Goal: Information Seeking & Learning: Learn about a topic

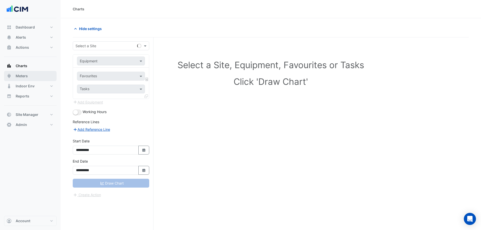
click at [26, 78] on span "Meters" at bounding box center [22, 75] width 12 height 5
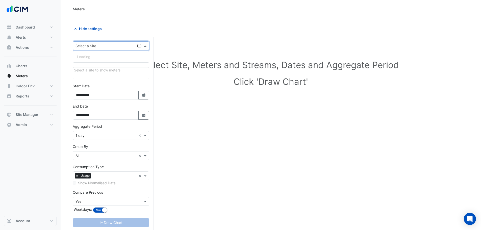
click at [84, 47] on input "text" at bounding box center [106, 45] width 61 height 5
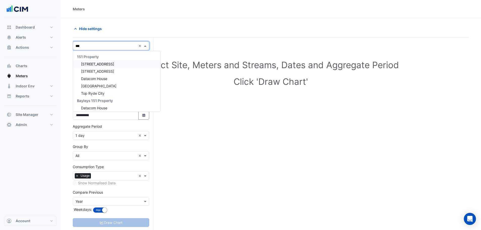
type input "****"
click at [83, 67] on div "[STREET_ADDRESS]" at bounding box center [116, 63] width 87 height 7
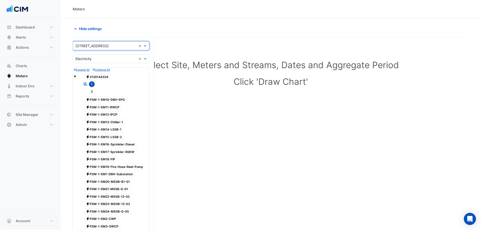
click at [84, 61] on input "text" at bounding box center [106, 58] width 61 height 5
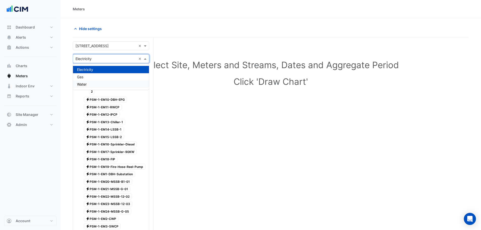
click at [87, 82] on span "Water" at bounding box center [82, 84] width 10 height 4
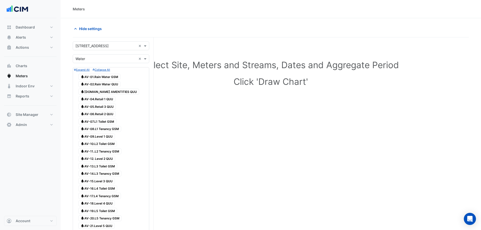
scroll to position [178, 0]
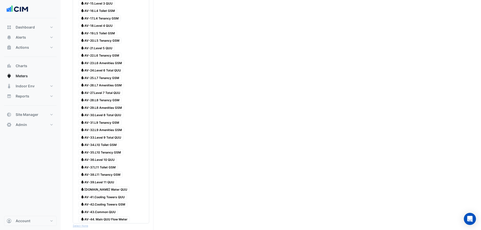
click at [104, 122] on span "Water AV-31.L9 Tenancy GSM" at bounding box center [99, 122] width 43 height 6
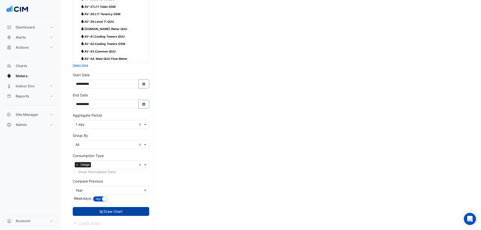
click at [104, 211] on button "Draw Chart" at bounding box center [111, 211] width 77 height 9
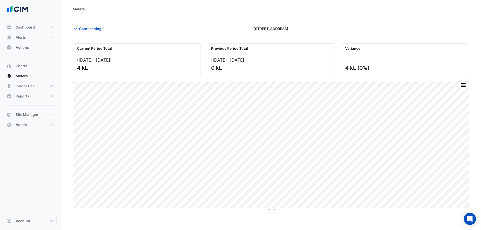
click at [86, 26] on button "Chart settings" at bounding box center [90, 28] width 34 height 9
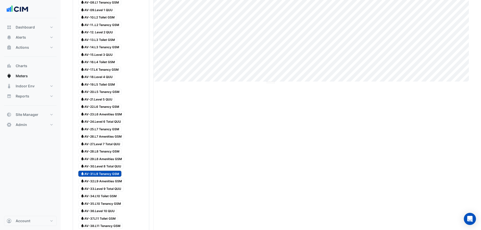
scroll to position [269, 0]
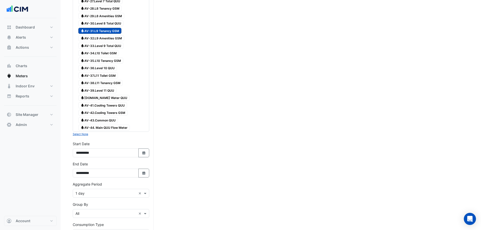
drag, startPoint x: 128, startPoint y: 159, endPoint x: 248, endPoint y: 176, distance: 121.2
click at [265, 177] on div "Current Period Total ([DATE] - [DATE] ) 4 kL Previous Period Total ([DATE] - [D…" at bounding box center [271, 36] width 396 height 525
click at [141, 156] on button "Select Date" at bounding box center [143, 152] width 11 height 9
select select "*"
select select "****"
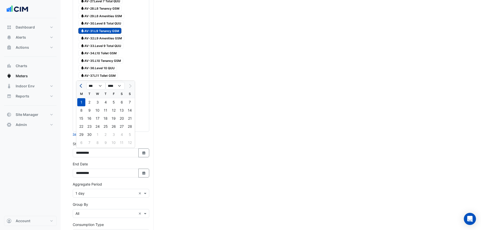
click at [84, 82] on button "Previous month" at bounding box center [81, 86] width 6 height 8
click at [82, 84] on button "Previous month" at bounding box center [81, 86] width 6 height 8
select select "*"
click at [92, 103] on div "1" at bounding box center [89, 102] width 8 height 8
type input "**********"
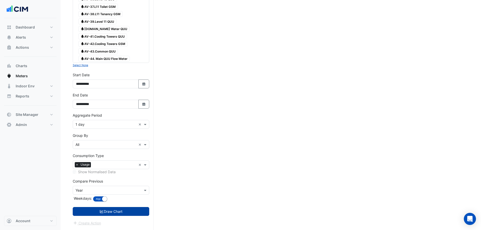
click at [126, 214] on button "Draw Chart" at bounding box center [111, 211] width 77 height 9
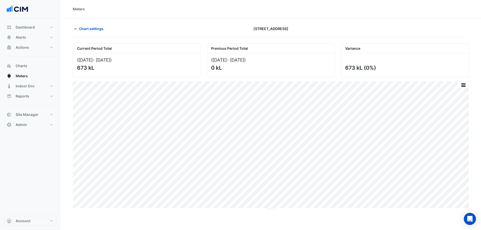
drag, startPoint x: 91, startPoint y: 29, endPoint x: 94, endPoint y: 137, distance: 107.7
click at [91, 30] on span "Chart settings" at bounding box center [91, 28] width 24 height 5
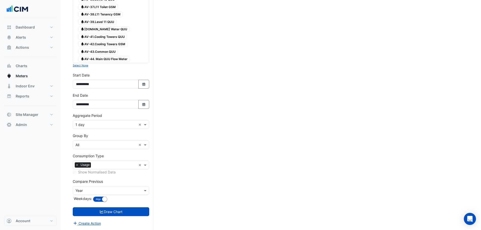
scroll to position [338, 0]
click at [102, 108] on input "**********" at bounding box center [106, 104] width 66 height 9
drag, startPoint x: 102, startPoint y: 123, endPoint x: 100, endPoint y: 129, distance: 5.5
click at [101, 124] on input "text" at bounding box center [106, 124] width 61 height 5
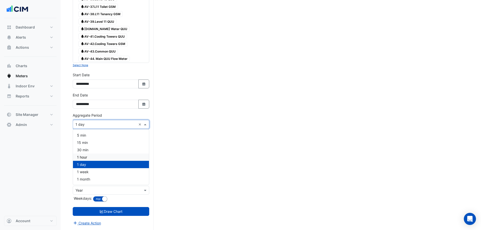
click at [89, 157] on div "1 hour" at bounding box center [111, 157] width 76 height 7
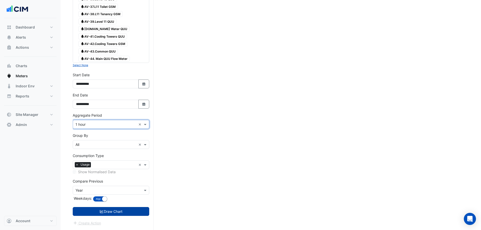
click at [119, 211] on button "Draw Chart" at bounding box center [111, 211] width 77 height 9
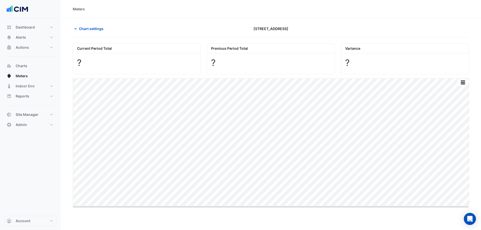
drag, startPoint x: 269, startPoint y: 206, endPoint x: 271, endPoint y: 214, distance: 7.5
click at [452, 85] on button "button" at bounding box center [453, 85] width 10 height 6
click at [454, 85] on button "button" at bounding box center [453, 85] width 10 height 6
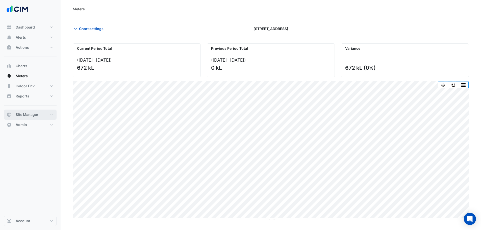
click at [36, 113] on span "Site Manager" at bounding box center [27, 114] width 23 height 5
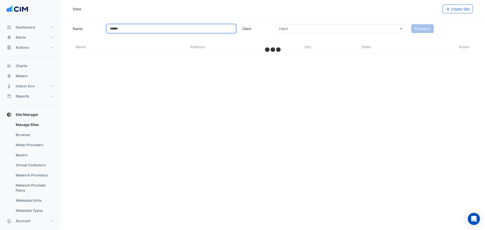
click at [163, 30] on input "Name" at bounding box center [171, 28] width 129 height 9
select select "**"
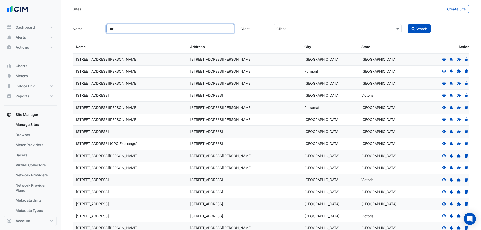
type input "***"
click at [408, 24] on button "Search" at bounding box center [419, 28] width 23 height 9
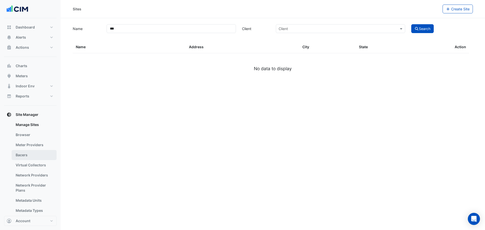
click at [34, 154] on link "Bacers" at bounding box center [34, 155] width 45 height 10
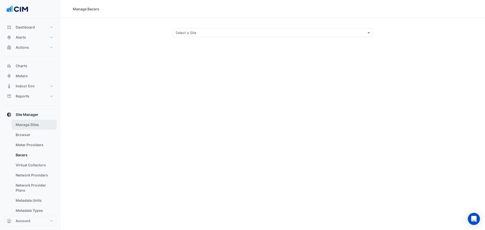
click at [25, 125] on link "Manage Sites" at bounding box center [34, 125] width 45 height 10
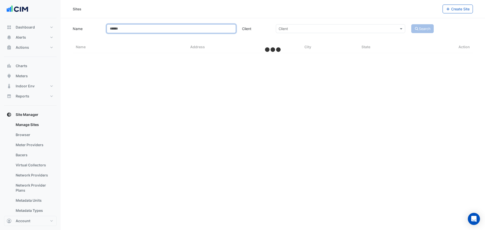
click at [170, 27] on input "Name" at bounding box center [171, 28] width 129 height 9
type input "****"
click at [411, 24] on button "Search" at bounding box center [422, 28] width 23 height 9
select select "**"
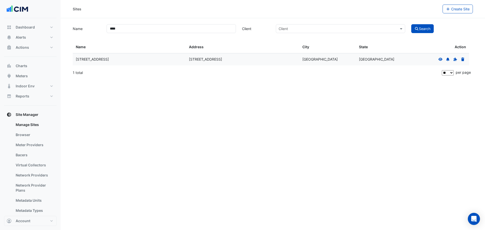
click at [442, 59] on icon at bounding box center [440, 60] width 5 height 4
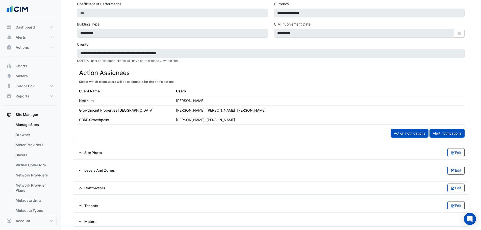
scroll to position [236, 0]
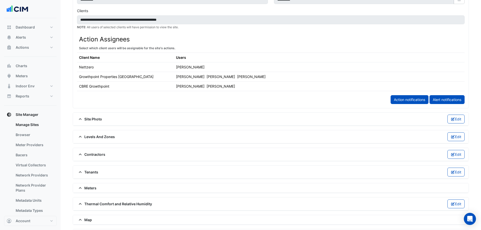
click at [94, 183] on app-upsert-site "**********" at bounding box center [271, 42] width 396 height 507
click at [92, 188] on span "Meters" at bounding box center [86, 187] width 19 height 5
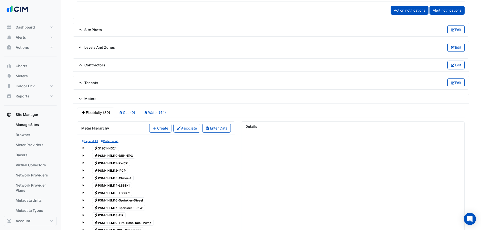
scroll to position [370, 0]
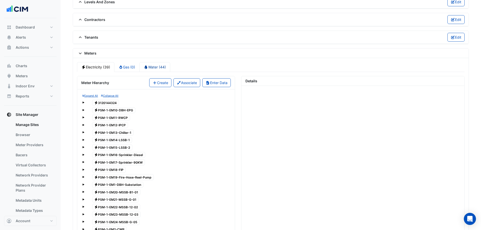
click at [157, 66] on link "Water (44)" at bounding box center [154, 67] width 31 height 10
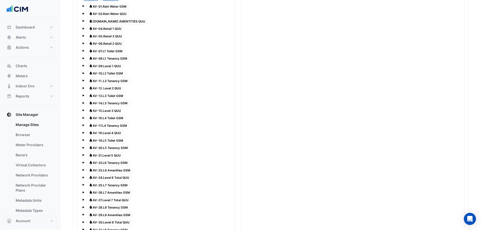
scroll to position [413, 0]
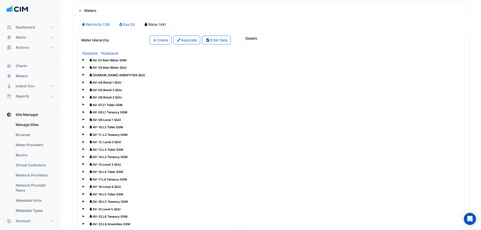
click at [110, 58] on span "Water AV-01.Rain Water GSM" at bounding box center [108, 60] width 42 height 6
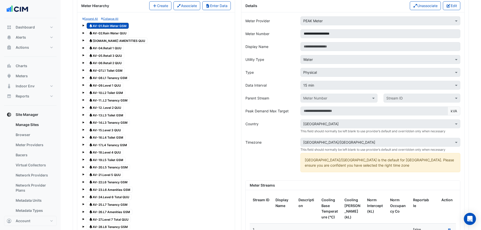
scroll to position [380, 0]
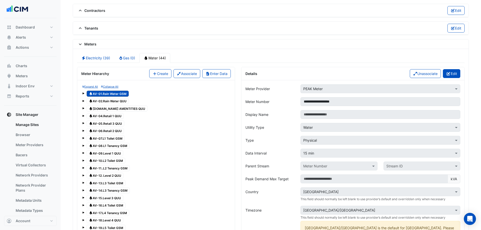
click at [456, 71] on button "Edit" at bounding box center [451, 73] width 17 height 9
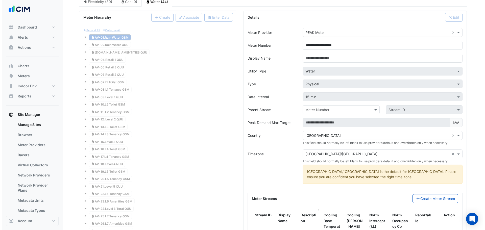
scroll to position [481, 0]
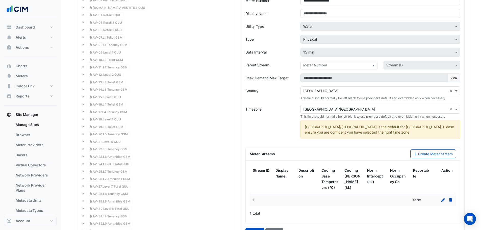
click at [443, 201] on icon at bounding box center [443, 200] width 4 height 4
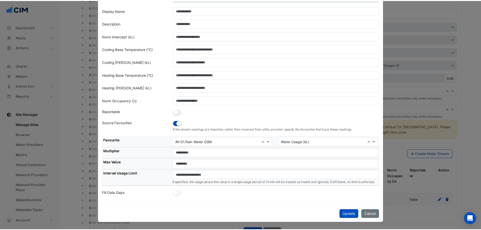
scroll to position [38, 0]
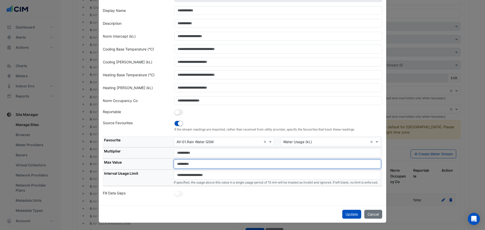
click at [197, 161] on input "*" at bounding box center [277, 164] width 207 height 9
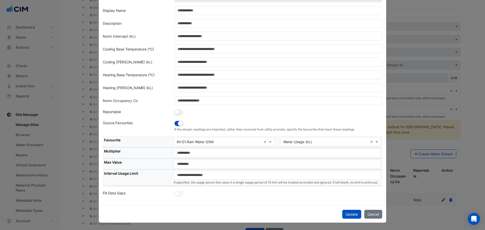
click at [381, 216] on div "Update Cancel" at bounding box center [242, 214] width 287 height 17
click at [372, 214] on button "Cancel" at bounding box center [373, 214] width 18 height 9
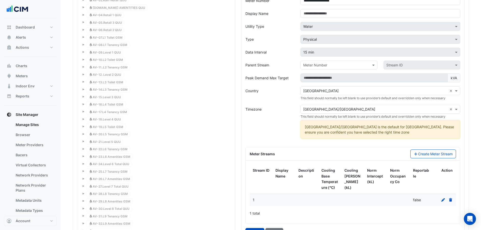
scroll to position [582, 0]
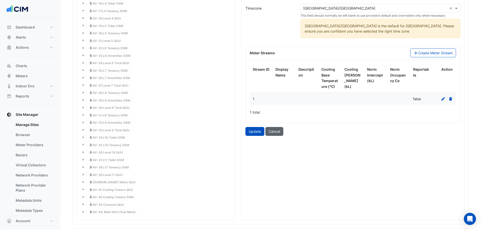
click at [281, 134] on button "Cancel" at bounding box center [274, 131] width 18 height 9
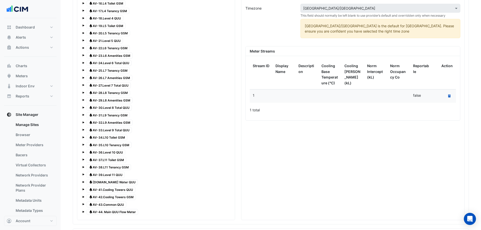
click at [106, 114] on span "Water AV-31.L9 Tenancy GSM" at bounding box center [108, 115] width 43 height 6
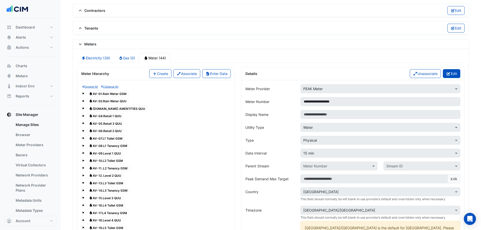
click at [451, 72] on button "Edit" at bounding box center [451, 73] width 17 height 9
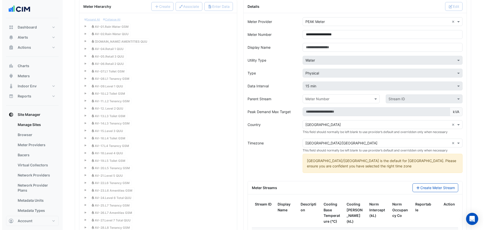
scroll to position [514, 0]
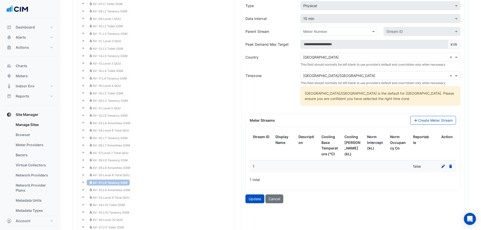
click at [443, 165] on icon at bounding box center [443, 167] width 5 height 4
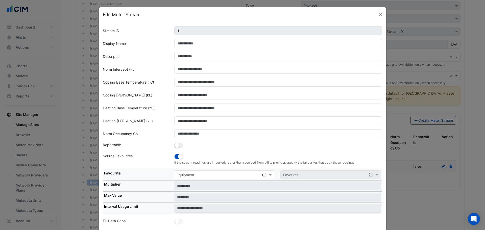
scroll to position [4, 0]
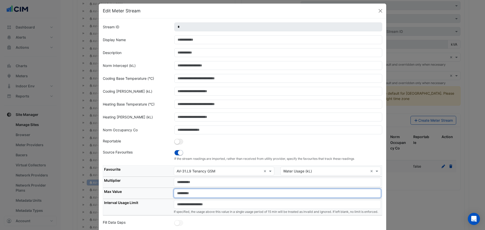
click at [187, 196] on input "*" at bounding box center [277, 193] width 207 height 9
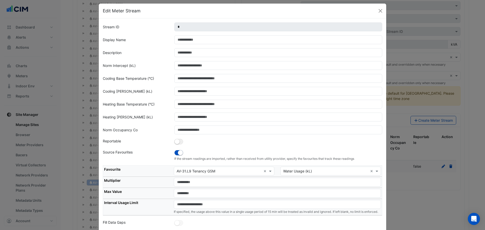
click at [133, 210] on th "Interval Usage Limit" at bounding box center [138, 207] width 70 height 16
click at [196, 209] on td "If specified, the usage above this value in a single usage period of 15 min wil…" at bounding box center [277, 207] width 209 height 16
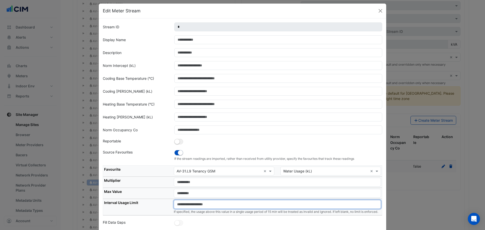
click at [193, 208] on input "number" at bounding box center [277, 204] width 207 height 9
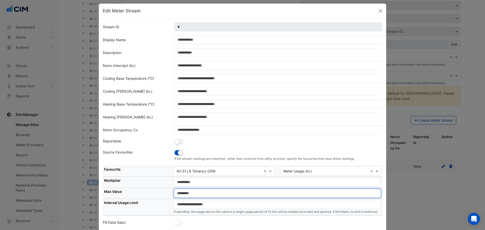
drag, startPoint x: 179, startPoint y: 196, endPoint x: 162, endPoint y: 196, distance: 16.7
click at [162, 196] on tr "Max Value *" at bounding box center [242, 193] width 279 height 11
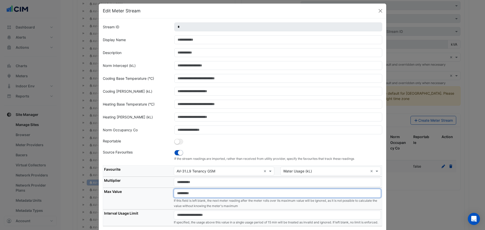
type input "*"
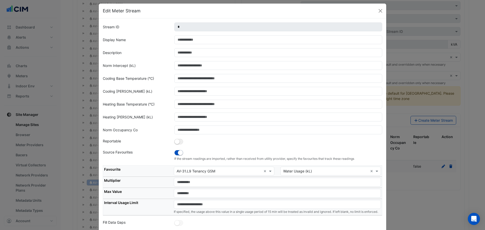
click at [152, 199] on th "Interval Usage Limit" at bounding box center [138, 207] width 70 height 16
click at [194, 209] on td "If specified, the usage above this value in a single usage period of 15 min wil…" at bounding box center [277, 207] width 209 height 16
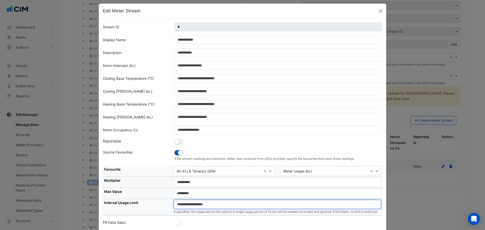
click at [193, 206] on input "number" at bounding box center [277, 204] width 207 height 9
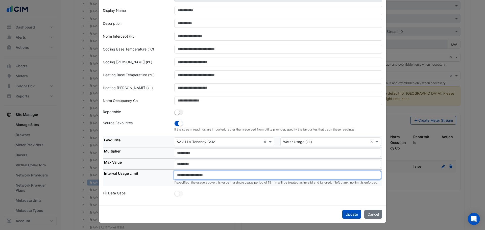
scroll to position [38, 0]
click at [187, 171] on input "number" at bounding box center [277, 175] width 207 height 9
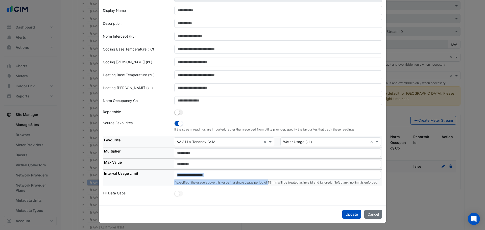
drag, startPoint x: 270, startPoint y: 178, endPoint x: 170, endPoint y: 176, distance: 100.0
click at [170, 176] on tr "Interval Usage Limit If specified, the usage above this value in a single usage…" at bounding box center [242, 178] width 279 height 16
click at [177, 180] on td "If specified, the usage above this value in a single usage period of 15 min wil…" at bounding box center [277, 178] width 209 height 16
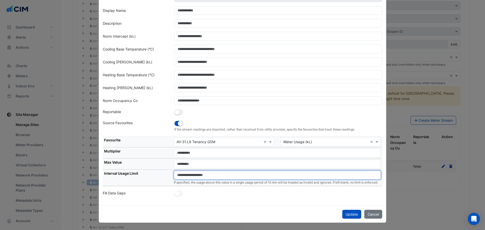
drag, startPoint x: 202, startPoint y: 172, endPoint x: 274, endPoint y: 179, distance: 72.5
click at [281, 179] on td "If specified, the usage above this value in a single usage period of 15 min wil…" at bounding box center [277, 178] width 209 height 16
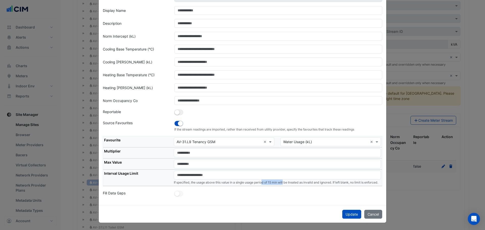
drag, startPoint x: 272, startPoint y: 178, endPoint x: 287, endPoint y: 177, distance: 15.7
click at [287, 181] on small "If specified, the usage above this value in a single usage period of 15 min wil…" at bounding box center [276, 183] width 204 height 4
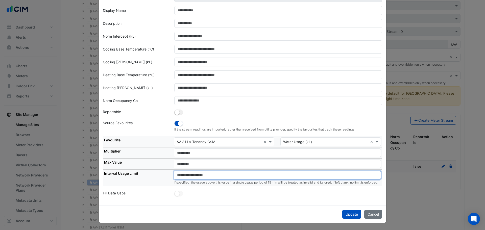
click at [269, 171] on input "number" at bounding box center [277, 175] width 207 height 9
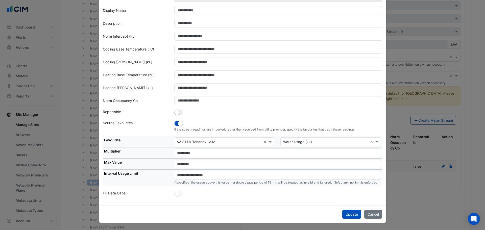
click at [278, 181] on small "If specified, the usage above this value in a single usage period of 15 min wil…" at bounding box center [276, 183] width 204 height 4
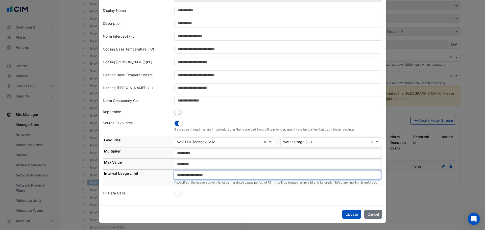
click at [194, 172] on input "number" at bounding box center [277, 175] width 207 height 9
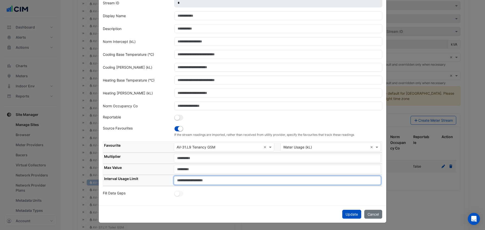
scroll to position [28, 0]
type input "**"
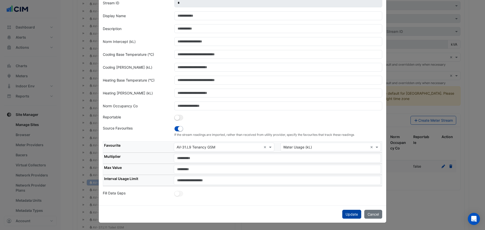
click at [345, 214] on button "Update" at bounding box center [351, 214] width 19 height 9
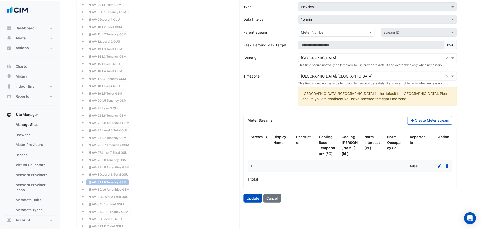
scroll to position [0, 0]
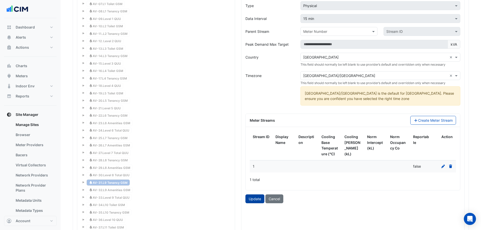
click at [252, 200] on button "Update" at bounding box center [254, 198] width 19 height 9
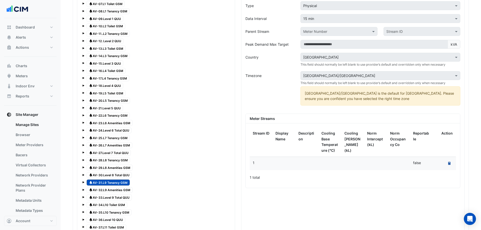
click at [451, 166] on button "Recalculate Meter Data" at bounding box center [449, 163] width 7 height 7
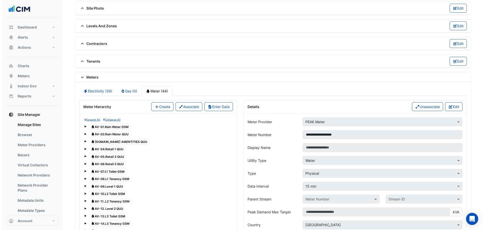
scroll to position [346, 0]
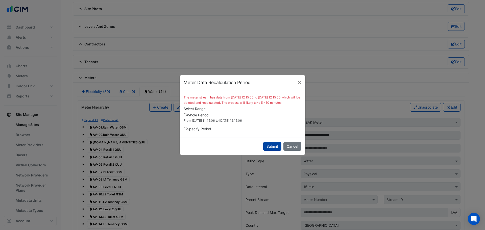
click at [276, 151] on button "Submit" at bounding box center [272, 146] width 18 height 9
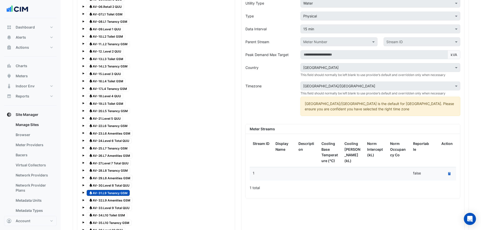
scroll to position [428, 0]
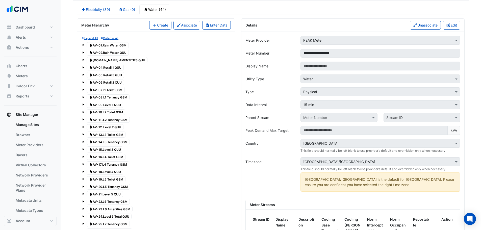
drag, startPoint x: 110, startPoint y: 45, endPoint x: 177, endPoint y: 55, distance: 67.6
click at [110, 45] on span "Water AV-01.Rain Water GSM" at bounding box center [108, 45] width 42 height 6
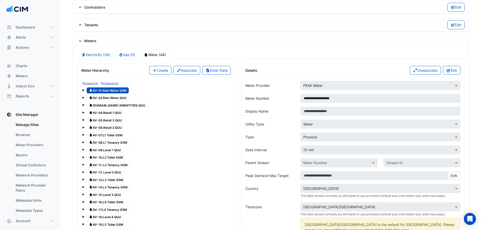
scroll to position [380, 0]
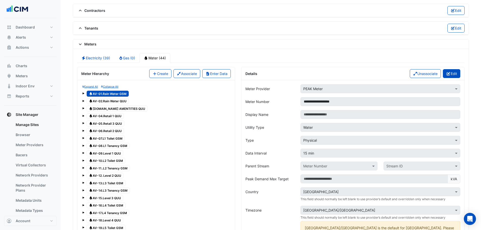
click at [451, 73] on button "Edit" at bounding box center [451, 73] width 17 height 9
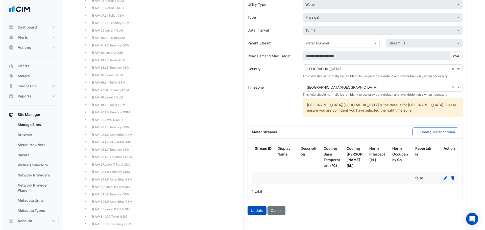
scroll to position [548, 0]
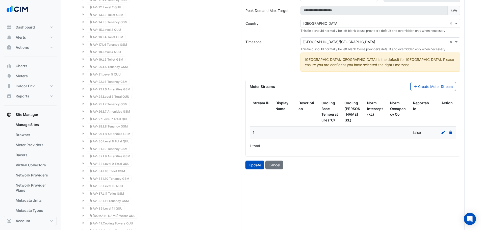
click at [442, 131] on icon at bounding box center [443, 133] width 5 height 4
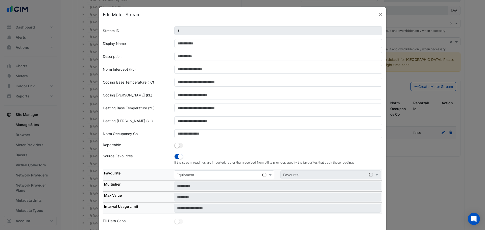
scroll to position [4, 0]
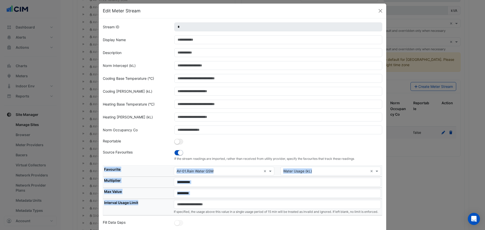
drag, startPoint x: 140, startPoint y: 204, endPoint x: 101, endPoint y: 205, distance: 39.7
click at [103, 205] on table "Favourite × AV-01.Rain Water GSM × × Water Usage (kL) × Multiplier * Max Value …" at bounding box center [242, 190] width 279 height 50
click at [133, 202] on th "Interval Usage Limit" at bounding box center [138, 207] width 70 height 16
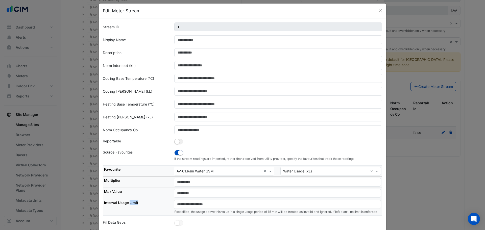
click at [133, 202] on th "Interval Usage Limit" at bounding box center [138, 207] width 70 height 16
click at [132, 201] on th "Interval Usage Limit" at bounding box center [138, 207] width 70 height 16
click at [121, 203] on th "Interval Usage Limit" at bounding box center [138, 207] width 70 height 16
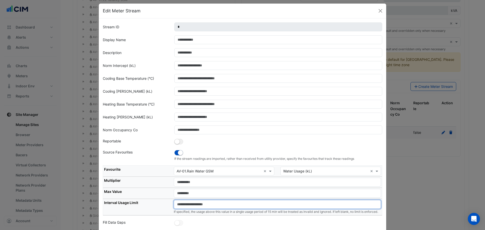
click at [222, 207] on input "number" at bounding box center [277, 204] width 207 height 9
paste input "*"
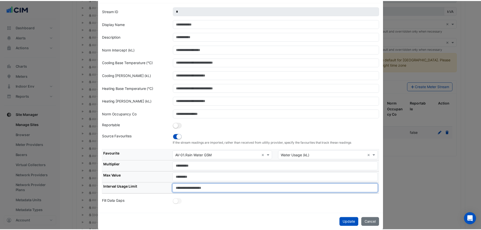
scroll to position [28, 0]
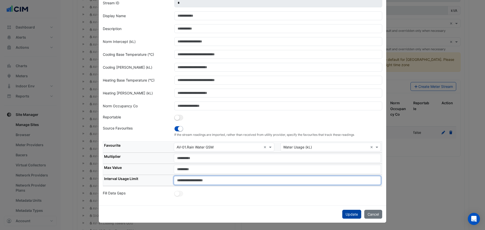
type input "**"
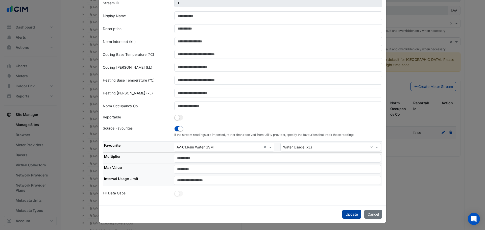
click at [352, 215] on button "Update" at bounding box center [351, 214] width 19 height 9
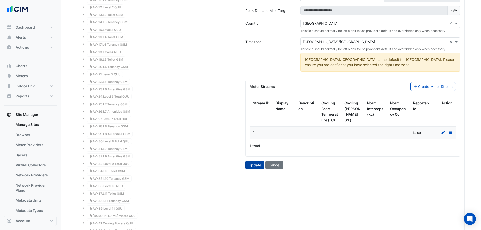
click at [257, 165] on button "Update" at bounding box center [254, 165] width 19 height 9
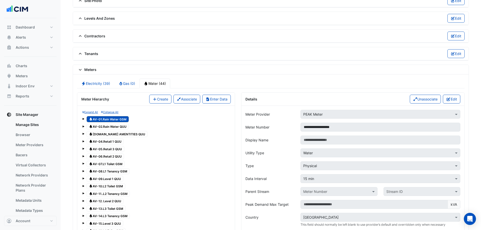
scroll to position [481, 0]
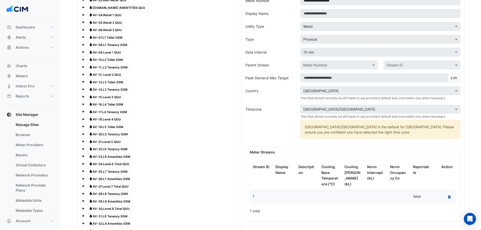
click at [451, 197] on icon at bounding box center [449, 196] width 2 height 3
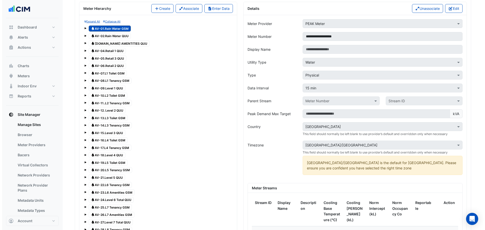
scroll to position [413, 0]
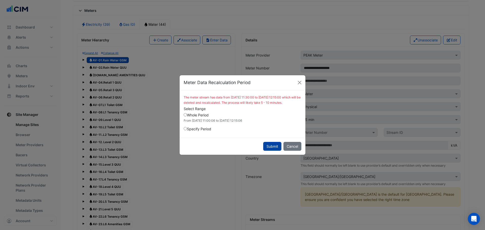
click at [271, 149] on button "Submit" at bounding box center [272, 146] width 18 height 9
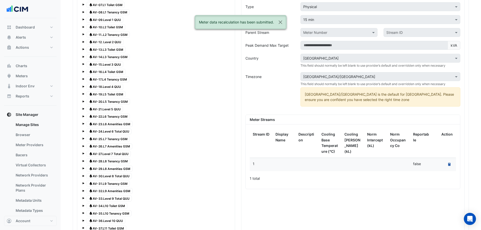
scroll to position [361, 0]
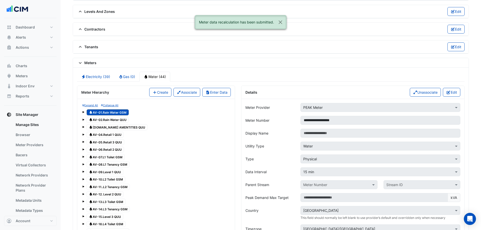
click at [113, 119] on span "Water AV-02.Rain Water QUU" at bounding box center [108, 120] width 42 height 6
click at [456, 93] on button "Edit" at bounding box center [451, 92] width 17 height 9
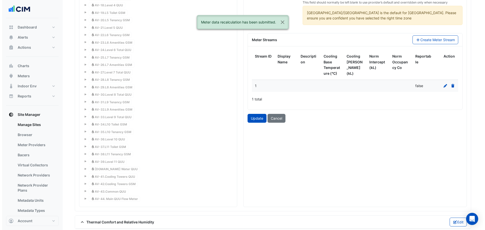
scroll to position [529, 0]
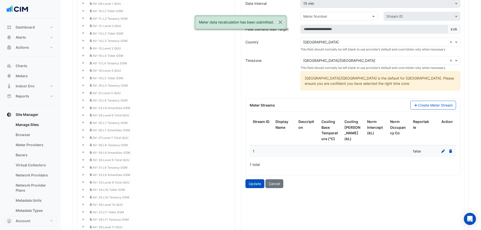
click at [444, 151] on icon at bounding box center [443, 152] width 4 height 4
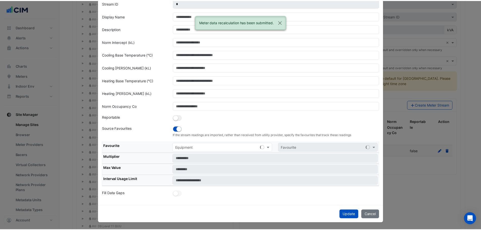
scroll to position [28, 0]
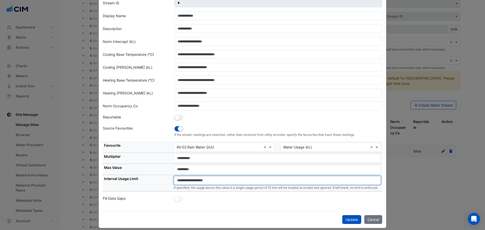
click at [210, 178] on input "number" at bounding box center [277, 180] width 207 height 9
paste input "**"
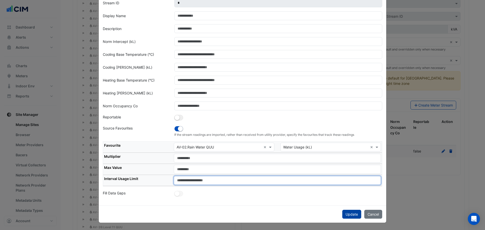
type input "**"
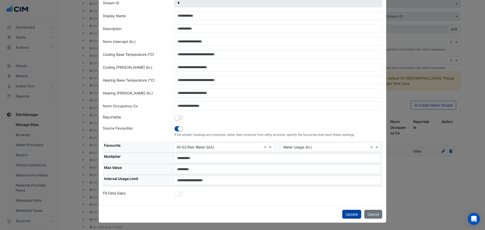
click at [345, 214] on button "Update" at bounding box center [351, 214] width 19 height 9
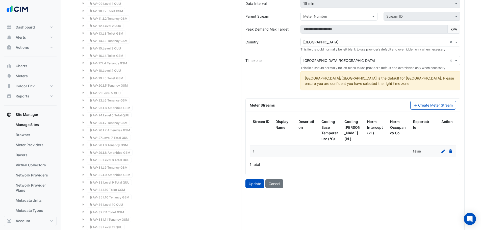
click at [253, 189] on div "**********" at bounding box center [352, 102] width 223 height 342
click at [250, 185] on button "Update" at bounding box center [254, 183] width 19 height 9
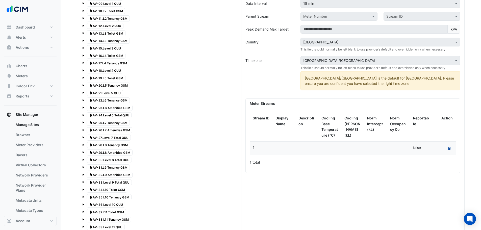
click at [453, 147] on button "Recalculate Meter Data" at bounding box center [449, 148] width 7 height 7
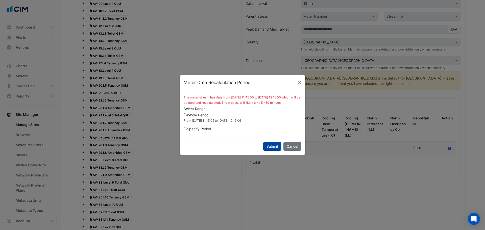
click at [270, 146] on button "Submit" at bounding box center [272, 146] width 18 height 9
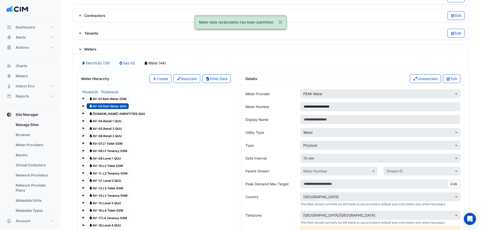
scroll to position [361, 0]
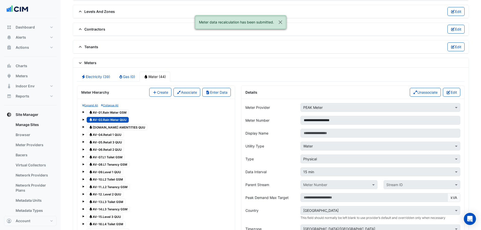
click at [111, 128] on span "Water AV-03.GF AMENTITIES QUU" at bounding box center [117, 127] width 61 height 6
click at [451, 93] on button "Edit" at bounding box center [451, 92] width 17 height 9
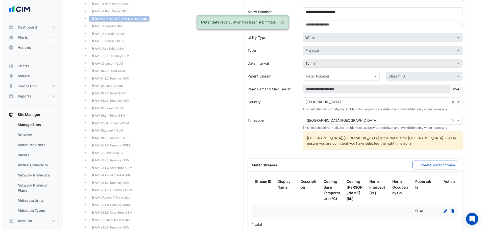
scroll to position [563, 0]
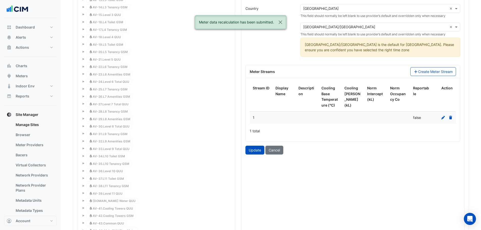
click at [442, 117] on icon at bounding box center [443, 118] width 5 height 4
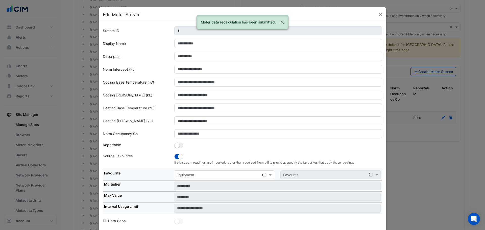
scroll to position [4, 0]
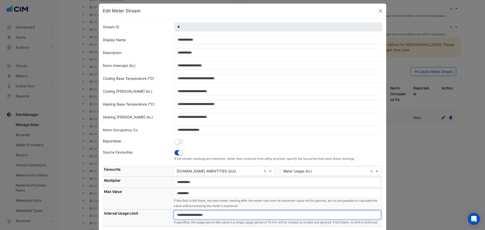
click at [207, 215] on input "number" at bounding box center [277, 215] width 207 height 9
paste input "**"
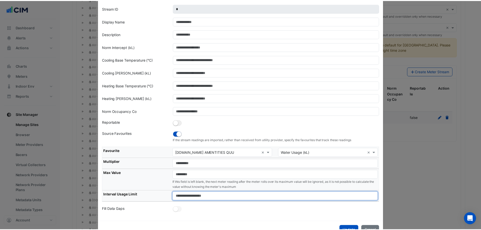
scroll to position [38, 0]
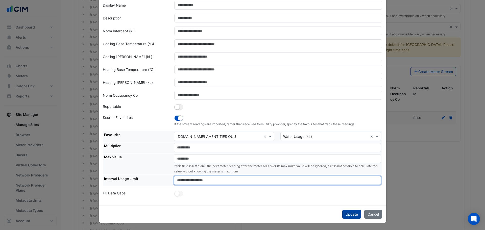
type input "**"
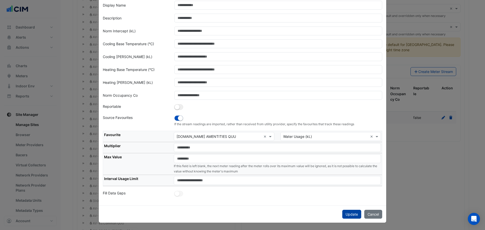
click at [348, 212] on button "Update" at bounding box center [351, 214] width 19 height 9
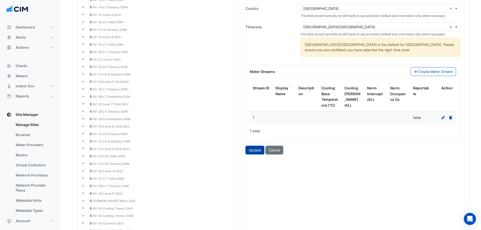
click at [248, 148] on button "Update" at bounding box center [254, 150] width 19 height 9
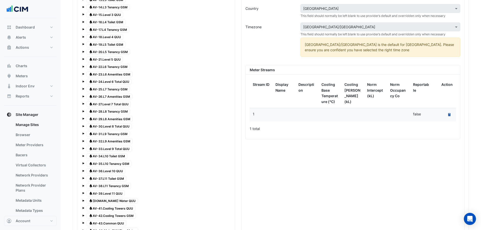
click at [453, 117] on datatable-body-cell "Recalculate Meter Data" at bounding box center [444, 114] width 23 height 13
click at [448, 114] on button "Recalculate Meter Data" at bounding box center [449, 114] width 7 height 7
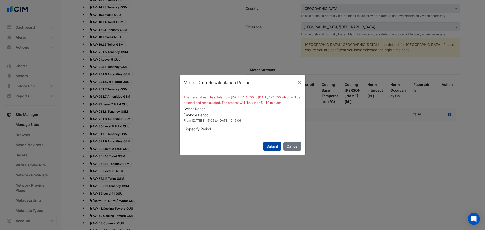
click at [277, 148] on button "Submit" at bounding box center [272, 146] width 18 height 9
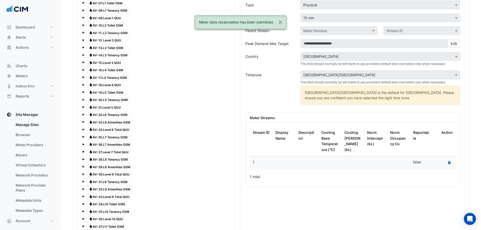
scroll to position [462, 0]
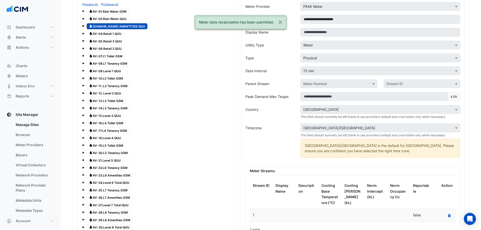
click at [110, 34] on span "Water AV-04.Retail 1 QUU" at bounding box center [105, 34] width 37 height 6
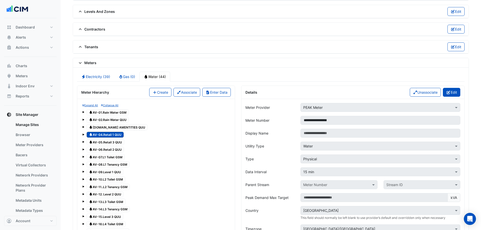
click at [453, 90] on button "Edit" at bounding box center [451, 92] width 17 height 9
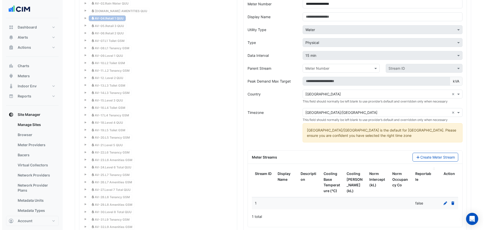
scroll to position [496, 0]
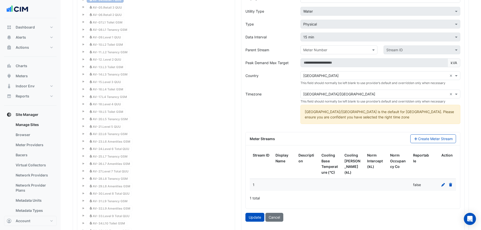
click at [438, 144] on div "Meter Streams Create Meter Stream" at bounding box center [353, 138] width 214 height 13
click at [436, 138] on button "Create Meter Stream" at bounding box center [433, 138] width 46 height 9
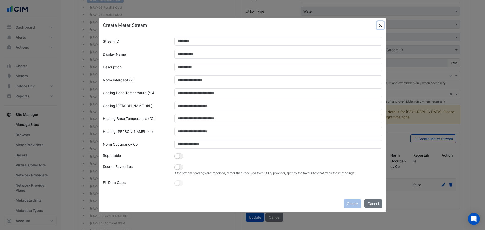
click at [380, 25] on button "Close" at bounding box center [381, 25] width 8 height 8
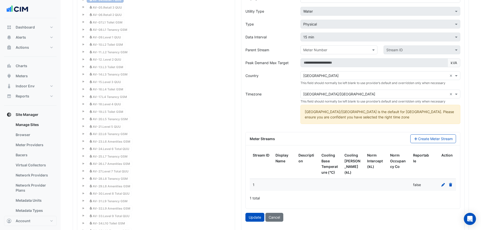
click at [442, 185] on icon at bounding box center [443, 185] width 5 height 4
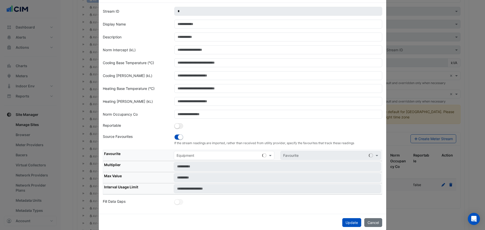
scroll to position [28, 0]
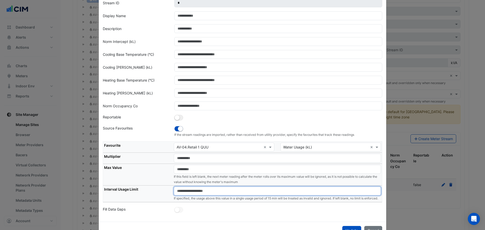
click at [232, 191] on input "number" at bounding box center [277, 191] width 207 height 9
paste input "**"
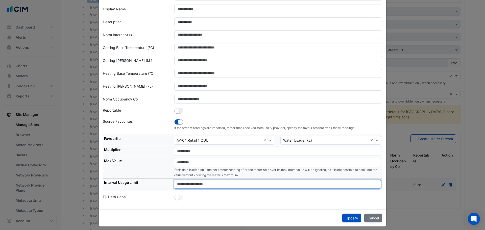
scroll to position [38, 0]
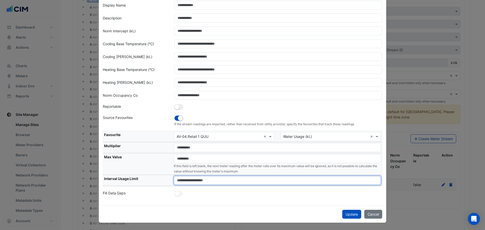
type input "**"
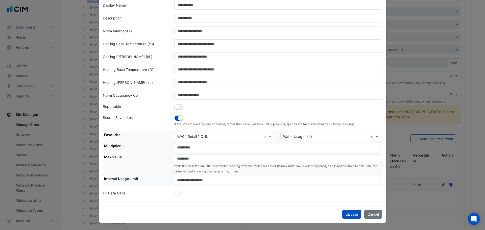
click at [348, 207] on div "Update Cancel" at bounding box center [242, 214] width 287 height 17
click at [346, 211] on button "Update" at bounding box center [351, 214] width 19 height 9
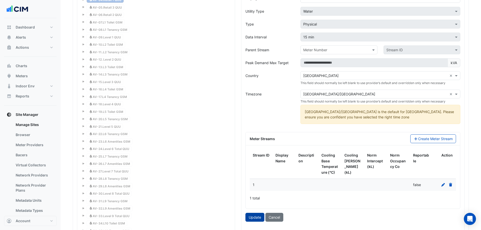
click at [255, 216] on button "Update" at bounding box center [254, 217] width 19 height 9
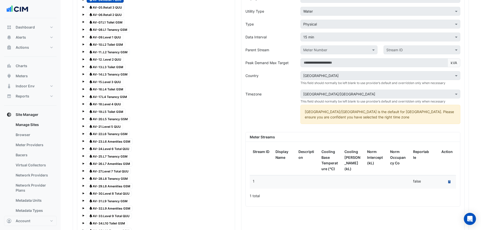
click at [449, 181] on icon "Recalculate Meter Data" at bounding box center [449, 181] width 2 height 3
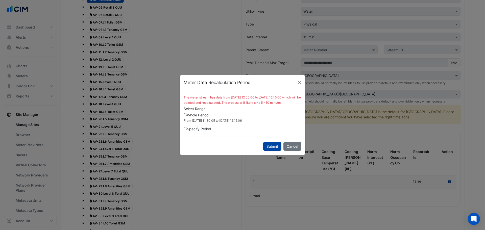
click at [273, 149] on button "Submit" at bounding box center [272, 146] width 18 height 9
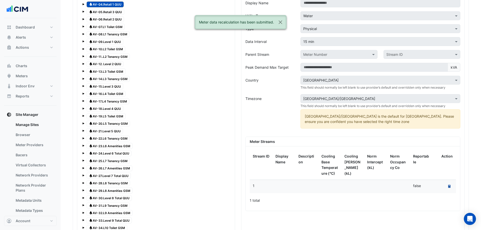
scroll to position [428, 0]
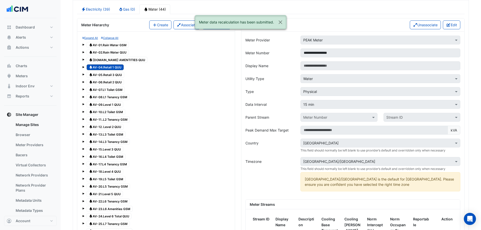
click at [112, 75] on span "Water AV-05.Retail 3 QUU" at bounding box center [106, 75] width 38 height 6
click at [448, 27] on icon "button" at bounding box center [449, 25] width 4 height 4
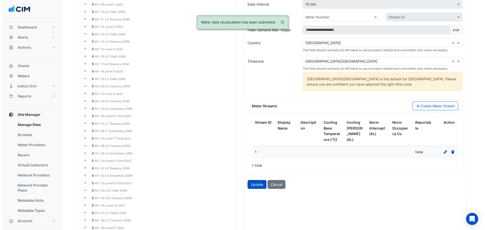
scroll to position [529, 0]
drag, startPoint x: 445, startPoint y: 152, endPoint x: 443, endPoint y: 151, distance: 2.6
click at [444, 152] on div at bounding box center [444, 151] width 17 height 6
click at [443, 151] on icon at bounding box center [443, 152] width 4 height 4
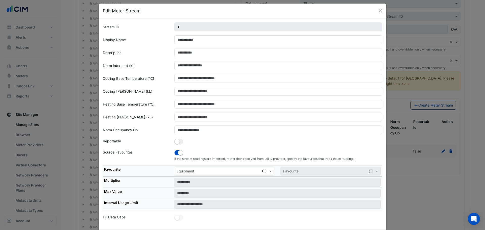
scroll to position [28, 0]
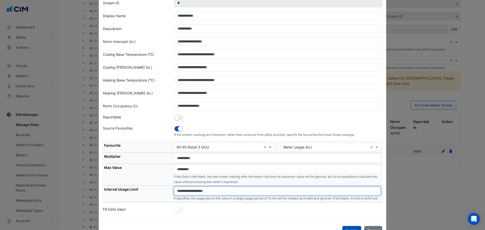
drag, startPoint x: 197, startPoint y: 192, endPoint x: 202, endPoint y: 193, distance: 4.9
click at [197, 192] on input "number" at bounding box center [277, 191] width 207 height 9
paste input "**"
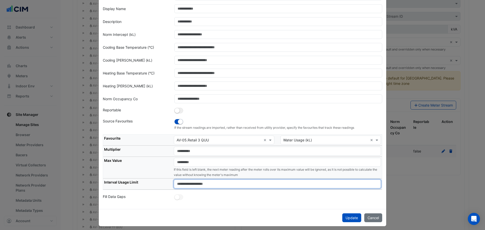
scroll to position [38, 0]
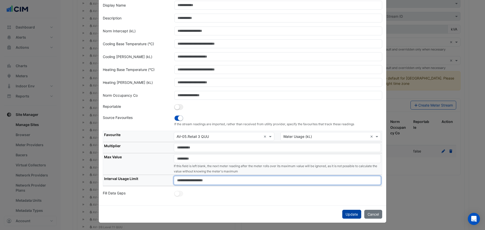
type input "**"
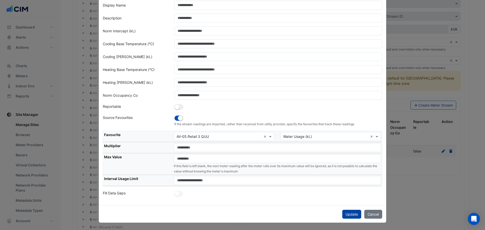
click at [351, 215] on button "Update" at bounding box center [351, 214] width 19 height 9
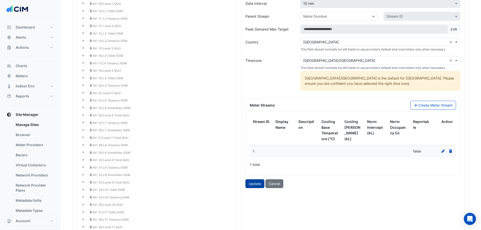
click at [248, 188] on button "Update" at bounding box center [254, 183] width 19 height 9
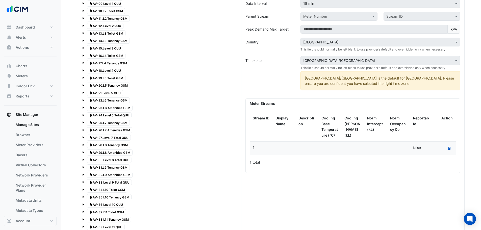
click at [446, 147] on div "Recalculate Meter Data" at bounding box center [444, 148] width 17 height 7
click at [449, 150] on icon at bounding box center [449, 148] width 2 height 3
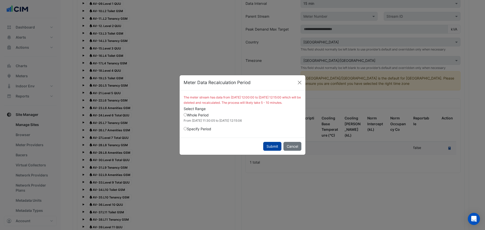
click at [271, 151] on button "Submit" at bounding box center [272, 146] width 18 height 9
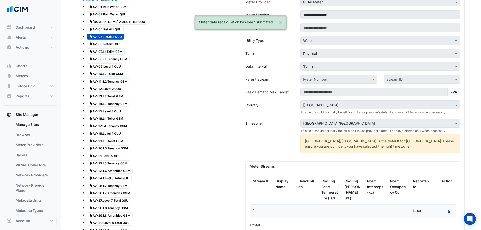
scroll to position [428, 0]
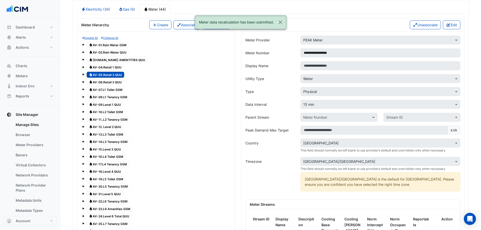
click at [113, 79] on div "Water AV-06.Retail 2 QUU" at bounding box center [105, 82] width 40 height 7
click at [450, 26] on icon "button" at bounding box center [448, 25] width 5 height 4
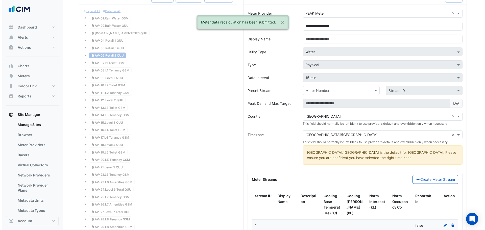
scroll to position [496, 0]
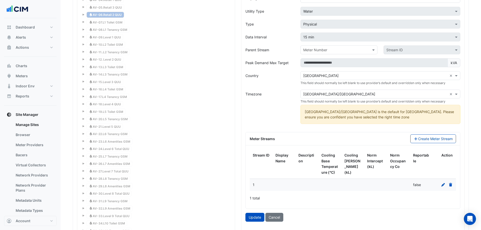
click at [442, 186] on icon at bounding box center [443, 185] width 5 height 4
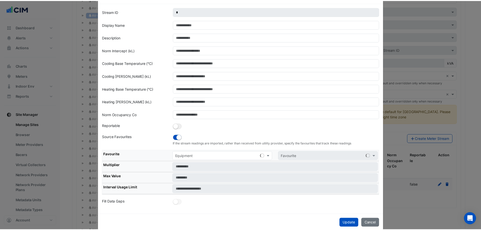
scroll to position [28, 0]
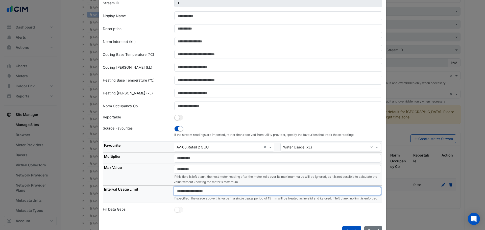
click at [204, 191] on input "number" at bounding box center [277, 191] width 207 height 9
paste input "**"
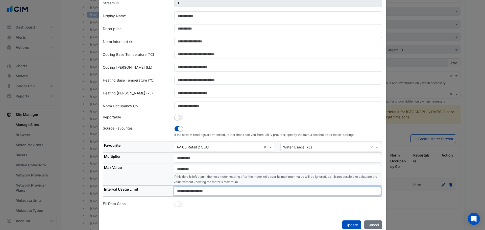
type input "**"
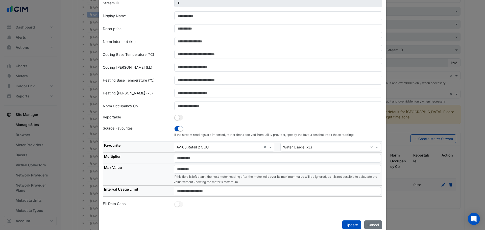
click at [146, 193] on th "Interval Usage Limit" at bounding box center [138, 191] width 70 height 11
click at [345, 227] on button "Update" at bounding box center [351, 224] width 19 height 9
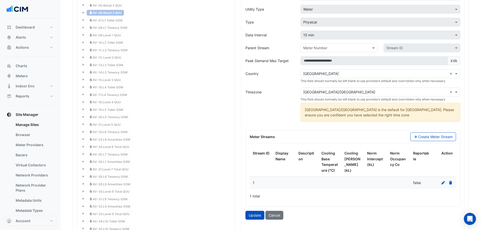
scroll to position [563, 0]
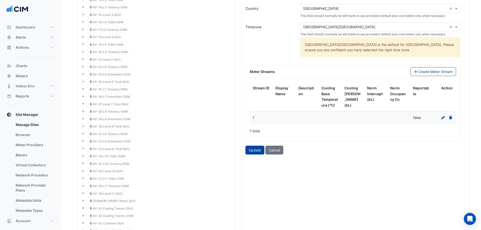
click at [251, 152] on button "Update" at bounding box center [254, 150] width 19 height 9
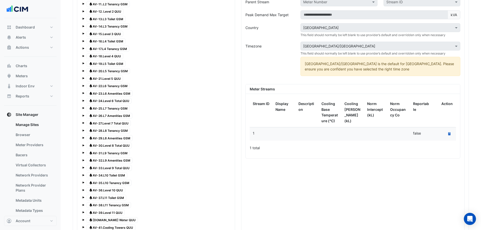
scroll to position [529, 0]
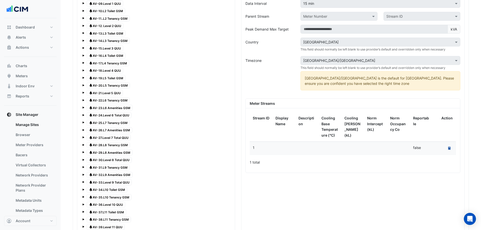
click at [448, 146] on button "Recalculate Meter Data" at bounding box center [449, 148] width 7 height 7
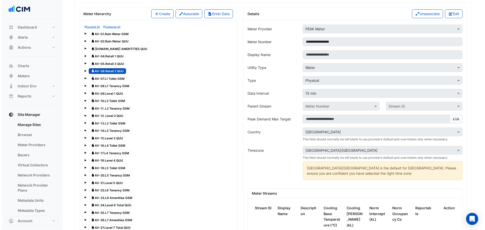
scroll to position [395, 0]
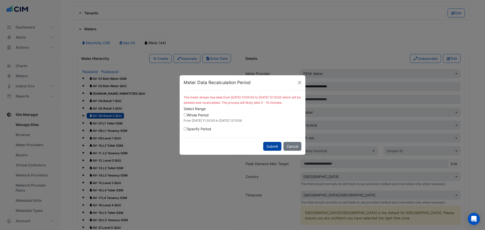
click at [272, 147] on button "Submit" at bounding box center [272, 146] width 18 height 9
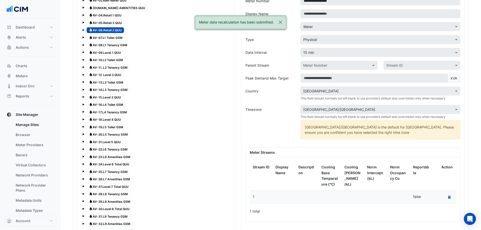
scroll to position [394, 0]
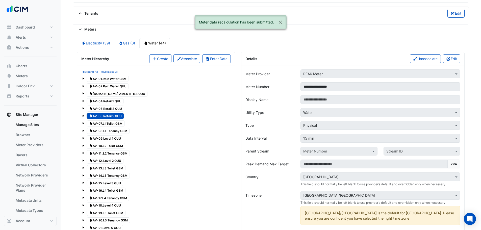
click at [105, 121] on span "Water AV-07.L1 Toilet GSM" at bounding box center [106, 123] width 38 height 6
click at [452, 61] on button "Edit" at bounding box center [451, 58] width 17 height 9
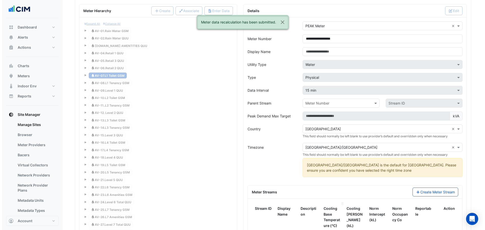
scroll to position [495, 0]
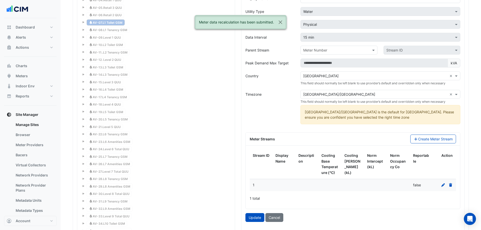
click at [441, 184] on div at bounding box center [444, 185] width 17 height 6
click at [444, 186] on icon at bounding box center [443, 185] width 5 height 4
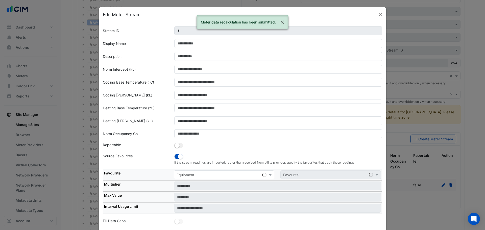
scroll to position [4, 0]
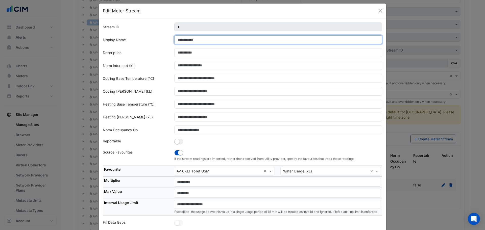
click at [180, 38] on input "Display Name" at bounding box center [278, 39] width 208 height 9
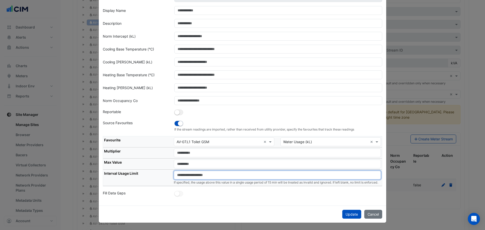
click at [200, 175] on input "number" at bounding box center [277, 175] width 207 height 9
paste input "**"
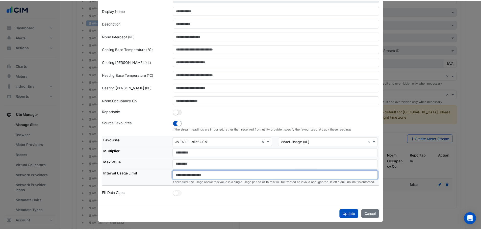
scroll to position [28, 0]
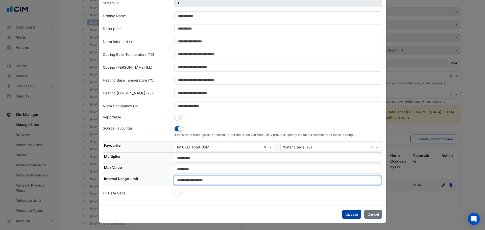
type input "**"
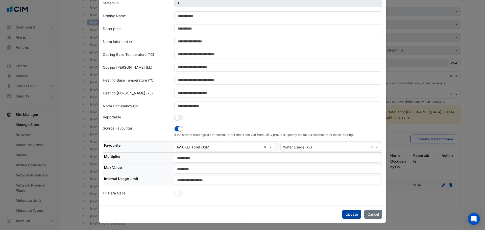
click at [349, 218] on button "Update" at bounding box center [351, 214] width 19 height 9
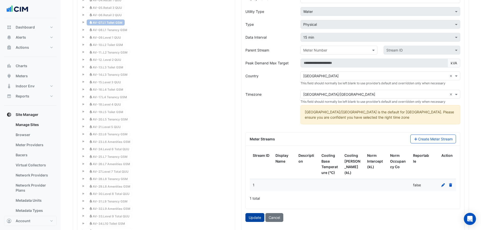
click at [252, 222] on button "Update" at bounding box center [254, 217] width 19 height 9
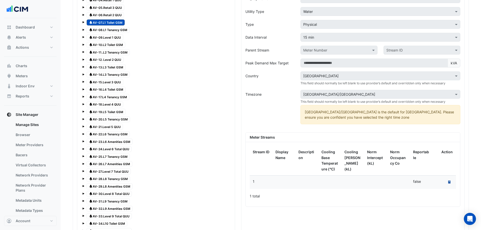
click at [449, 185] on button "Recalculate Meter Data" at bounding box center [449, 182] width 7 height 7
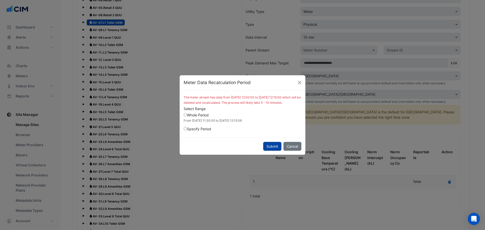
click at [270, 145] on button "Submit" at bounding box center [272, 146] width 18 height 9
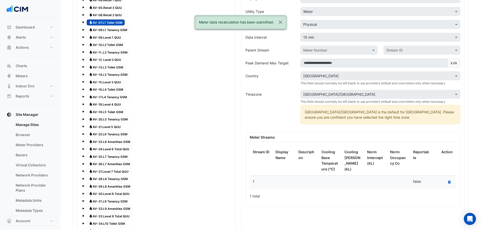
click at [117, 29] on span "Water AV-08.L1 Tenancy GSM" at bounding box center [108, 30] width 43 height 6
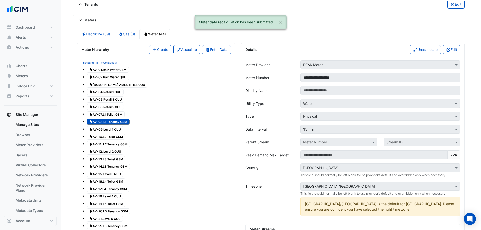
scroll to position [394, 0]
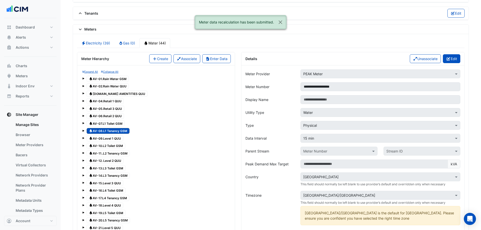
click at [457, 60] on button "Edit" at bounding box center [451, 58] width 17 height 9
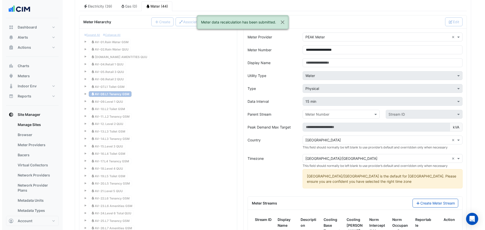
scroll to position [462, 0]
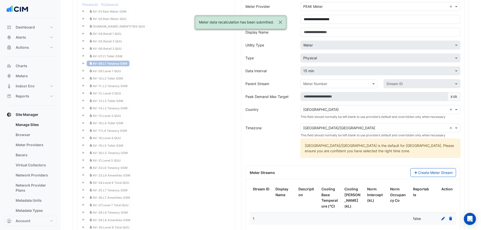
click at [442, 217] on icon at bounding box center [443, 219] width 5 height 4
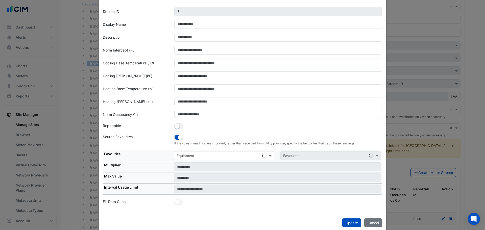
scroll to position [28, 0]
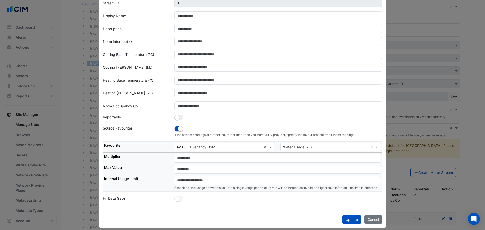
click at [204, 175] on td "*" at bounding box center [277, 169] width 209 height 11
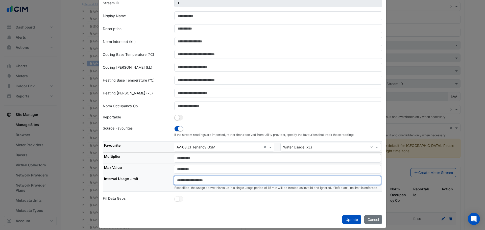
click at [205, 180] on input "number" at bounding box center [277, 180] width 207 height 9
paste input "**"
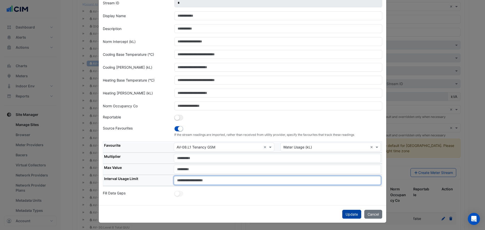
type input "**"
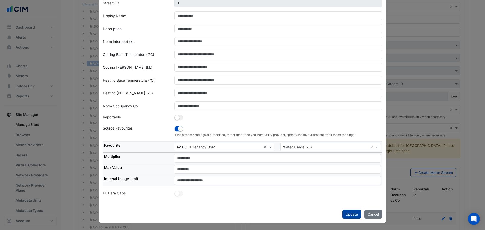
click at [346, 217] on button "Update" at bounding box center [351, 214] width 19 height 9
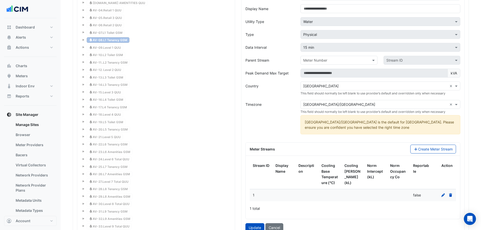
scroll to position [495, 0]
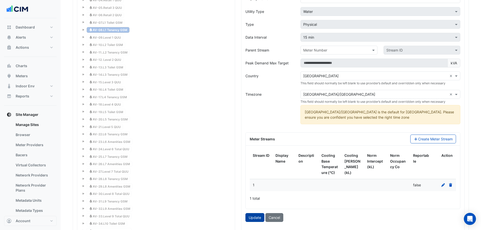
click at [249, 221] on button "Update" at bounding box center [254, 217] width 19 height 9
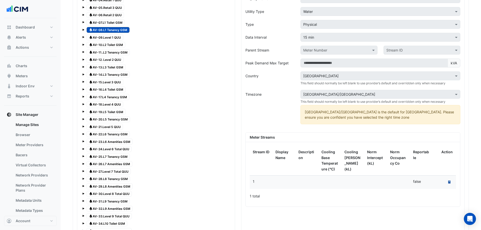
click at [447, 183] on button "Recalculate Meter Data" at bounding box center [449, 182] width 7 height 7
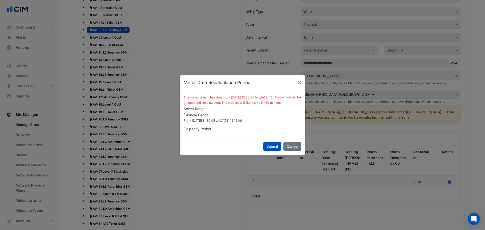
click at [274, 144] on button "Submit" at bounding box center [272, 146] width 18 height 9
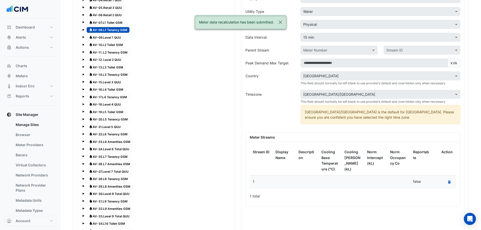
click at [113, 36] on span "Water AV-09.Level 1 QUU" at bounding box center [105, 37] width 37 height 6
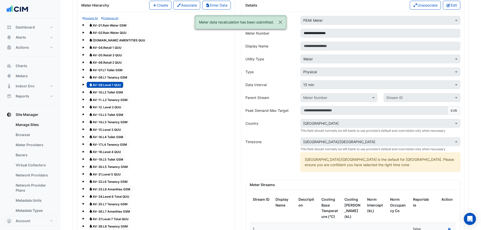
scroll to position [394, 0]
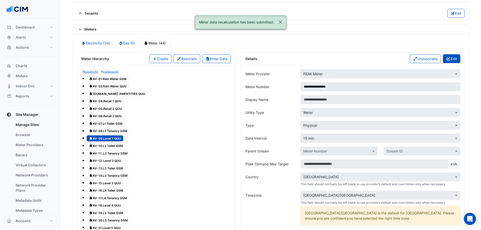
click at [449, 59] on icon "button" at bounding box center [448, 59] width 5 height 4
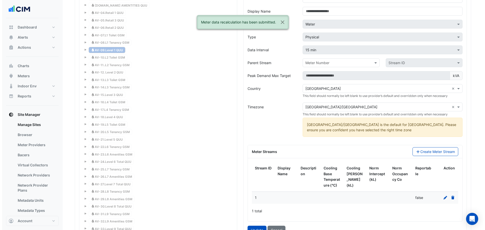
scroll to position [529, 0]
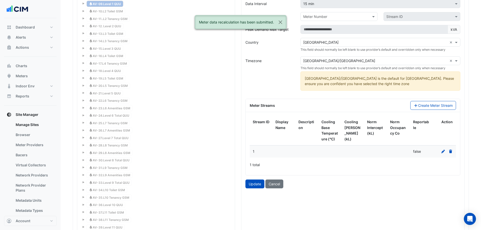
click at [443, 150] on icon at bounding box center [443, 152] width 5 height 4
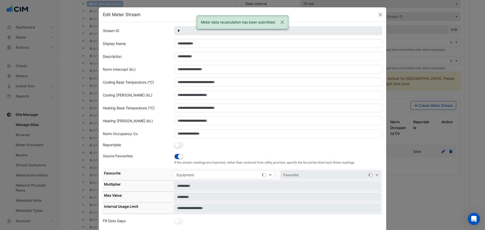
scroll to position [4, 0]
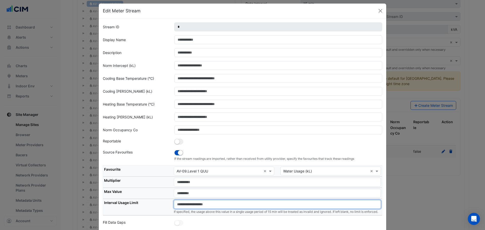
click at [195, 204] on input "number" at bounding box center [277, 204] width 207 height 9
paste input "**"
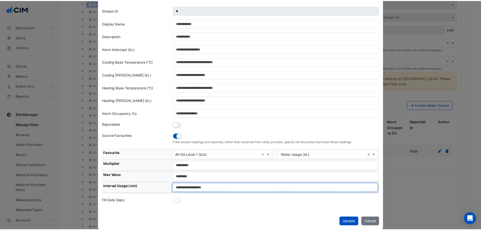
scroll to position [28, 0]
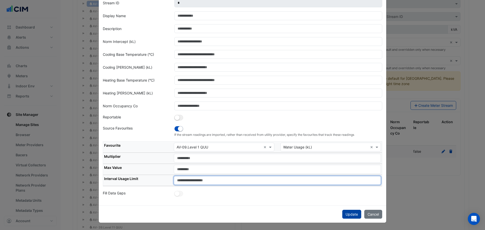
type input "**"
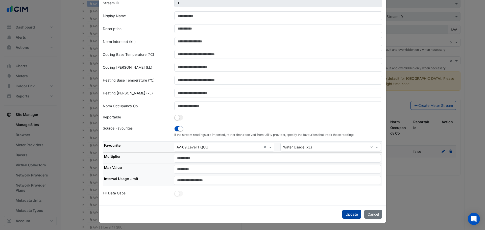
click at [353, 216] on button "Update" at bounding box center [351, 214] width 19 height 9
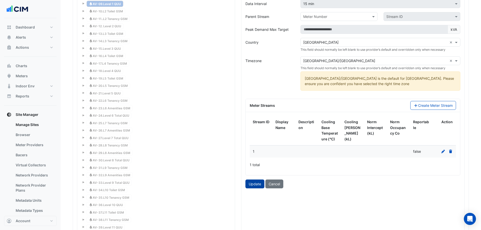
click at [255, 188] on button "Update" at bounding box center [254, 184] width 19 height 9
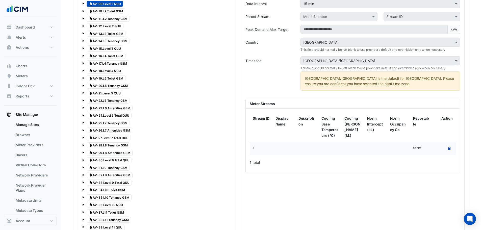
click at [451, 148] on button "Recalculate Meter Data" at bounding box center [449, 148] width 7 height 7
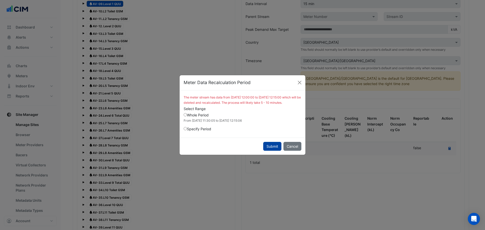
click at [273, 151] on button "Submit" at bounding box center [272, 146] width 18 height 9
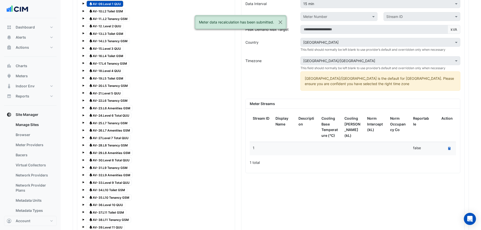
click at [106, 11] on span "Water AV-10.L2 Toilet GSM" at bounding box center [106, 11] width 39 height 6
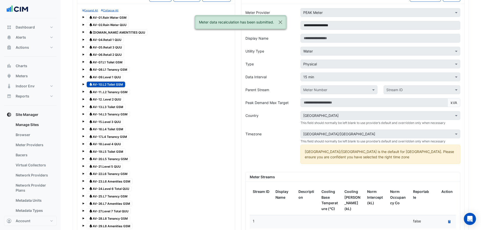
scroll to position [428, 0]
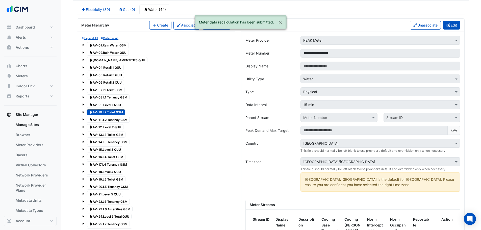
click at [446, 26] on icon "button" at bounding box center [448, 25] width 5 height 4
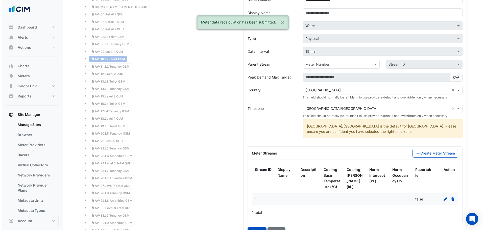
scroll to position [529, 0]
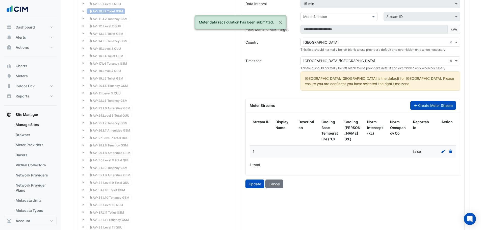
click at [423, 106] on button "Create Meter Stream" at bounding box center [433, 105] width 46 height 9
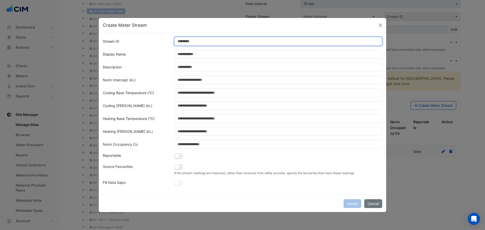
click at [204, 41] on input "Stream ID" at bounding box center [278, 41] width 208 height 9
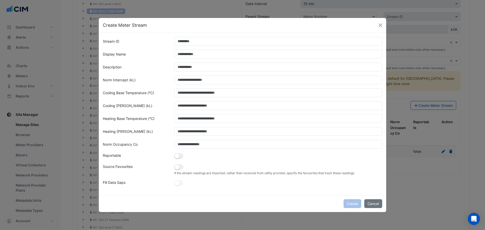
click at [375, 202] on div "Create Cancel" at bounding box center [242, 203] width 287 height 17
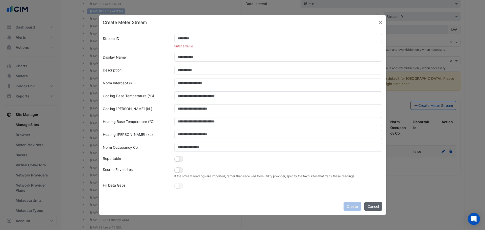
click at [379, 202] on button "Cancel" at bounding box center [373, 206] width 18 height 9
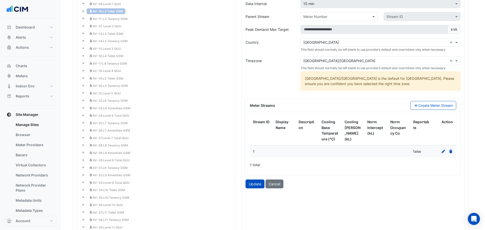
drag, startPoint x: 372, startPoint y: 206, endPoint x: 393, endPoint y: 192, distance: 25.2
click at [372, 206] on ngb-modal-window "Create Meter Stream Stream ID Enter a value Display Name Description Norm Inter…" at bounding box center [242, 115] width 485 height 230
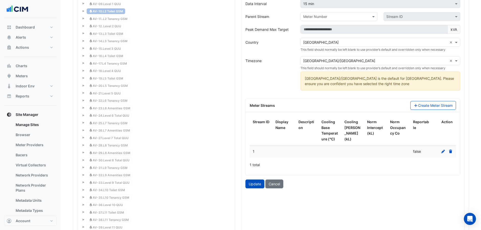
click at [441, 151] on div at bounding box center [444, 152] width 17 height 6
click at [441, 151] on icon at bounding box center [443, 152] width 5 height 4
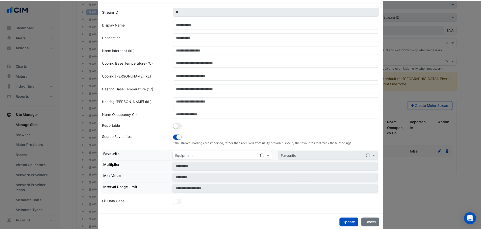
scroll to position [28, 0]
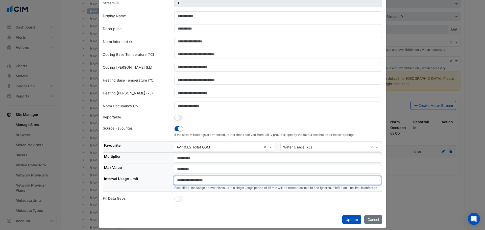
click at [214, 181] on input "number" at bounding box center [277, 180] width 207 height 9
paste input "**"
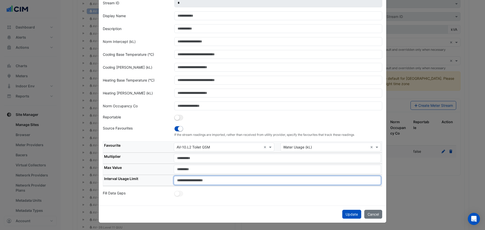
type input "**"
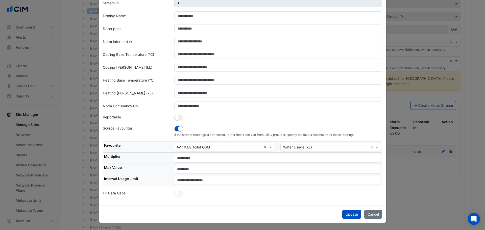
click at [359, 218] on div "Update Cancel" at bounding box center [242, 214] width 287 height 17
click at [353, 215] on button "Update" at bounding box center [351, 214] width 19 height 9
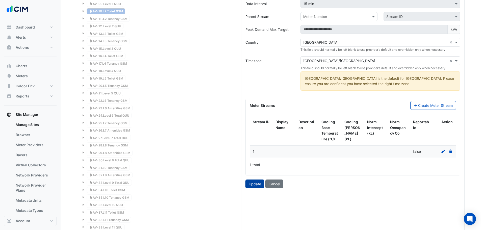
drag, startPoint x: 251, startPoint y: 185, endPoint x: 259, endPoint y: 183, distance: 8.4
click at [252, 185] on button "Update" at bounding box center [254, 184] width 19 height 9
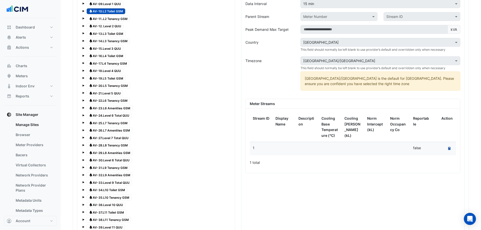
click at [450, 145] on datatable-body-cell "Recalculate Meter Data" at bounding box center [444, 148] width 23 height 13
click at [447, 148] on button "Recalculate Meter Data" at bounding box center [449, 148] width 7 height 7
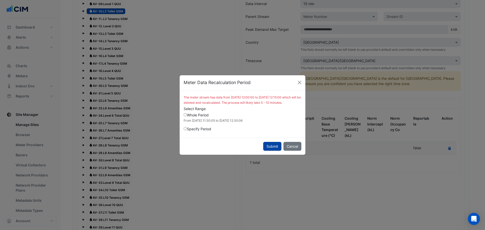
click at [272, 149] on button "Submit" at bounding box center [272, 146] width 18 height 9
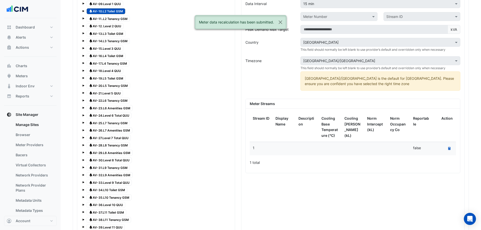
click at [108, 19] on span "Water AV-11..L2 Tenancy GSM" at bounding box center [108, 19] width 43 height 6
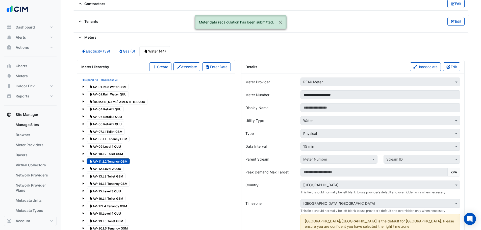
scroll to position [394, 0]
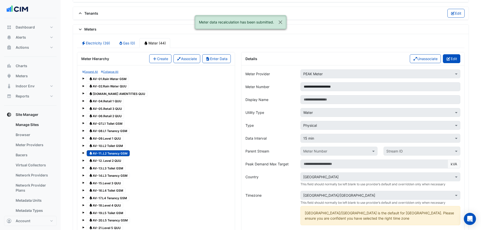
click at [455, 59] on button "Edit" at bounding box center [451, 58] width 17 height 9
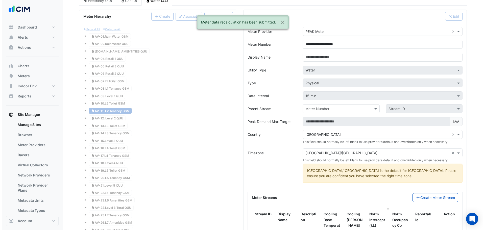
scroll to position [529, 0]
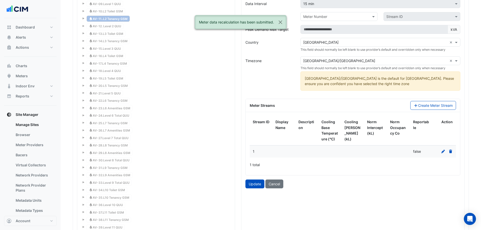
click at [445, 148] on datatable-body-cell at bounding box center [444, 152] width 23 height 12
click at [443, 151] on icon at bounding box center [443, 152] width 5 height 4
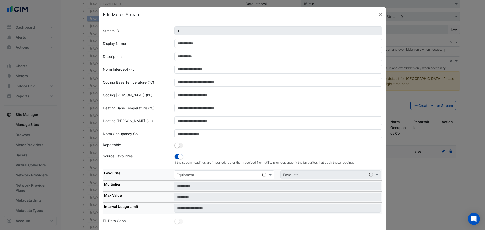
scroll to position [4, 0]
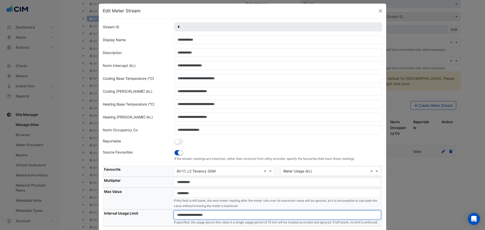
click at [224, 218] on input "number" at bounding box center [277, 215] width 207 height 9
paste input "**"
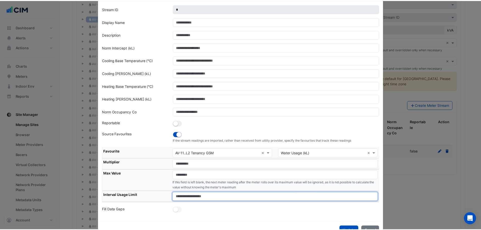
scroll to position [38, 0]
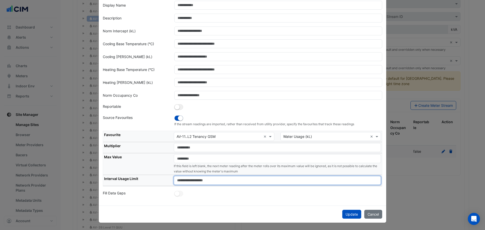
type input "**"
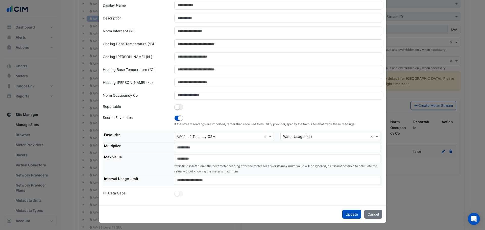
click at [135, 191] on div "Fill Data Gaps" at bounding box center [135, 193] width 71 height 7
click at [348, 214] on button "Update" at bounding box center [351, 214] width 19 height 9
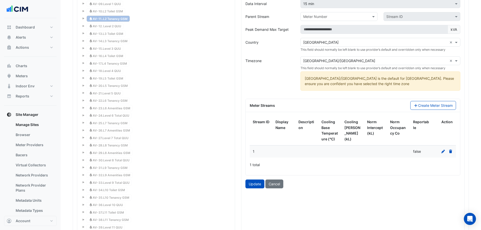
click at [245, 184] on div "Update Cancel" at bounding box center [352, 184] width 221 height 9
click at [249, 184] on button "Update" at bounding box center [254, 184] width 19 height 9
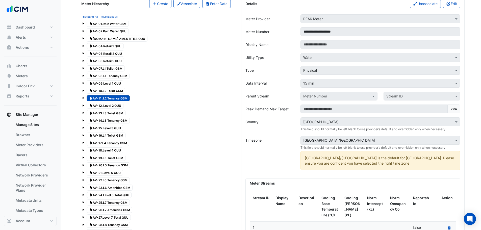
scroll to position [563, 0]
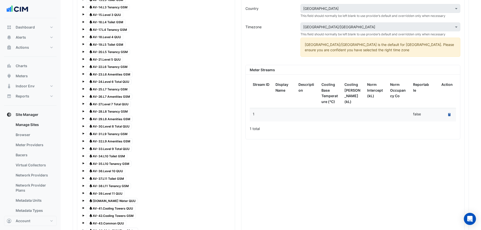
click at [450, 116] on icon at bounding box center [449, 114] width 2 height 3
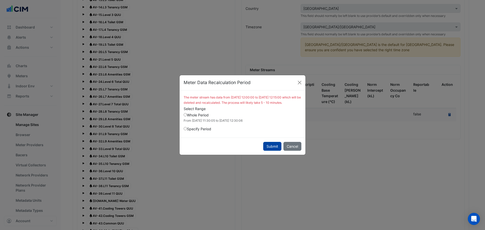
click at [277, 149] on button "Submit" at bounding box center [272, 146] width 18 height 9
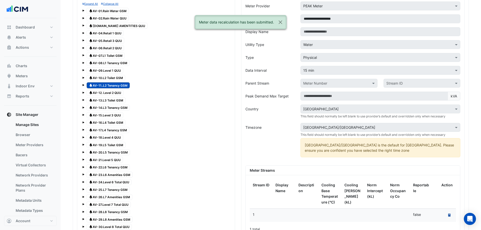
scroll to position [462, 0]
click at [109, 93] on span "Water AV-12. Level 2 QUU" at bounding box center [105, 93] width 37 height 6
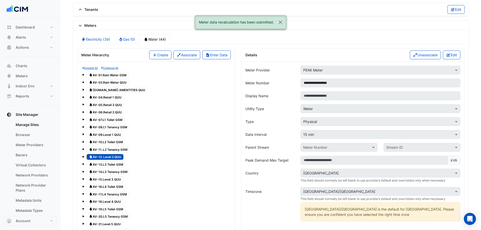
scroll to position [394, 0]
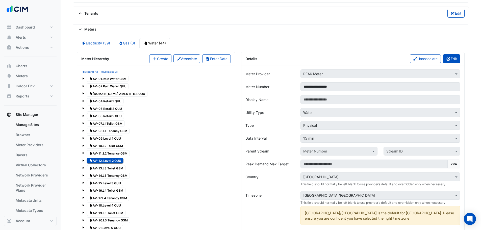
click at [455, 58] on button "Edit" at bounding box center [451, 58] width 17 height 9
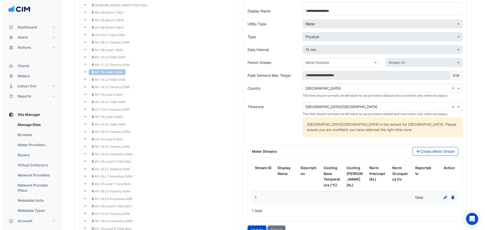
scroll to position [529, 0]
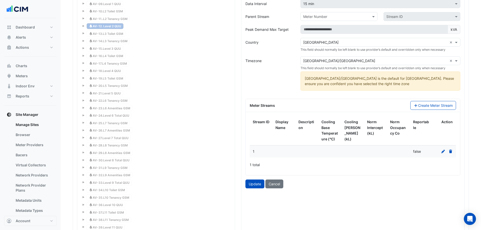
click at [442, 152] on icon at bounding box center [443, 152] width 5 height 4
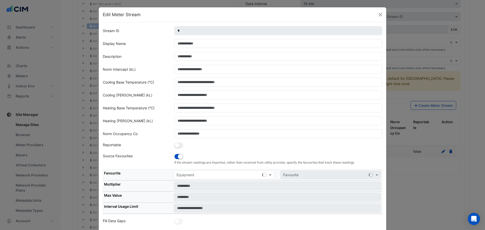
scroll to position [4, 0]
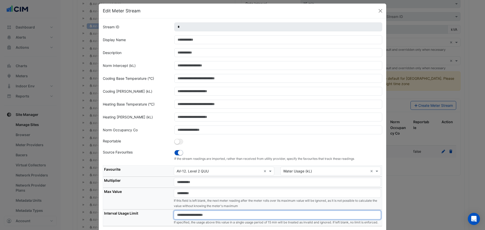
click at [218, 216] on input "number" at bounding box center [277, 215] width 207 height 9
paste input "**"
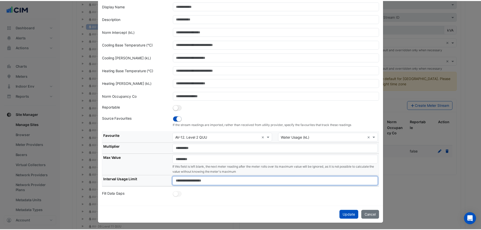
scroll to position [38, 0]
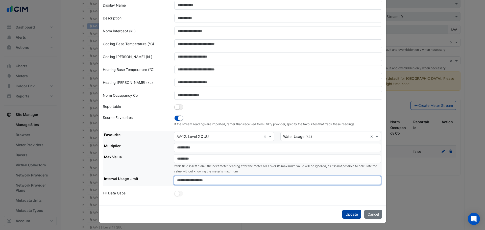
type input "**"
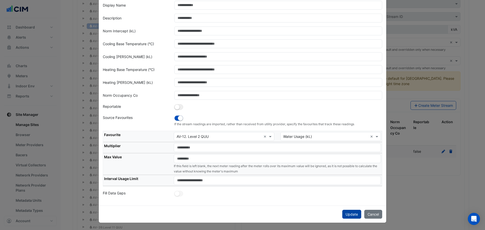
click at [350, 217] on button "Update" at bounding box center [351, 214] width 19 height 9
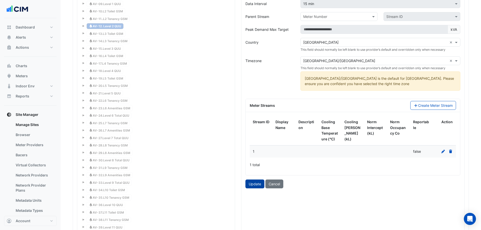
click at [253, 185] on button "Update" at bounding box center [254, 184] width 19 height 9
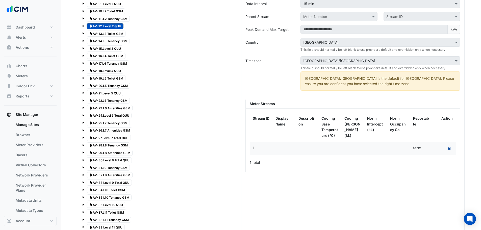
drag, startPoint x: 451, startPoint y: 155, endPoint x: 447, endPoint y: 149, distance: 6.8
click at [449, 153] on datatable-body-cell "Recalculate Meter Data" at bounding box center [444, 148] width 23 height 13
click at [447, 149] on button "Recalculate Meter Data" at bounding box center [449, 148] width 7 height 7
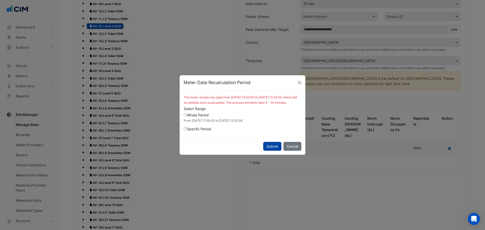
click at [271, 148] on button "Submit" at bounding box center [272, 146] width 18 height 9
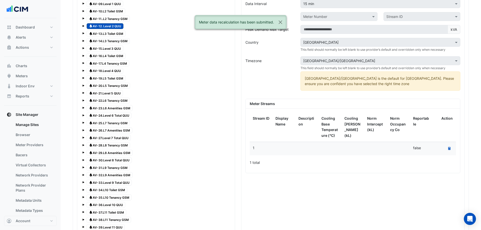
click at [105, 34] on span "Water AV-13.L3 Toilet GSM" at bounding box center [106, 34] width 39 height 6
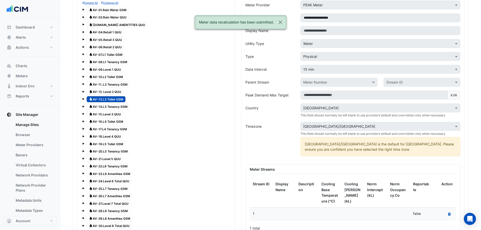
scroll to position [428, 0]
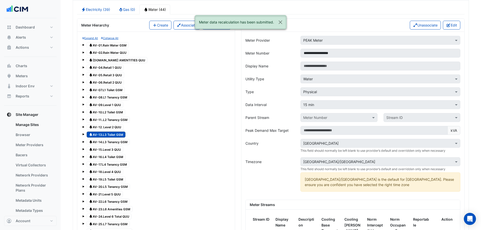
drag, startPoint x: 452, startPoint y: 29, endPoint x: 450, endPoint y: 33, distance: 4.0
click at [452, 31] on div "Details Unassociate Edit" at bounding box center [352, 25] width 223 height 13
click at [449, 30] on div "Details Unassociate Edit" at bounding box center [352, 25] width 223 height 13
click at [448, 26] on icon "button" at bounding box center [449, 25] width 4 height 4
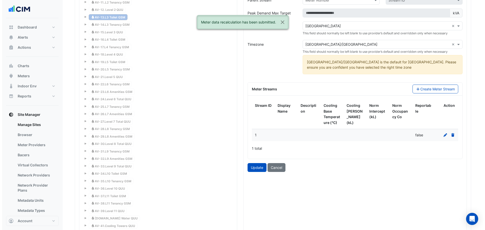
scroll to position [597, 0]
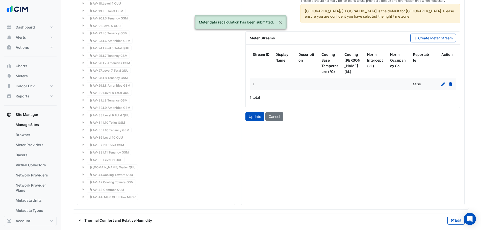
click at [441, 84] on icon at bounding box center [443, 84] width 5 height 4
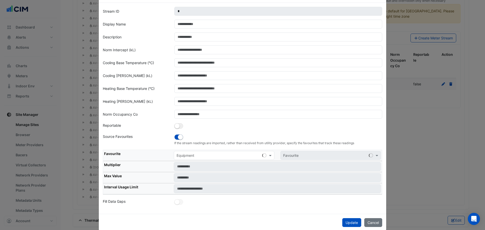
scroll to position [28, 0]
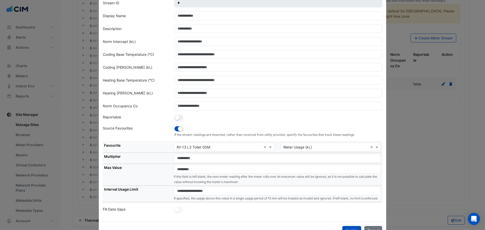
click at [225, 198] on small "If specified, the usage above this value in a single usage period of 15 min wil…" at bounding box center [276, 198] width 204 height 4
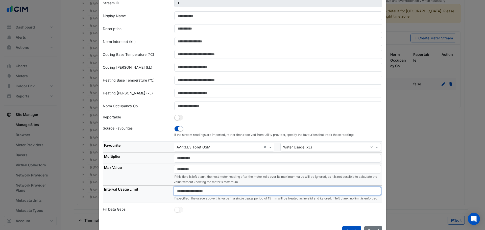
click at [224, 194] on input "number" at bounding box center [277, 191] width 207 height 9
paste input "**"
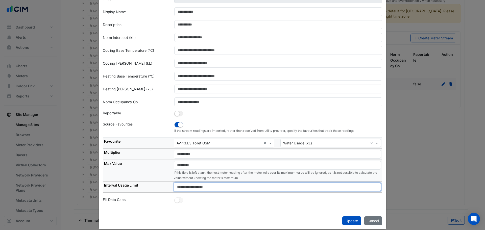
scroll to position [38, 0]
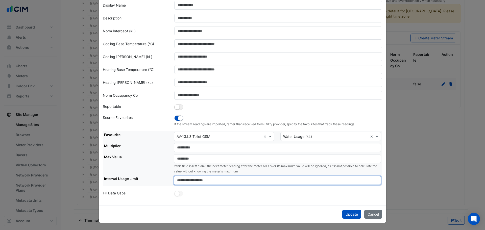
type input "**"
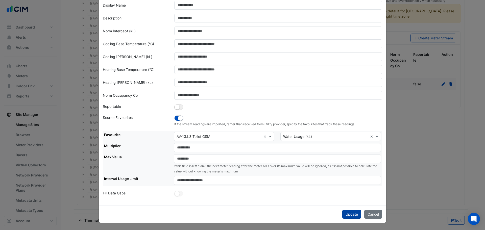
drag, startPoint x: 361, startPoint y: 216, endPoint x: 347, endPoint y: 216, distance: 13.6
click at [347, 216] on div "Update Cancel" at bounding box center [242, 214] width 287 height 17
click at [343, 215] on button "Update" at bounding box center [351, 214] width 19 height 9
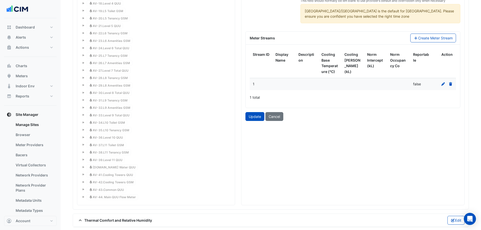
click at [257, 121] on div "**********" at bounding box center [352, 34] width 223 height 342
click at [257, 120] on button "Update" at bounding box center [254, 116] width 19 height 9
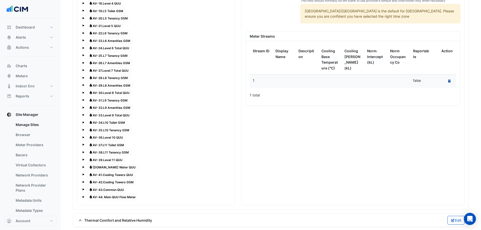
click at [452, 80] on button "Recalculate Meter Data" at bounding box center [449, 81] width 7 height 7
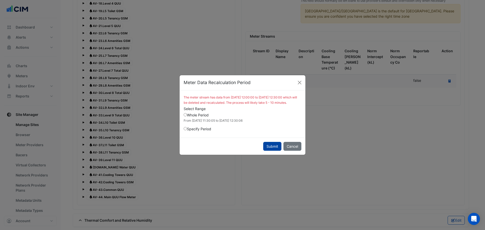
click at [274, 145] on button "Submit" at bounding box center [272, 146] width 18 height 9
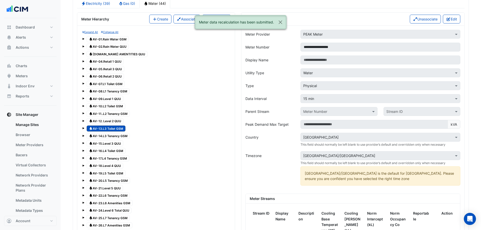
scroll to position [428, 0]
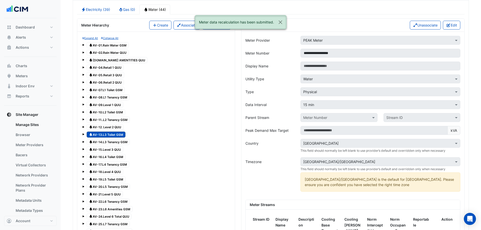
click at [104, 142] on span "Water AV-14.L3 Tenancy GSM" at bounding box center [108, 142] width 43 height 6
click at [455, 24] on button "Edit" at bounding box center [451, 25] width 17 height 9
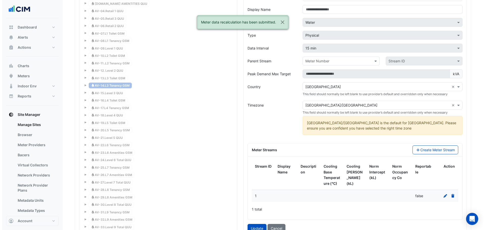
scroll to position [563, 0]
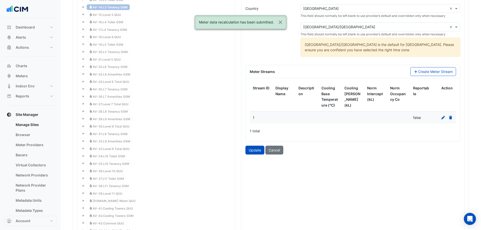
click at [443, 117] on icon at bounding box center [443, 118] width 4 height 4
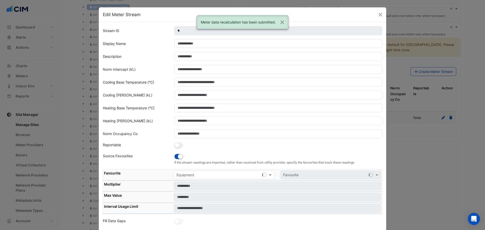
scroll to position [4, 0]
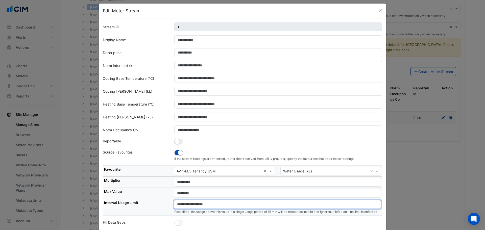
click at [197, 201] on input "number" at bounding box center [277, 204] width 207 height 9
paste input "**"
type input "**"
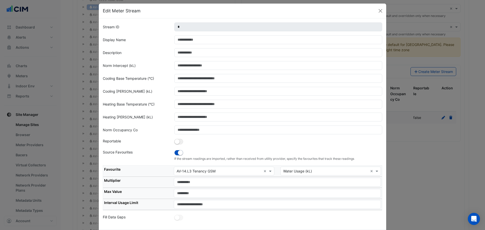
click at [143, 200] on th "Interval Usage Limit" at bounding box center [138, 204] width 70 height 11
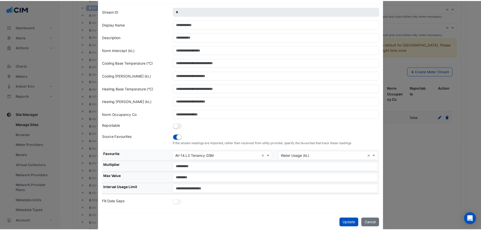
scroll to position [28, 0]
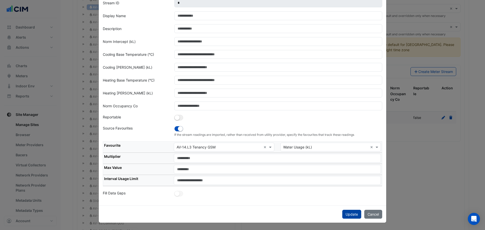
click at [352, 216] on button "Update" at bounding box center [351, 214] width 19 height 9
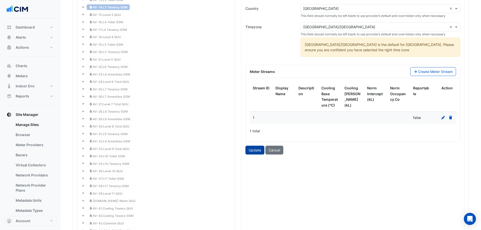
click at [251, 153] on button "Update" at bounding box center [254, 150] width 19 height 9
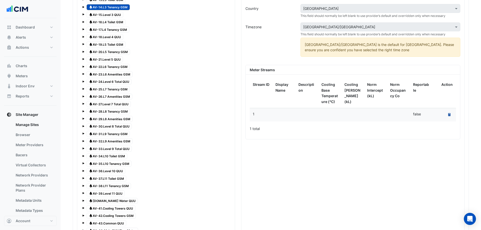
click at [452, 115] on button "Recalculate Meter Data" at bounding box center [449, 114] width 7 height 7
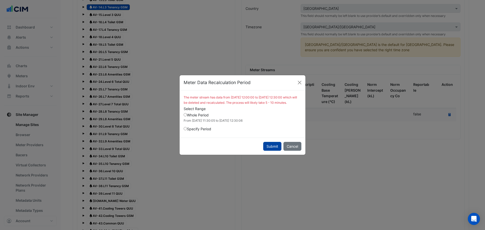
click at [274, 148] on button "Submit" at bounding box center [272, 146] width 18 height 9
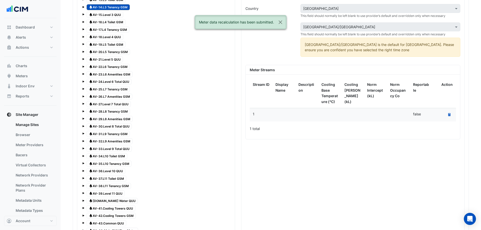
click at [102, 15] on span "Water AV-15.Level 3 QUU" at bounding box center [105, 15] width 37 height 6
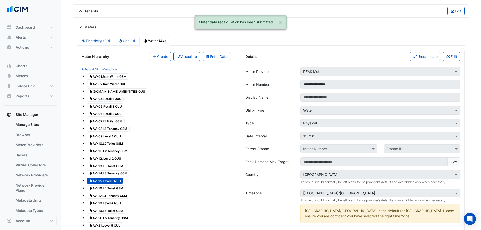
scroll to position [361, 0]
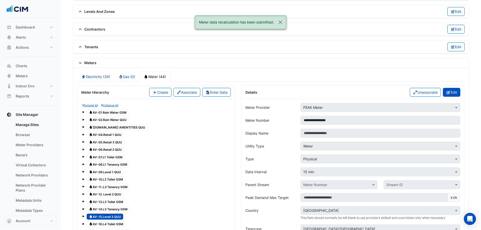
click at [456, 89] on button "Edit" at bounding box center [451, 92] width 17 height 9
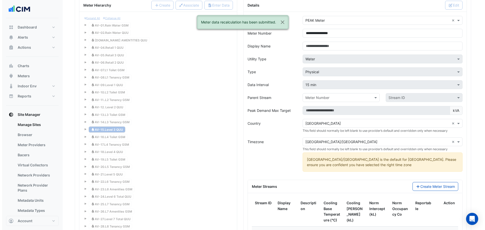
scroll to position [495, 0]
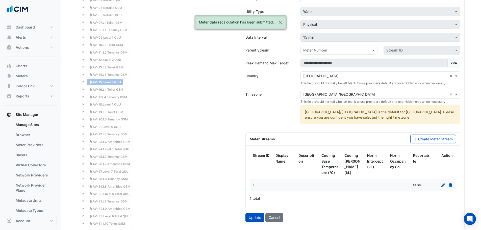
click at [440, 185] on div at bounding box center [444, 185] width 17 height 6
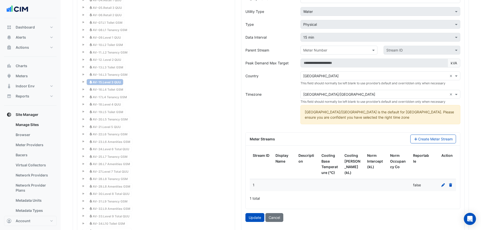
click at [441, 185] on icon at bounding box center [443, 185] width 5 height 4
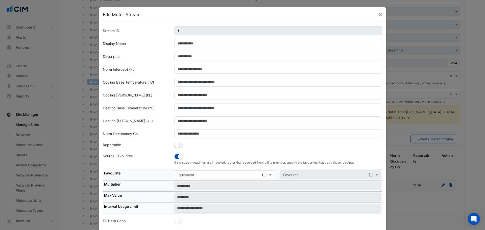
scroll to position [4, 0]
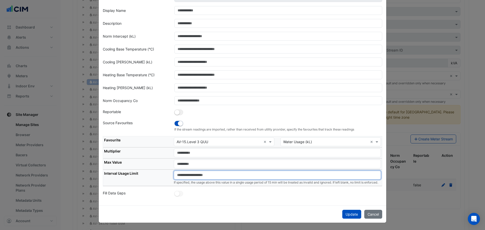
click at [198, 171] on input "number" at bounding box center [277, 175] width 207 height 9
paste input "**"
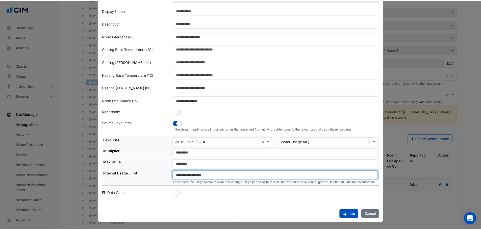
scroll to position [28, 0]
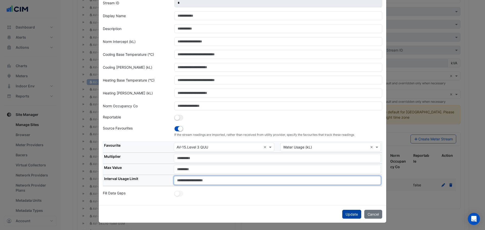
type input "**"
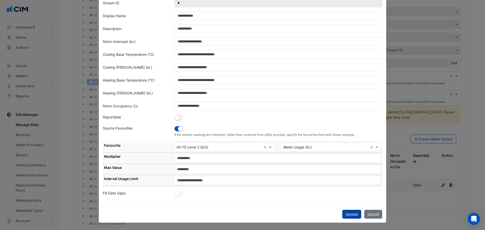
click at [352, 215] on button "Update" at bounding box center [351, 214] width 19 height 9
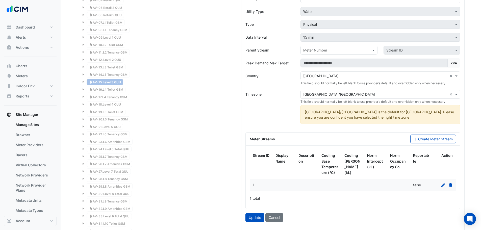
click at [257, 209] on div "Meter Streams Create Meter Stream Stream ID Display Name Description Cooling Ba…" at bounding box center [352, 170] width 215 height 77
click at [257, 216] on button "Update" at bounding box center [254, 217] width 19 height 9
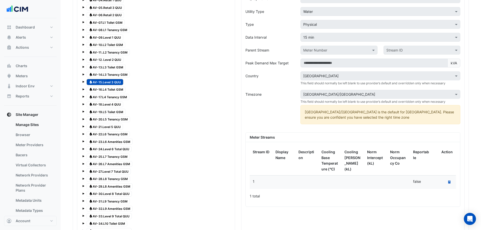
click at [444, 180] on div "Recalculate Meter Data" at bounding box center [444, 182] width 17 height 7
click at [448, 184] on button "Recalculate Meter Data" at bounding box center [449, 182] width 7 height 7
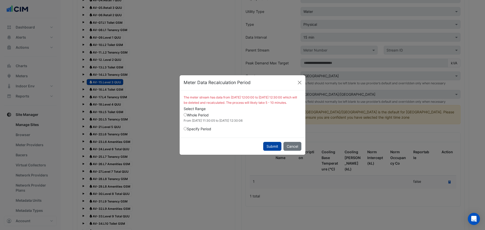
click at [271, 150] on button "Submit" at bounding box center [272, 146] width 18 height 9
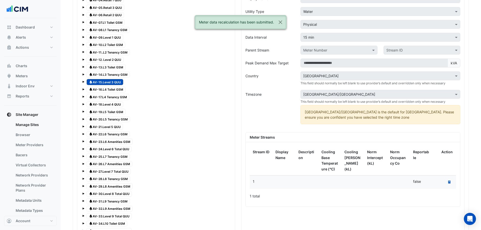
click at [103, 90] on span "Water AV-16.L4 Toilet GSM" at bounding box center [106, 90] width 39 height 6
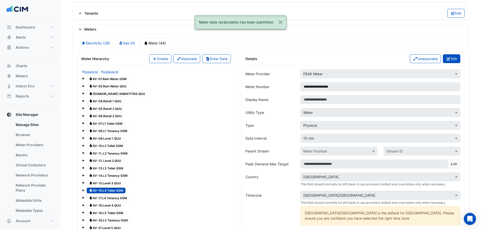
click at [449, 62] on button "Edit" at bounding box center [451, 58] width 17 height 9
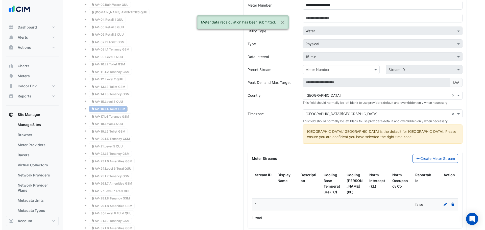
scroll to position [563, 0]
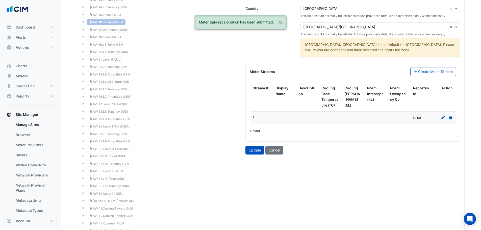
click at [444, 118] on icon at bounding box center [443, 118] width 5 height 4
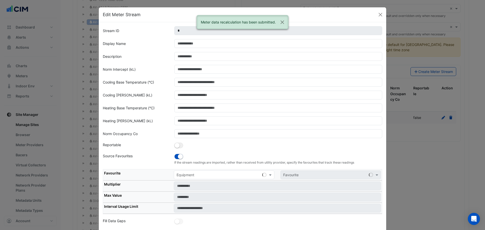
scroll to position [4, 0]
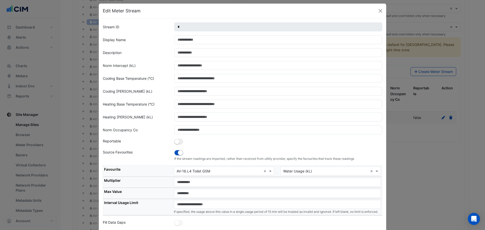
click at [218, 210] on small "If specified, the usage above this value in a single usage period of 15 min wil…" at bounding box center [276, 212] width 204 height 4
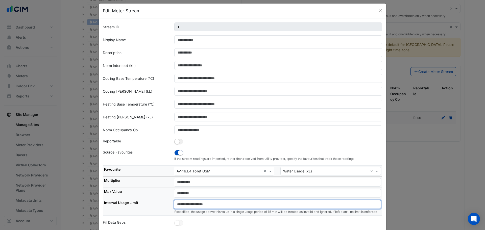
click at [215, 207] on input "number" at bounding box center [277, 204] width 207 height 9
paste input "**"
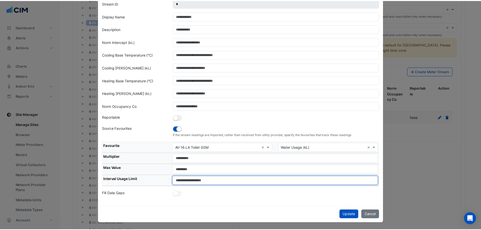
scroll to position [28, 0]
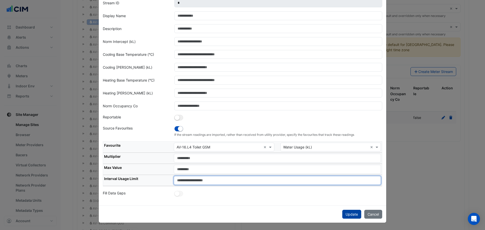
type input "**"
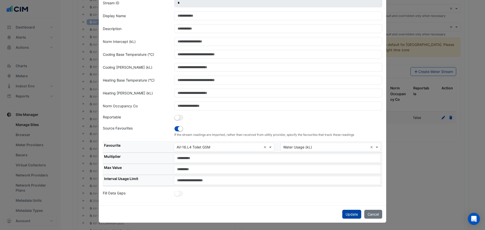
click at [349, 211] on button "Update" at bounding box center [351, 214] width 19 height 9
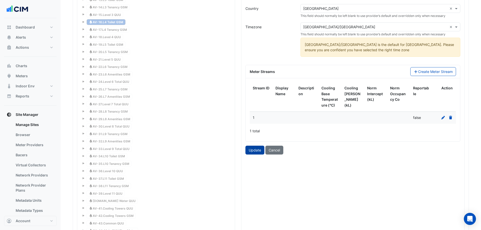
click at [253, 150] on button "Update" at bounding box center [254, 150] width 19 height 9
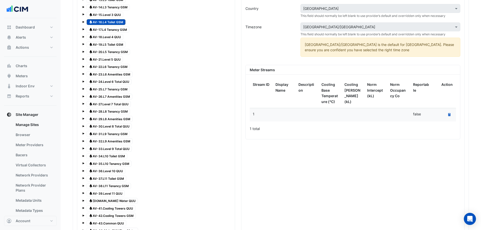
click at [436, 116] on datatable-body-cell "Recalculate Meter Data" at bounding box center [444, 114] width 23 height 13
click at [448, 114] on button "Recalculate Meter Data" at bounding box center [449, 114] width 7 height 7
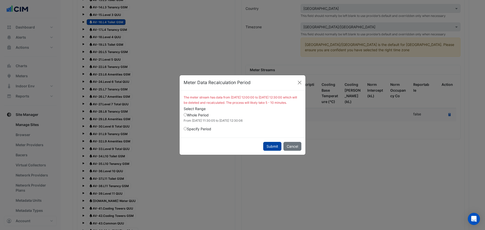
click at [273, 148] on button "Submit" at bounding box center [272, 146] width 18 height 9
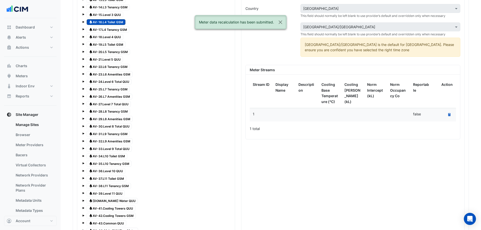
click at [120, 29] on span "Water AV-17.L4 Tenancy GSM" at bounding box center [108, 30] width 43 height 6
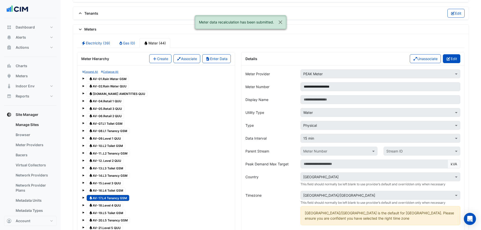
click at [447, 56] on button "Edit" at bounding box center [451, 58] width 17 height 9
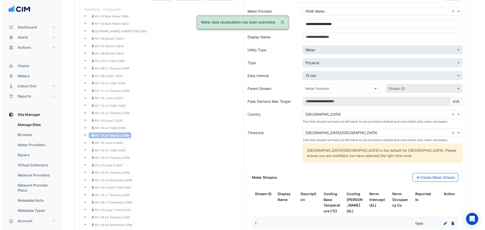
scroll to position [495, 0]
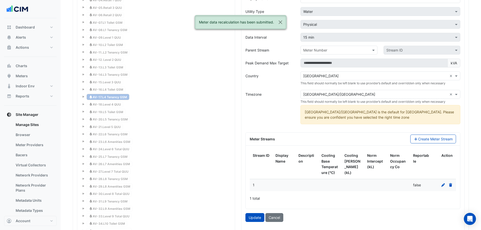
click at [444, 186] on icon at bounding box center [443, 185] width 5 height 4
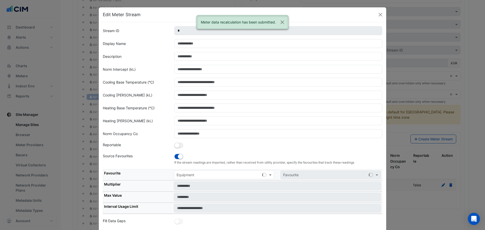
scroll to position [4, 0]
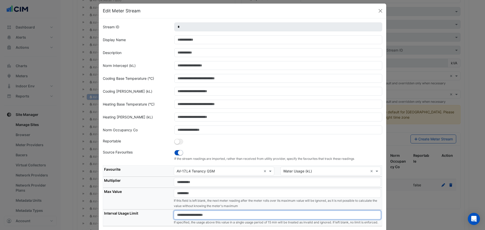
click at [205, 214] on input "number" at bounding box center [277, 215] width 207 height 9
paste input "**"
type input "**"
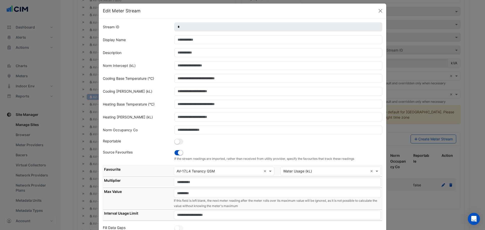
click at [135, 214] on th "Interval Usage Limit" at bounding box center [138, 215] width 70 height 11
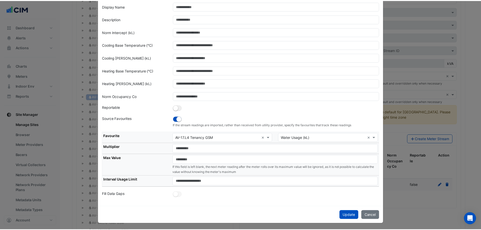
scroll to position [38, 0]
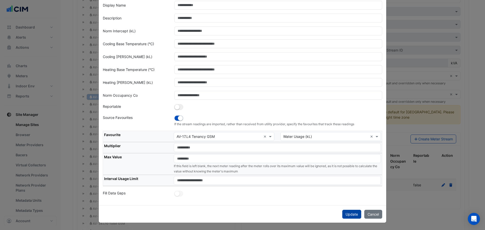
click at [354, 213] on button "Update" at bounding box center [351, 214] width 19 height 9
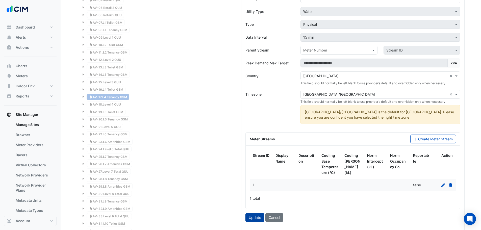
click at [248, 214] on button "Update" at bounding box center [254, 217] width 19 height 9
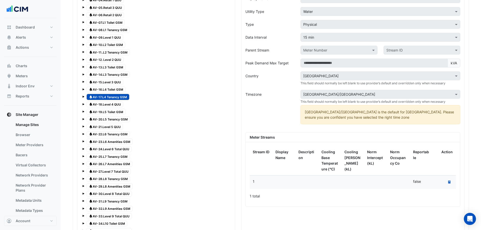
click at [444, 182] on div "Recalculate Meter Data" at bounding box center [444, 182] width 17 height 7
click at [448, 183] on button "Recalculate Meter Data" at bounding box center [449, 182] width 7 height 7
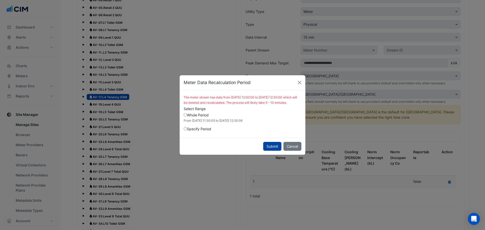
click at [274, 148] on button "Submit" at bounding box center [272, 146] width 18 height 9
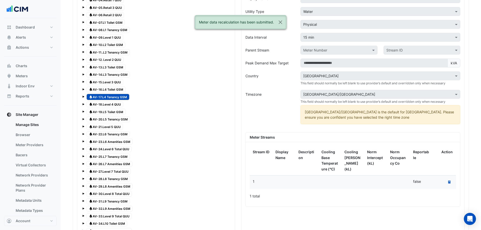
click at [109, 103] on span "Water AV-18.Level 4 QUU" at bounding box center [105, 105] width 37 height 6
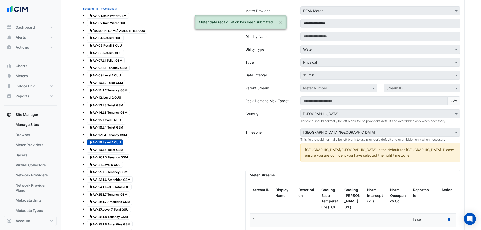
scroll to position [394, 0]
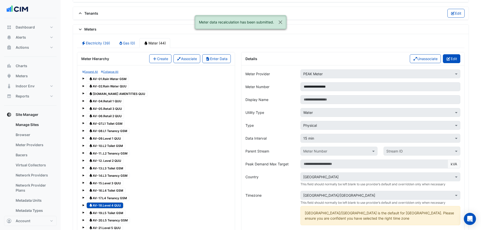
click at [455, 61] on button "Edit" at bounding box center [451, 58] width 17 height 9
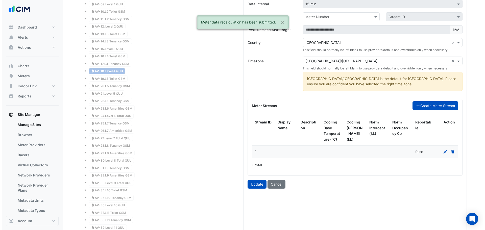
scroll to position [529, 0]
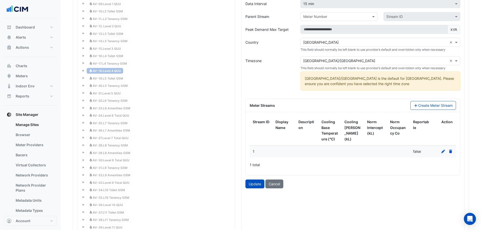
click at [444, 153] on icon at bounding box center [443, 152] width 5 height 4
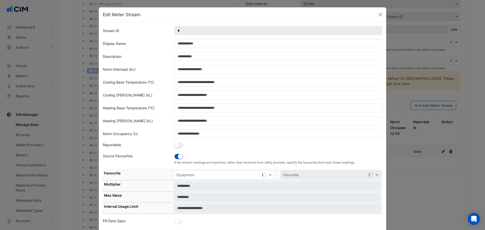
scroll to position [4, 0]
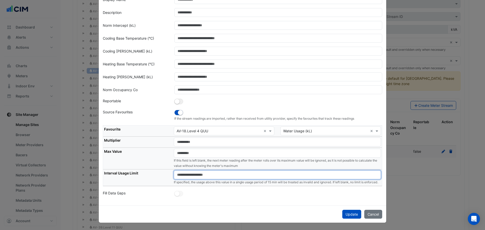
drag, startPoint x: 200, startPoint y: 171, endPoint x: 205, endPoint y: 175, distance: 6.6
click at [201, 173] on input "number" at bounding box center [277, 174] width 207 height 9
paste input "**"
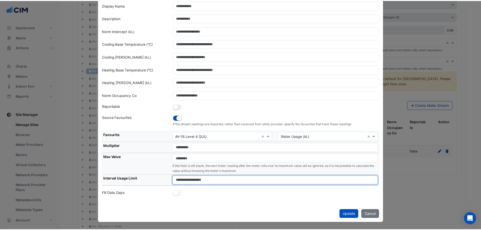
scroll to position [38, 0]
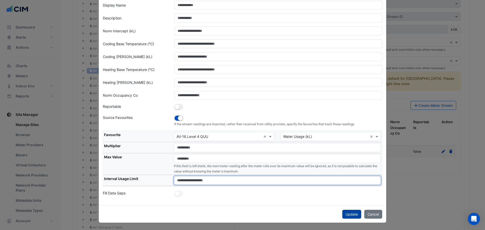
type input "**"
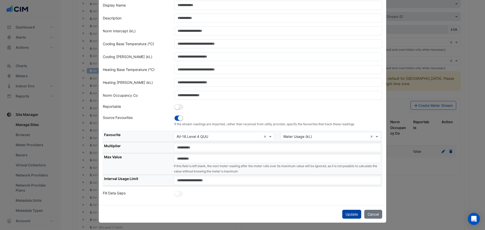
click at [348, 215] on button "Update" at bounding box center [351, 214] width 19 height 9
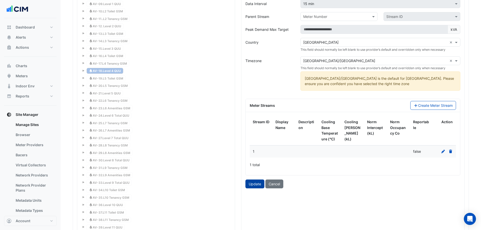
click at [261, 188] on button "Update" at bounding box center [254, 184] width 19 height 9
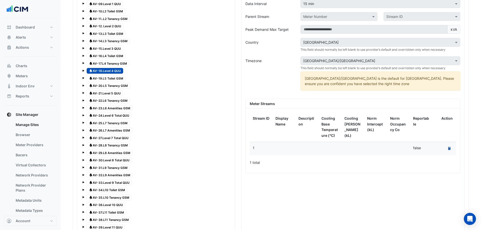
click at [450, 149] on icon at bounding box center [449, 148] width 2 height 3
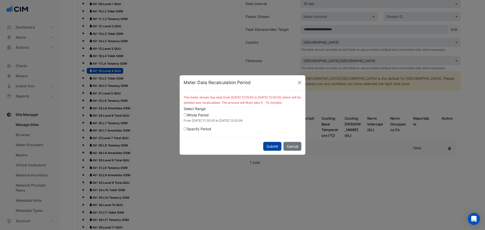
click at [277, 150] on button "Submit" at bounding box center [272, 146] width 18 height 9
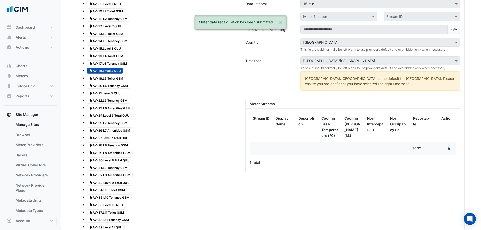
click at [106, 80] on span "Water AV-19.L5 Toilet GSM" at bounding box center [106, 78] width 39 height 6
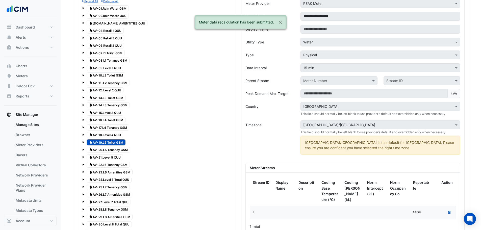
scroll to position [361, 0]
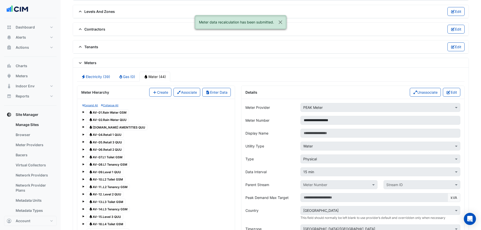
click at [457, 87] on div "Details Unassociate Edit" at bounding box center [352, 92] width 223 height 13
click at [456, 90] on button "Edit" at bounding box center [451, 92] width 17 height 9
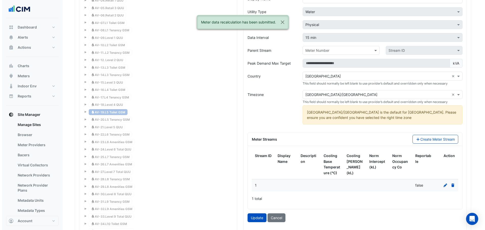
scroll to position [495, 0]
click at [442, 185] on icon at bounding box center [443, 185] width 5 height 4
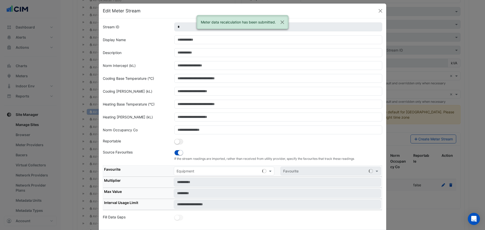
scroll to position [28, 0]
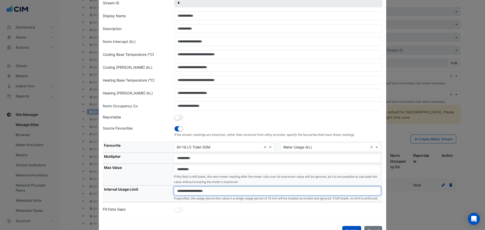
click at [208, 192] on input "number" at bounding box center [277, 191] width 207 height 9
paste input "**"
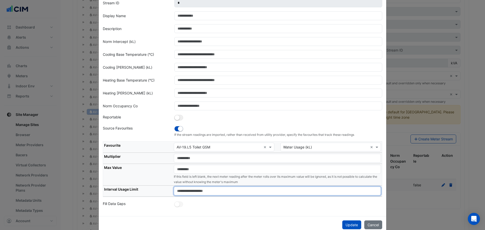
type input "**"
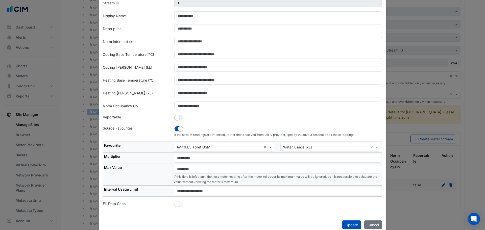
click at [139, 210] on div "Stream ID * Display Name Description Norm Intercept (kL) Cooling Base Temperatu…" at bounding box center [242, 105] width 287 height 222
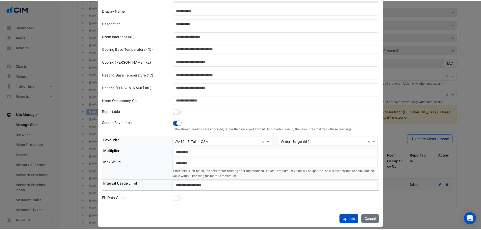
scroll to position [38, 0]
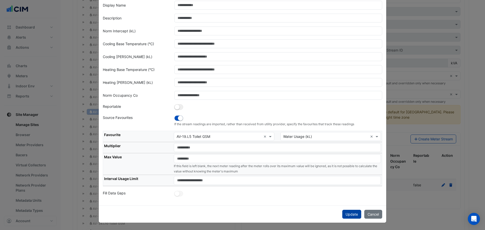
click at [348, 215] on button "Update" at bounding box center [351, 214] width 19 height 9
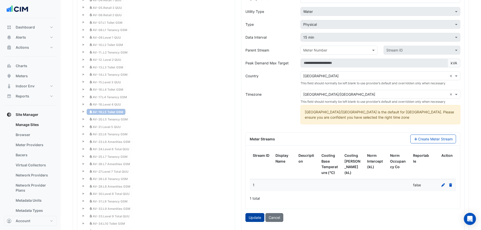
click at [255, 214] on button "Update" at bounding box center [254, 217] width 19 height 9
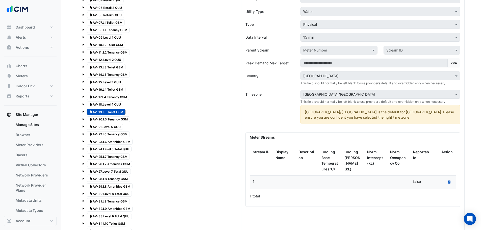
click at [444, 180] on div "Recalculate Meter Data" at bounding box center [444, 182] width 17 height 7
click at [445, 182] on div "Recalculate Meter Data" at bounding box center [444, 182] width 17 height 7
click at [448, 182] on icon "Recalculate Meter Data" at bounding box center [449, 182] width 2 height 3
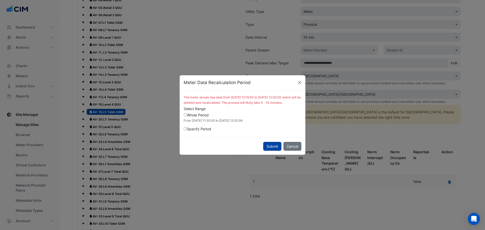
click at [264, 147] on button "Submit" at bounding box center [272, 146] width 18 height 9
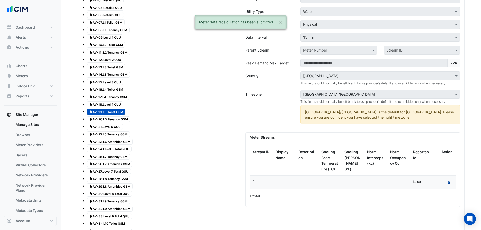
click at [120, 119] on span "Water AV-20.L5 Tenancy GSM" at bounding box center [108, 119] width 43 height 6
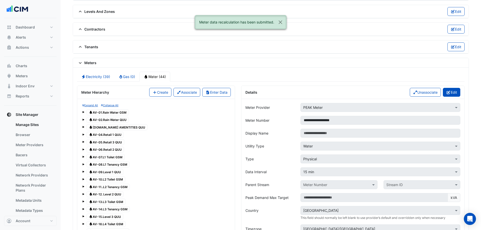
click at [455, 89] on button "Edit" at bounding box center [451, 92] width 17 height 9
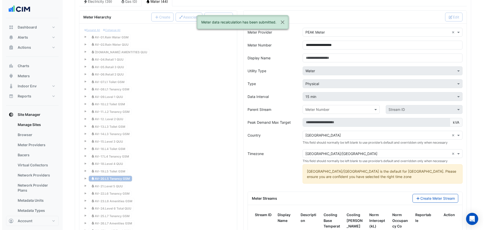
scroll to position [495, 0]
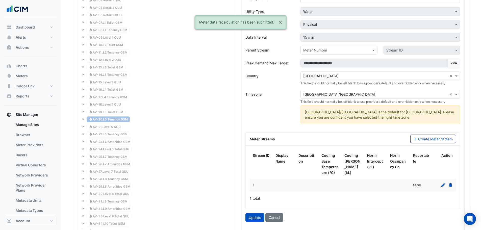
click at [443, 187] on fa-icon at bounding box center [443, 185] width 5 height 4
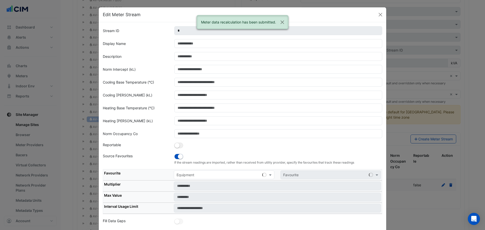
scroll to position [4, 0]
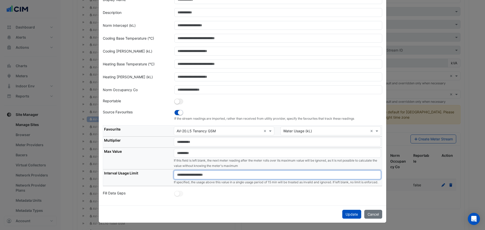
click at [195, 170] on input "number" at bounding box center [277, 174] width 207 height 9
paste input "**"
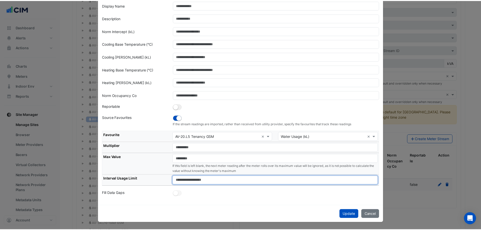
scroll to position [38, 0]
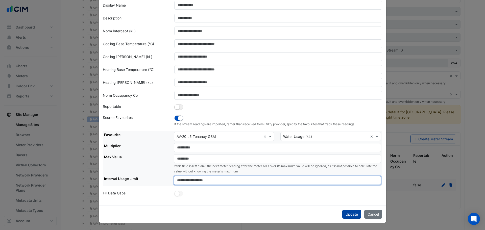
type input "**"
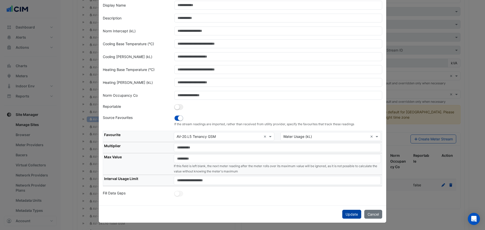
click at [343, 215] on button "Update" at bounding box center [351, 214] width 19 height 9
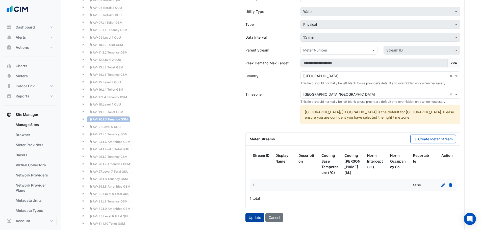
click at [253, 220] on button "Update" at bounding box center [254, 217] width 19 height 9
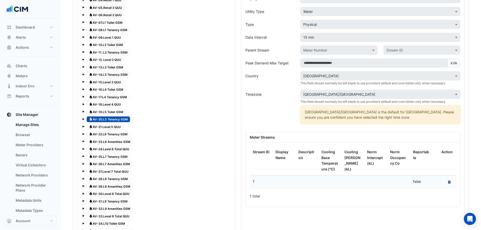
click at [446, 181] on button "Recalculate Meter Data" at bounding box center [449, 182] width 7 height 7
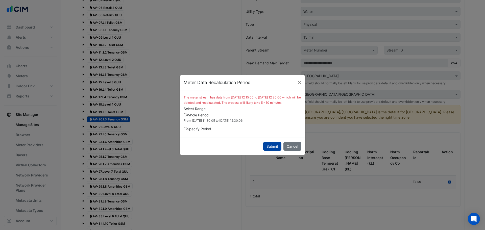
click at [275, 148] on button "Submit" at bounding box center [272, 146] width 18 height 9
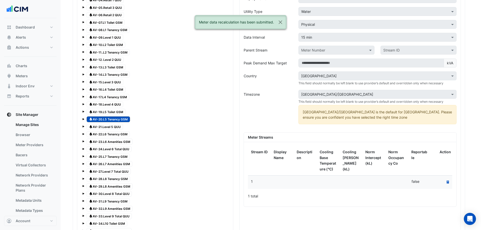
click at [116, 128] on span "Water AV-21.Level 5 QUU" at bounding box center [105, 127] width 36 height 6
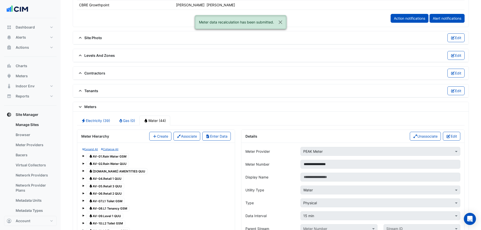
scroll to position [293, 0]
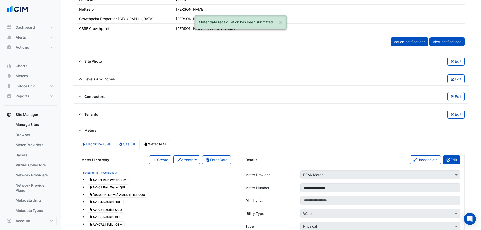
click at [452, 162] on button "Edit" at bounding box center [451, 159] width 17 height 9
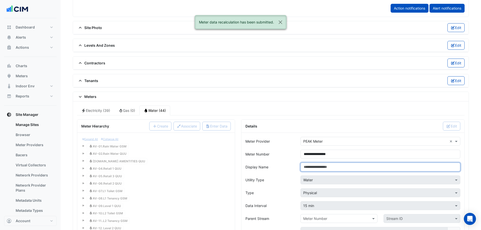
click at [335, 165] on input "Display Name" at bounding box center [381, 167] width 160 height 9
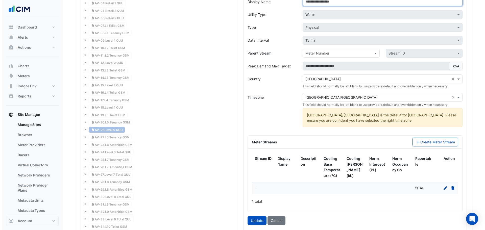
scroll to position [495, 0]
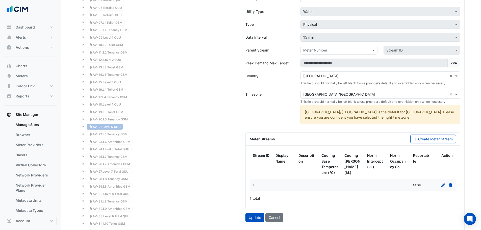
click at [263, 135] on div "Meter Streams Create Meter Stream" at bounding box center [353, 139] width 212 height 9
click at [442, 184] on icon at bounding box center [443, 185] width 5 height 4
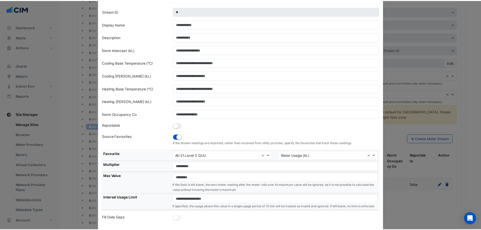
scroll to position [28, 0]
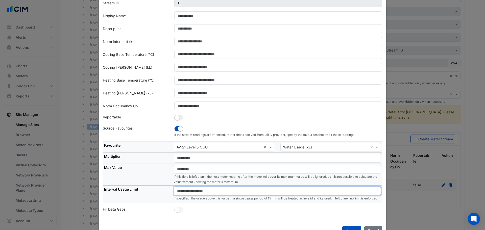
click at [228, 191] on input "number" at bounding box center [277, 191] width 207 height 9
paste input "**"
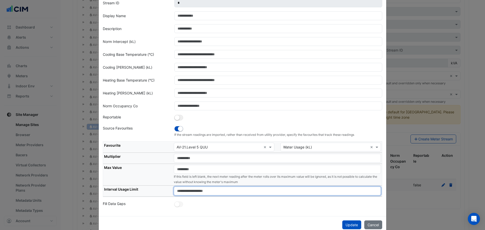
type input "**"
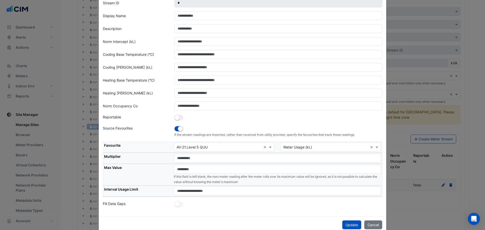
click at [262, 213] on div "Stream ID * Display Name Description Norm Intercept (kL) Cooling Base Temperatu…" at bounding box center [242, 105] width 287 height 222
click at [340, 223] on div "Update Cancel" at bounding box center [242, 224] width 287 height 17
click at [346, 223] on button "Update" at bounding box center [351, 224] width 19 height 9
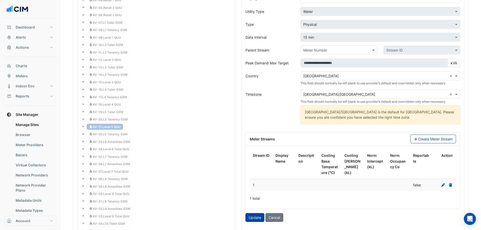
click at [258, 218] on button "Update" at bounding box center [254, 217] width 19 height 9
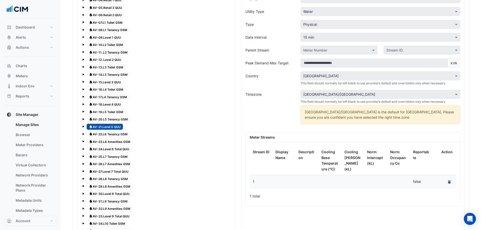
click at [447, 183] on button "Recalculate Meter Data" at bounding box center [449, 182] width 7 height 7
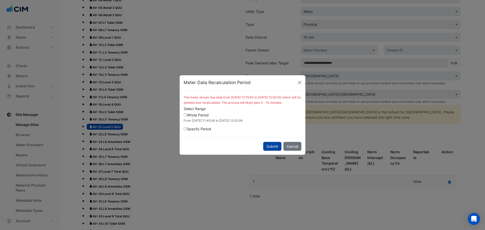
click at [270, 149] on button "Submit" at bounding box center [272, 146] width 18 height 9
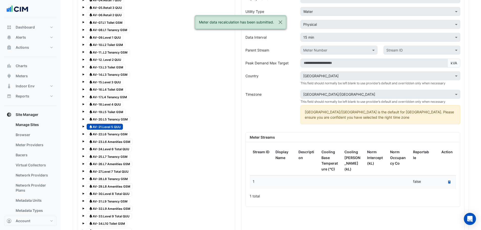
click at [108, 135] on span "Water AV-22.L6 Tenancy GSM" at bounding box center [108, 134] width 43 height 6
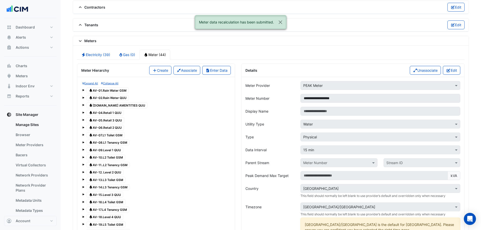
scroll to position [361, 0]
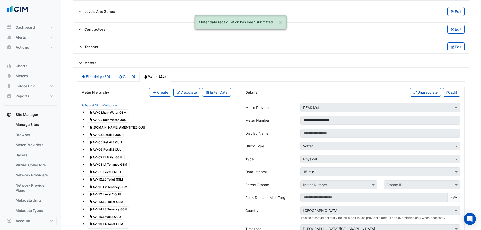
click at [454, 94] on button "Edit" at bounding box center [451, 92] width 17 height 9
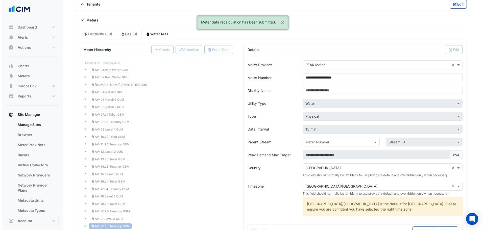
scroll to position [462, 0]
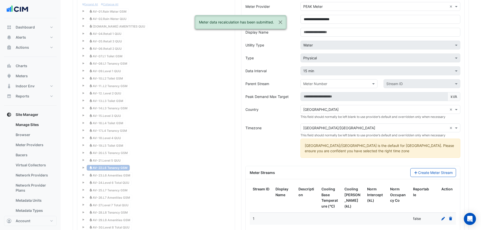
click at [444, 218] on icon at bounding box center [443, 219] width 4 height 4
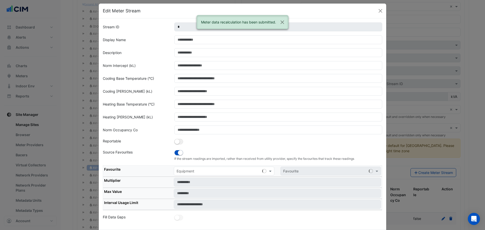
scroll to position [28, 0]
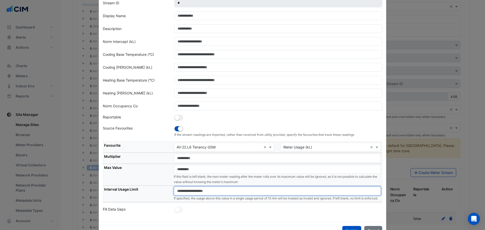
click at [229, 191] on input "number" at bounding box center [277, 191] width 207 height 9
paste input "**"
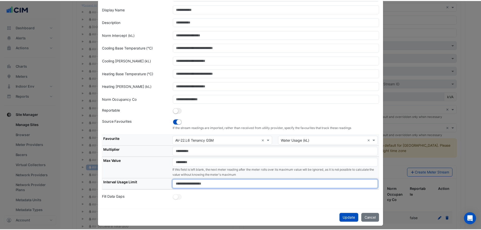
scroll to position [38, 0]
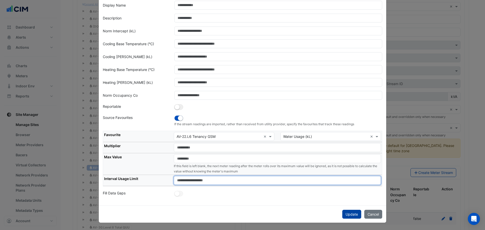
type input "**"
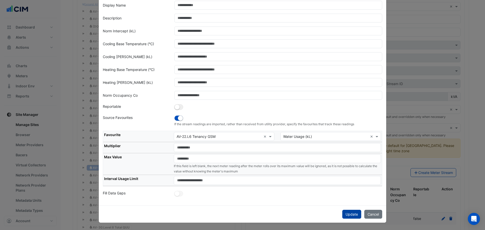
click at [354, 218] on button "Update" at bounding box center [351, 214] width 19 height 9
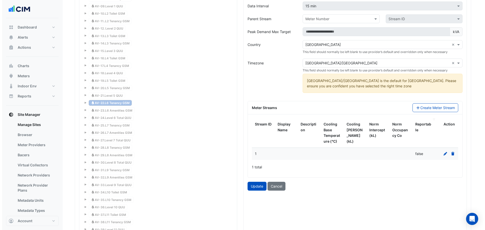
scroll to position [527, 0]
click at [444, 152] on icon at bounding box center [443, 154] width 5 height 4
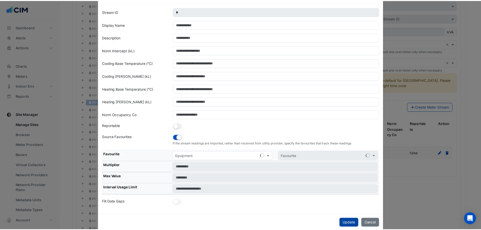
scroll to position [28, 0]
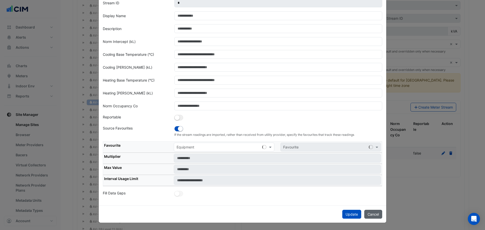
click at [371, 218] on button "Cancel" at bounding box center [373, 214] width 18 height 9
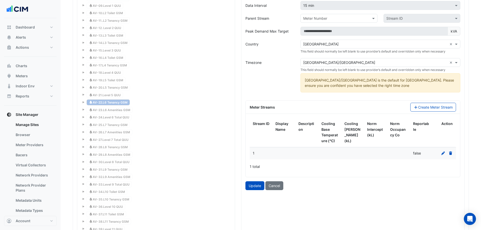
click at [255, 190] on div "**********" at bounding box center [352, 104] width 223 height 342
click at [255, 188] on button "Update" at bounding box center [254, 185] width 19 height 9
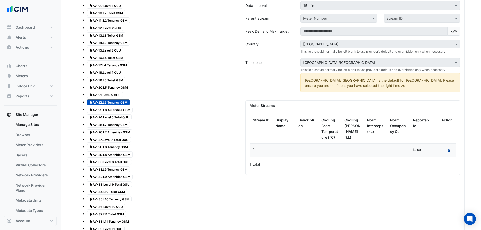
click at [451, 150] on icon at bounding box center [449, 150] width 2 height 3
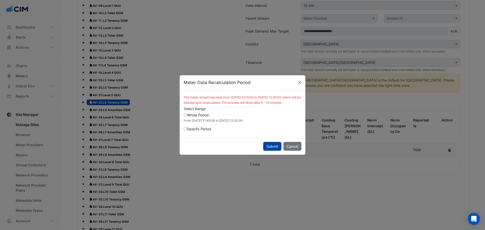
click at [271, 147] on button "Submit" at bounding box center [272, 146] width 18 height 9
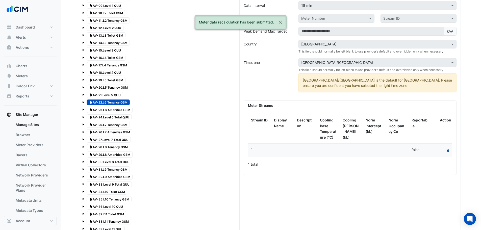
click at [109, 108] on span "Water AV-23.L6 Amenities GSM" at bounding box center [110, 110] width 46 height 6
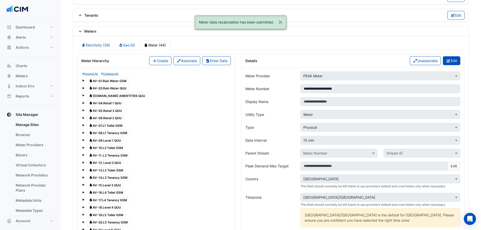
click at [452, 59] on button "Edit" at bounding box center [451, 60] width 17 height 9
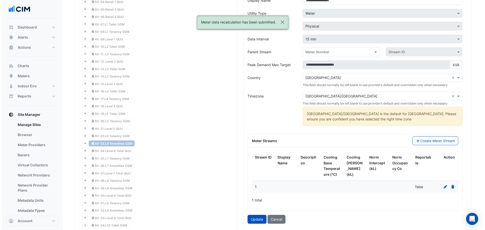
scroll to position [527, 0]
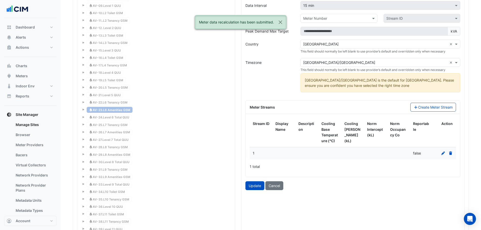
click at [443, 154] on icon at bounding box center [443, 154] width 4 height 4
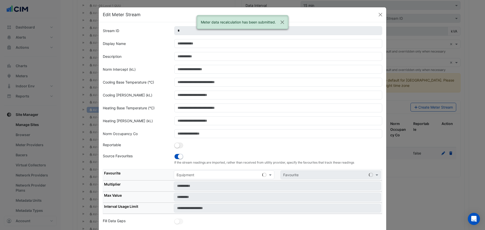
scroll to position [4, 0]
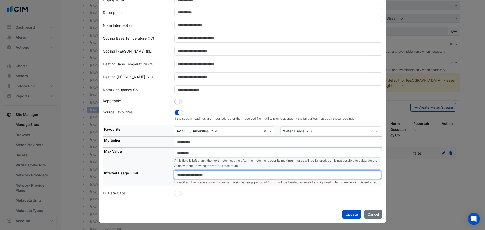
click at [219, 170] on input "number" at bounding box center [277, 174] width 207 height 9
paste input "**"
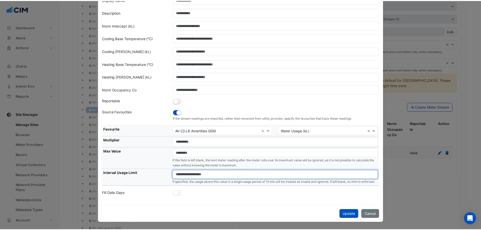
scroll to position [38, 0]
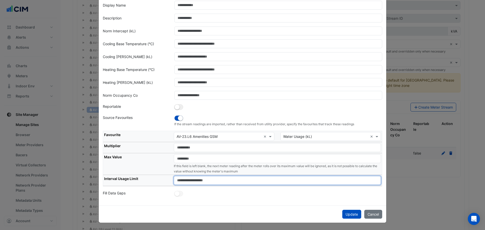
type input "**"
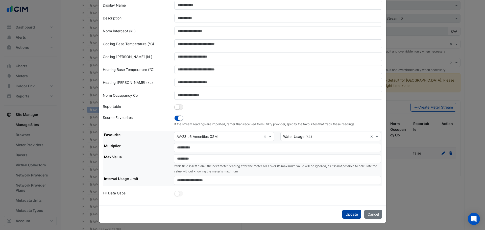
drag, startPoint x: 343, startPoint y: 219, endPoint x: 342, endPoint y: 216, distance: 2.9
click at [342, 217] on div "Update Cancel" at bounding box center [242, 214] width 287 height 17
click at [342, 216] on button "Update" at bounding box center [351, 214] width 19 height 9
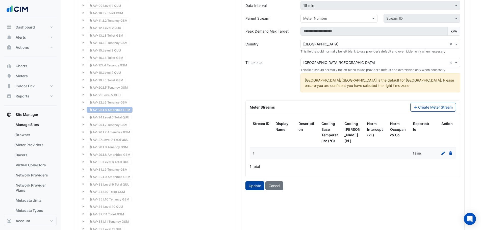
click at [261, 186] on button "Update" at bounding box center [254, 185] width 19 height 9
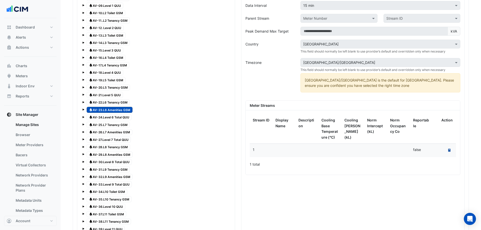
click at [449, 152] on icon at bounding box center [449, 150] width 2 height 3
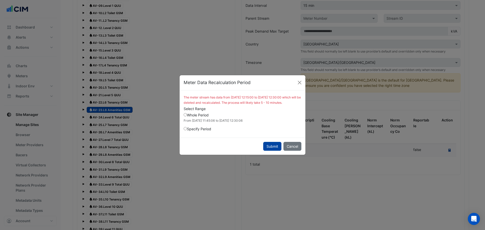
click at [270, 148] on button "Submit" at bounding box center [272, 146] width 18 height 9
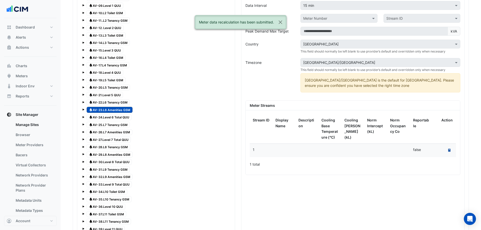
click at [114, 115] on span "Water AV-24.Level 6 Total QUU" at bounding box center [109, 117] width 45 height 6
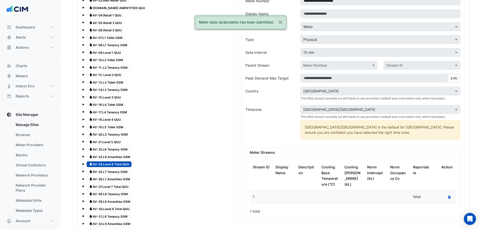
scroll to position [426, 0]
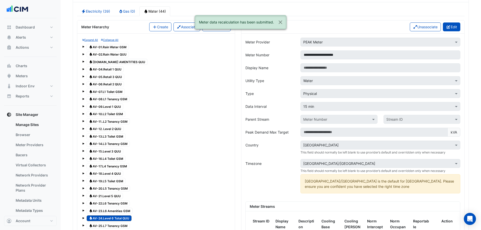
click at [454, 30] on button "Edit" at bounding box center [451, 26] width 17 height 9
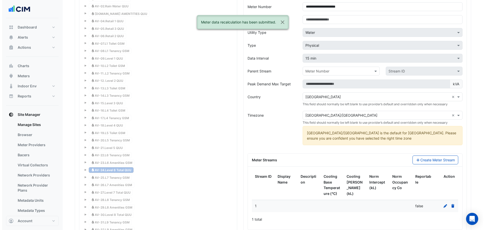
scroll to position [561, 0]
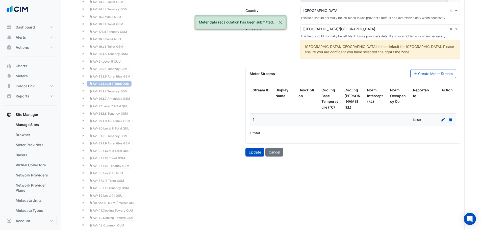
click at [442, 119] on icon at bounding box center [443, 120] width 5 height 4
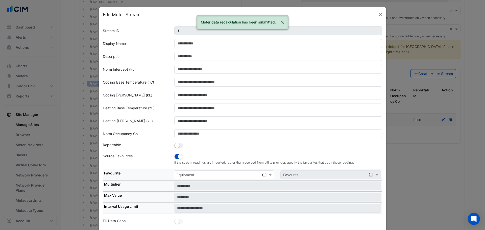
scroll to position [4, 0]
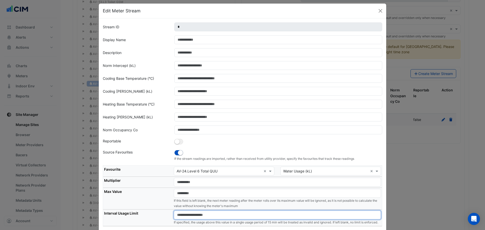
click at [195, 212] on input "number" at bounding box center [277, 215] width 207 height 9
paste input "**"
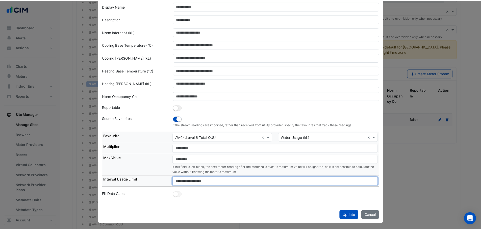
scroll to position [38, 0]
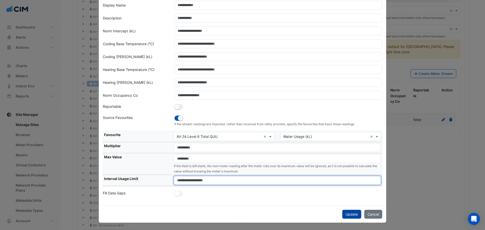
type input "**"
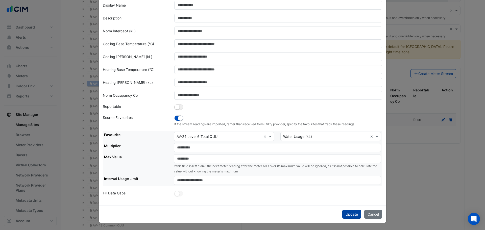
click at [353, 211] on button "Update" at bounding box center [351, 214] width 19 height 9
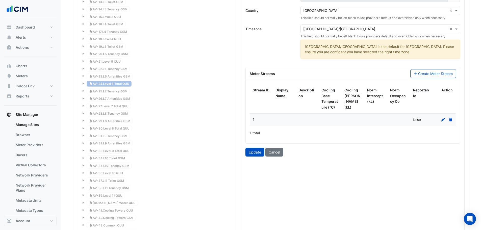
click at [249, 159] on div "**********" at bounding box center [352, 70] width 223 height 342
click at [253, 154] on button "Update" at bounding box center [254, 152] width 19 height 9
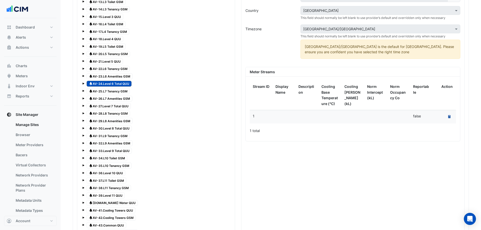
click at [448, 117] on button "Recalculate Meter Data" at bounding box center [449, 116] width 7 height 7
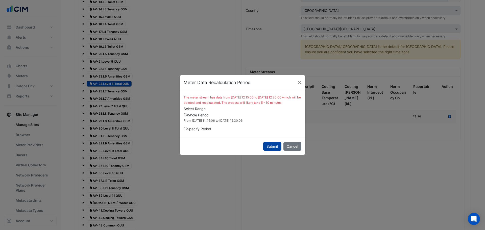
click at [268, 146] on button "Submit" at bounding box center [272, 146] width 18 height 9
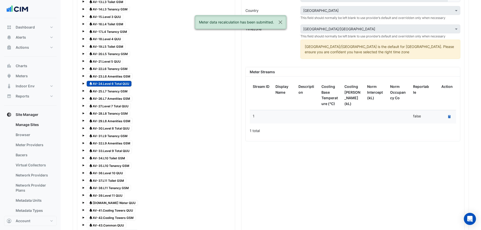
click at [108, 92] on span "Water AV-25.L7 Tenancy GSM" at bounding box center [108, 91] width 43 height 6
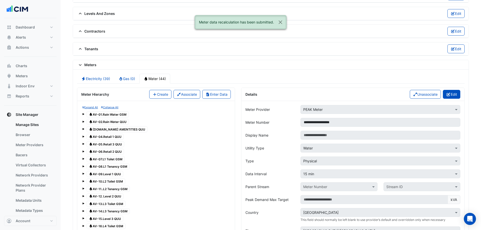
click at [456, 94] on button "Edit" at bounding box center [451, 94] width 17 height 9
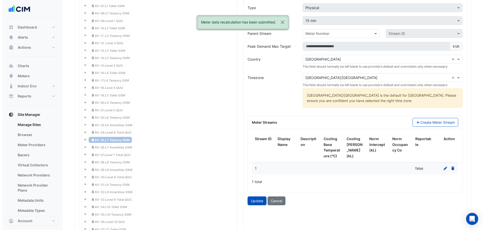
scroll to position [561, 0]
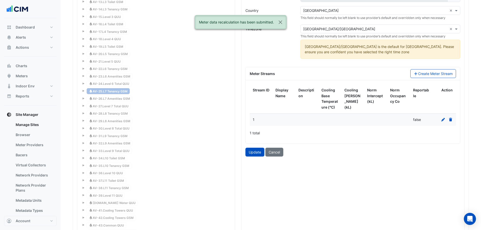
click at [443, 119] on icon at bounding box center [443, 120] width 5 height 4
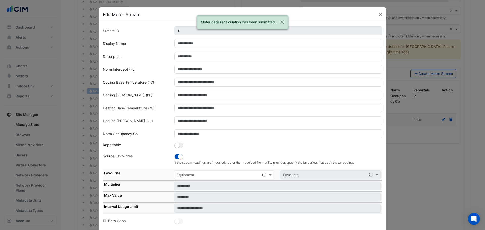
scroll to position [4, 0]
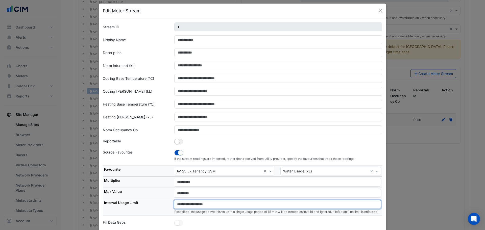
click at [196, 201] on input "number" at bounding box center [277, 204] width 207 height 9
paste input "**"
type input "**"
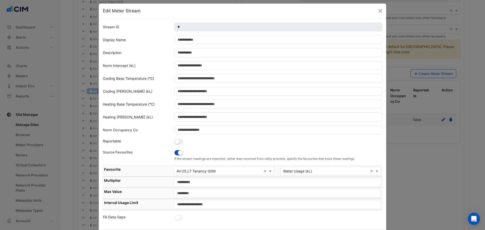
click at [151, 207] on th "Interval Usage Limit" at bounding box center [138, 204] width 70 height 11
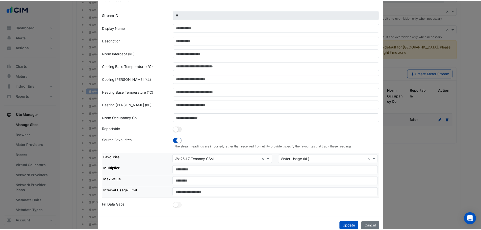
scroll to position [28, 0]
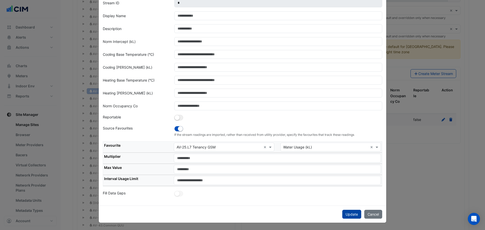
click at [347, 215] on button "Update" at bounding box center [351, 214] width 19 height 9
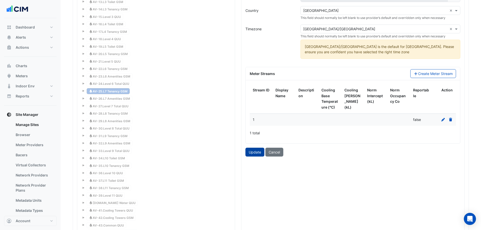
click at [260, 154] on button "Update" at bounding box center [254, 152] width 19 height 9
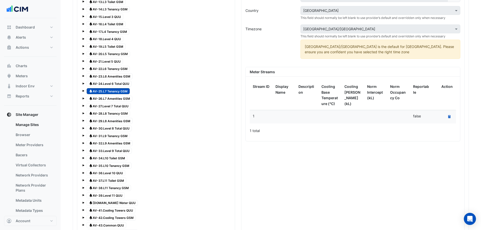
click at [445, 115] on div "Recalculate Meter Data" at bounding box center [444, 116] width 17 height 7
click at [449, 116] on button "Recalculate Meter Data" at bounding box center [449, 116] width 7 height 7
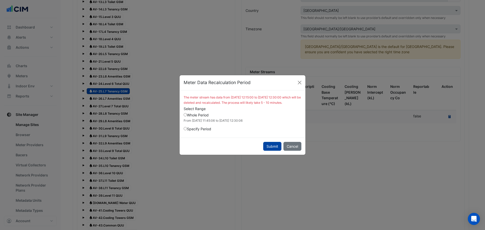
click at [268, 149] on button "Submit" at bounding box center [272, 146] width 18 height 9
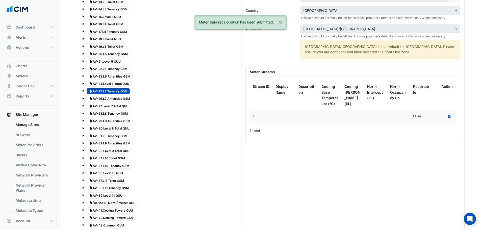
click at [121, 99] on span "Water AV-26.L7 Amenities GSM" at bounding box center [110, 99] width 46 height 6
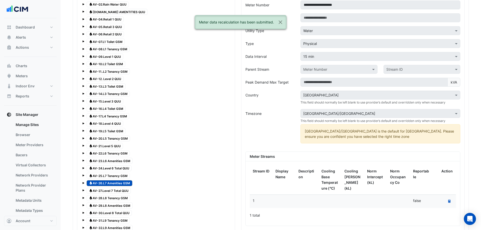
scroll to position [426, 0]
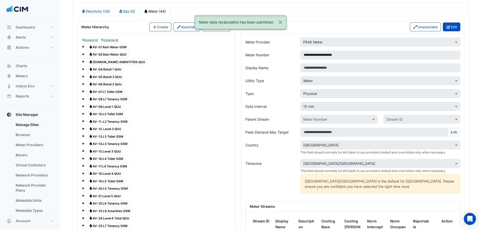
click at [458, 27] on button "Edit" at bounding box center [451, 26] width 17 height 9
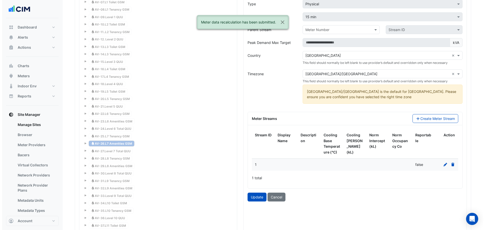
scroll to position [561, 0]
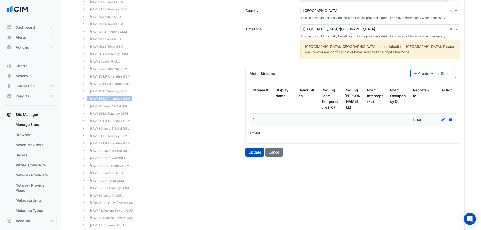
click at [443, 121] on icon at bounding box center [443, 120] width 5 height 4
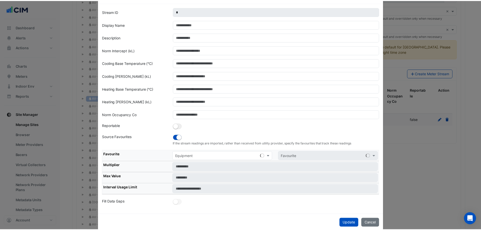
scroll to position [28, 0]
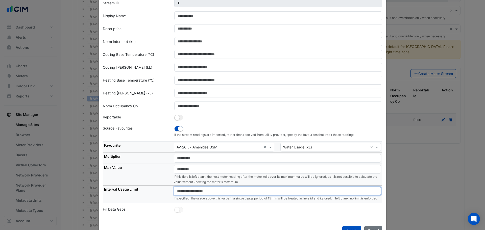
click at [196, 193] on input "number" at bounding box center [277, 191] width 207 height 9
paste input "**"
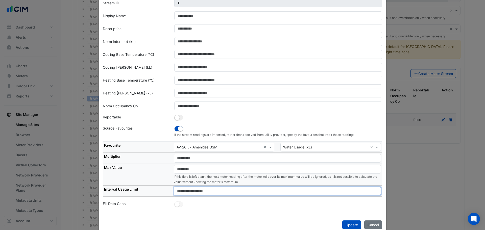
type input "**"
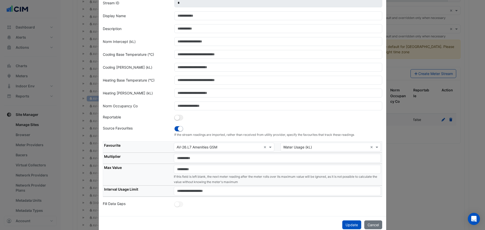
drag, startPoint x: 262, startPoint y: 210, endPoint x: 316, endPoint y: 215, distance: 53.8
click at [266, 210] on div "Stream ID * Display Name Description Norm Intercept (kL) Cooling Base Temperatu…" at bounding box center [242, 105] width 287 height 222
click at [355, 224] on button "Update" at bounding box center [351, 224] width 19 height 9
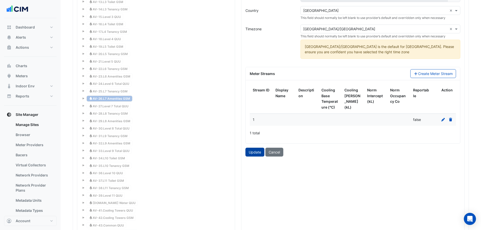
click at [257, 153] on button "Update" at bounding box center [254, 152] width 19 height 9
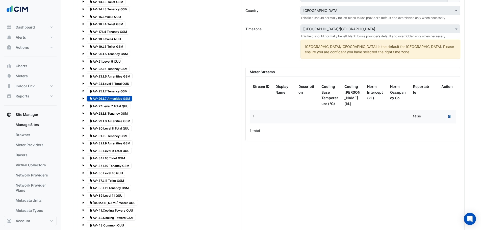
click at [447, 117] on button "Recalculate Meter Data" at bounding box center [449, 116] width 7 height 7
click at [109, 107] on span "Water AV-27.Level 7 Total QUU" at bounding box center [109, 106] width 44 height 6
click at [456, 114] on datatable-body-cell "Recalculate Meter Data" at bounding box center [444, 116] width 23 height 13
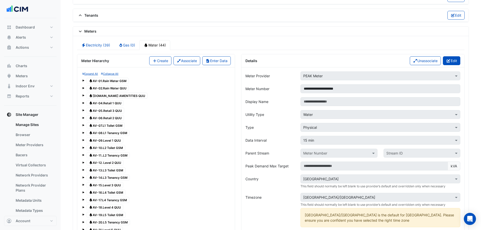
click at [452, 62] on button "Edit" at bounding box center [451, 60] width 17 height 9
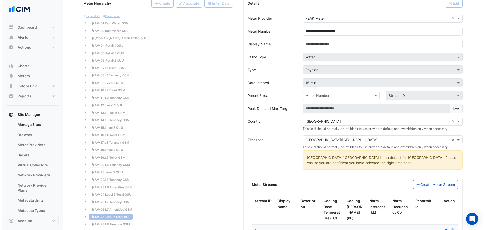
scroll to position [561, 0]
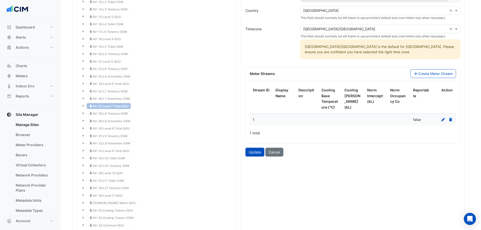
click at [444, 118] on icon at bounding box center [443, 120] width 5 height 4
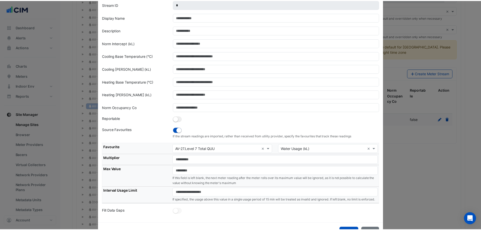
scroll to position [37, 0]
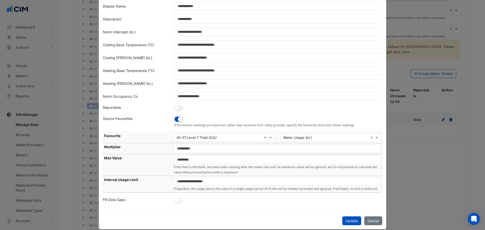
click at [223, 187] on td "If specified, the usage above this value in a single usage period of 15 min wil…" at bounding box center [277, 184] width 209 height 16
click at [291, 191] on small "If specified, the usage above this value in a single usage period of 15 min wil…" at bounding box center [276, 189] width 204 height 4
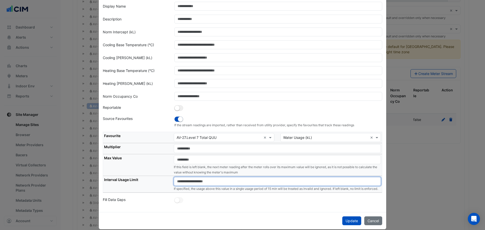
click at [289, 183] on input "number" at bounding box center [277, 181] width 207 height 9
paste input "**"
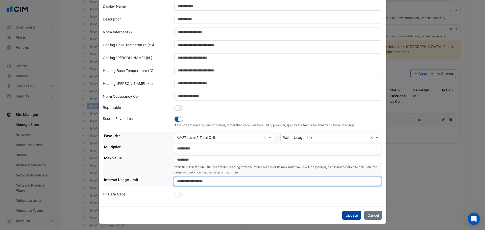
type input "**"
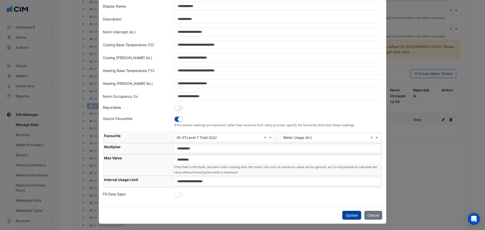
click at [351, 214] on button "Update" at bounding box center [351, 215] width 19 height 9
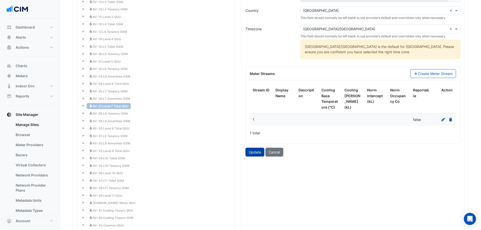
click at [255, 156] on button "Update" at bounding box center [254, 152] width 19 height 9
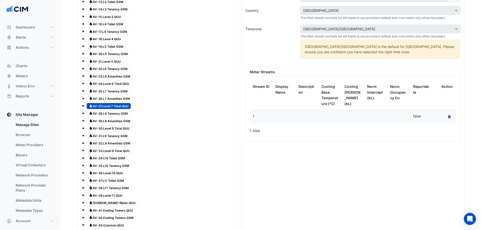
click at [451, 118] on button "Recalculate Meter Data" at bounding box center [449, 116] width 7 height 7
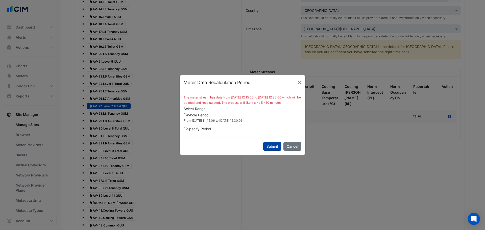
click at [273, 149] on button "Submit" at bounding box center [272, 146] width 18 height 9
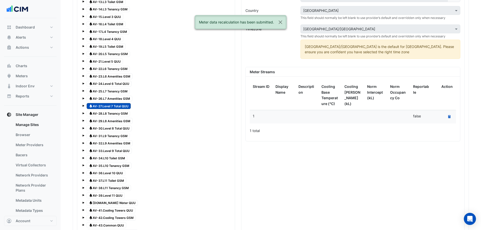
click at [120, 99] on span "Water AV-26.L7 Amenities GSM" at bounding box center [110, 99] width 46 height 6
click at [448, 117] on button "Recalculate Meter Data" at bounding box center [449, 116] width 7 height 7
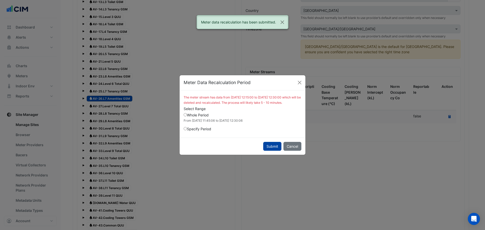
click at [279, 146] on button "Submit" at bounding box center [272, 146] width 18 height 9
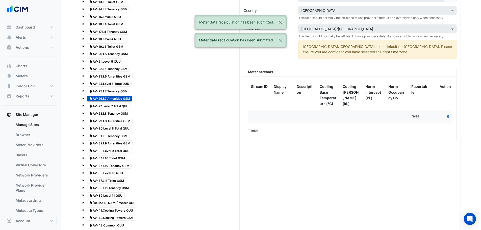
click at [112, 115] on span "Water AV-28.L8 Tenancy GSM" at bounding box center [108, 114] width 43 height 6
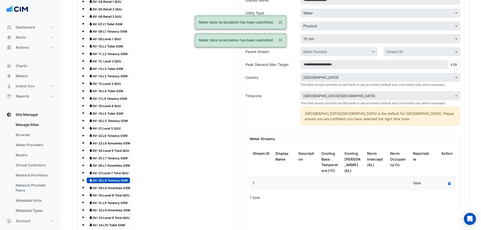
scroll to position [426, 0]
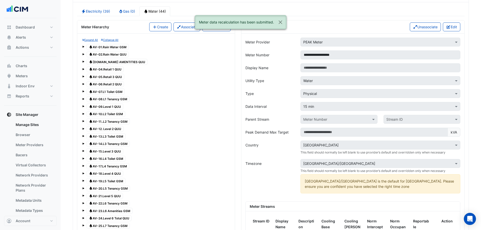
drag, startPoint x: 450, startPoint y: 28, endPoint x: 450, endPoint y: 30, distance: 2.8
click at [450, 29] on button "Edit" at bounding box center [451, 26] width 17 height 9
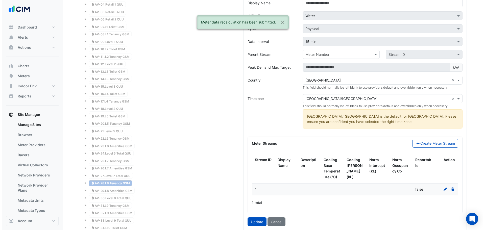
scroll to position [561, 0]
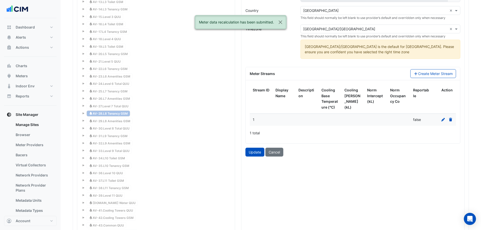
click at [440, 119] on div at bounding box center [444, 120] width 17 height 6
click at [442, 119] on icon at bounding box center [443, 120] width 5 height 4
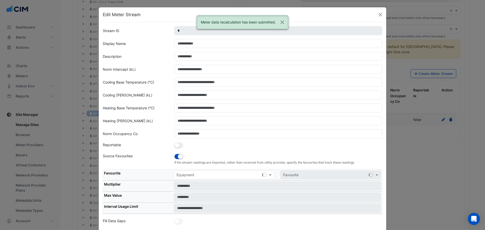
scroll to position [4, 0]
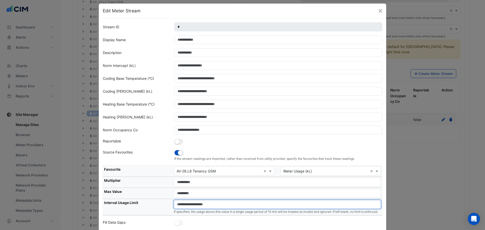
click at [191, 207] on input "number" at bounding box center [277, 204] width 207 height 9
paste input "**"
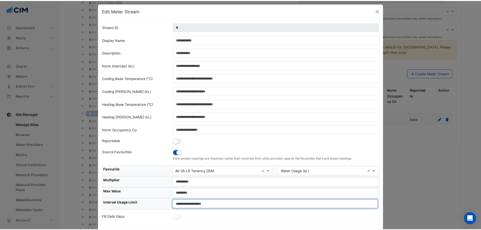
scroll to position [28, 0]
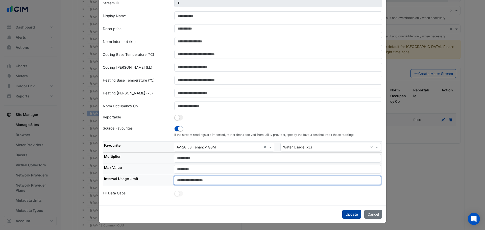
type input "**"
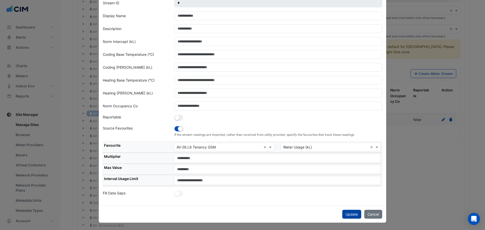
click at [346, 212] on button "Update" at bounding box center [351, 214] width 19 height 9
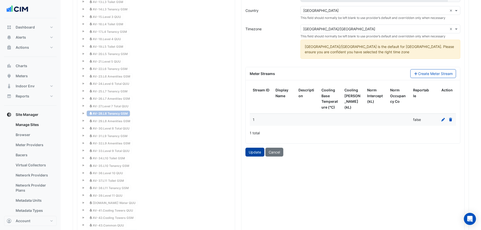
click at [251, 154] on button "Update" at bounding box center [254, 152] width 19 height 9
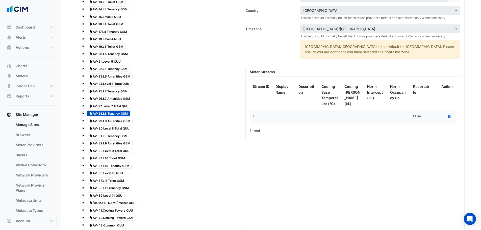
click at [444, 118] on div "Recalculate Meter Data" at bounding box center [444, 116] width 17 height 7
click at [448, 115] on icon "Recalculate Meter Data" at bounding box center [449, 116] width 2 height 3
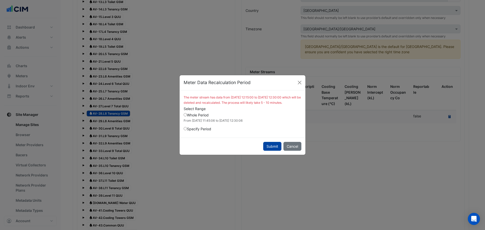
click at [264, 149] on button "Submit" at bounding box center [272, 146] width 18 height 9
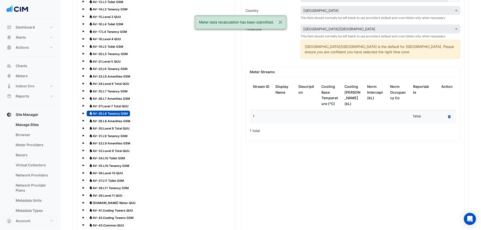
click at [117, 126] on span "Water AV-30.Level 8 Total QUU" at bounding box center [109, 129] width 45 height 6
click at [115, 122] on span "Water AV-29.L8 Amenities GSM" at bounding box center [110, 121] width 46 height 6
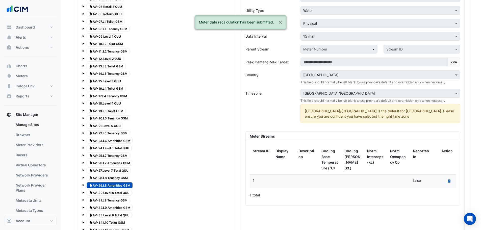
scroll to position [426, 0]
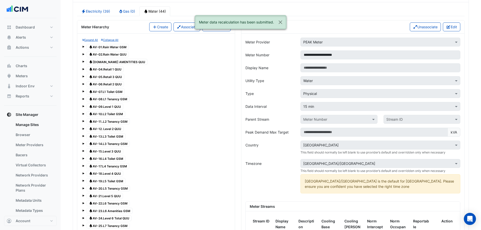
click at [450, 33] on div "Details Unassociate Edit" at bounding box center [352, 26] width 223 height 13
click at [450, 31] on button "Edit" at bounding box center [451, 26] width 17 height 9
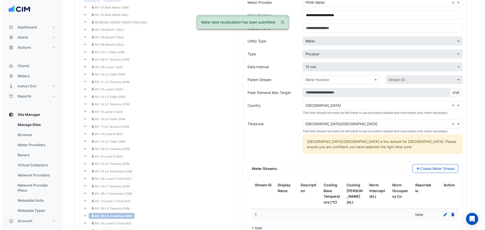
scroll to position [493, 0]
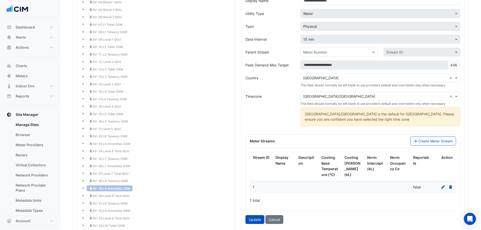
drag, startPoint x: 427, startPoint y: 138, endPoint x: 446, endPoint y: 190, distance: 56.1
click at [446, 190] on div "Meter Streams Create Meter Stream Stream ID Display Name Description Cooling Ba…" at bounding box center [352, 172] width 215 height 77
drag, startPoint x: 445, startPoint y: 190, endPoint x: 442, endPoint y: 189, distance: 3.2
click at [445, 190] on div at bounding box center [444, 187] width 17 height 6
click at [442, 189] on icon at bounding box center [443, 187] width 4 height 4
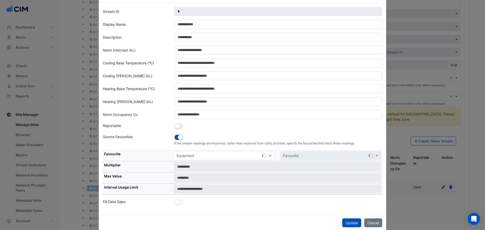
scroll to position [28, 0]
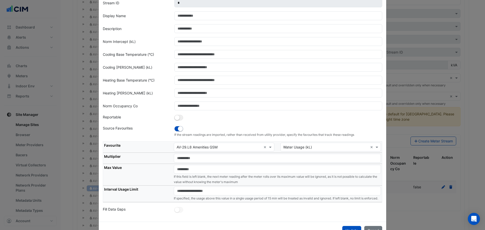
drag, startPoint x: 212, startPoint y: 186, endPoint x: 212, endPoint y: 190, distance: 4.3
click at [211, 187] on td "If specified, the usage above this value in a single usage period of 15 min wil…" at bounding box center [277, 194] width 209 height 16
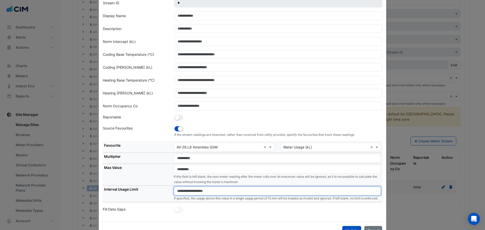
click at [212, 191] on input "number" at bounding box center [277, 191] width 207 height 9
paste input "**"
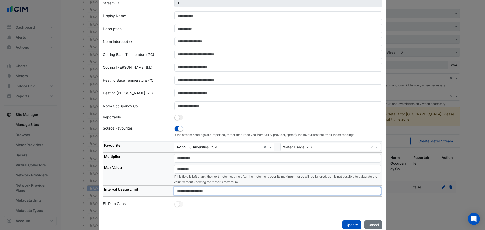
scroll to position [38, 0]
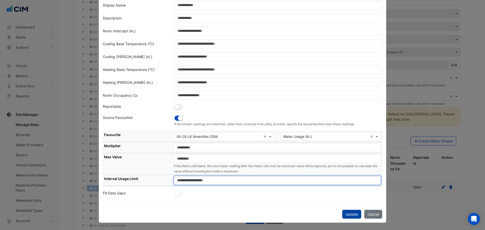
type input "**"
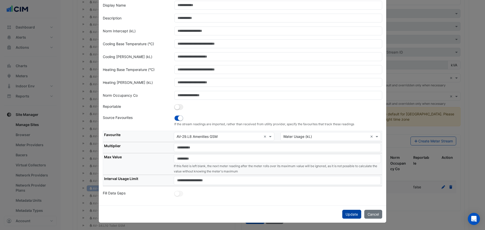
click at [350, 215] on button "Update" at bounding box center [351, 214] width 19 height 9
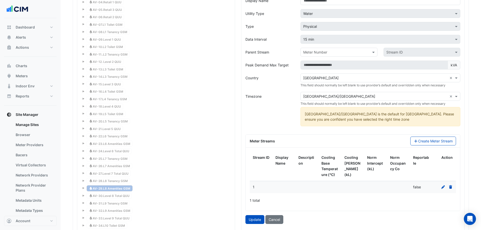
click at [442, 187] on icon at bounding box center [443, 187] width 5 height 4
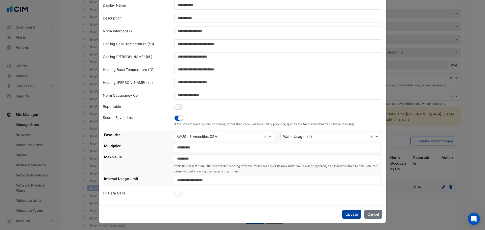
click at [350, 217] on button "Update" at bounding box center [351, 214] width 19 height 9
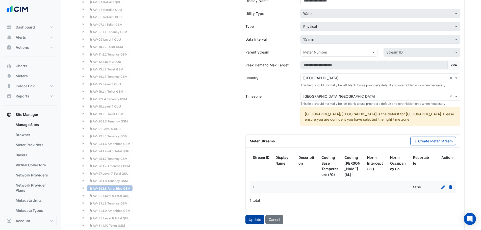
click at [250, 220] on button "Update" at bounding box center [254, 219] width 19 height 9
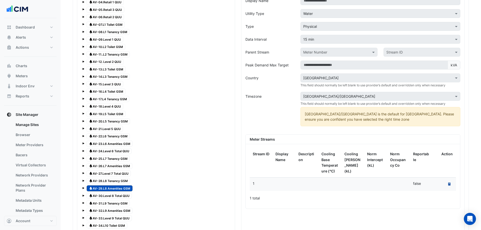
click at [449, 186] on icon at bounding box center [449, 184] width 2 height 3
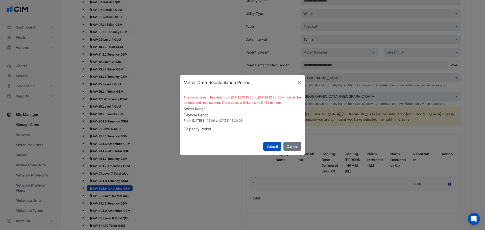
click at [261, 148] on div "Submit Cancel" at bounding box center [243, 146] width 126 height 17
click at [262, 148] on div "Submit Cancel" at bounding box center [243, 146] width 126 height 17
click at [265, 150] on button "Submit" at bounding box center [272, 146] width 18 height 9
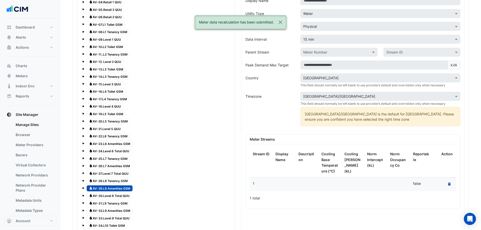
click at [120, 197] on span "Water AV-30.Level 8 Total QUU" at bounding box center [109, 196] width 45 height 6
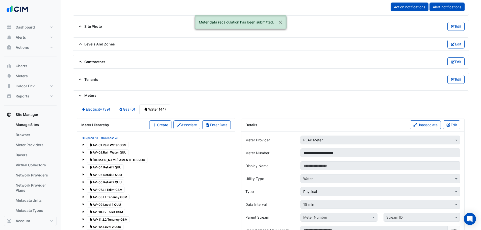
scroll to position [325, 0]
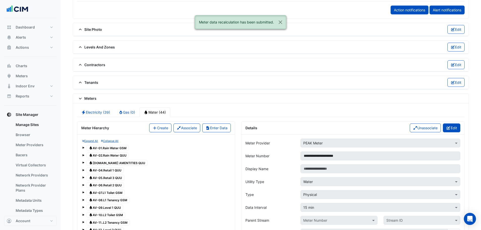
click at [455, 127] on button "Edit" at bounding box center [451, 127] width 17 height 9
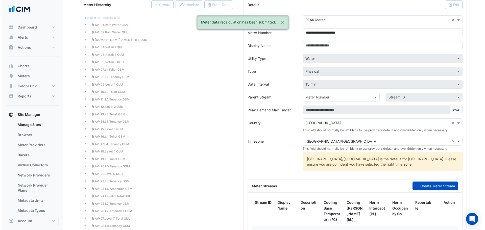
scroll to position [460, 0]
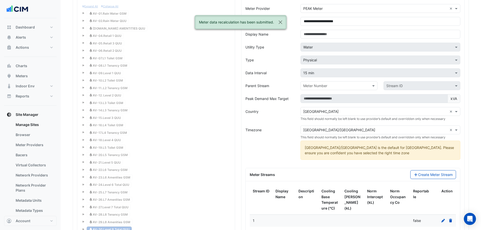
click at [445, 222] on icon at bounding box center [443, 221] width 5 height 4
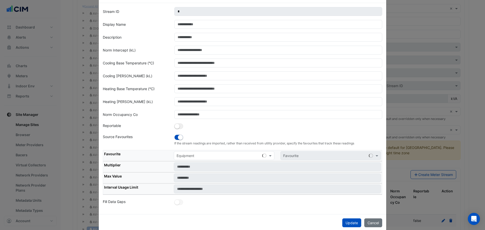
scroll to position [28, 0]
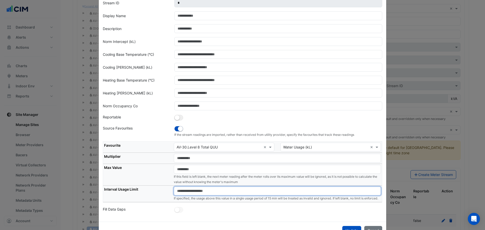
click at [213, 191] on input "number" at bounding box center [277, 191] width 207 height 9
paste input "**"
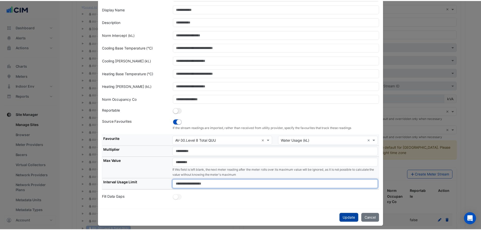
scroll to position [38, 0]
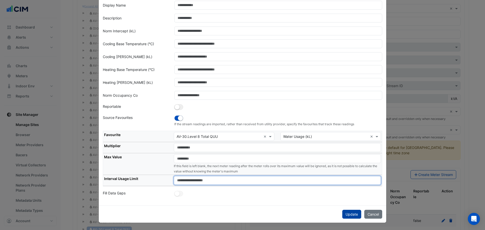
type input "**"
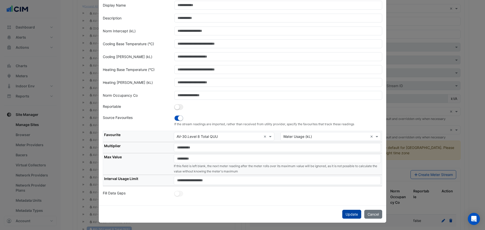
click at [346, 214] on button "Update" at bounding box center [351, 214] width 19 height 9
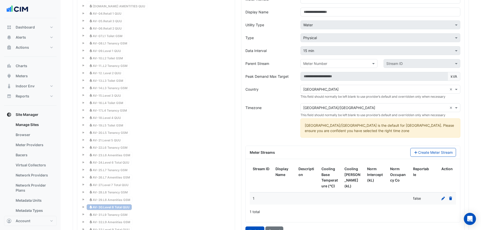
scroll to position [493, 0]
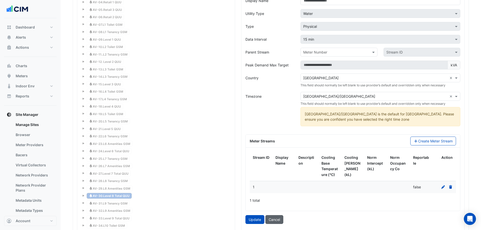
drag, startPoint x: 252, startPoint y: 221, endPoint x: 272, endPoint y: 215, distance: 21.0
click at [252, 221] on button "Update" at bounding box center [254, 219] width 19 height 9
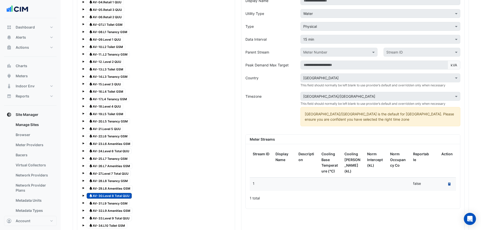
click at [450, 184] on icon at bounding box center [449, 184] width 2 height 3
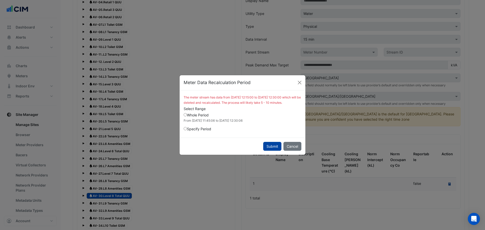
click at [268, 146] on button "Submit" at bounding box center [272, 146] width 18 height 9
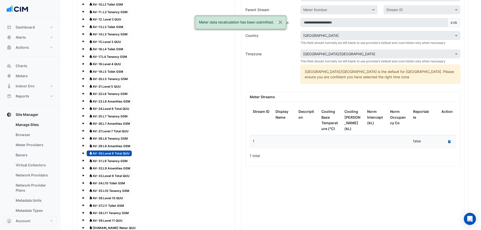
scroll to position [594, 0]
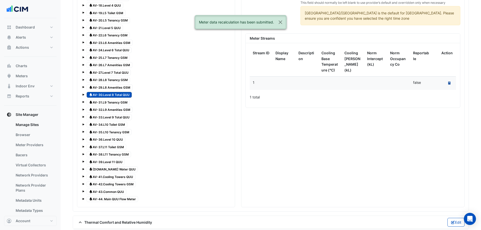
click at [109, 104] on span "Water AV-31.L9 Tenancy GSM" at bounding box center [108, 102] width 43 height 6
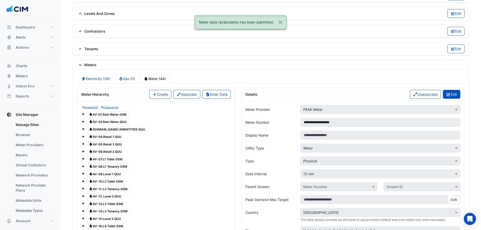
click at [445, 95] on button "Edit" at bounding box center [451, 94] width 17 height 9
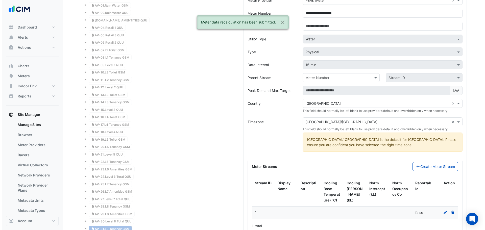
scroll to position [527, 0]
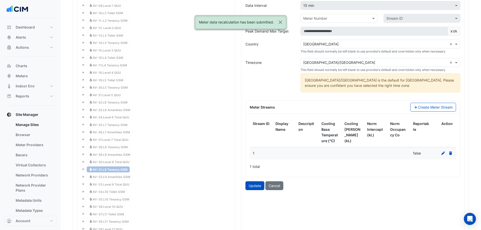
click at [444, 151] on fa-icon at bounding box center [443, 153] width 5 height 4
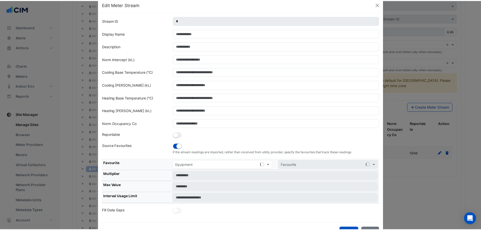
scroll to position [28, 0]
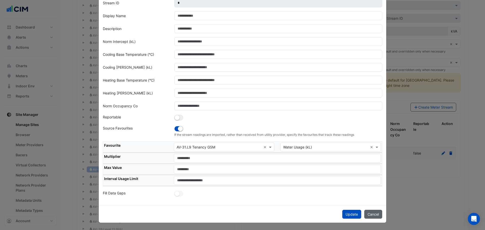
click at [375, 214] on button "Cancel" at bounding box center [373, 214] width 18 height 9
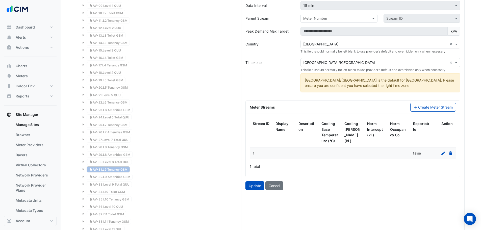
drag, startPoint x: 256, startPoint y: 187, endPoint x: 374, endPoint y: 180, distance: 118.2
click at [256, 187] on button "Update" at bounding box center [254, 185] width 19 height 9
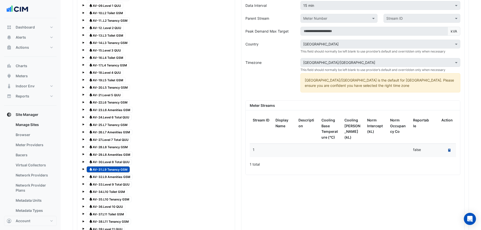
click at [448, 152] on icon "Recalculate Meter Data" at bounding box center [449, 150] width 2 height 3
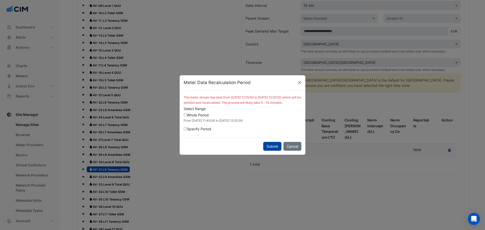
click at [269, 147] on button "Submit" at bounding box center [272, 146] width 18 height 9
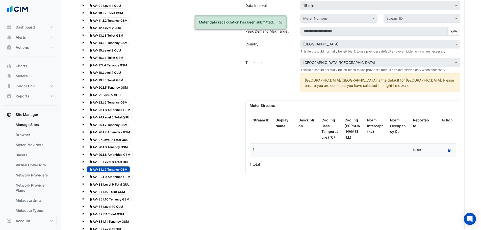
click at [105, 175] on span "Water AV-32.L9 Amenities GSM" at bounding box center [110, 177] width 46 height 6
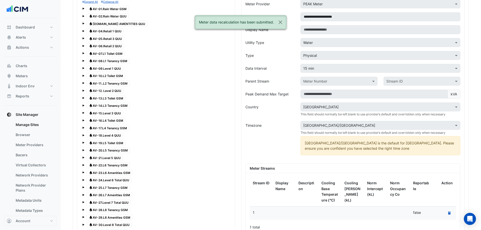
scroll to position [359, 0]
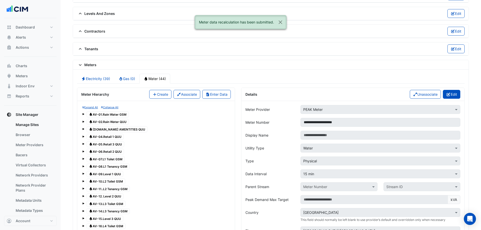
click at [457, 93] on button "Edit" at bounding box center [451, 94] width 17 height 9
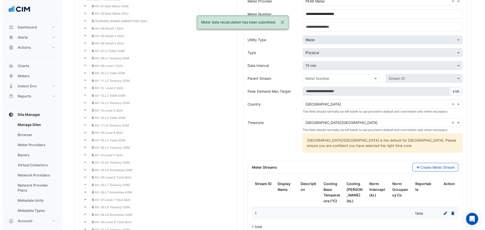
scroll to position [527, 0]
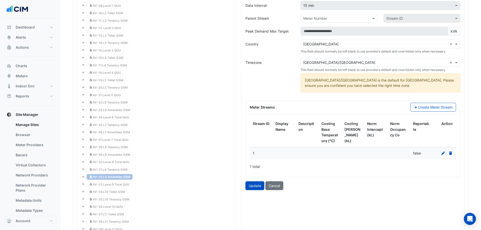
click at [444, 152] on icon at bounding box center [443, 154] width 5 height 4
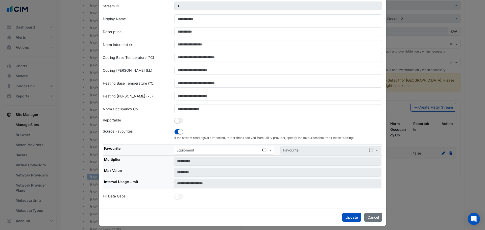
scroll to position [28, 0]
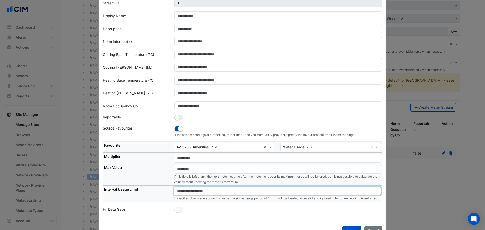
click at [212, 189] on input "number" at bounding box center [277, 191] width 207 height 9
paste input "**"
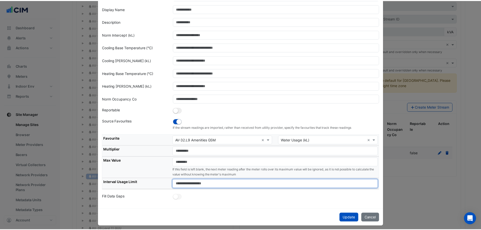
scroll to position [38, 0]
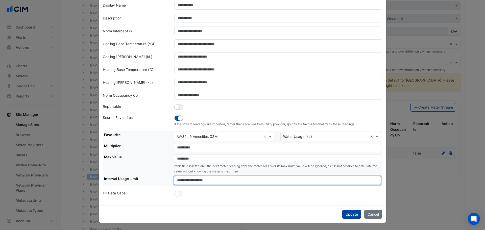
type input "**"
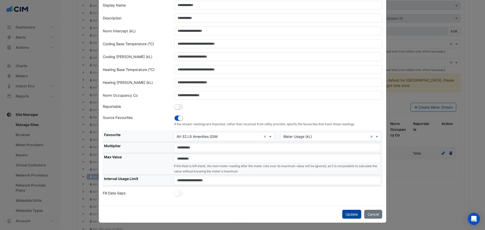
click at [349, 215] on button "Update" at bounding box center [351, 214] width 19 height 9
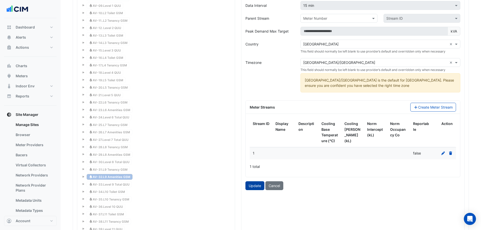
click at [256, 187] on button "Update" at bounding box center [254, 185] width 19 height 9
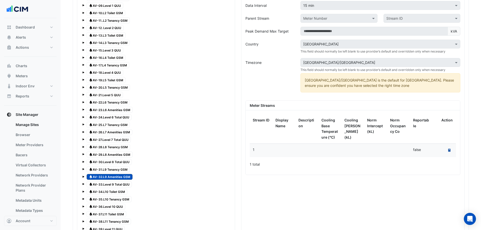
click at [450, 149] on icon at bounding box center [449, 150] width 2 height 3
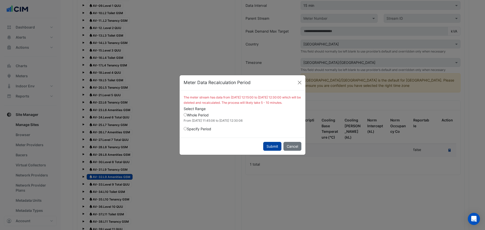
click at [275, 149] on button "Submit" at bounding box center [272, 146] width 18 height 9
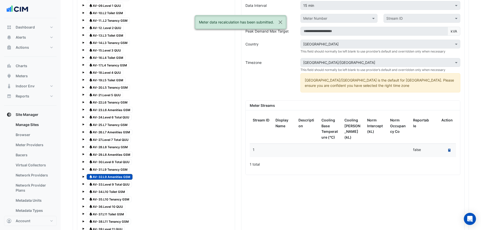
click at [103, 186] on span "Water AV-33.Level 9 Total QUU" at bounding box center [109, 184] width 45 height 6
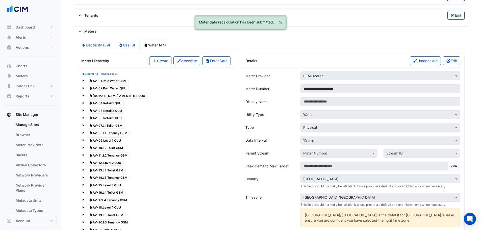
drag, startPoint x: 453, startPoint y: 60, endPoint x: 447, endPoint y: 128, distance: 67.7
click at [453, 61] on button "Edit" at bounding box center [451, 60] width 17 height 9
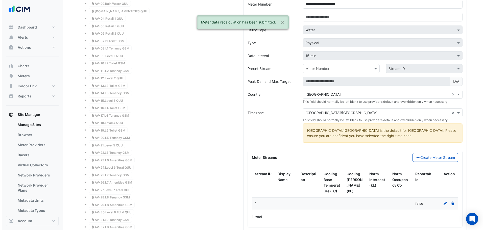
scroll to position [527, 0]
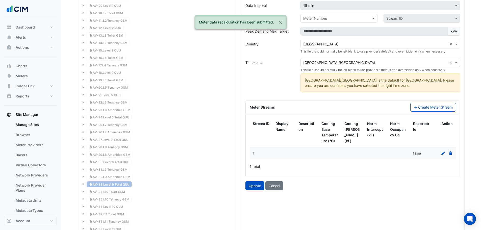
click at [444, 153] on icon at bounding box center [443, 154] width 5 height 4
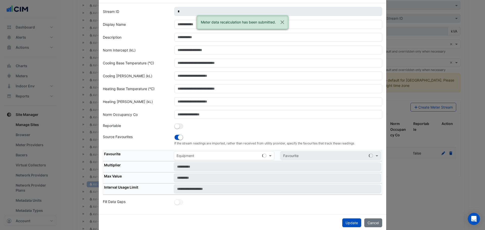
scroll to position [28, 0]
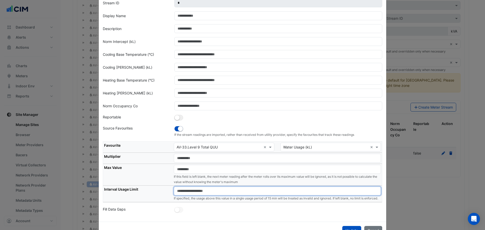
click at [217, 194] on input "number" at bounding box center [277, 191] width 207 height 9
paste input "**"
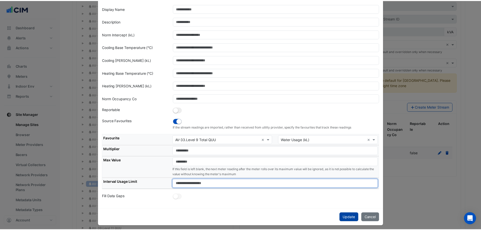
scroll to position [38, 0]
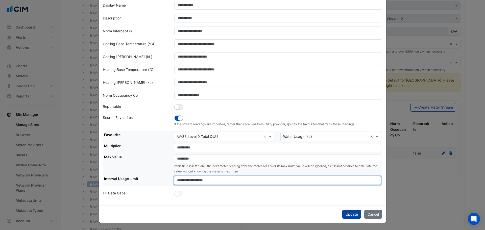
type input "**"
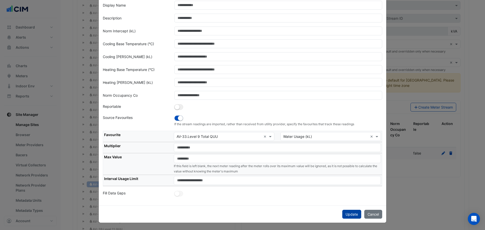
click at [355, 213] on button "Update" at bounding box center [351, 214] width 19 height 9
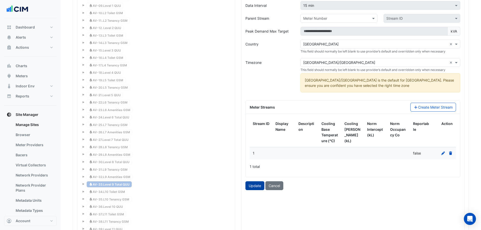
click at [260, 185] on button "Update" at bounding box center [254, 185] width 19 height 9
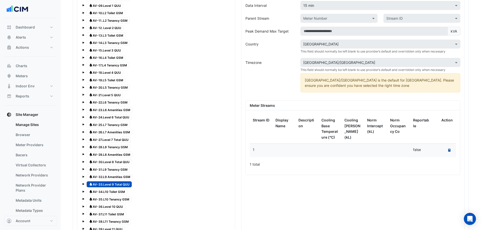
click at [448, 150] on button "Recalculate Meter Data" at bounding box center [449, 150] width 7 height 7
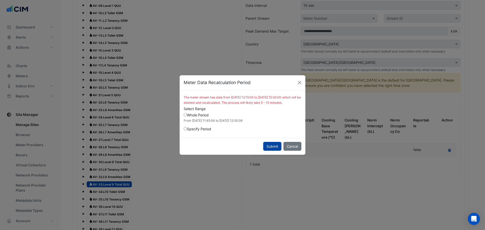
click at [278, 148] on button "Submit" at bounding box center [272, 146] width 18 height 9
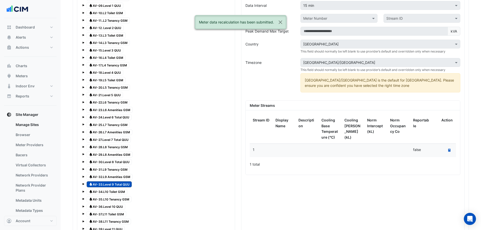
click at [106, 192] on span "Water AV-34.L10 Toilet GSM" at bounding box center [107, 192] width 41 height 6
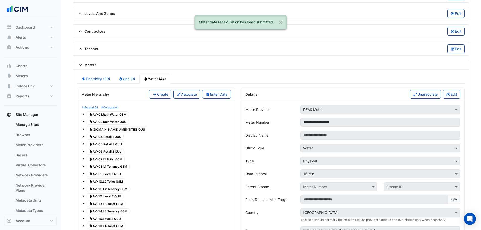
click at [454, 93] on button "Edit" at bounding box center [451, 94] width 17 height 9
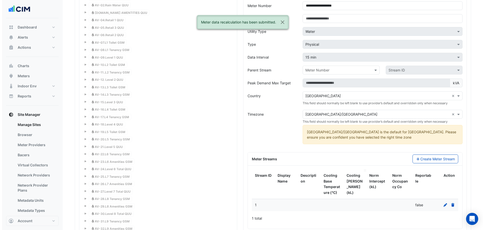
scroll to position [493, 0]
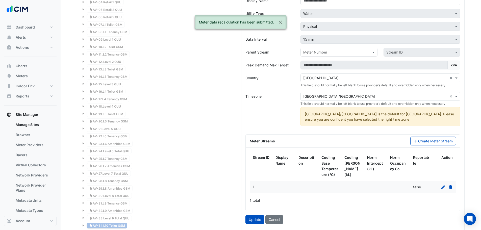
click at [442, 188] on icon at bounding box center [443, 187] width 4 height 4
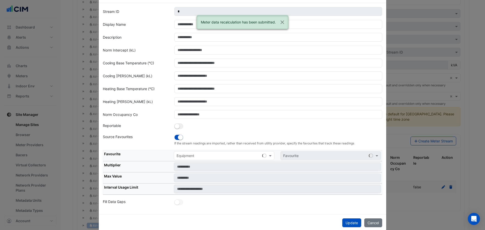
scroll to position [28, 0]
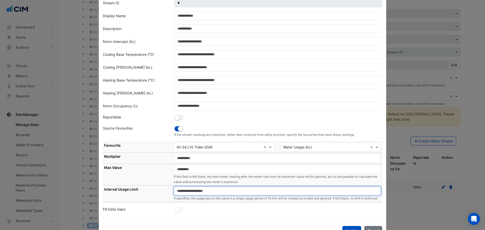
click at [205, 189] on input "number" at bounding box center [277, 191] width 207 height 9
paste input "**"
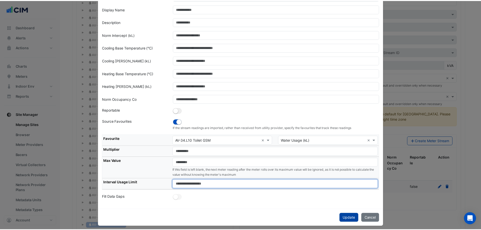
scroll to position [38, 0]
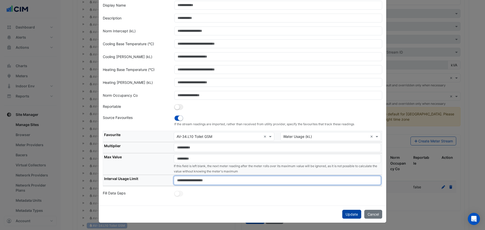
type input "**"
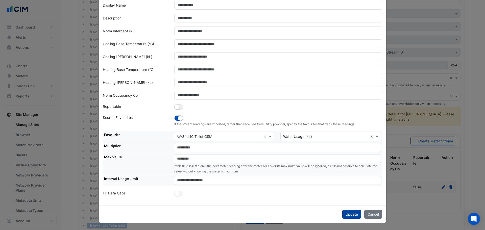
click at [355, 214] on button "Update" at bounding box center [351, 214] width 19 height 9
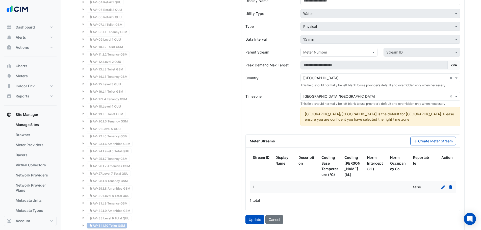
click at [242, 220] on div "Update Cancel" at bounding box center [352, 219] width 221 height 9
drag, startPoint x: 252, startPoint y: 220, endPoint x: 265, endPoint y: 215, distance: 13.9
click at [252, 219] on button "Update" at bounding box center [254, 219] width 19 height 9
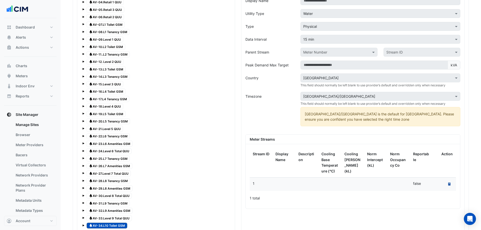
click at [447, 186] on button "Recalculate Meter Data" at bounding box center [449, 184] width 7 height 7
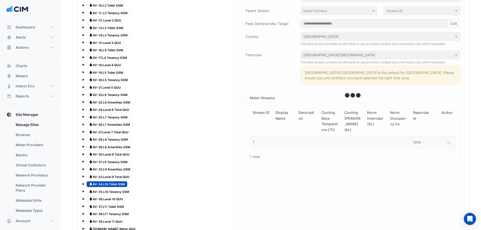
scroll to position [594, 0]
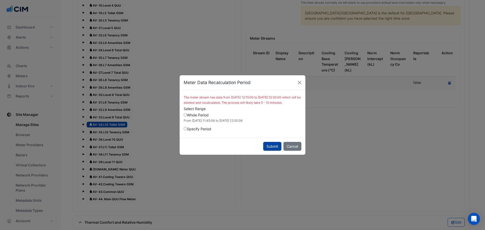
click at [274, 150] on button "Submit" at bounding box center [272, 146] width 18 height 9
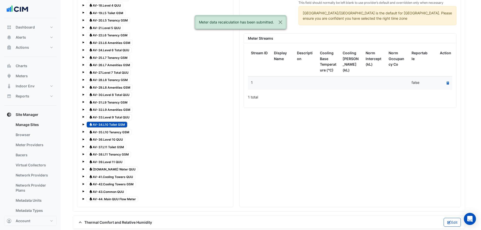
click at [115, 133] on span "Water AV-35.L10 Tenancy GSM" at bounding box center [109, 132] width 45 height 6
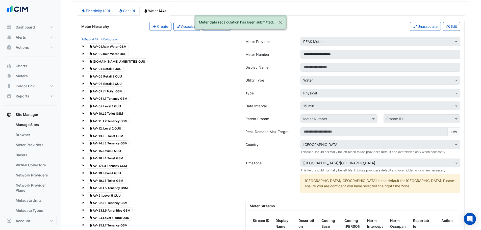
scroll to position [426, 0]
drag, startPoint x: 453, startPoint y: 27, endPoint x: 444, endPoint y: 155, distance: 128.3
click at [453, 27] on button "Edit" at bounding box center [451, 26] width 17 height 9
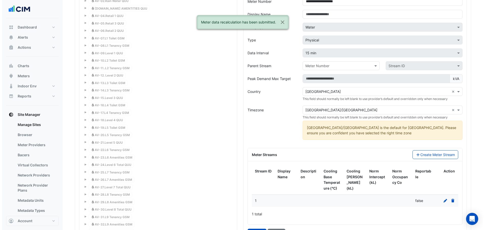
scroll to position [527, 0]
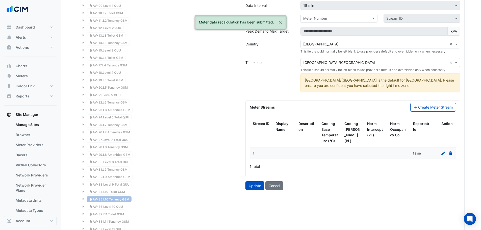
click at [443, 152] on icon at bounding box center [443, 154] width 5 height 4
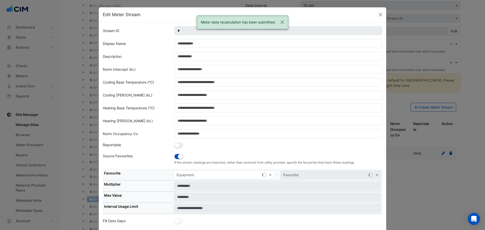
scroll to position [4, 0]
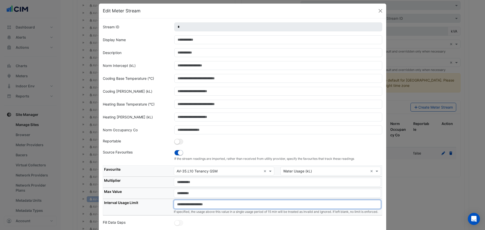
click at [214, 206] on input "number" at bounding box center [277, 204] width 207 height 9
paste input "**"
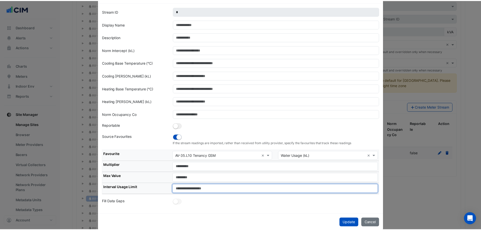
scroll to position [28, 0]
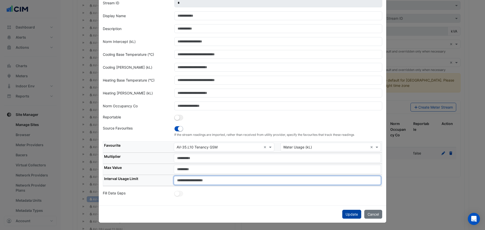
type input "**"
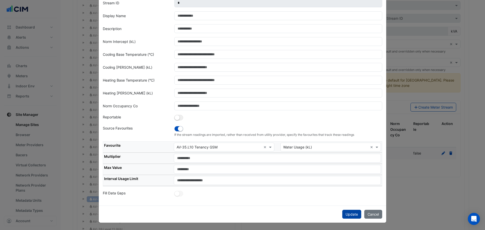
click at [343, 214] on button "Update" at bounding box center [351, 214] width 19 height 9
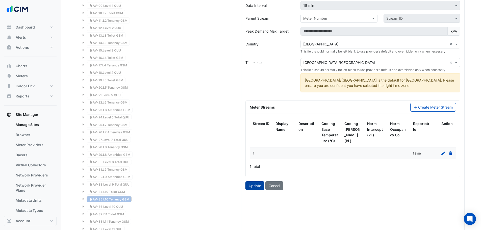
click at [254, 187] on button "Update" at bounding box center [254, 185] width 19 height 9
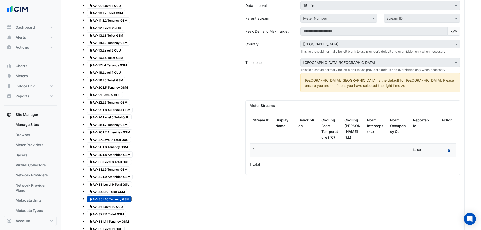
click at [449, 148] on fa-icon "Recalculate Meter Data" at bounding box center [449, 150] width 2 height 4
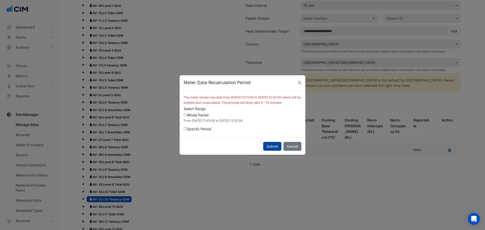
click at [269, 150] on button "Submit" at bounding box center [272, 146] width 18 height 9
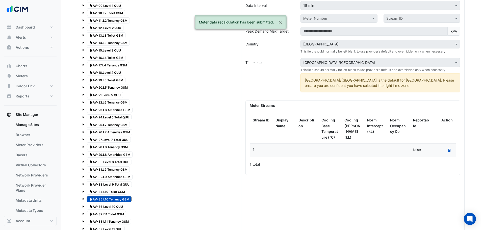
click at [114, 207] on span "Water AV-36.Level 10 QUU" at bounding box center [106, 207] width 39 height 6
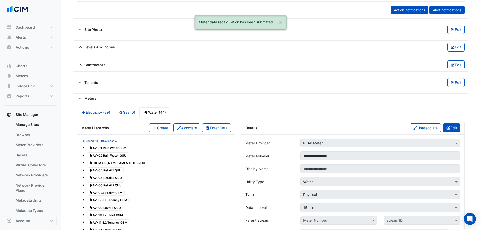
click at [448, 126] on button "Edit" at bounding box center [451, 127] width 17 height 9
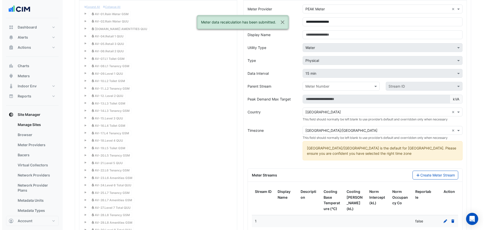
scroll to position [460, 0]
click at [445, 221] on icon at bounding box center [443, 221] width 5 height 4
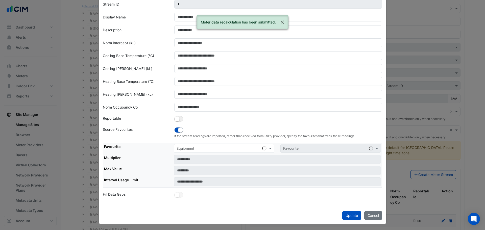
scroll to position [28, 0]
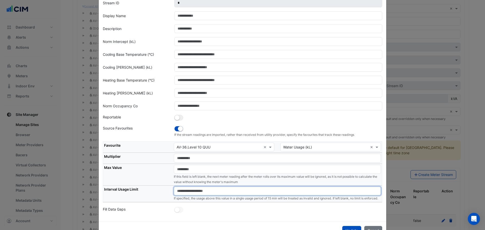
click at [213, 192] on input "number" at bounding box center [277, 191] width 207 height 9
paste input "**"
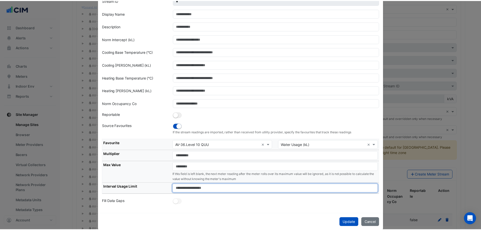
scroll to position [38, 0]
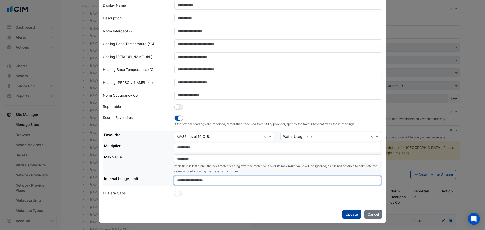
type input "**"
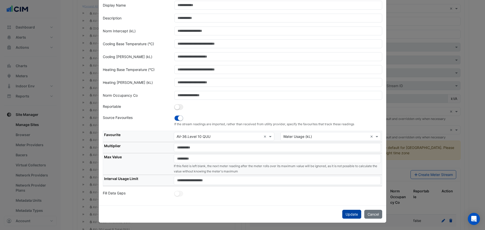
click at [353, 211] on button "Update" at bounding box center [351, 214] width 19 height 9
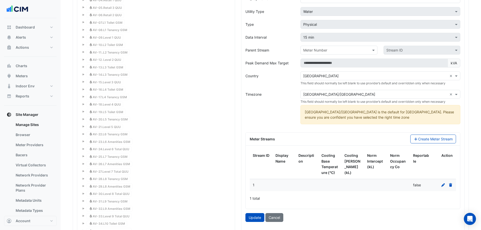
scroll to position [527, 0]
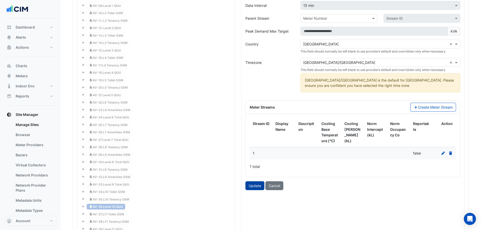
click at [256, 189] on button "Update" at bounding box center [254, 185] width 19 height 9
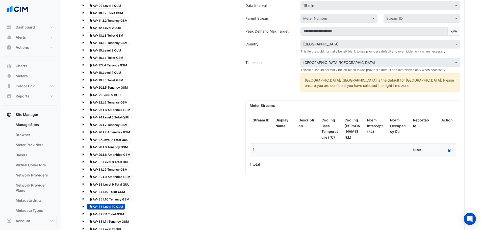
click at [447, 150] on button "Recalculate Meter Data" at bounding box center [449, 150] width 7 height 7
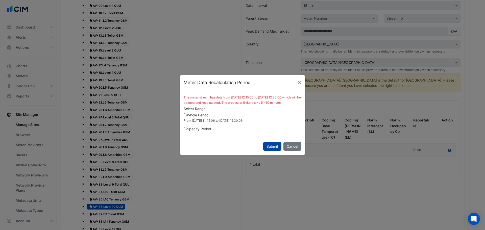
click at [278, 148] on button "Submit" at bounding box center [272, 146] width 18 height 9
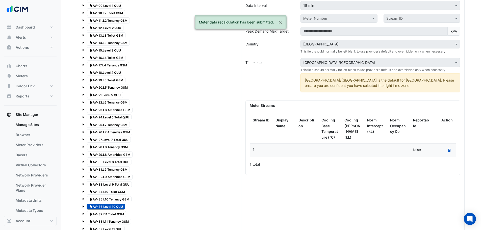
click at [112, 213] on span "Water AV-37.L11 Toilet GSM" at bounding box center [107, 214] width 40 height 6
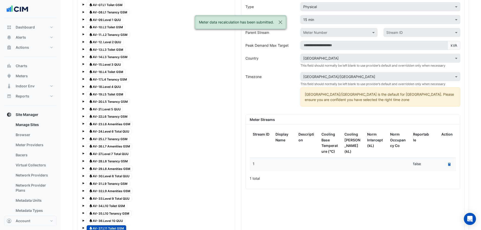
scroll to position [426, 0]
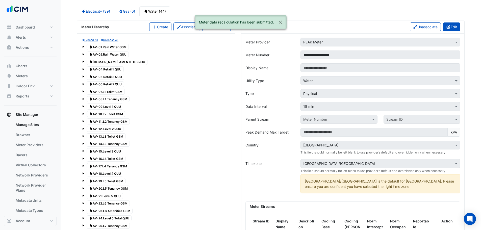
click at [449, 28] on icon "button" at bounding box center [448, 27] width 5 height 4
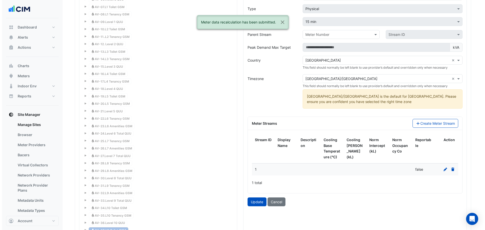
scroll to position [561, 0]
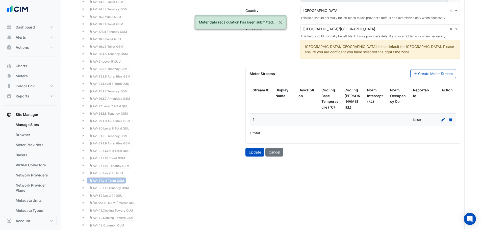
click at [446, 120] on div at bounding box center [444, 120] width 17 height 6
click at [444, 120] on icon at bounding box center [443, 120] width 5 height 4
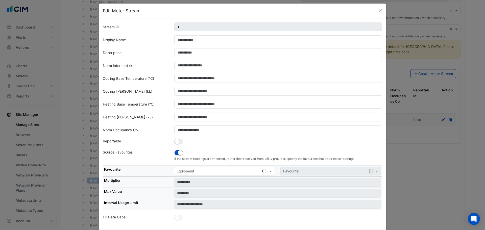
scroll to position [28, 0]
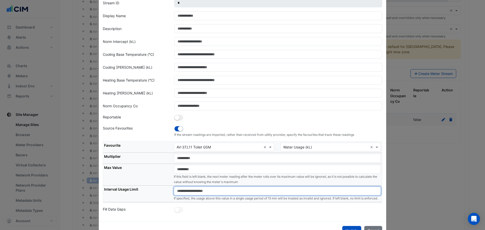
click at [226, 193] on input "number" at bounding box center [277, 191] width 207 height 9
paste input "**"
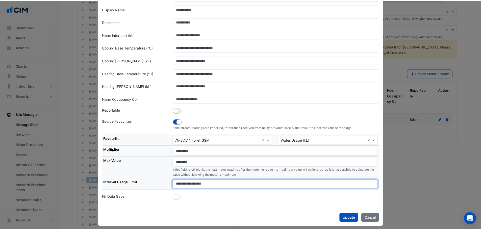
scroll to position [38, 0]
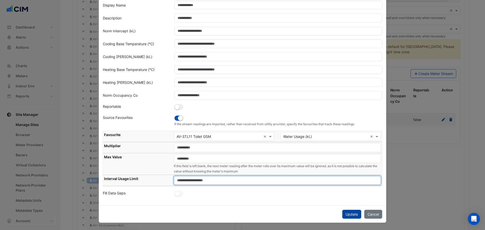
type input "**"
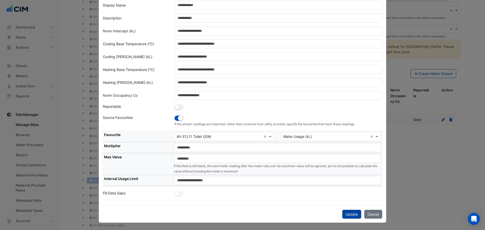
click at [351, 213] on button "Update" at bounding box center [351, 214] width 19 height 9
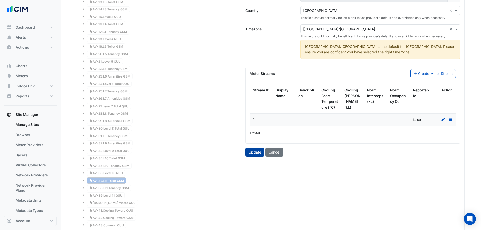
click at [255, 155] on button "Update" at bounding box center [254, 152] width 19 height 9
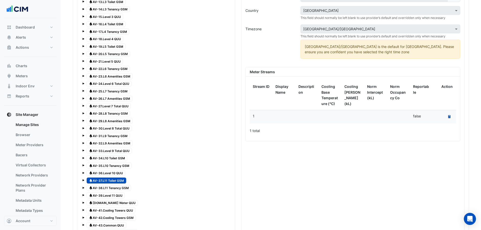
click at [452, 120] on button "Recalculate Meter Data" at bounding box center [449, 116] width 7 height 7
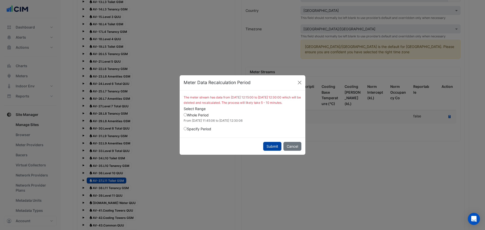
click at [275, 151] on button "Submit" at bounding box center [272, 146] width 18 height 9
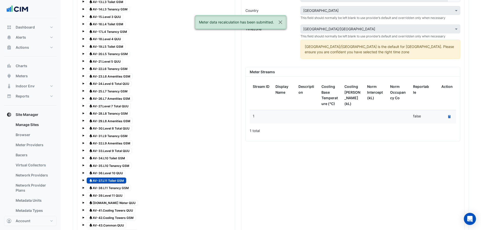
click at [109, 189] on span "Water AV-38.L11 Tenancy GSM" at bounding box center [109, 188] width 44 height 6
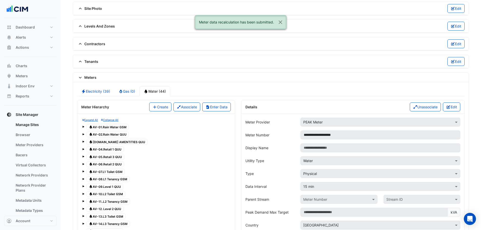
scroll to position [291, 0]
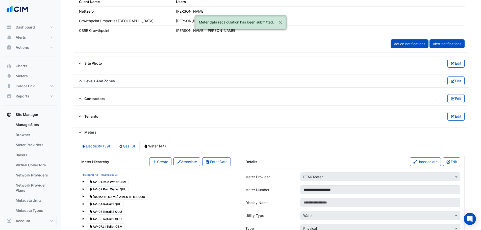
click at [447, 157] on div "Details Unassociate Edit" at bounding box center [352, 161] width 223 height 13
click at [447, 160] on icon "button" at bounding box center [448, 162] width 5 height 4
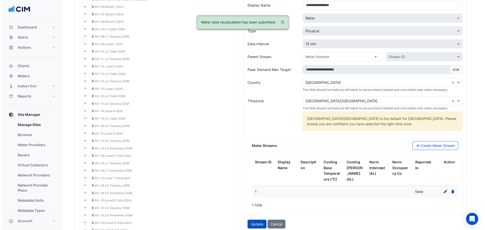
scroll to position [561, 0]
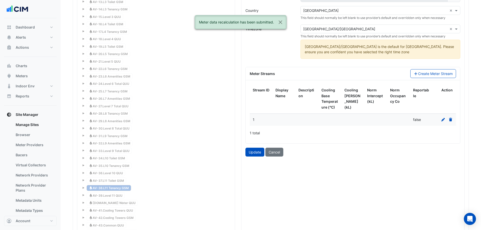
click at [444, 122] on div at bounding box center [444, 120] width 17 height 6
click at [443, 122] on div at bounding box center [444, 120] width 17 height 6
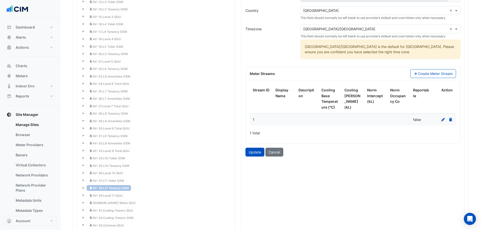
click at [443, 121] on icon at bounding box center [443, 120] width 5 height 4
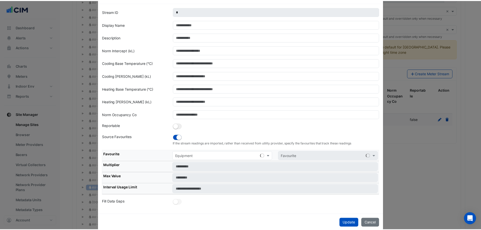
scroll to position [28, 0]
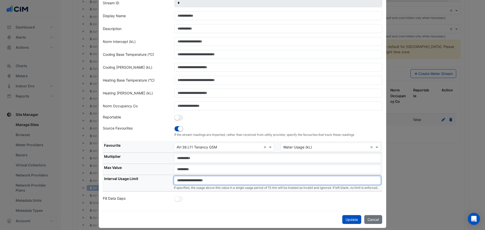
click at [250, 177] on input "number" at bounding box center [277, 180] width 207 height 9
paste input "**"
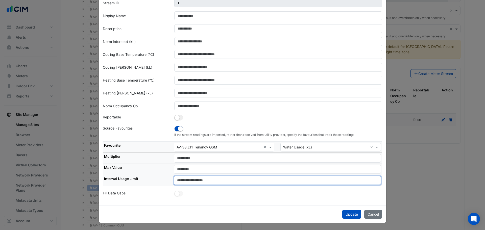
type input "**"
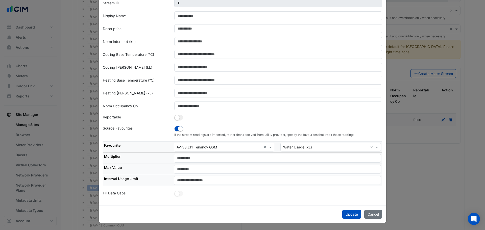
click at [351, 219] on div "Update Cancel" at bounding box center [242, 214] width 287 height 17
click at [349, 216] on button "Update" at bounding box center [351, 214] width 19 height 9
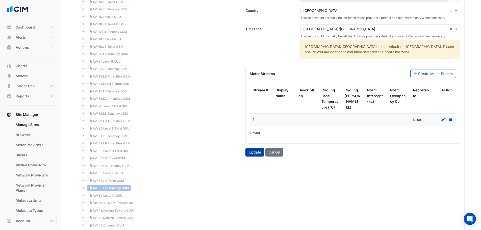
click at [255, 153] on button "Update" at bounding box center [254, 152] width 19 height 9
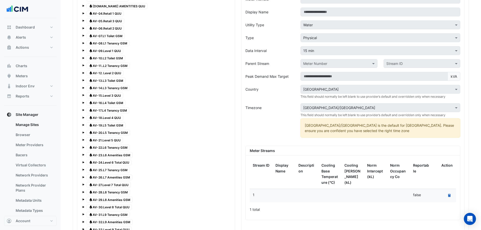
scroll to position [426, 0]
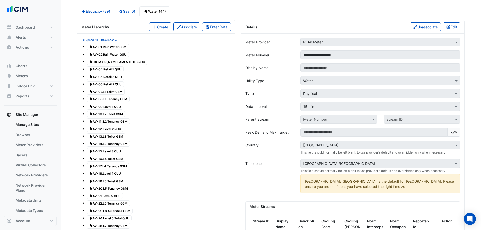
drag, startPoint x: 454, startPoint y: 28, endPoint x: 453, endPoint y: 32, distance: 4.0
click at [453, 29] on button "Edit" at bounding box center [451, 26] width 17 height 9
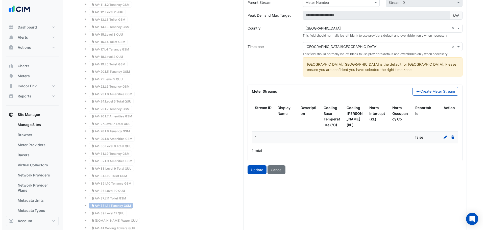
scroll to position [594, 0]
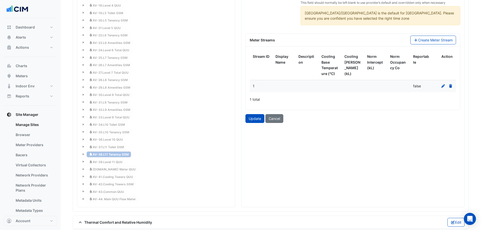
click at [444, 87] on icon at bounding box center [443, 86] width 5 height 4
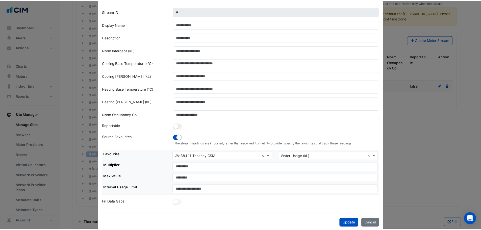
scroll to position [28, 0]
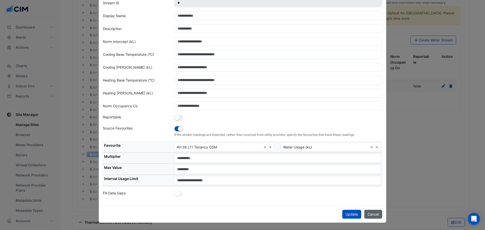
click at [376, 215] on button "Cancel" at bounding box center [373, 214] width 18 height 9
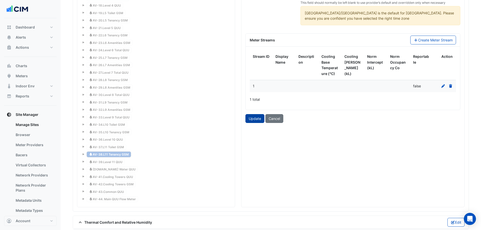
click at [255, 120] on button "Update" at bounding box center [254, 118] width 19 height 9
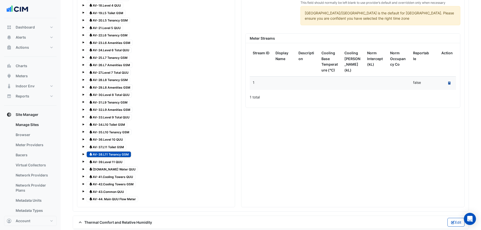
click at [448, 85] on button "Recalculate Meter Data" at bounding box center [449, 83] width 7 height 7
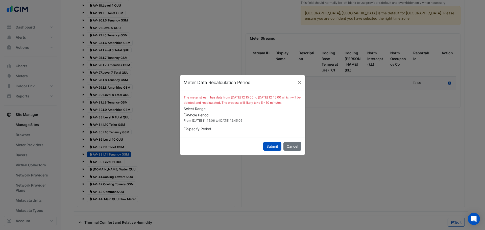
click at [271, 144] on div "Submit Cancel" at bounding box center [243, 146] width 126 height 17
click at [274, 151] on button "Submit" at bounding box center [272, 146] width 18 height 9
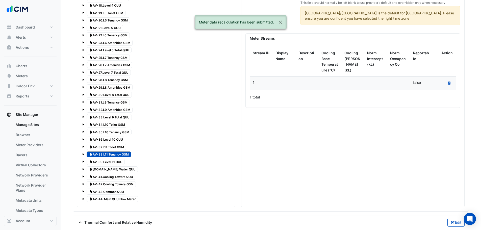
click at [116, 161] on span "Water AV-39.Level 11 QUU" at bounding box center [106, 162] width 38 height 6
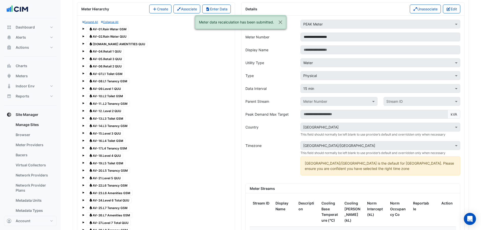
scroll to position [392, 0]
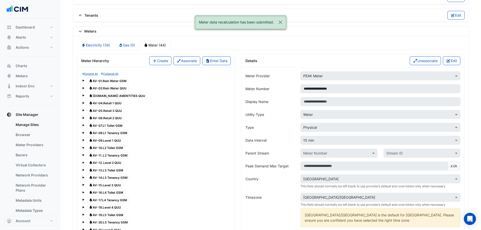
drag, startPoint x: 449, startPoint y: 60, endPoint x: 433, endPoint y: 108, distance: 50.4
click at [449, 60] on icon "button" at bounding box center [448, 61] width 5 height 4
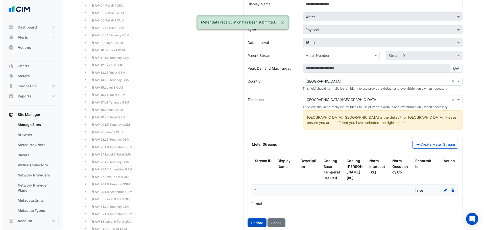
scroll to position [561, 0]
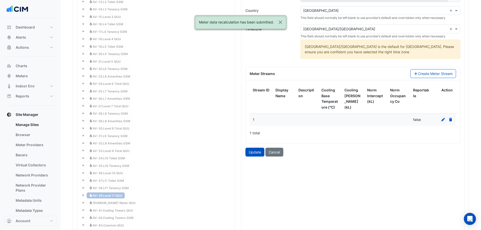
click at [444, 119] on icon at bounding box center [443, 120] width 5 height 4
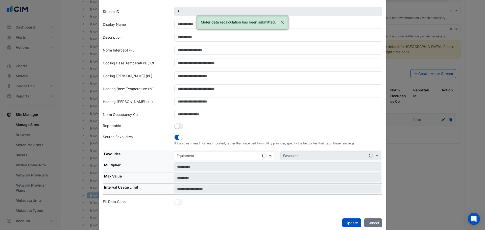
scroll to position [28, 0]
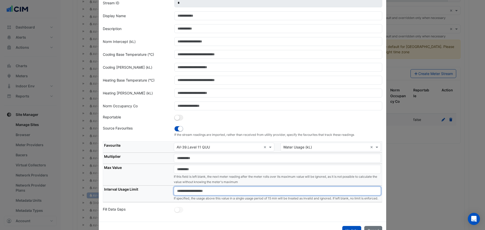
click at [217, 188] on input "number" at bounding box center [277, 191] width 207 height 9
paste input "**"
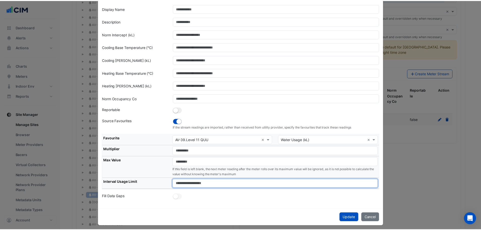
scroll to position [38, 0]
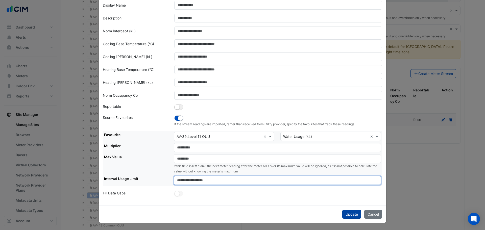
type input "**"
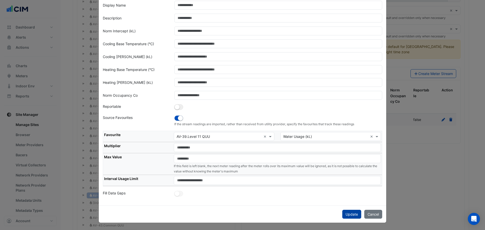
click at [348, 212] on button "Update" at bounding box center [351, 214] width 19 height 9
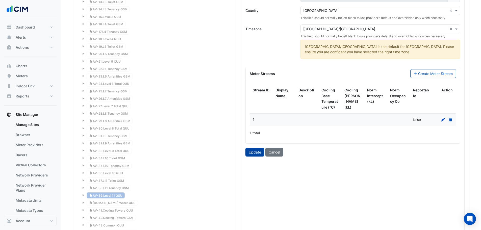
click at [254, 152] on button "Update" at bounding box center [254, 152] width 19 height 9
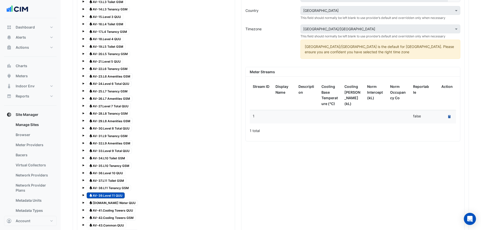
click at [447, 117] on button "Recalculate Meter Data" at bounding box center [449, 116] width 7 height 7
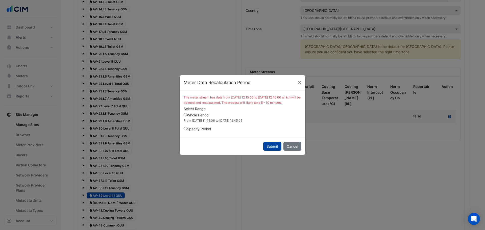
click at [276, 145] on button "Submit" at bounding box center [272, 146] width 18 height 9
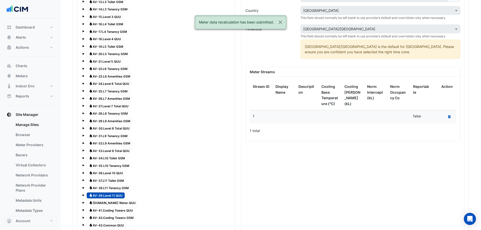
click at [116, 202] on span "Water AV-40.Hot Water QUU" at bounding box center [112, 203] width 51 height 6
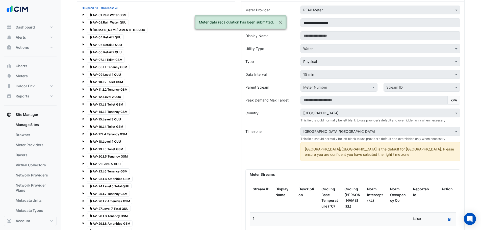
scroll to position [392, 0]
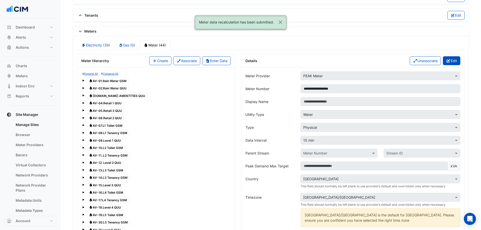
click at [455, 58] on button "Edit" at bounding box center [451, 60] width 17 height 9
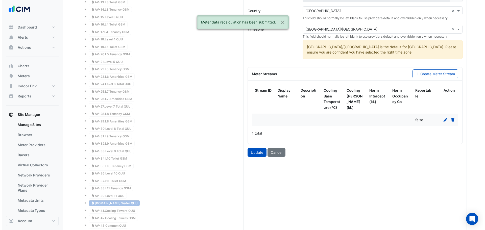
scroll to position [561, 0]
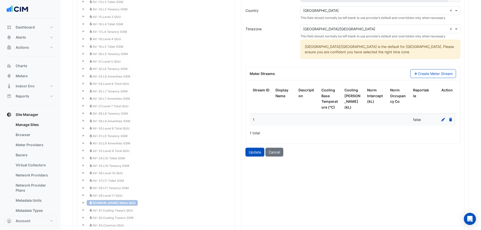
drag, startPoint x: 441, startPoint y: 122, endPoint x: 446, endPoint y: 118, distance: 6.8
click at [443, 121] on div at bounding box center [444, 120] width 17 height 6
drag, startPoint x: 446, startPoint y: 118, endPoint x: 443, endPoint y: 119, distance: 3.4
click at [444, 119] on div at bounding box center [444, 120] width 17 height 6
click at [443, 119] on icon at bounding box center [443, 120] width 5 height 4
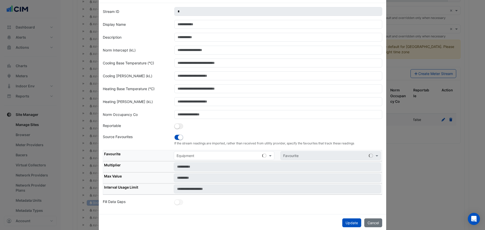
scroll to position [28, 0]
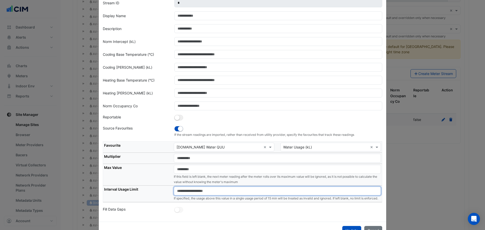
click at [203, 190] on input "number" at bounding box center [277, 191] width 207 height 9
paste input "**"
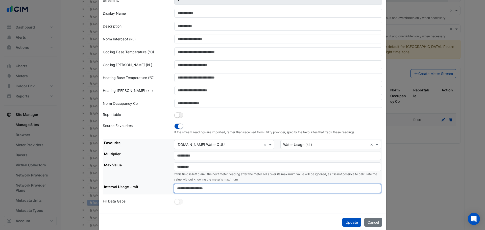
scroll to position [38, 0]
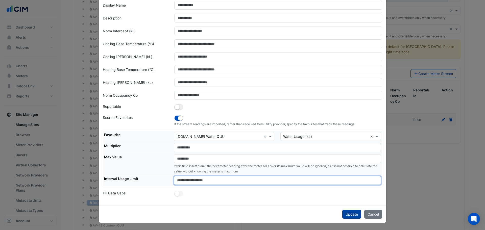
type input "**"
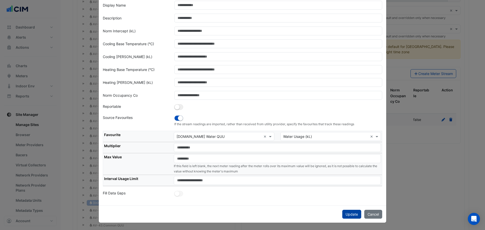
click at [349, 216] on button "Update" at bounding box center [351, 214] width 19 height 9
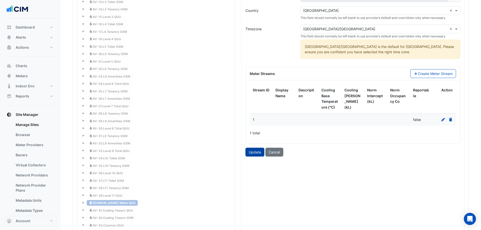
click at [250, 152] on button "Update" at bounding box center [254, 152] width 19 height 9
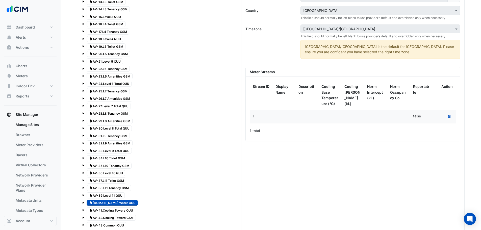
click at [444, 119] on div "Recalculate Meter Data" at bounding box center [444, 116] width 17 height 7
click at [445, 118] on div "Recalculate Meter Data" at bounding box center [444, 116] width 17 height 7
click at [447, 117] on button "Recalculate Meter Data" at bounding box center [449, 116] width 7 height 7
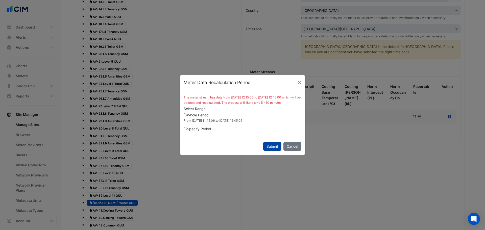
click at [266, 150] on button "Submit" at bounding box center [272, 146] width 18 height 9
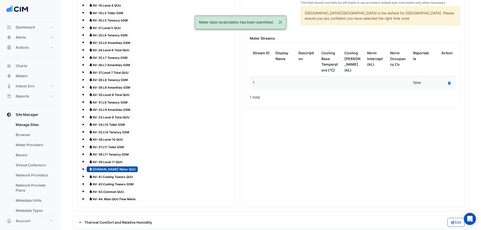
click at [116, 176] on span "Water AV-41.Cooling Towers QUU" at bounding box center [111, 177] width 49 height 6
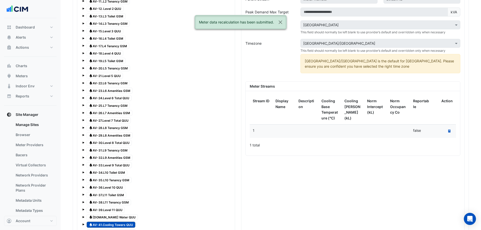
scroll to position [426, 0]
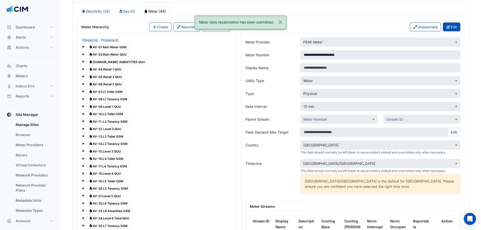
click at [452, 29] on button "Edit" at bounding box center [451, 26] width 17 height 9
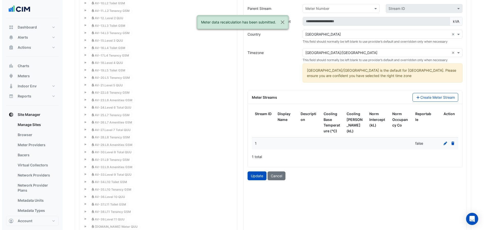
scroll to position [561, 0]
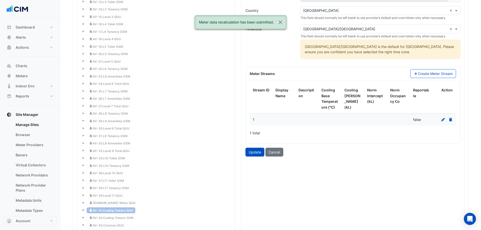
click at [444, 119] on icon at bounding box center [443, 120] width 5 height 4
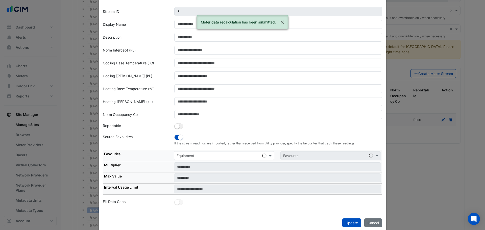
scroll to position [28, 0]
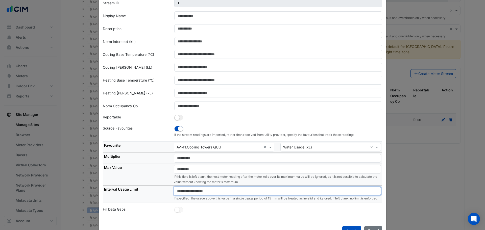
drag, startPoint x: 239, startPoint y: 188, endPoint x: 244, endPoint y: 192, distance: 6.0
click at [242, 190] on input "number" at bounding box center [277, 191] width 207 height 9
paste input "**"
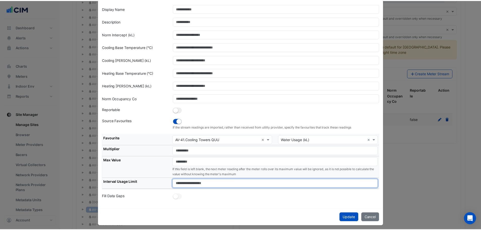
scroll to position [38, 0]
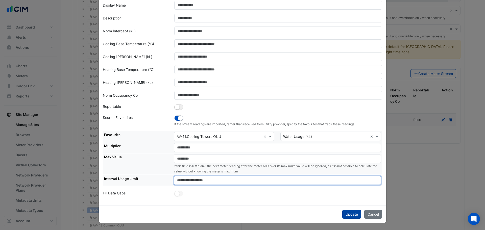
type input "**"
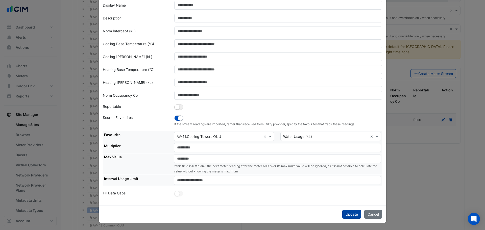
click at [349, 214] on button "Update" at bounding box center [351, 214] width 19 height 9
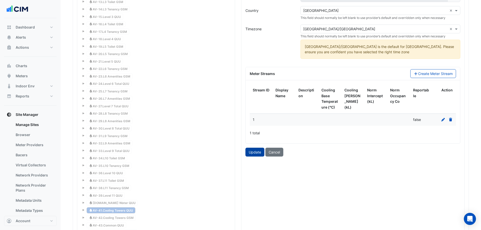
click at [258, 154] on button "Update" at bounding box center [254, 152] width 19 height 9
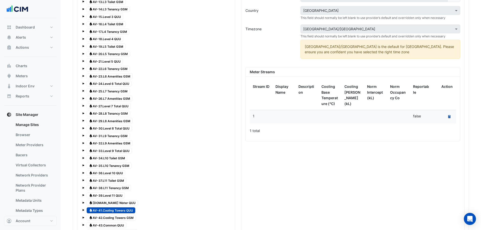
click at [448, 117] on button "Recalculate Meter Data" at bounding box center [449, 116] width 7 height 7
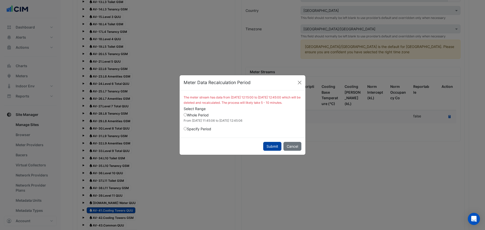
click at [274, 151] on button "Submit" at bounding box center [272, 146] width 18 height 9
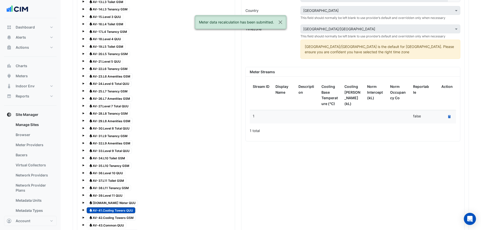
scroll to position [594, 0]
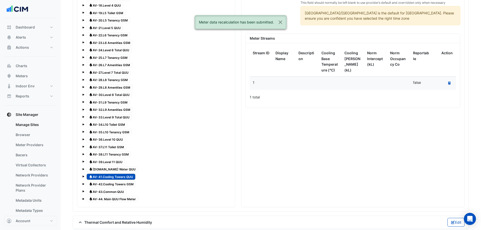
click at [118, 185] on span "Water AV-42.Cooling Towers GSM" at bounding box center [111, 184] width 49 height 6
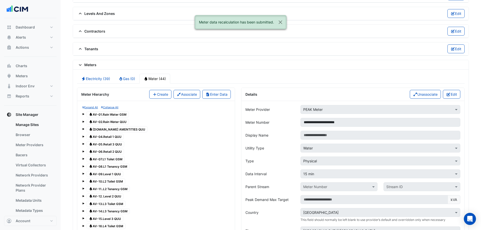
click at [453, 92] on button "Edit" at bounding box center [451, 94] width 17 height 9
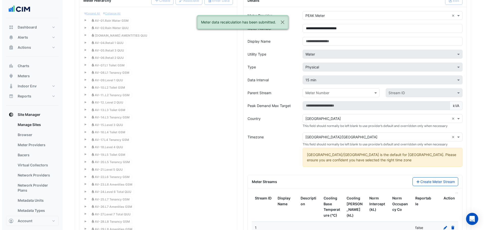
scroll to position [527, 0]
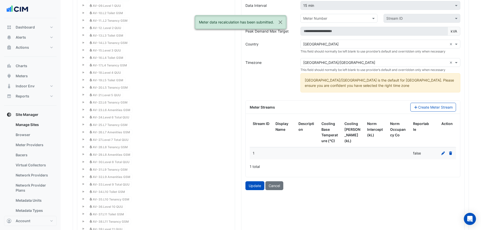
click at [445, 153] on div at bounding box center [444, 154] width 17 height 6
click at [444, 155] on div at bounding box center [444, 154] width 17 height 6
click at [443, 155] on div at bounding box center [444, 154] width 17 height 6
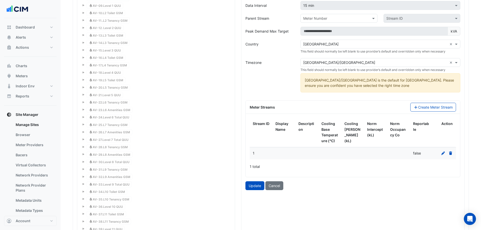
click at [443, 155] on icon at bounding box center [443, 154] width 4 height 4
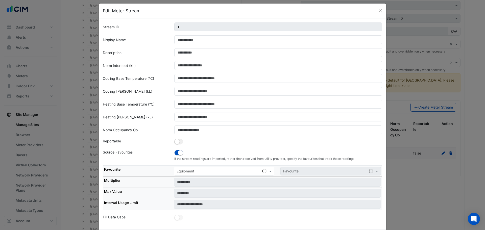
scroll to position [28, 0]
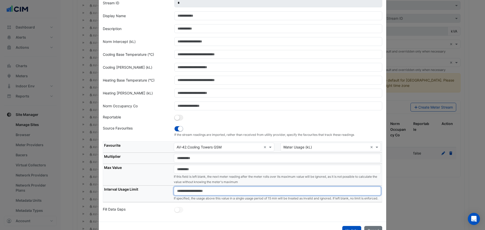
click at [255, 193] on input "number" at bounding box center [277, 191] width 207 height 9
paste input "**"
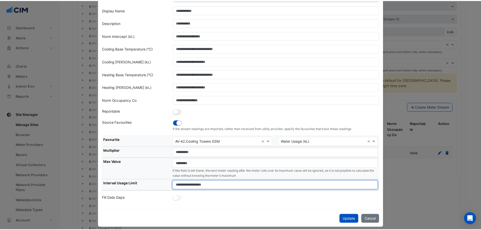
scroll to position [38, 0]
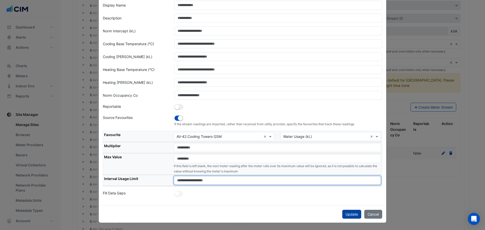
type input "**"
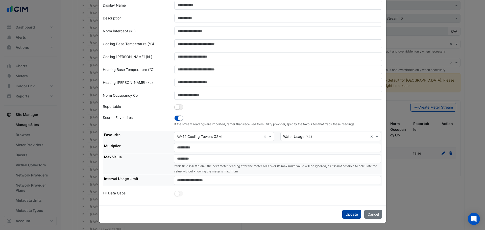
click at [350, 213] on button "Update" at bounding box center [351, 214] width 19 height 9
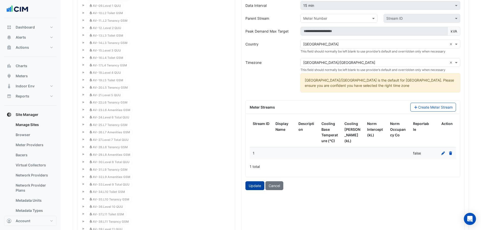
click at [257, 188] on button "Update" at bounding box center [254, 185] width 19 height 9
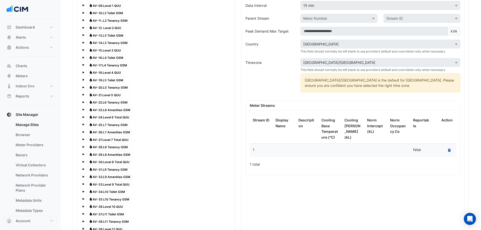
click at [448, 148] on button "Recalculate Meter Data" at bounding box center [449, 150] width 7 height 7
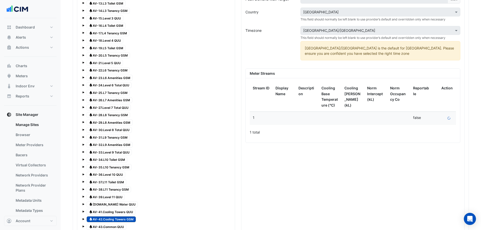
scroll to position [594, 0]
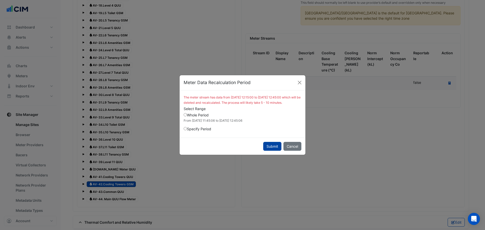
click at [269, 148] on button "Submit" at bounding box center [272, 146] width 18 height 9
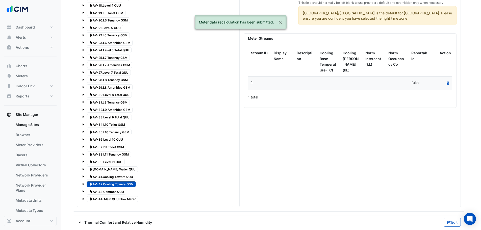
click at [111, 191] on span "Water AV-43.Common QUU" at bounding box center [107, 192] width 40 height 6
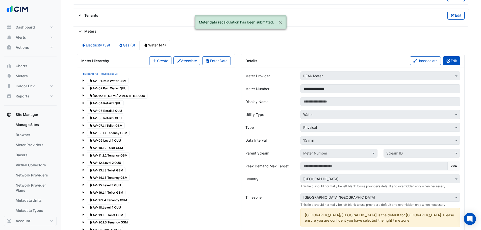
click at [455, 59] on button "Edit" at bounding box center [451, 60] width 17 height 9
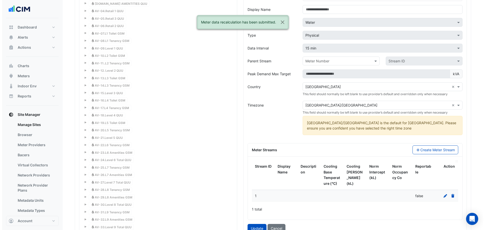
scroll to position [527, 0]
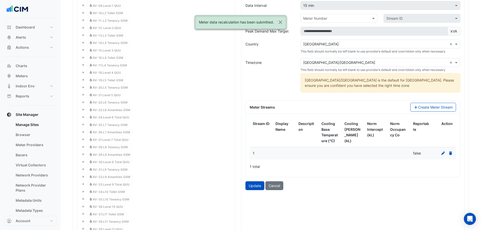
click at [443, 153] on icon at bounding box center [443, 154] width 4 height 4
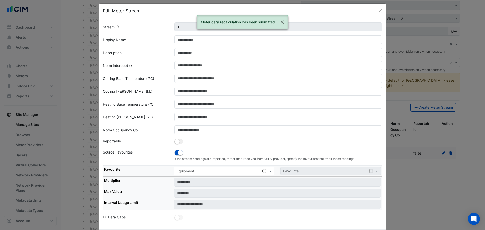
scroll to position [28, 0]
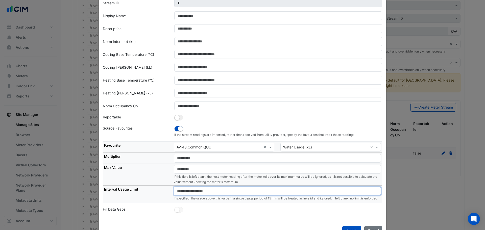
click at [215, 193] on input "number" at bounding box center [277, 191] width 207 height 9
paste input "**"
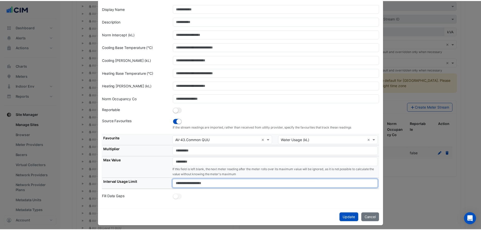
scroll to position [38, 0]
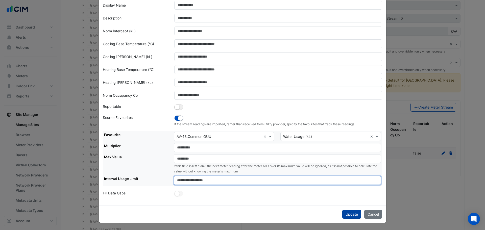
type input "**"
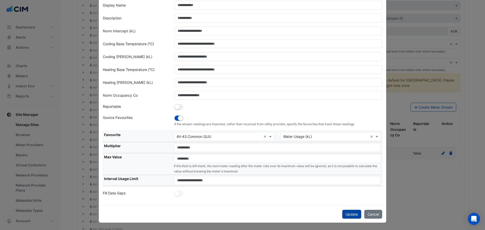
click at [349, 216] on button "Update" at bounding box center [351, 214] width 19 height 9
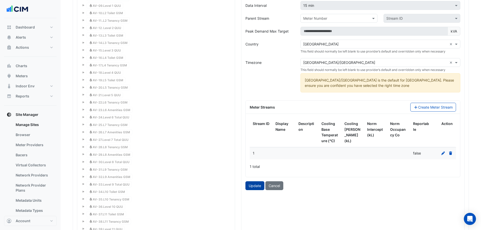
click at [250, 189] on button "Update" at bounding box center [254, 185] width 19 height 9
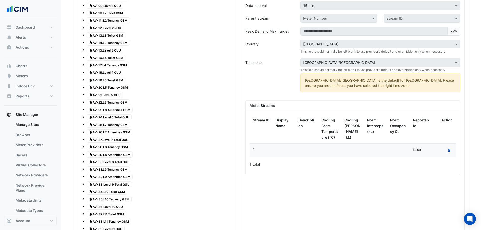
click at [450, 151] on icon at bounding box center [449, 150] width 2 height 3
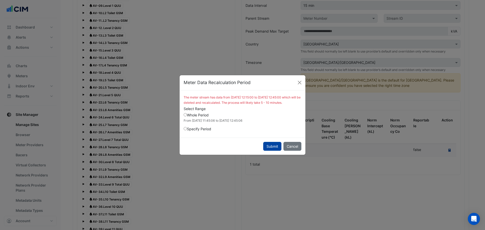
click at [268, 147] on button "Submit" at bounding box center [272, 146] width 18 height 9
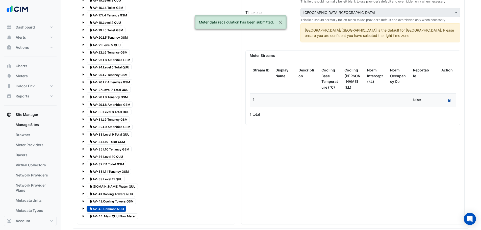
scroll to position [662, 0]
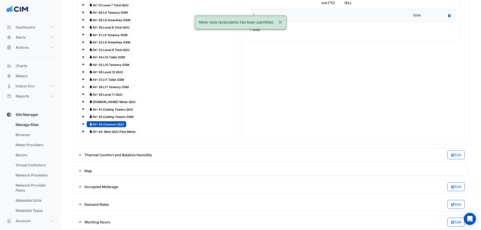
click at [114, 132] on span "Water AV-44. Main QUU Flow Meter" at bounding box center [113, 132] width 52 height 6
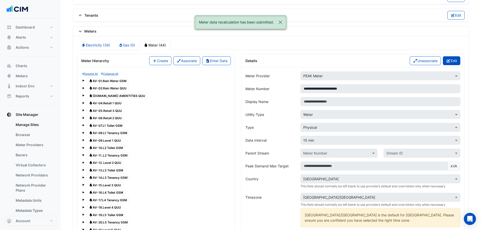
click at [446, 63] on fa-icon "button" at bounding box center [448, 61] width 5 height 4
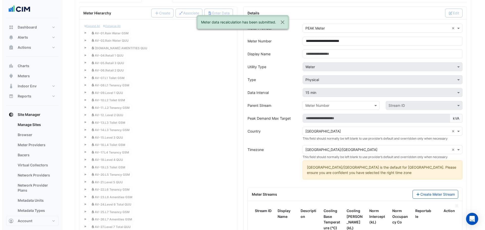
scroll to position [493, 0]
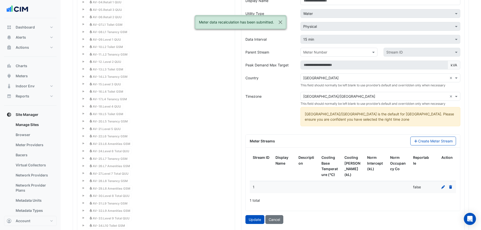
click at [442, 188] on icon at bounding box center [443, 187] width 4 height 4
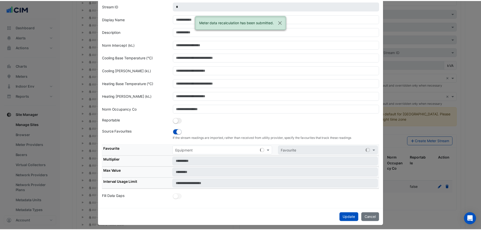
scroll to position [28, 0]
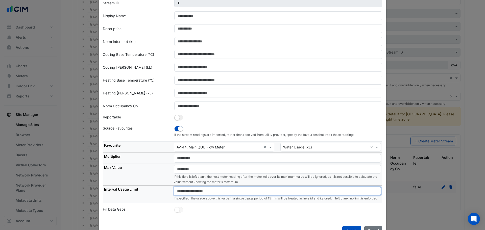
click at [205, 192] on input "number" at bounding box center [277, 191] width 207 height 9
paste input "**"
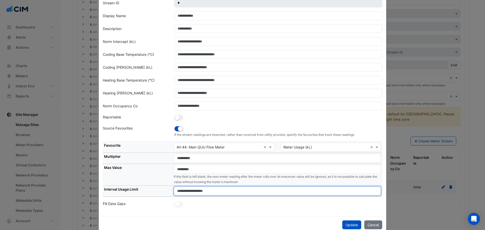
type input "**"
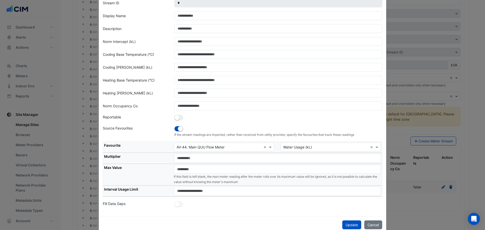
click at [280, 216] on div "Stream ID * Display Name Description Norm Intercept (kL) Cooling Base Temperatu…" at bounding box center [242, 105] width 287 height 222
click at [352, 225] on button "Update" at bounding box center [351, 224] width 19 height 9
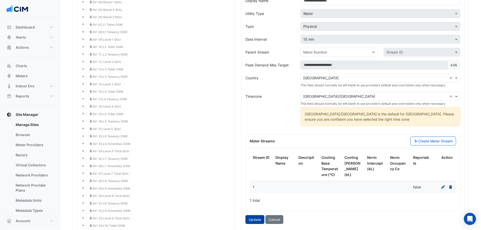
click at [247, 218] on button "Update" at bounding box center [254, 219] width 19 height 9
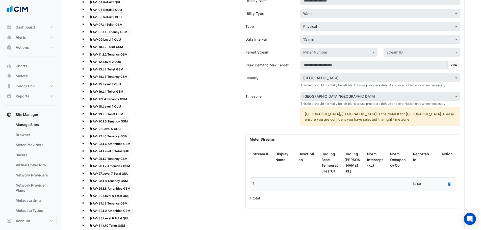
click at [451, 191] on datatable-selection "1 false Recalculate Meter Data" at bounding box center [353, 189] width 206 height 4
click at [448, 187] on button "Recalculate Meter Data" at bounding box center [449, 184] width 7 height 7
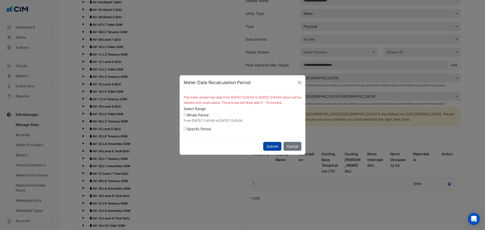
click at [275, 150] on button "Submit" at bounding box center [272, 146] width 18 height 9
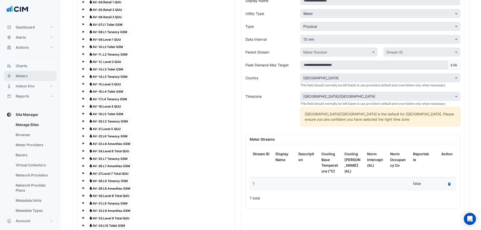
click at [19, 71] on button "Meters" at bounding box center [30, 76] width 53 height 10
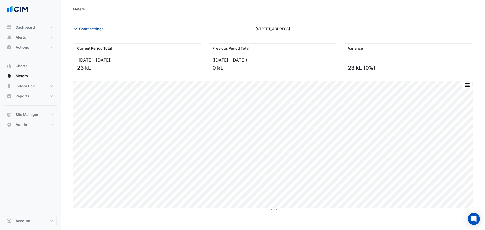
click at [97, 30] on span "Chart settings" at bounding box center [91, 28] width 24 height 5
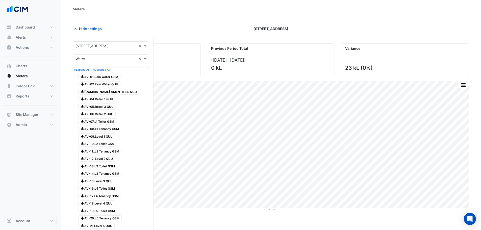
click at [106, 45] on input "text" at bounding box center [106, 45] width 61 height 5
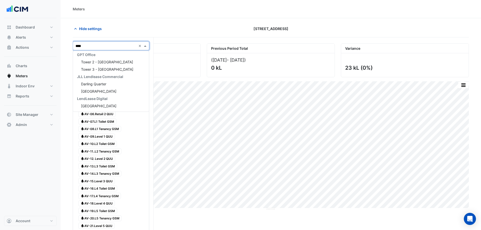
scroll to position [17, 0]
type input "*********"
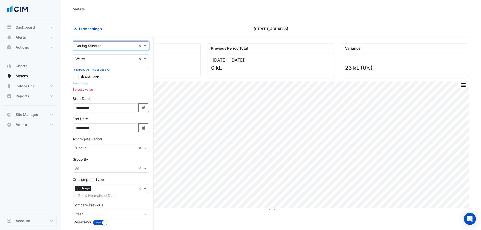
click at [99, 57] on input "text" at bounding box center [106, 58] width 61 height 5
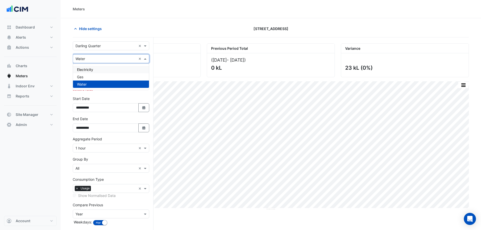
click at [83, 68] on span "Electricity" at bounding box center [85, 69] width 16 height 4
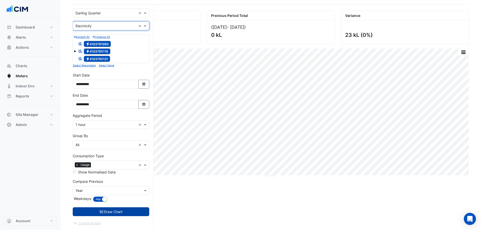
click at [109, 210] on button "Draw Chart" at bounding box center [111, 211] width 77 height 9
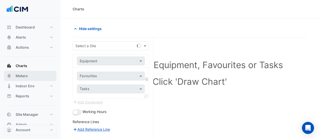
click at [19, 79] on button "Meters" at bounding box center [30, 76] width 53 height 10
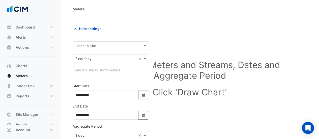
click at [115, 45] on input "text" at bounding box center [106, 45] width 61 height 5
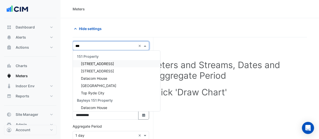
type input "****"
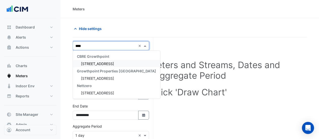
click at [98, 63] on span "[STREET_ADDRESS]" at bounding box center [97, 64] width 33 height 4
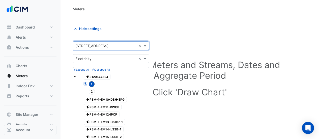
click at [90, 59] on input "text" at bounding box center [106, 58] width 61 height 5
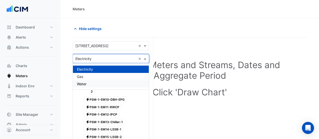
click at [89, 83] on div "Water" at bounding box center [111, 83] width 76 height 7
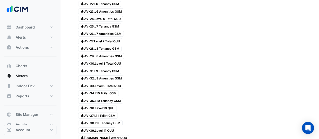
scroll to position [236, 0]
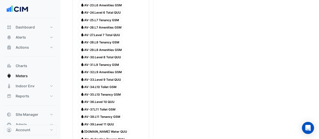
click at [97, 62] on span "Water AV-31.L9 Tenancy GSM" at bounding box center [99, 65] width 43 height 6
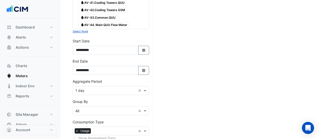
scroll to position [420, 0]
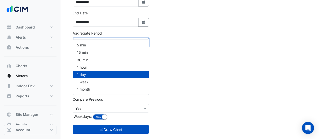
drag, startPoint x: 87, startPoint y: 36, endPoint x: 89, endPoint y: 60, distance: 23.3
click at [85, 40] on input "text" at bounding box center [106, 42] width 61 height 5
drag, startPoint x: 87, startPoint y: 64, endPoint x: 100, endPoint y: 84, distance: 23.3
click at [87, 65] on div "1 hour" at bounding box center [111, 66] width 76 height 7
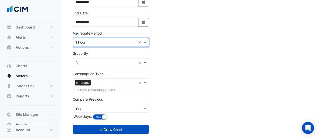
click at [135, 125] on button "Draw Chart" at bounding box center [111, 129] width 77 height 9
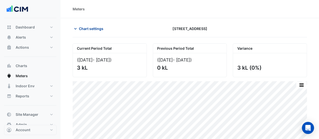
click at [85, 29] on span "Chart settings" at bounding box center [91, 28] width 24 height 5
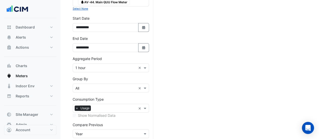
scroll to position [387, 0]
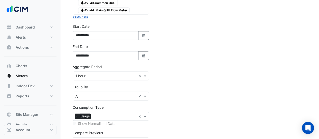
drag, startPoint x: 144, startPoint y: 27, endPoint x: 113, endPoint y: 32, distance: 31.6
click at [143, 34] on icon "button" at bounding box center [143, 35] width 3 height 3
select select "*"
select select "****"
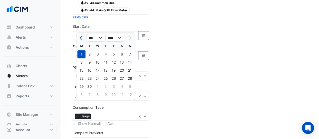
drag, startPoint x: 82, startPoint y: 39, endPoint x: 93, endPoint y: 44, distance: 11.6
click at [83, 39] on button "Previous month" at bounding box center [82, 38] width 6 height 8
select select "*"
click at [113, 55] on div "1" at bounding box center [114, 54] width 8 height 8
type input "**********"
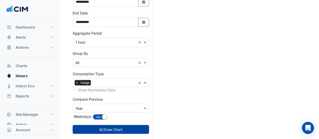
click at [120, 125] on button "Draw Chart" at bounding box center [111, 129] width 77 height 9
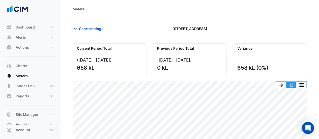
click at [293, 84] on button "button" at bounding box center [292, 85] width 10 height 6
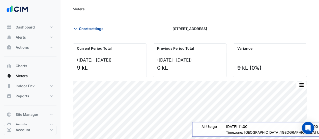
click at [76, 24] on button "Chart settings" at bounding box center [90, 28] width 34 height 9
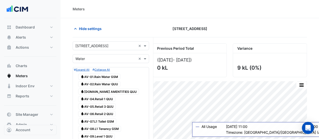
click at [106, 45] on input "text" at bounding box center [106, 45] width 61 height 5
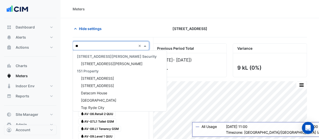
scroll to position [888, 0]
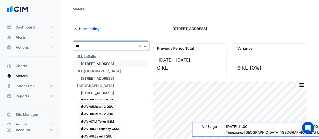
type input "****"
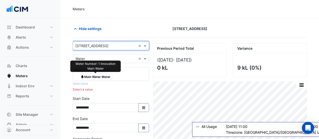
click at [100, 75] on span "Water Main Water Meter" at bounding box center [95, 77] width 35 height 6
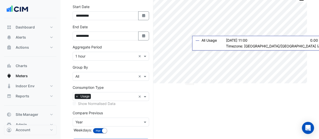
scroll to position [107, 0]
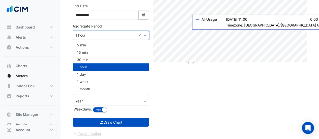
click at [91, 35] on input "text" at bounding box center [106, 35] width 61 height 5
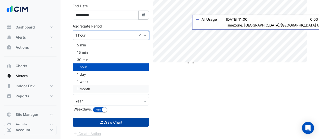
click at [112, 124] on button "Draw Chart" at bounding box center [111, 122] width 77 height 9
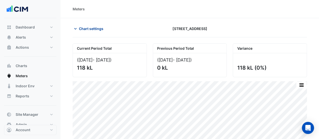
click at [91, 30] on span "Chart settings" at bounding box center [91, 28] width 24 height 5
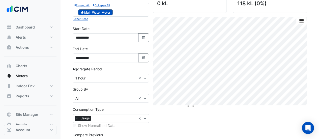
scroll to position [67, 0]
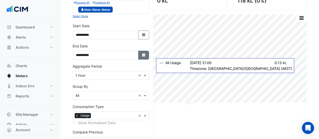
click at [144, 58] on button "Select Date" at bounding box center [143, 55] width 11 height 9
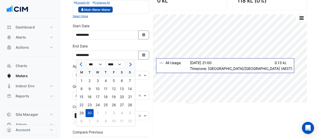
drag, startPoint x: 129, startPoint y: 61, endPoint x: 131, endPoint y: 63, distance: 2.8
click at [130, 63] on button "Next month" at bounding box center [130, 64] width 6 height 8
select select "**"
click at [126, 95] on div "19" at bounding box center [130, 97] width 8 height 8
type input "**********"
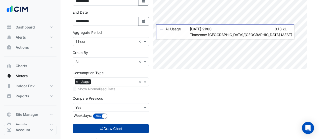
click at [111, 125] on button "Draw Chart" at bounding box center [111, 128] width 77 height 9
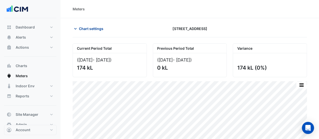
click at [83, 26] on span "Chart settings" at bounding box center [91, 28] width 24 height 5
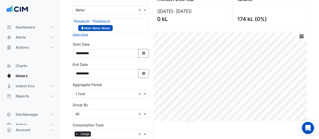
scroll to position [67, 0]
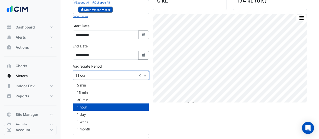
click at [90, 73] on input "text" at bounding box center [106, 75] width 61 height 5
click at [86, 114] on div "1 day" at bounding box center [111, 114] width 76 height 7
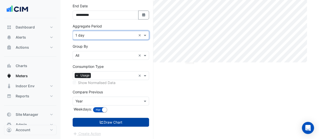
click at [115, 120] on button "Draw Chart" at bounding box center [111, 122] width 77 height 9
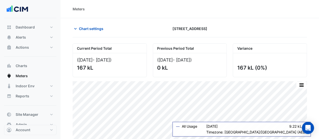
scroll to position [101, 0]
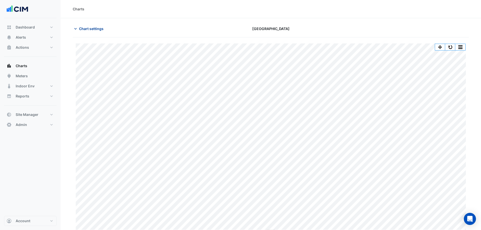
click at [78, 30] on button "Chart settings" at bounding box center [90, 28] width 34 height 9
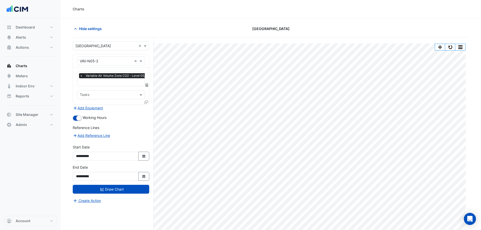
click at [100, 43] on input "text" at bounding box center [106, 45] width 61 height 5
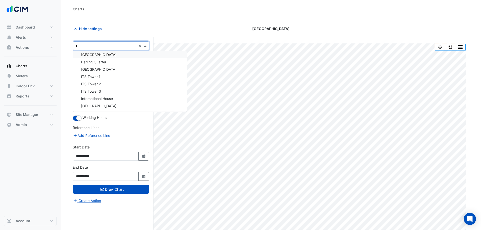
scroll to position [68, 0]
type input "***"
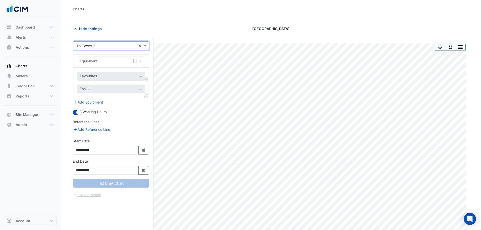
click at [105, 62] on input "text" at bounding box center [106, 61] width 52 height 5
type input "*"
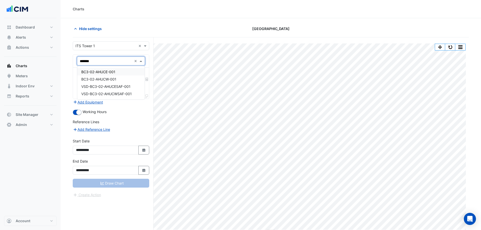
type input "********"
click at [108, 79] on input "text" at bounding box center [105, 76] width 51 height 5
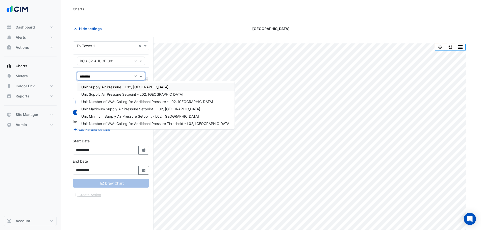
type input "********"
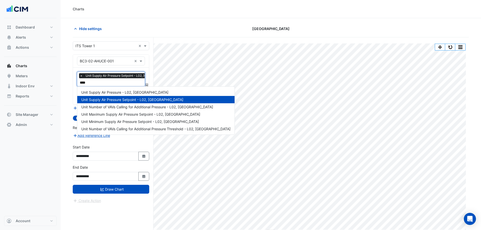
type input "*****"
click at [102, 93] on span "Unit Supply Air Pressure - L02, Centre East" at bounding box center [124, 92] width 87 height 4
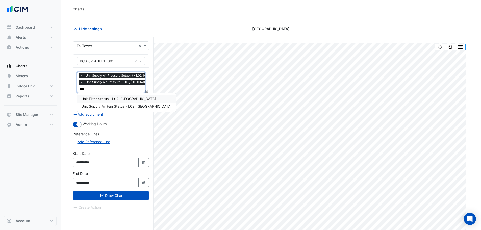
type input "****"
click at [107, 100] on span "Unit Filter Status - L02, Centre East" at bounding box center [118, 99] width 75 height 4
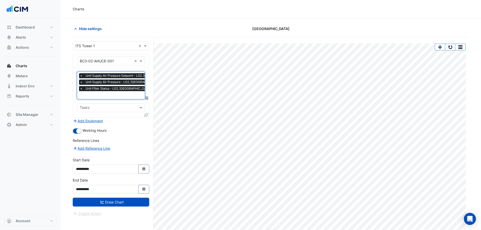
click at [79, 89] on span "×" at bounding box center [81, 88] width 5 height 5
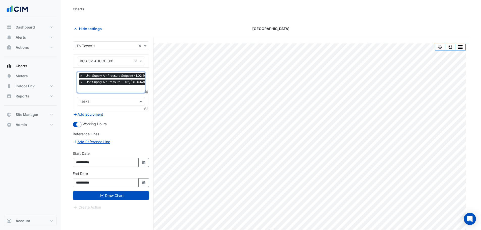
click at [85, 92] on div at bounding box center [128, 89] width 98 height 7
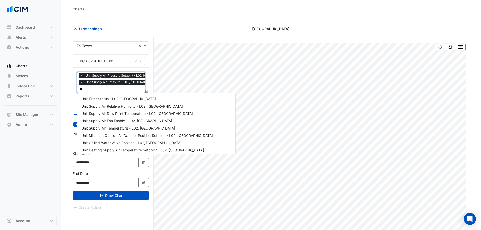
scroll to position [0, 0]
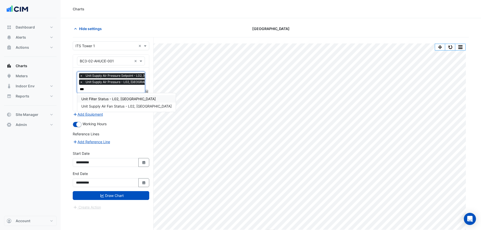
type input "****"
drag, startPoint x: 123, startPoint y: 108, endPoint x: 136, endPoint y: 161, distance: 54.8
click at [124, 110] on div "Unit Filter Status - L02, Centre East Unit Supply Air Fan Status - L02, Centre …" at bounding box center [126, 102] width 98 height 19
click at [110, 105] on span "Unit Supply Air Fan Status - L02, Centre East" at bounding box center [126, 106] width 90 height 4
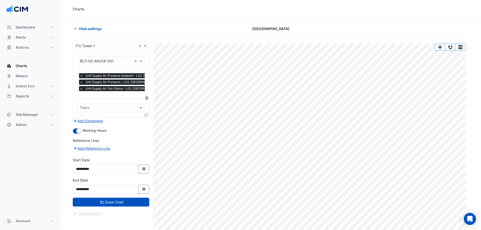
click at [123, 196] on div "**********" at bounding box center [111, 188] width 83 height 20
drag, startPoint x: 123, startPoint y: 203, endPoint x: 130, endPoint y: 200, distance: 7.5
click at [130, 201] on button "Draw Chart" at bounding box center [111, 202] width 77 height 9
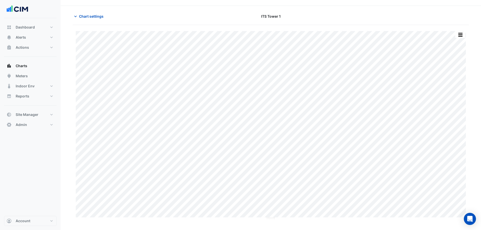
scroll to position [19, 0]
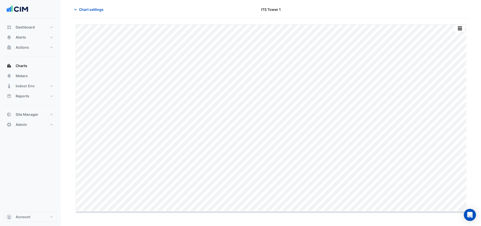
drag, startPoint x: 272, startPoint y: 212, endPoint x: 272, endPoint y: 208, distance: 3.3
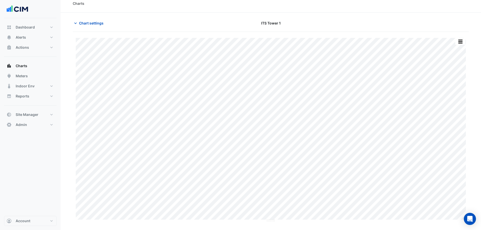
scroll to position [0, 0]
click at [464, 44] on button "button" at bounding box center [460, 47] width 10 height 6
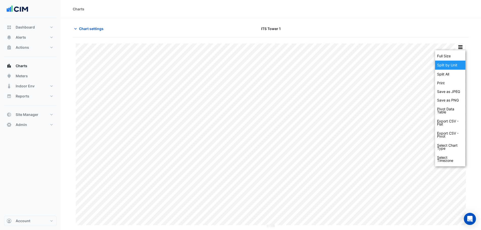
click at [460, 64] on div "Split by Unit" at bounding box center [450, 65] width 30 height 9
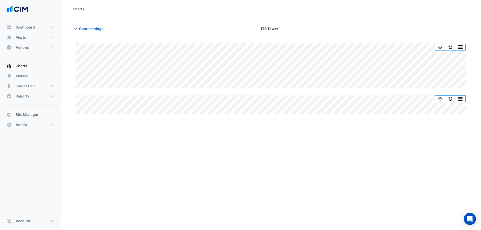
click at [268, 89] on div "Split All Split None Print Save as JPEG Save as PNG Pivot Data Table Export CSV…" at bounding box center [271, 78] width 396 height 71
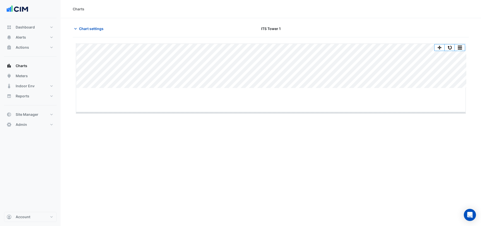
drag, startPoint x: 271, startPoint y: 88, endPoint x: 277, endPoint y: 122, distance: 34.6
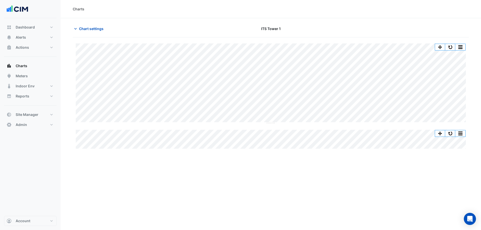
click at [85, 36] on div "Chart settings ITS Tower 1" at bounding box center [271, 30] width 396 height 13
click at [89, 28] on span "Chart settings" at bounding box center [91, 28] width 24 height 5
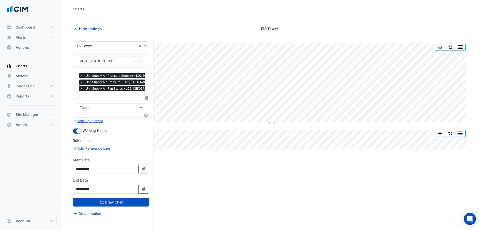
click at [90, 114] on div "× Unit Supply Air Pressure Setpoint - L02, Centre East × Unit Supply Air Pressu…" at bounding box center [111, 93] width 76 height 50
click at [91, 121] on button "Add Equipment" at bounding box center [88, 121] width 31 height 6
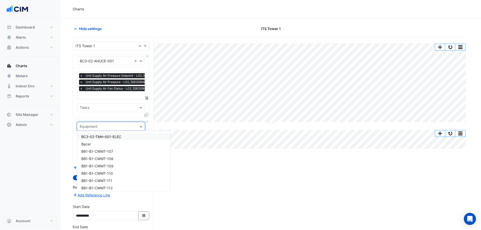
type input "*"
click at [123, 92] on div "× Unit Supply Air Pressure Setpoint - L02, Centre East × Unit Supply Air Pressu…" at bounding box center [128, 82] width 98 height 19
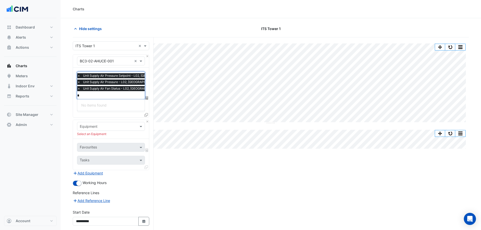
type input "**"
click at [121, 104] on span "Unit Supply Air Fan Speed - L02, Centre East" at bounding box center [126, 105] width 91 height 4
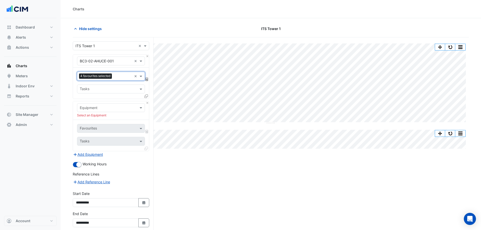
click at [101, 111] on div "Equipment" at bounding box center [111, 107] width 68 height 9
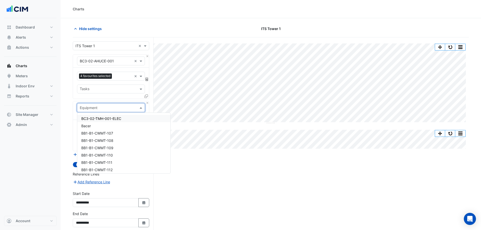
click at [102, 109] on input "text" at bounding box center [106, 107] width 52 height 5
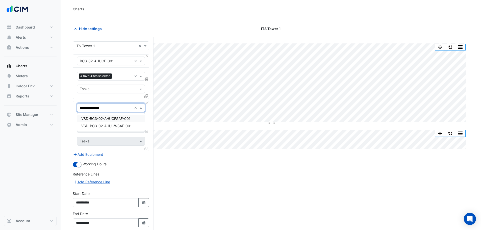
type input "**********"
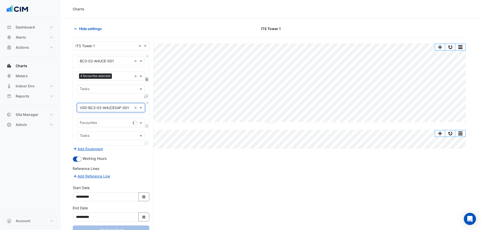
click at [110, 122] on input "text" at bounding box center [105, 123] width 51 height 5
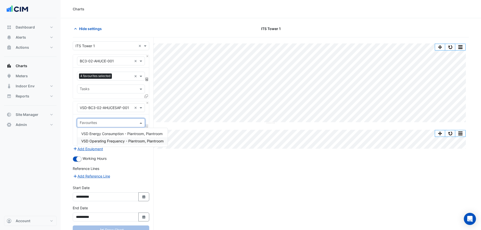
click at [115, 142] on span "VSD Operating Frequency - Plantroom, Plantroom" at bounding box center [122, 141] width 82 height 4
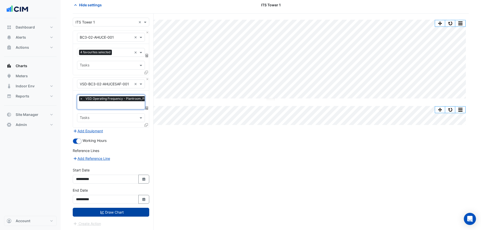
click at [118, 214] on button "Draw Chart" at bounding box center [111, 212] width 77 height 9
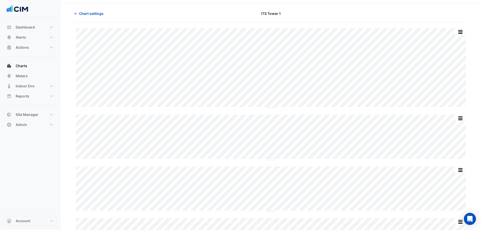
scroll to position [24, 0]
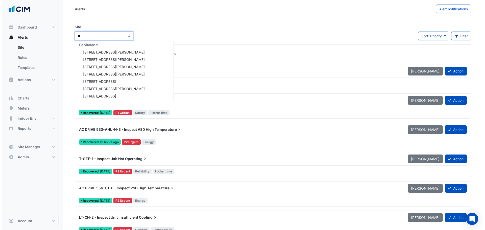
scroll to position [61, 0]
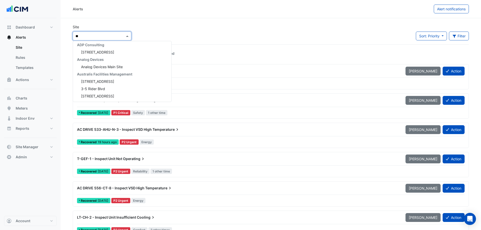
type input "***"
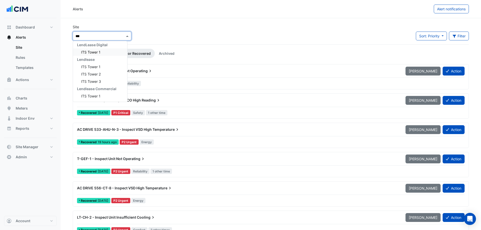
click at [88, 53] on span "ITS Tower 1" at bounding box center [90, 52] width 19 height 4
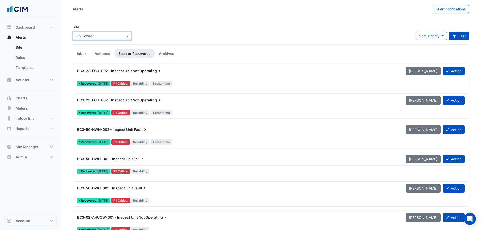
click at [456, 38] on button "Filter" at bounding box center [459, 36] width 20 height 9
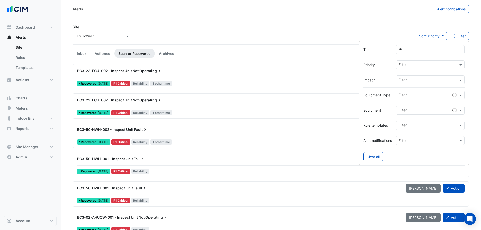
type input "***"
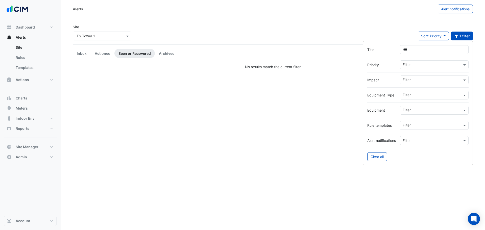
drag, startPoint x: 423, startPoint y: 52, endPoint x: 331, endPoint y: 53, distance: 91.9
click at [346, 51] on body "Alerts Alert notifications Site × ITS Tower 1 Sort: Priority Priority Updated 1…" at bounding box center [242, 115] width 485 height 230
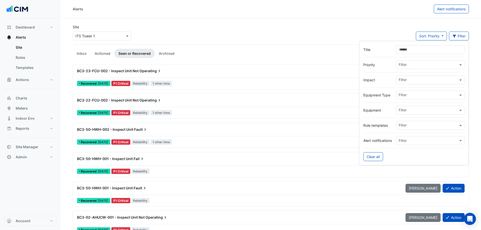
click at [402, 110] on input "text" at bounding box center [428, 110] width 59 height 5
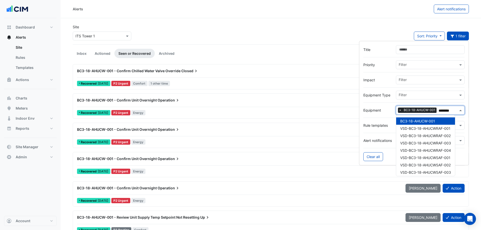
type input "********"
drag, startPoint x: 191, startPoint y: 44, endPoint x: 189, endPoint y: 46, distance: 2.9
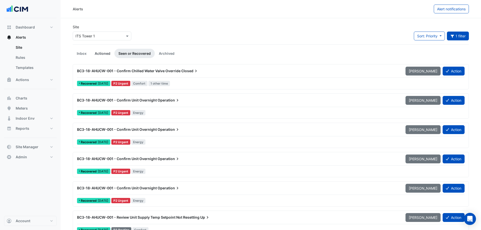
click at [96, 54] on link "Actioned" at bounding box center [103, 53] width 24 height 9
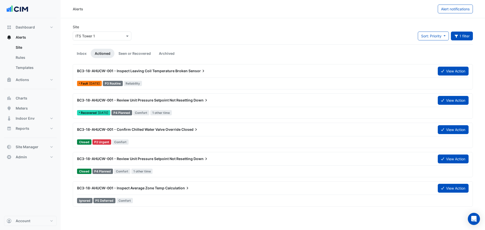
click at [159, 73] on div "BC3-18-AHUCW-001 - Inspect Leaving Coil Temperature Broken Sensor" at bounding box center [254, 70] width 355 height 5
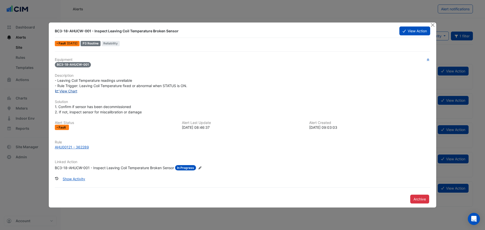
drag, startPoint x: 68, startPoint y: 90, endPoint x: 69, endPoint y: 92, distance: 2.7
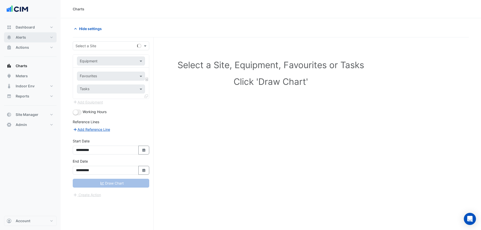
click at [31, 35] on button "Alerts" at bounding box center [30, 37] width 53 height 10
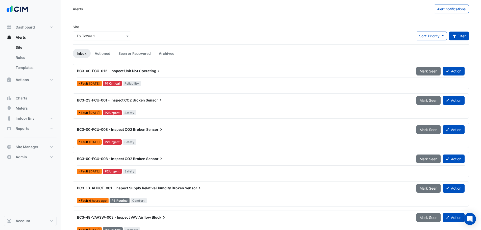
click at [464, 35] on button "Filter" at bounding box center [459, 36] width 20 height 9
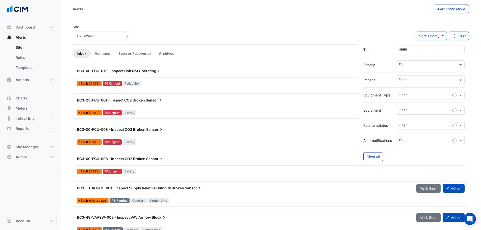
click at [414, 139] on input "text" at bounding box center [425, 140] width 53 height 5
type input "*"
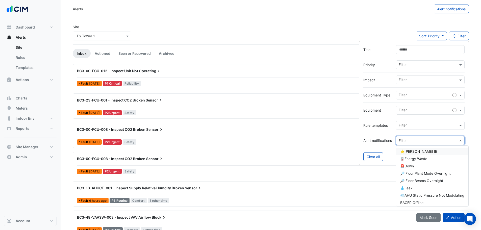
click at [429, 151] on div "⭐NABERS IE" at bounding box center [432, 151] width 72 height 7
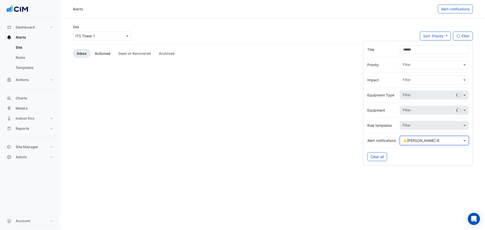
click at [102, 57] on link "Actioned" at bounding box center [103, 53] width 24 height 9
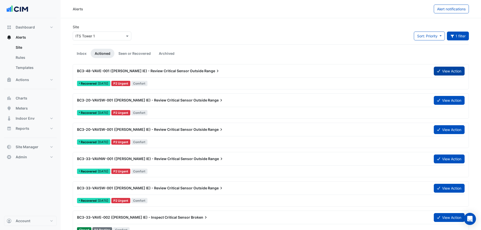
click at [455, 69] on button "View Action" at bounding box center [449, 71] width 31 height 9
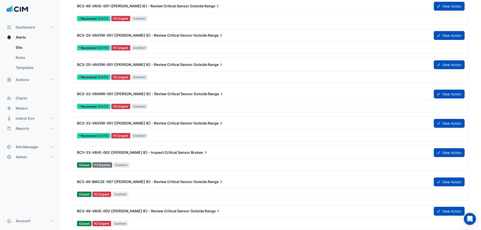
scroll to position [168, 0]
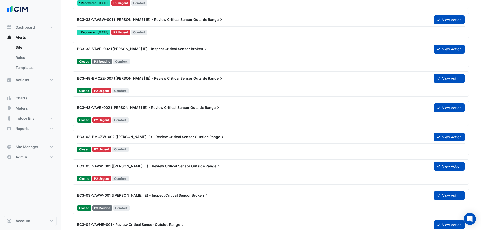
click at [174, 94] on div "Closed P2 Urgent Comfort" at bounding box center [271, 90] width 389 height 7
click at [443, 80] on button "View Action" at bounding box center [449, 78] width 31 height 9
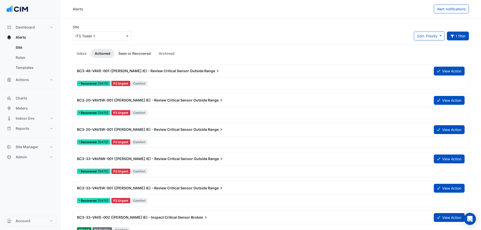
click at [134, 58] on link "Seen or Recovered" at bounding box center [134, 53] width 40 height 9
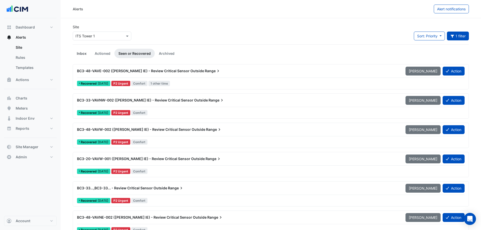
click at [80, 57] on link "Inbox" at bounding box center [82, 53] width 18 height 9
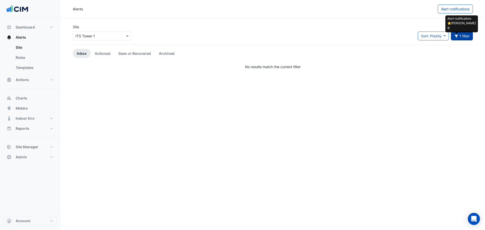
click at [457, 36] on icon "button" at bounding box center [456, 36] width 5 height 4
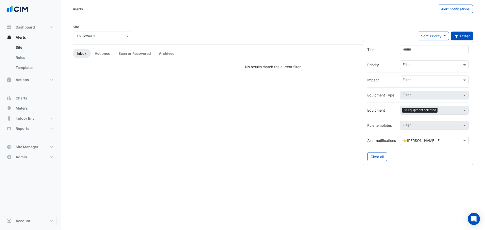
click at [377, 164] on form "Title Priority Filter Impact Filter Equipment Type Filter Equipment 53 equipmen…" at bounding box center [418, 103] width 110 height 125
click at [376, 160] on button "Clear all" at bounding box center [377, 156] width 20 height 9
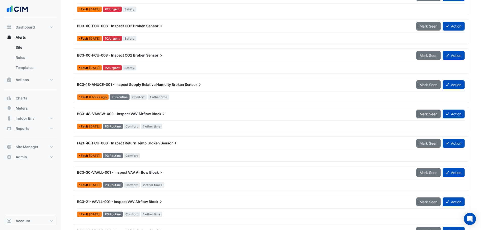
scroll to position [168, 0]
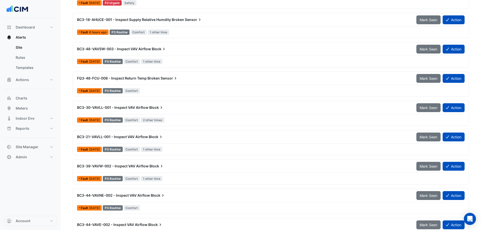
click at [154, 113] on div "BC3-30-VAVLL-001 - Inspect VAV Airflow Block Mark Seen Action" at bounding box center [271, 108] width 388 height 11
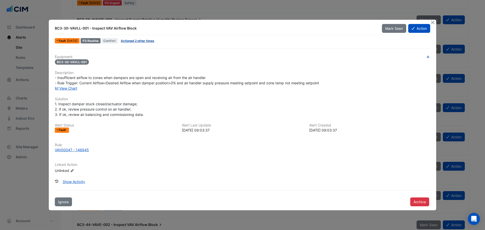
click at [146, 42] on link "Actioned 2 other times" at bounding box center [138, 41] width 34 height 4
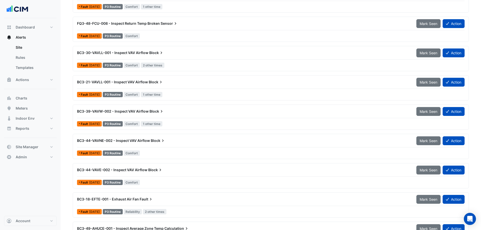
scroll to position [235, 0]
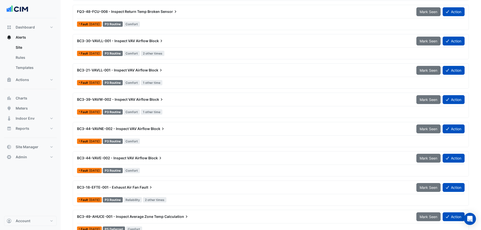
click at [174, 101] on div "BC3-39-VAVW-002 - Inspect VAV Airflow Block" at bounding box center [243, 99] width 333 height 5
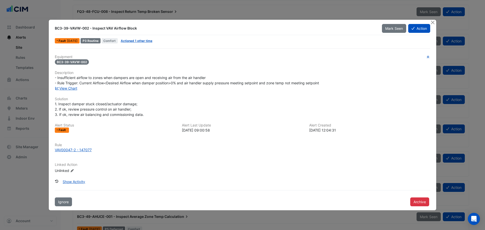
click at [141, 46] on div "BC3-39-VAVW-002 - Inspect VAV Airflow Block Mark Seen Action Fault 3 weeks ago …" at bounding box center [242, 115] width 387 height 191
click at [139, 42] on link "Actioned 1 other time" at bounding box center [137, 41] width 32 height 4
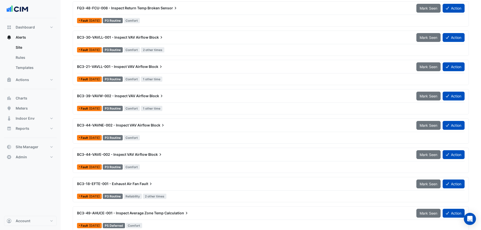
scroll to position [244, 0]
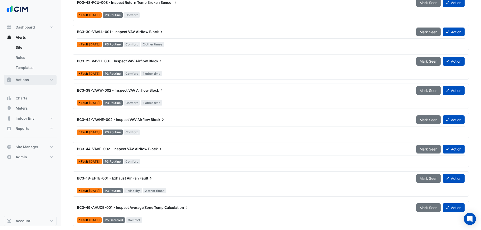
click at [41, 80] on button "Actions" at bounding box center [30, 80] width 53 height 10
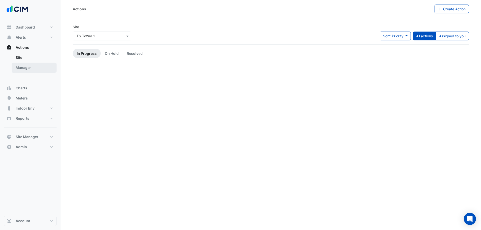
click at [42, 69] on link "Manager" at bounding box center [34, 68] width 45 height 10
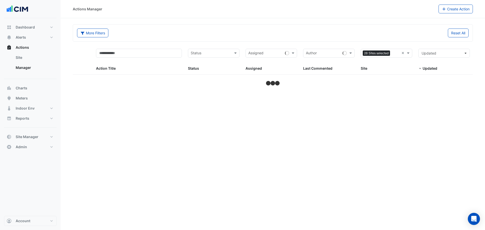
select select "**"
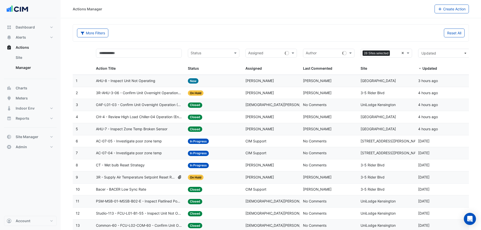
click at [401, 55] on div "28 Sites selected ×" at bounding box center [387, 53] width 52 height 9
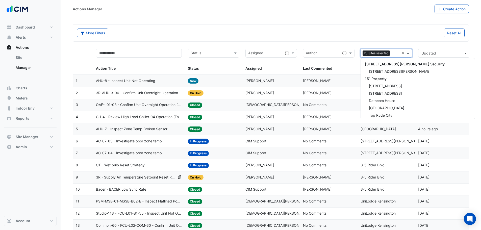
scroll to position [749, 0]
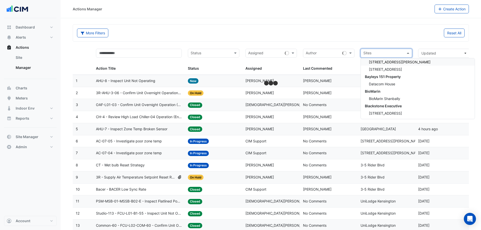
click at [399, 54] on input "text" at bounding box center [383, 54] width 40 height 6
type input "***"
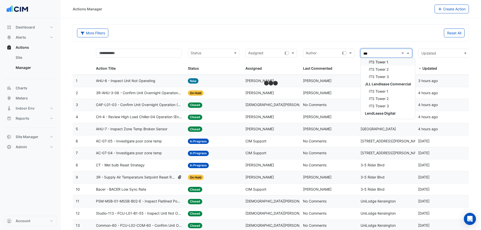
click at [386, 62] on span "ITS Tower 1" at bounding box center [378, 62] width 19 height 4
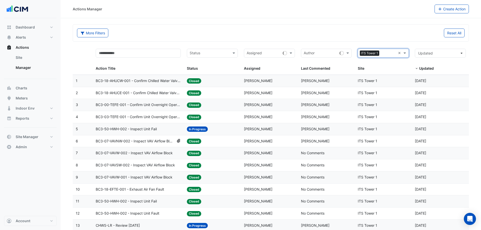
click at [264, 52] on input "text" at bounding box center [264, 54] width 34 height 6
click at [216, 54] on input "text" at bounding box center [210, 54] width 40 height 6
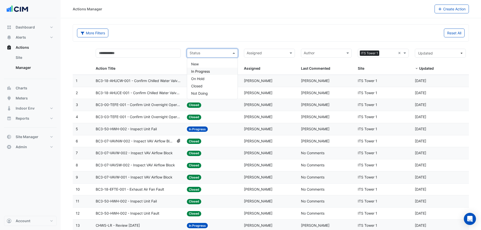
click at [203, 69] on span "In Progress" at bounding box center [200, 71] width 19 height 4
click at [199, 54] on span "In Progress" at bounding box center [198, 54] width 19 height 6
click at [199, 64] on span "New" at bounding box center [195, 64] width 8 height 4
click at [209, 35] on div "More Filters" at bounding box center [172, 33] width 197 height 9
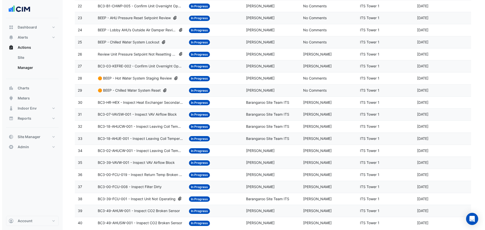
scroll to position [206, 0]
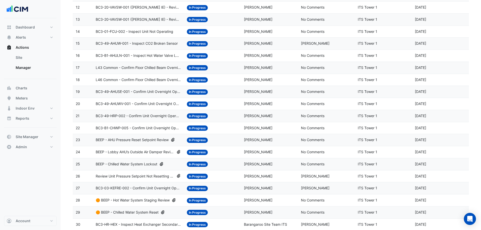
click at [114, 105] on span "BC3-49-AHUWV-001 - Confirm Unit Overnight Operation" at bounding box center [138, 104] width 85 height 6
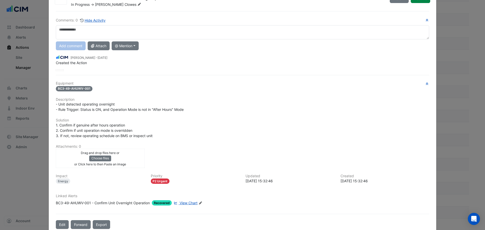
scroll to position [34, 0]
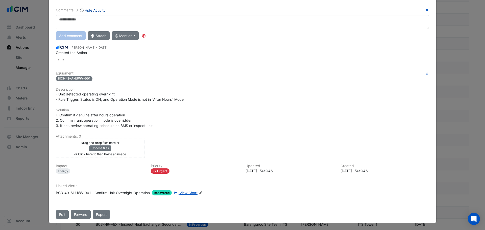
click at [98, 11] on button "Hide Activity" at bounding box center [93, 10] width 26 height 6
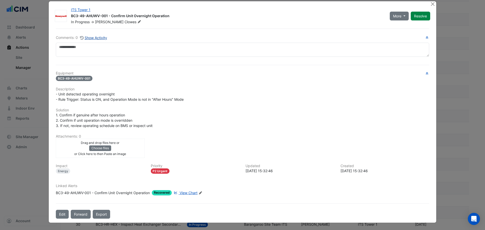
click at [96, 37] on button "Show Activity" at bounding box center [94, 38] width 28 height 6
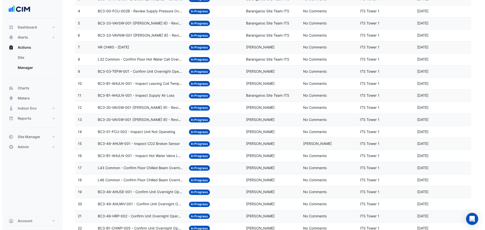
scroll to position [105, 0]
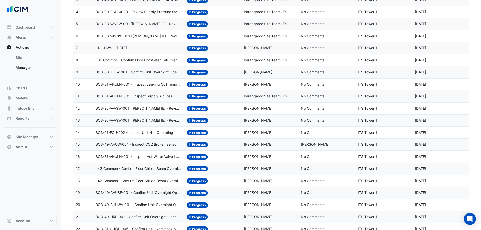
click at [191, 70] on span "In Progress" at bounding box center [197, 72] width 21 height 5
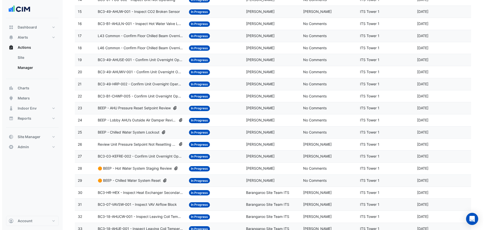
scroll to position [240, 0]
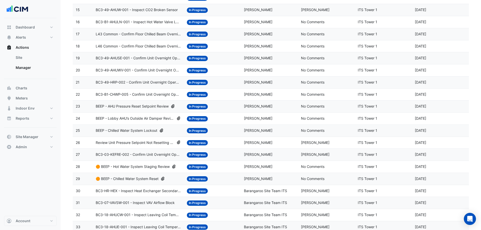
click at [150, 132] on span "BEEP - Chilled Water System Lockout" at bounding box center [127, 131] width 62 height 6
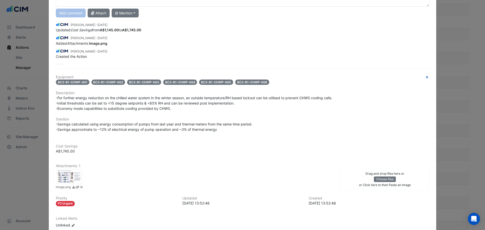
scroll to position [89, 0]
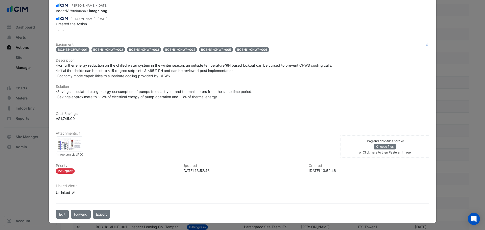
click at [63, 142] on div at bounding box center [69, 143] width 25 height 15
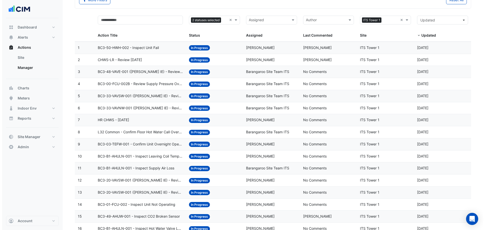
scroll to position [0, 0]
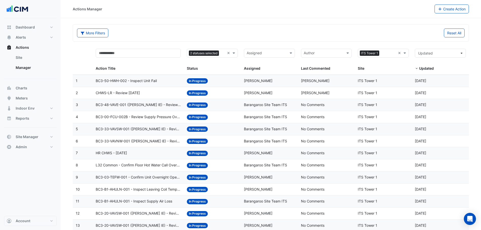
click at [146, 79] on span "BC3-50-HWH-002 - Inspect Unit Fail" at bounding box center [126, 81] width 61 height 6
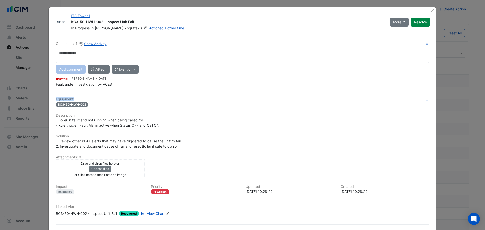
drag, startPoint x: 67, startPoint y: 88, endPoint x: 103, endPoint y: 84, distance: 36.8
click at [103, 84] on div "Comments: 1 Show Activity Add comment Attach @ Mention ACES Air Anthony Zografa…" at bounding box center [242, 137] width 379 height 205
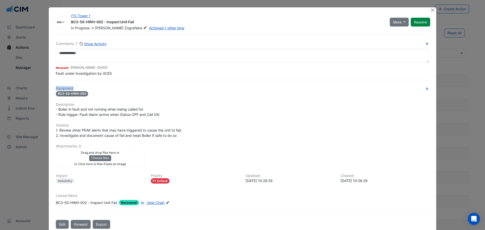
click at [87, 77] on div "Comments: 1 Show Activity Benjamin Clowes - 1 month and 15 days ago Fault under…" at bounding box center [242, 132] width 379 height 194
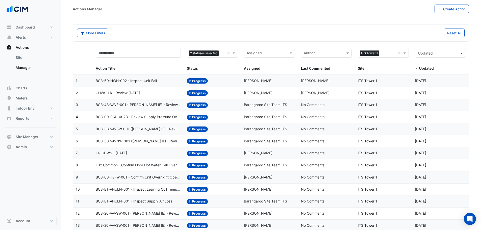
click at [142, 96] on datatable-body-cell "Action Title: CHWS-LR - Review July 2025" at bounding box center [138, 93] width 91 height 12
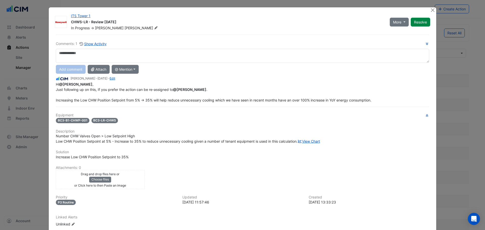
scroll to position [34, 0]
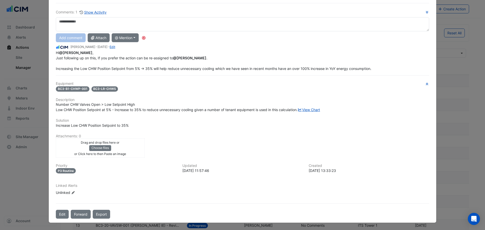
click at [73, 70] on div "Comments: 1 Show Activity Add comment Attach @ Mention ACES Air Anthony Zografa…" at bounding box center [242, 111] width 379 height 216
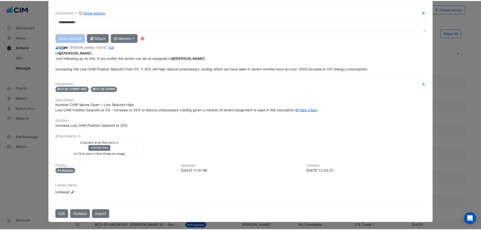
scroll to position [31, 0]
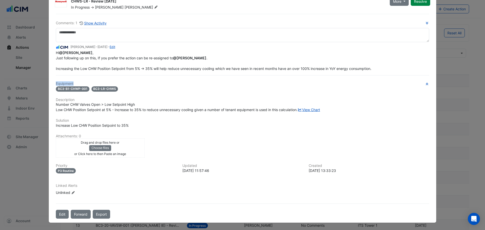
drag, startPoint x: 76, startPoint y: 68, endPoint x: 145, endPoint y: 60, distance: 69.7
click at [143, 61] on div "Comments: 1 Show Activity Manuel Margelis - 1 month and 28 days ago - Edit Hi @…" at bounding box center [242, 116] width 379 height 205
click at [148, 57] on span "Hi @Carter Robinson , Just following up on this, If you prefer the action can b…" at bounding box center [213, 61] width 315 height 20
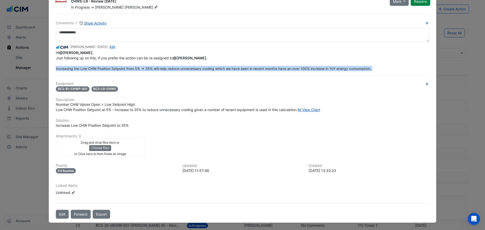
click at [148, 57] on span "Hi @Carter Robinson , Just following up on this, If you prefer the action can b…" at bounding box center [213, 61] width 315 height 20
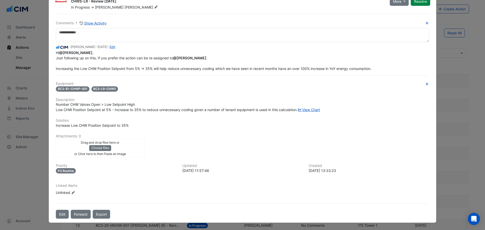
click at [33, 79] on ngb-modal-window "ITS Tower 1 CHWS-LR - Review July 2025 In Progress -> Carter Robinson More On H…" at bounding box center [242, 115] width 485 height 230
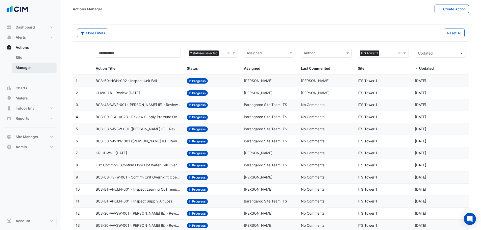
click at [28, 66] on link "Manager" at bounding box center [34, 68] width 45 height 10
click at [27, 98] on span "Meters" at bounding box center [22, 98] width 12 height 5
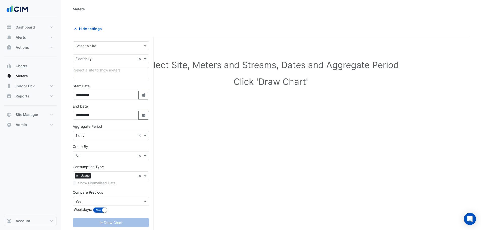
click at [95, 45] on input "text" at bounding box center [106, 45] width 61 height 5
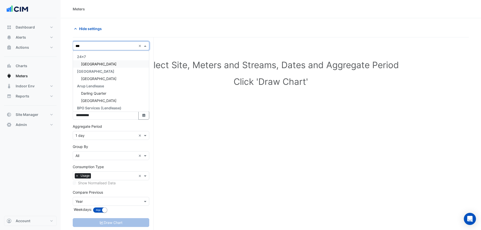
type input "****"
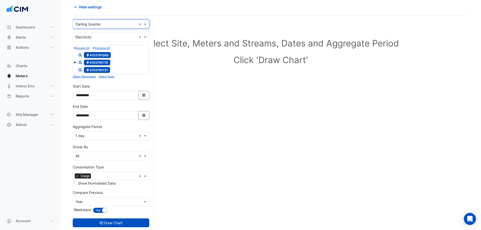
scroll to position [33, 0]
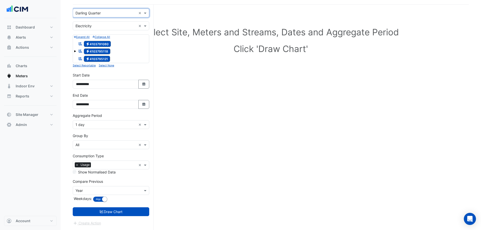
click at [93, 123] on input "text" at bounding box center [106, 124] width 61 height 5
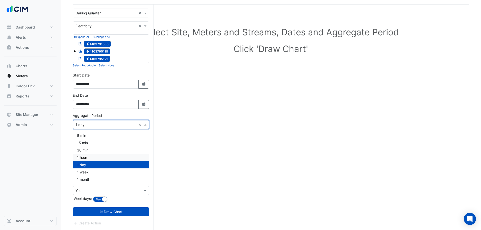
click at [88, 158] on div "1 hour" at bounding box center [111, 157] width 76 height 7
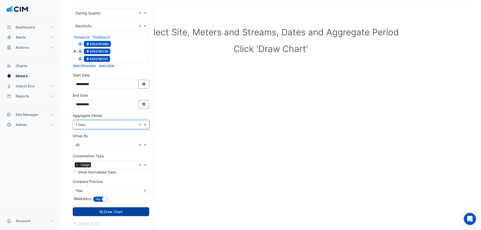
click at [112, 211] on button "Draw Chart" at bounding box center [111, 211] width 77 height 9
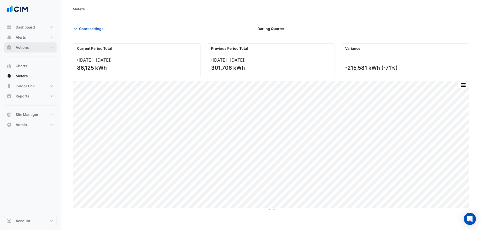
click at [28, 44] on button "Actions" at bounding box center [30, 47] width 53 height 10
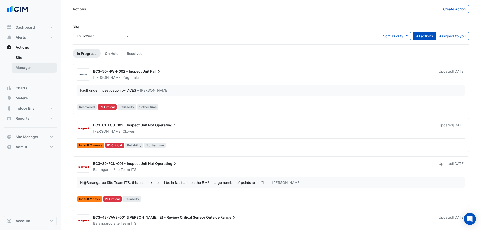
click at [29, 66] on link "Manager" at bounding box center [34, 68] width 45 height 10
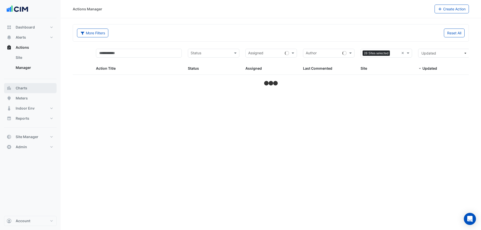
select select "**"
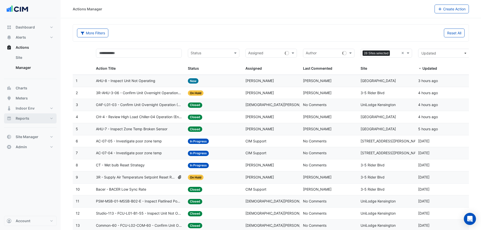
click at [36, 119] on button "Reports" at bounding box center [30, 118] width 53 height 10
select select "**"
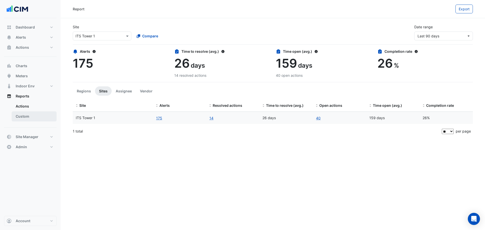
click at [31, 120] on link "Custom" at bounding box center [34, 116] width 45 height 10
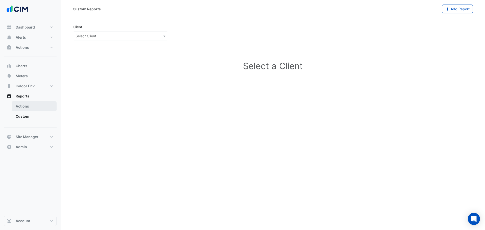
click at [24, 110] on link "Actions" at bounding box center [34, 106] width 45 height 10
select select "**"
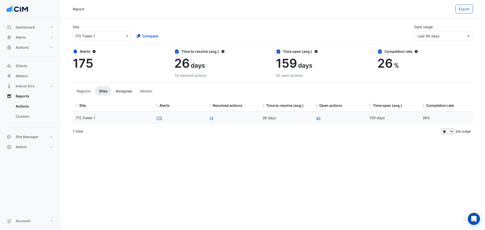
click at [122, 92] on button "Assignee" at bounding box center [124, 90] width 24 height 9
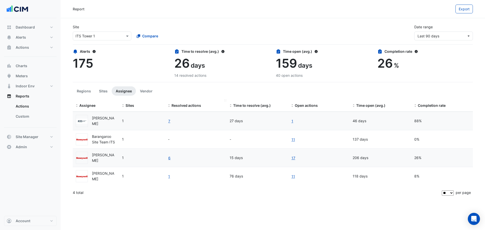
click at [169, 105] on span at bounding box center [169, 106] width 4 height 4
click at [424, 35] on span "Last 90 days" at bounding box center [428, 36] width 22 height 4
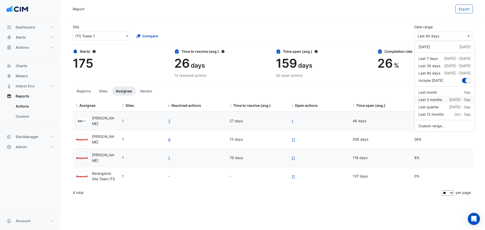
click at [440, 102] on div "Last 3 months" at bounding box center [429, 99] width 23 height 5
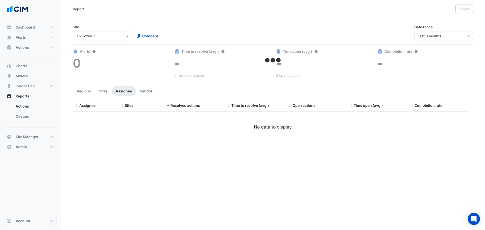
select select "**"
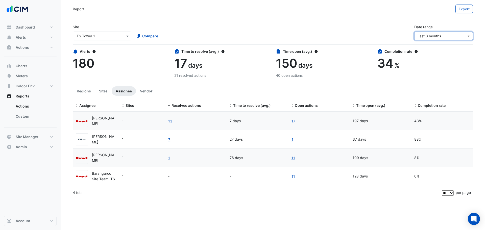
click at [445, 36] on span "Last 3 months" at bounding box center [441, 35] width 49 height 5
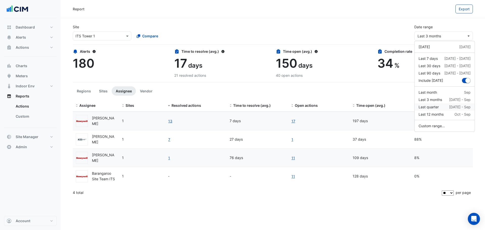
click at [441, 108] on div "Last quarter Jul - Sep" at bounding box center [444, 106] width 52 height 5
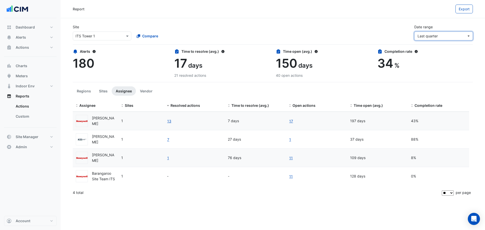
click at [434, 33] on button "Last quarter" at bounding box center [443, 36] width 59 height 9
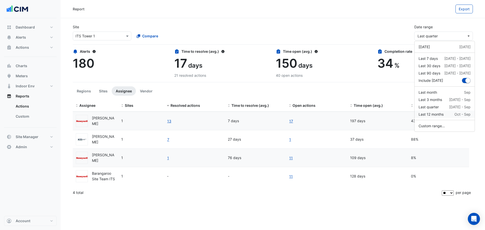
click at [440, 117] on div "Last 12 months" at bounding box center [430, 114] width 25 height 5
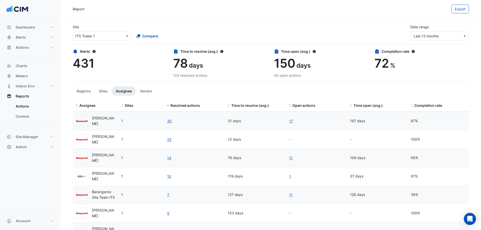
click at [439, 27] on div "Date range Last 12 months" at bounding box center [439, 32] width 65 height 16
click at [439, 32] on button "Last 12 months" at bounding box center [439, 36] width 59 height 9
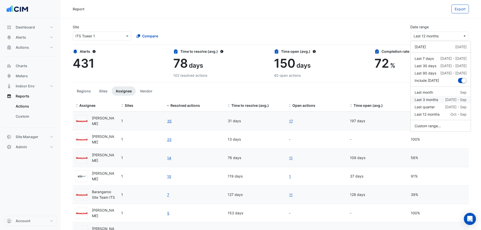
click at [435, 99] on div "Last 3 months" at bounding box center [426, 99] width 23 height 5
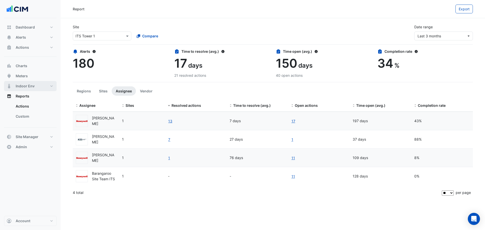
click at [18, 84] on span "Indoor Env" at bounding box center [25, 86] width 19 height 5
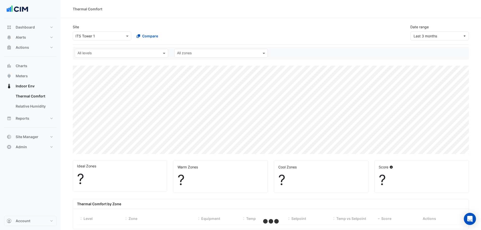
click at [197, 35] on div "Site × ITS Tower 1 Compare Date range Last 3 months" at bounding box center [271, 30] width 402 height 20
click at [433, 33] on button "Last 3 months" at bounding box center [439, 36] width 59 height 9
select select "**"
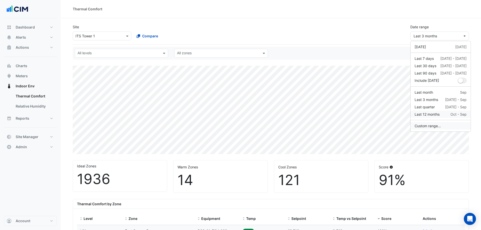
drag, startPoint x: 431, startPoint y: 116, endPoint x: 434, endPoint y: 125, distance: 9.4
click at [434, 125] on div "Yesterday 8 Oct Last 7 days 2 Oct - 8 Oct Last 30 days 9 Sep - 8 Oct Last 90 da…" at bounding box center [440, 86] width 61 height 91
click at [434, 125] on button "Custom range..." at bounding box center [441, 125] width 60 height 7
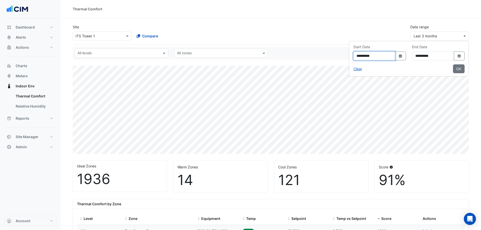
click at [353, 57] on input "**********" at bounding box center [374, 56] width 42 height 9
type input "**********"
click at [457, 69] on button "OK" at bounding box center [459, 68] width 12 height 9
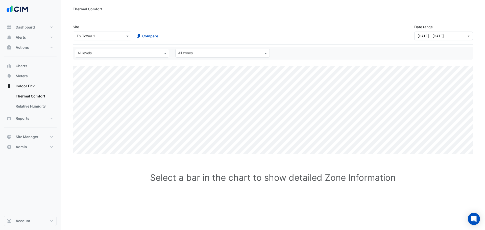
click at [445, 42] on div "Site × ITS Tower 1 Compare Date range 01 Jul 23 - 30 Sep 25" at bounding box center [273, 32] width 400 height 24
click at [444, 35] on span "01 Jul 23 - 30 Sep 25" at bounding box center [430, 36] width 26 height 4
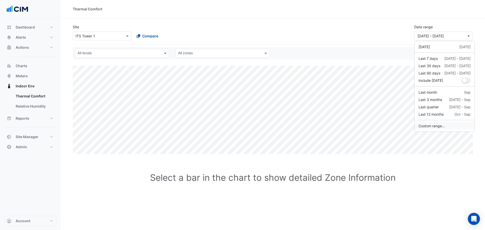
click at [434, 127] on button "Custom range..." at bounding box center [444, 125] width 60 height 7
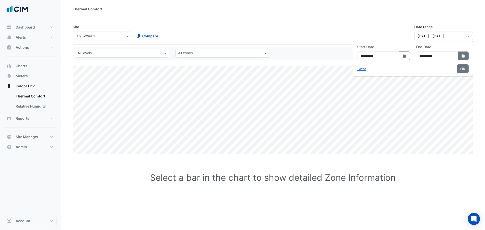
click at [461, 58] on fa-icon "Select Date" at bounding box center [463, 56] width 5 height 4
select select "*"
select select "****"
click at [455, 66] on span "Next month" at bounding box center [454, 66] width 4 height 4
select select "**"
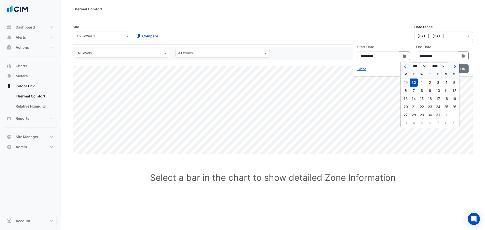
click at [437, 115] on div "31" at bounding box center [438, 115] width 8 height 8
type input "**********"
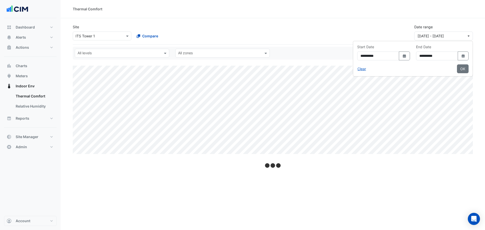
click at [420, 26] on label "Date range" at bounding box center [423, 26] width 18 height 5
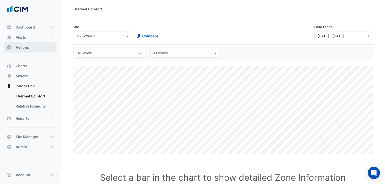
click at [25, 47] on span "Actions" at bounding box center [22, 47] width 13 height 5
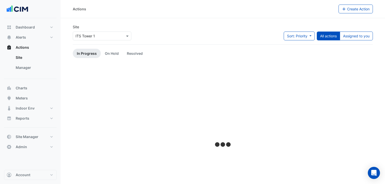
click at [81, 37] on input "text" at bounding box center [97, 36] width 43 height 5
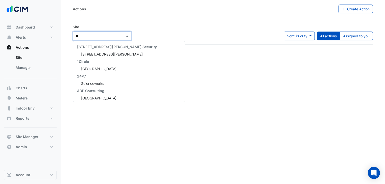
scroll to position [24, 0]
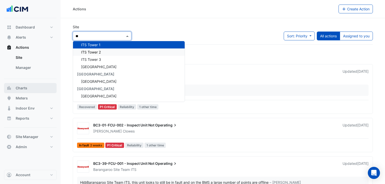
type input "**"
click at [30, 87] on button "Charts" at bounding box center [30, 88] width 53 height 10
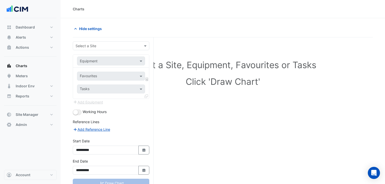
click at [88, 46] on input "text" at bounding box center [106, 45] width 61 height 5
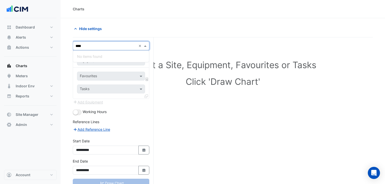
click at [93, 46] on input "****" at bounding box center [106, 45] width 61 height 5
type input "****"
click at [178, 35] on div "Hide settings" at bounding box center [223, 30] width 300 height 13
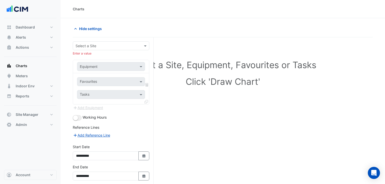
click at [100, 49] on div "Select a Site" at bounding box center [111, 45] width 77 height 9
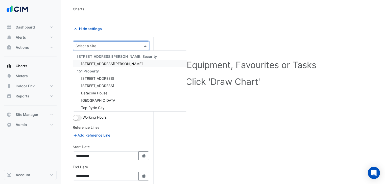
drag, startPoint x: 100, startPoint y: 47, endPoint x: 98, endPoint y: 44, distance: 3.6
click at [100, 46] on input "text" at bounding box center [106, 45] width 61 height 5
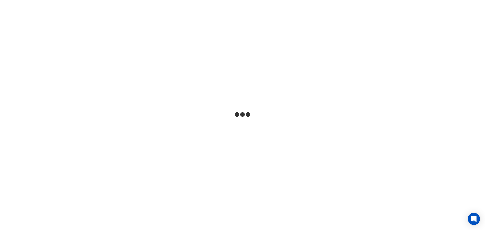
select select "**"
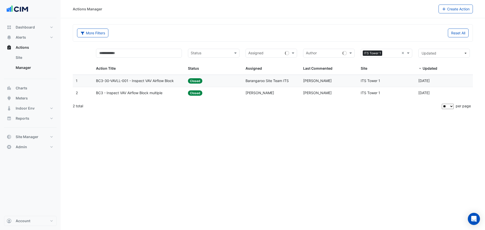
click at [369, 80] on span "ITS Tower 1" at bounding box center [370, 81] width 19 height 4
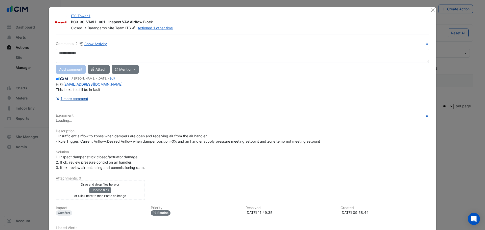
click at [81, 101] on button "1 more comment" at bounding box center [72, 98] width 33 height 9
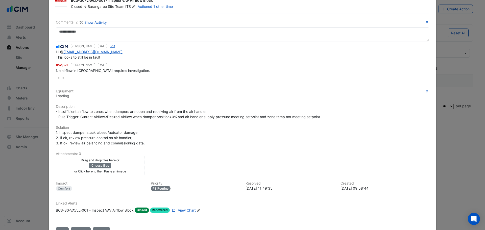
scroll to position [5, 0]
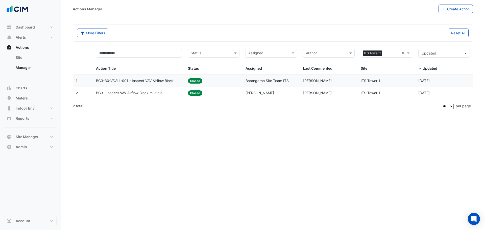
click at [153, 83] on span "BC3-30-VAVLL-001 - Inspect VAV Airflow Block" at bounding box center [135, 81] width 78 height 6
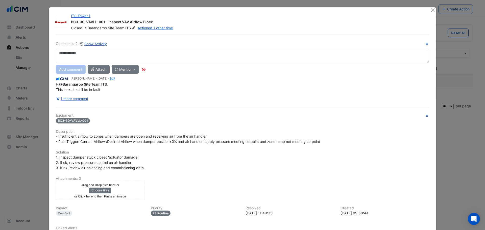
click at [91, 45] on button "Show Activity" at bounding box center [94, 44] width 28 height 6
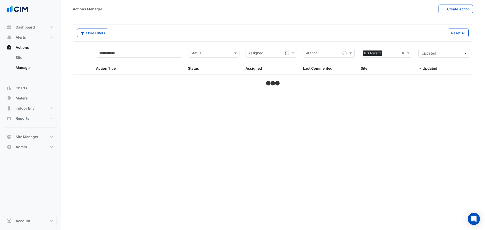
select select "**"
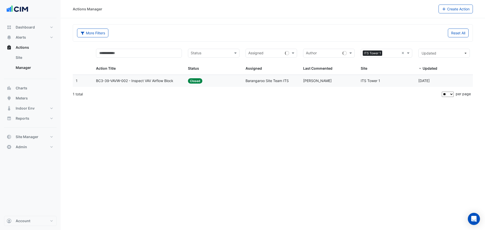
click at [143, 79] on span "BC3-39-VAVW-002 - Inspect VAV Airflow Block" at bounding box center [134, 81] width 77 height 6
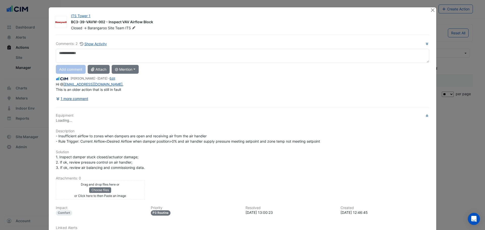
click at [75, 98] on button "1 more comment" at bounding box center [72, 98] width 33 height 9
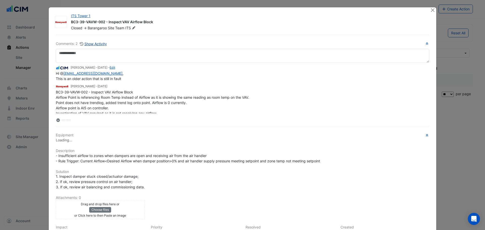
click at [96, 47] on div "Comments: 2 Show Activity [PERSON_NAME] - [DATE] - Edit Hi @ [EMAIL_ADDRESS][DO…" at bounding box center [242, 82] width 373 height 82
click at [95, 41] on button "Show Activity" at bounding box center [94, 44] width 28 height 6
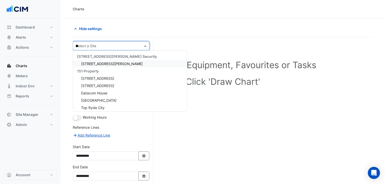
type input "***"
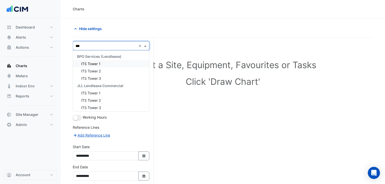
click at [104, 60] on div "ITS Tower 1" at bounding box center [111, 63] width 76 height 7
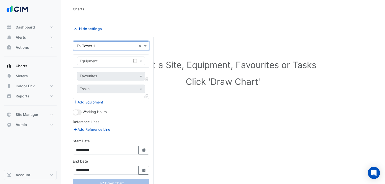
click at [87, 64] on div "Equipment" at bounding box center [111, 61] width 68 height 9
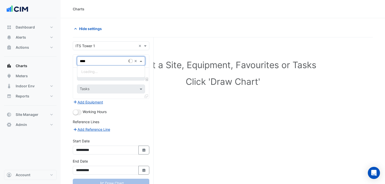
type input "*****"
drag, startPoint x: 89, startPoint y: 74, endPoint x: 91, endPoint y: 78, distance: 4.3
click at [89, 74] on div "Weather" at bounding box center [111, 71] width 68 height 7
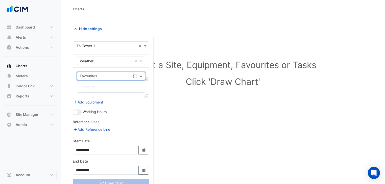
click at [91, 78] on input "text" at bounding box center [105, 76] width 51 height 5
drag, startPoint x: 224, startPoint y: 111, endPoint x: 187, endPoint y: 103, distance: 38.1
click at [224, 111] on div "Select a Site, Equipment, Favourites or Tasks Click 'Draw Chart'" at bounding box center [223, 120] width 300 height 166
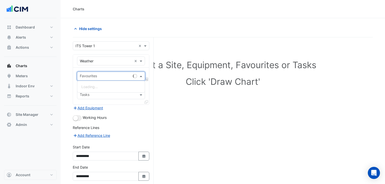
click at [90, 73] on div "Favourites" at bounding box center [88, 76] width 18 height 7
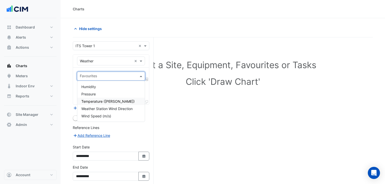
click at [93, 98] on div "Temperature ([PERSON_NAME])" at bounding box center [111, 101] width 68 height 7
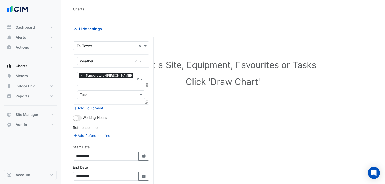
click at [146, 100] on icon at bounding box center [146, 102] width 4 height 4
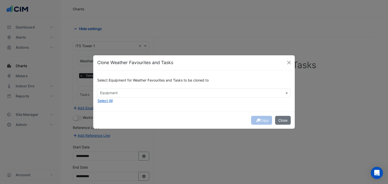
click at [139, 95] on input "text" at bounding box center [191, 93] width 182 height 5
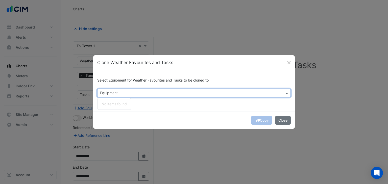
click at [274, 119] on div "Copy Close" at bounding box center [194, 120] width 202 height 17
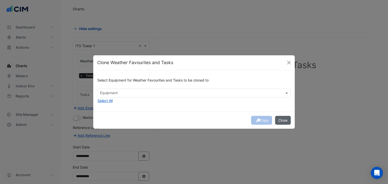
drag, startPoint x: 285, startPoint y: 122, endPoint x: 219, endPoint y: 110, distance: 66.5
click at [285, 122] on button "Close" at bounding box center [283, 120] width 16 height 9
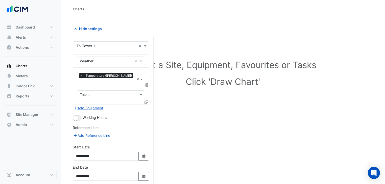
click at [146, 83] on div "× Temperature (Celcius) × Tasks" at bounding box center [111, 86] width 76 height 37
click at [147, 83] on icon at bounding box center [146, 85] width 3 height 4
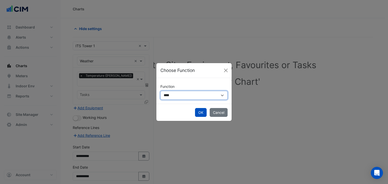
click at [189, 96] on select "**********" at bounding box center [193, 95] width 67 height 9
select select "******"
click at [160, 91] on select "**********" at bounding box center [193, 95] width 67 height 9
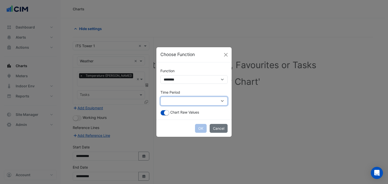
click at [176, 102] on select "**********" at bounding box center [193, 101] width 67 height 9
select select "*********"
click at [160, 97] on select "**********" at bounding box center [193, 101] width 67 height 9
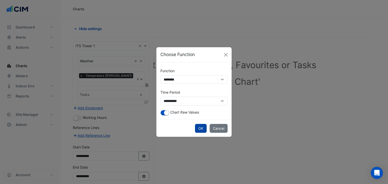
click at [199, 130] on button "OK" at bounding box center [201, 128] width 12 height 9
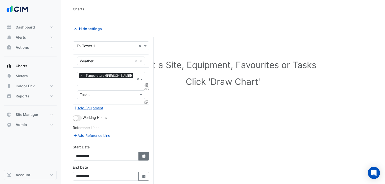
click at [144, 155] on icon "button" at bounding box center [143, 156] width 3 height 3
select select "*"
select select "****"
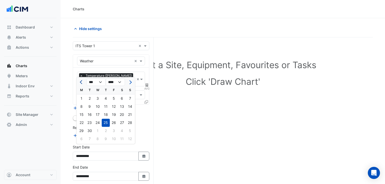
click at [81, 84] on button "Previous month" at bounding box center [82, 82] width 6 height 8
select select "*"
click at [113, 100] on div "1" at bounding box center [114, 98] width 8 height 8
type input "**********"
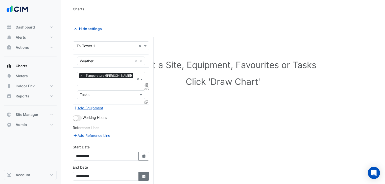
click at [143, 174] on fa-icon "Select Date" at bounding box center [144, 176] width 5 height 4
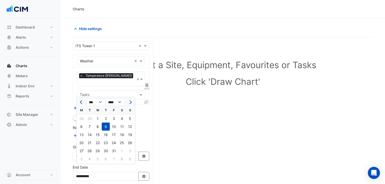
click at [79, 106] on button "Previous month" at bounding box center [82, 102] width 6 height 8
select select "*"
click at [92, 148] on div "30" at bounding box center [90, 151] width 8 height 8
type input "**********"
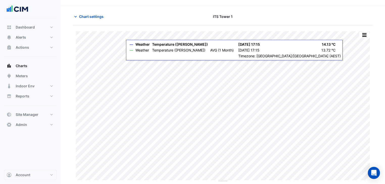
scroll to position [19, 0]
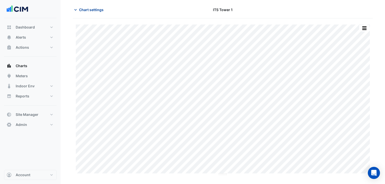
drag, startPoint x: 109, startPoint y: 9, endPoint x: 95, endPoint y: 10, distance: 13.9
click at [108, 9] on div "Chart settings" at bounding box center [121, 9] width 102 height 9
click at [95, 10] on span "Chart settings" at bounding box center [91, 9] width 24 height 5
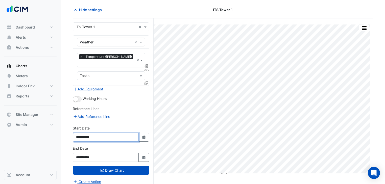
click at [84, 133] on input "**********" at bounding box center [106, 137] width 66 height 9
type input "**********"
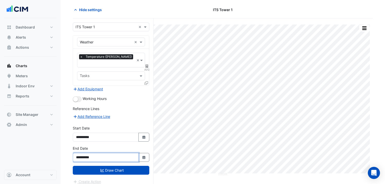
click at [84, 153] on input "**********" at bounding box center [106, 157] width 66 height 9
type input "**********"
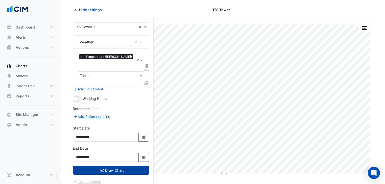
click at [90, 166] on button "Draw Chart" at bounding box center [111, 170] width 77 height 9
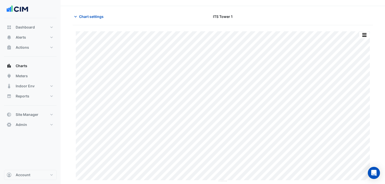
scroll to position [19, 0]
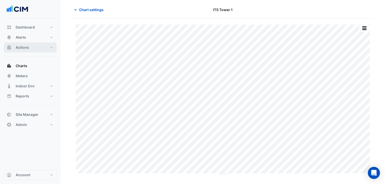
click at [26, 46] on span "Actions" at bounding box center [22, 47] width 13 height 5
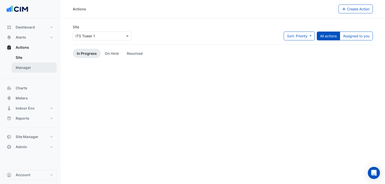
click at [31, 63] on link "Manager" at bounding box center [34, 68] width 45 height 10
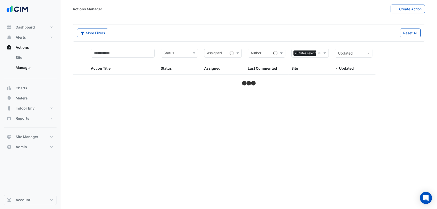
select select "**"
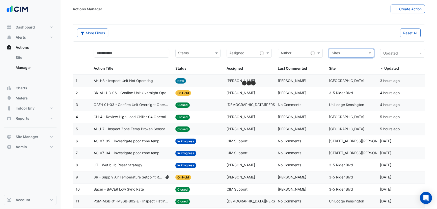
drag, startPoint x: 356, startPoint y: 53, endPoint x: 365, endPoint y: 37, distance: 18.5
click at [356, 52] on input "text" at bounding box center [349, 54] width 34 height 6
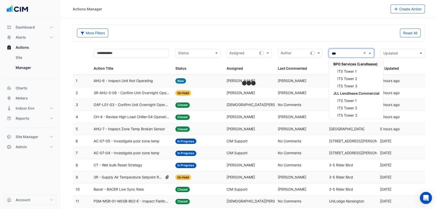
type input "***"
click at [228, 77] on datatable-body-cell "Assigned: [PERSON_NAME]" at bounding box center [249, 81] width 51 height 12
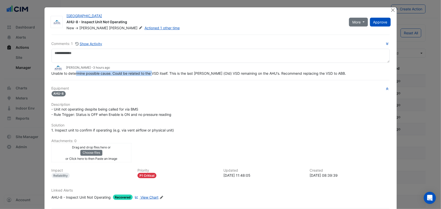
drag, startPoint x: 74, startPoint y: 84, endPoint x: 188, endPoint y: 77, distance: 114.9
click at [154, 73] on span "Unable to determine possible cause. Could be related to the VSD itself. This is…" at bounding box center [199, 73] width 294 height 4
click at [183, 73] on span "Unable to determine possible cause. Could be related to the VSD itself. This is…" at bounding box center [199, 73] width 294 height 4
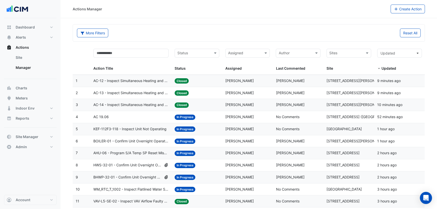
click at [285, 50] on div "Author" at bounding box center [294, 53] width 36 height 8
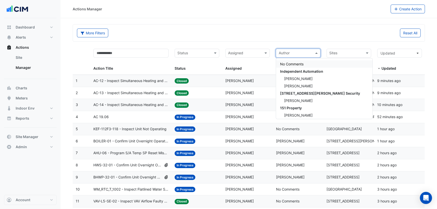
click at [354, 52] on input "text" at bounding box center [346, 54] width 33 height 6
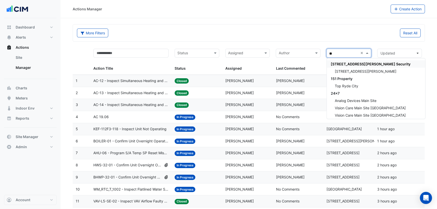
type input "***"
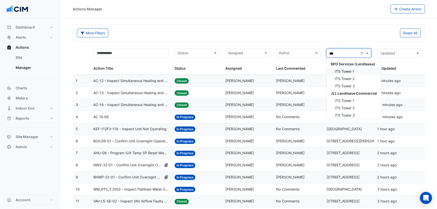
click at [362, 72] on div "ITS Tower 1" at bounding box center [354, 71] width 54 height 7
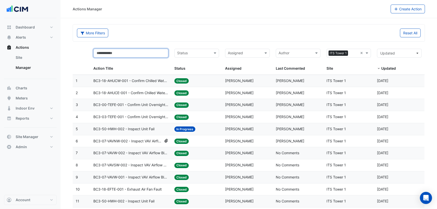
click at [134, 54] on input "text" at bounding box center [130, 53] width 75 height 9
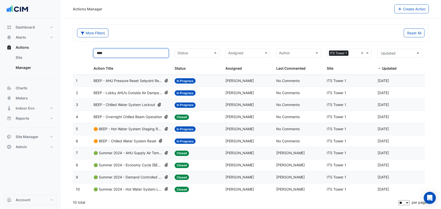
type input "****"
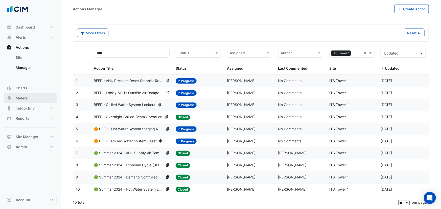
click at [23, 99] on span "Meters" at bounding box center [22, 98] width 12 height 5
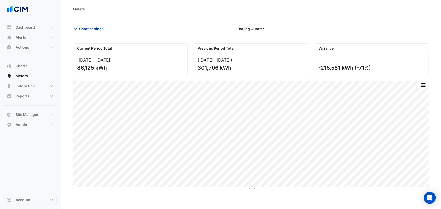
click at [92, 26] on span "Chart settings" at bounding box center [91, 28] width 24 height 5
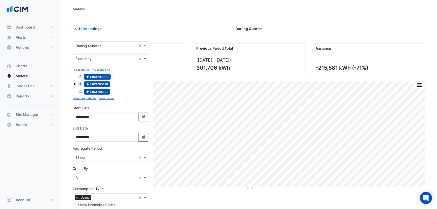
click at [87, 45] on input "text" at bounding box center [106, 45] width 61 height 5
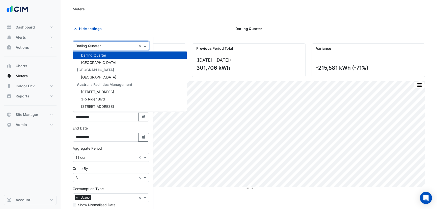
type input "*"
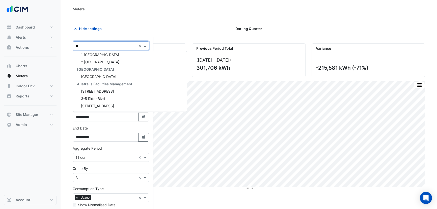
scroll to position [53, 0]
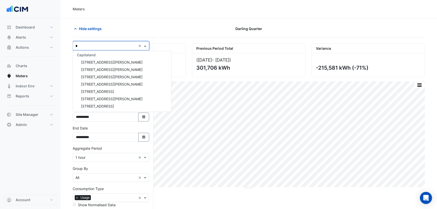
type input "**"
type input "***"
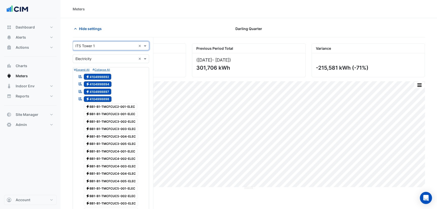
click at [97, 77] on span "Electricity 4104998892" at bounding box center [98, 77] width 28 height 6
click at [98, 86] on span "Electricity 4104998894" at bounding box center [98, 84] width 28 height 6
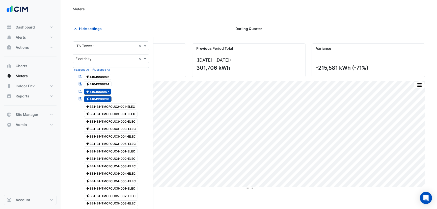
click at [98, 92] on span "Electricity 4104998897" at bounding box center [98, 92] width 28 height 6
drag, startPoint x: 99, startPoint y: 101, endPoint x: 92, endPoint y: 101, distance: 6.8
click at [99, 100] on span "Electricity 4104998898" at bounding box center [98, 99] width 28 height 6
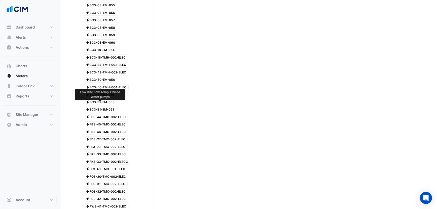
click at [93, 107] on span "Electricity BC3-B1-EM-051" at bounding box center [100, 110] width 33 height 6
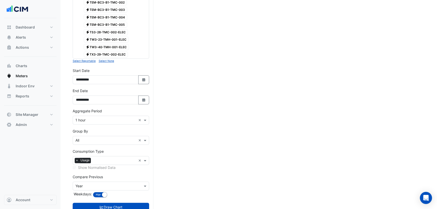
scroll to position [888, 0]
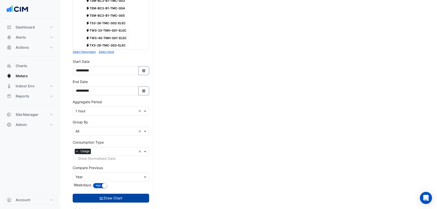
click at [112, 184] on button "Draw Chart" at bounding box center [111, 198] width 77 height 9
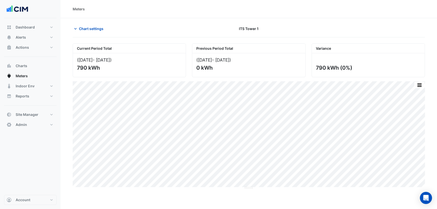
click at [82, 69] on div "790 kWh" at bounding box center [129, 68] width 104 height 6
copy div "790"
click at [85, 35] on div "Chart settings ITS Tower 1" at bounding box center [249, 30] width 353 height 13
click at [86, 30] on span "Chart settings" at bounding box center [91, 28] width 24 height 5
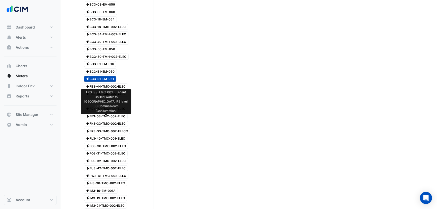
scroll to position [581, 0]
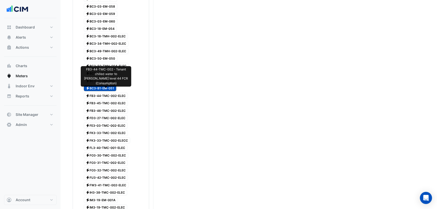
scroll to position [521, 0]
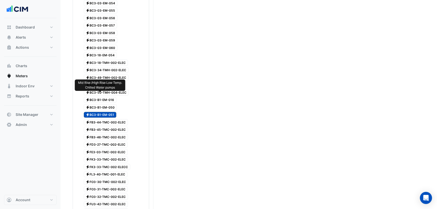
click at [109, 97] on span "Electricity BC3-B1-EM-016" at bounding box center [100, 100] width 33 height 6
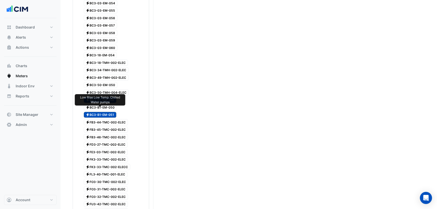
click at [112, 112] on span "Electricity BC3-B1-EM-051" at bounding box center [100, 115] width 33 height 6
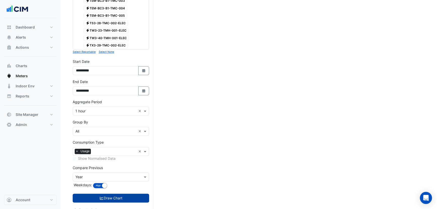
click at [123, 184] on button "Draw Chart" at bounding box center [111, 198] width 77 height 9
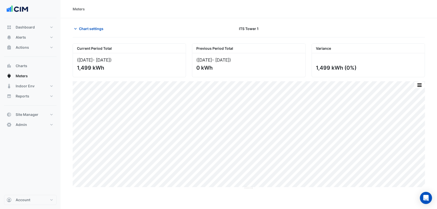
click at [88, 66] on div "1,499 kWh" at bounding box center [129, 68] width 104 height 6
copy div "1,499"
click at [83, 34] on div "Chart settings ITS Tower 1" at bounding box center [249, 30] width 353 height 13
drag, startPoint x: 85, startPoint y: 27, endPoint x: 85, endPoint y: 30, distance: 2.8
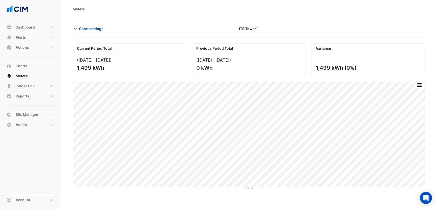
click at [85, 27] on span "Chart settings" at bounding box center [91, 28] width 24 height 5
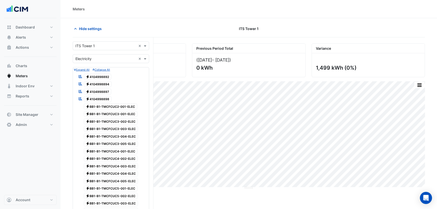
click at [159, 25] on div "Hide settings" at bounding box center [129, 28] width 119 height 9
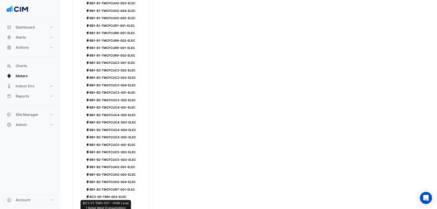
scroll to position [429, 0]
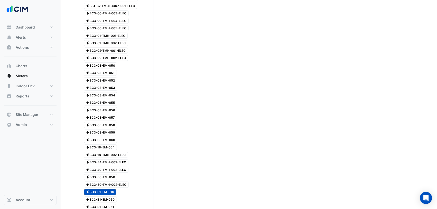
click at [104, 184] on span "Electricity BC3-B1-EM-016" at bounding box center [100, 192] width 33 height 6
click at [151, 93] on div "× ITS Tower 1 × × Electricity × Expand All Collapse All Reportable Electricity …" at bounding box center [113, 145] width 81 height 1073
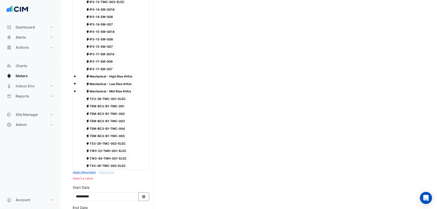
scroll to position [765, 0]
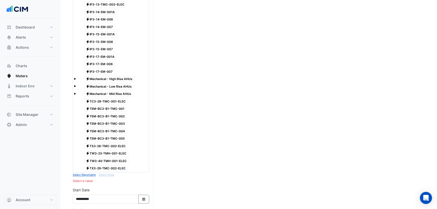
click at [78, 84] on icon at bounding box center [80, 86] width 5 height 4
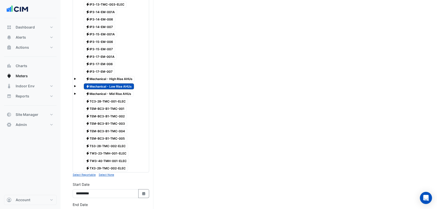
click at [76, 85] on span at bounding box center [75, 86] width 2 height 2
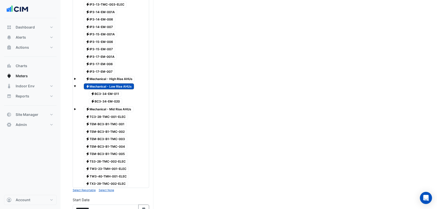
click at [108, 83] on span "Electricity Mechanical - Low Rise AHUs" at bounding box center [109, 86] width 51 height 6
click at [77, 76] on div "Electricity Mechanical - High Rise AHUs" at bounding box center [111, 79] width 74 height 7
click at [76, 76] on div "Electricity Mechanical - High Rise AHUs" at bounding box center [111, 79] width 74 height 7
click at [75, 78] on span at bounding box center [75, 79] width 2 height 2
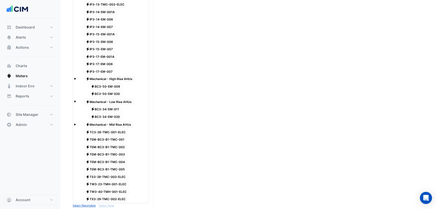
click at [75, 78] on span at bounding box center [75, 79] width 2 height 2
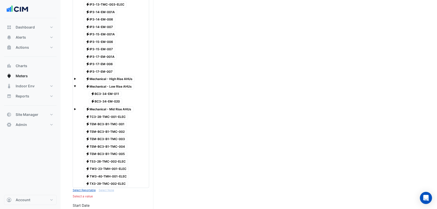
click at [76, 106] on div "Electricity Mechanical - Mid Rise AHUs" at bounding box center [111, 109] width 74 height 7
click at [76, 106] on span at bounding box center [75, 108] width 2 height 4
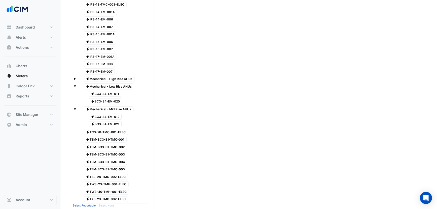
click at [117, 114] on span "Electricity BC3-34-EM-012" at bounding box center [105, 117] width 33 height 6
click at [109, 91] on span "Electricity BC3-34-EM-011" at bounding box center [105, 94] width 33 height 6
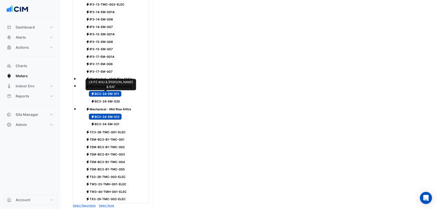
click at [109, 98] on span "Electricity BC3-34-EM-020" at bounding box center [106, 101] width 34 height 6
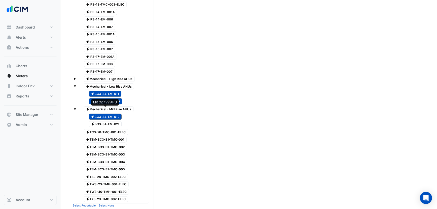
click at [111, 114] on span "Electricity BC3-34-EM-012" at bounding box center [105, 117] width 33 height 6
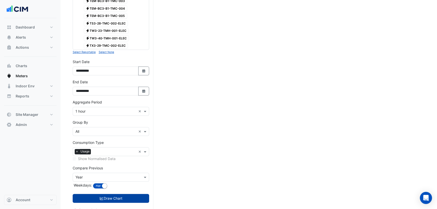
click at [111, 184] on button "Draw Chart" at bounding box center [111, 198] width 77 height 9
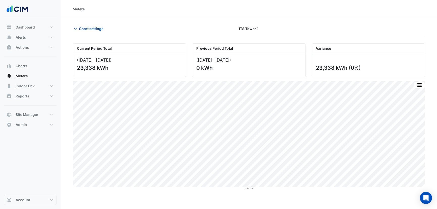
click at [82, 29] on span "Chart settings" at bounding box center [91, 28] width 24 height 5
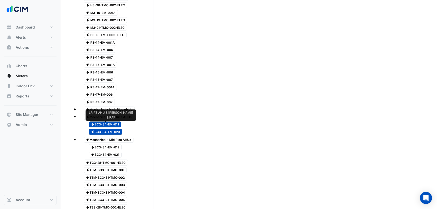
click at [111, 129] on span "Electricity BC3-34-EM-020" at bounding box center [106, 132] width 34 height 6
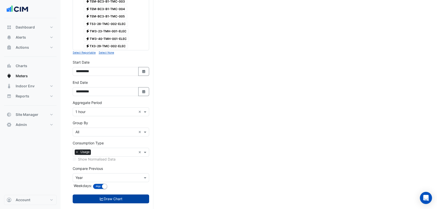
click at [111, 184] on button "Draw Chart" at bounding box center [111, 198] width 77 height 9
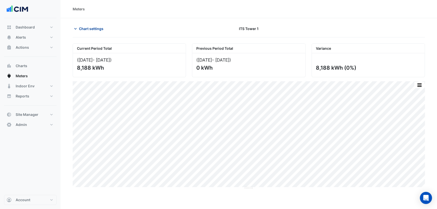
click at [94, 28] on span "Chart settings" at bounding box center [91, 28] width 24 height 5
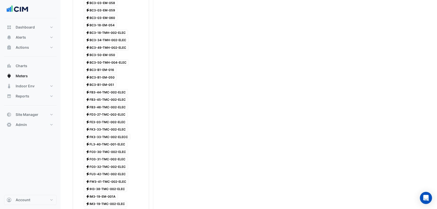
scroll to position [704, 0]
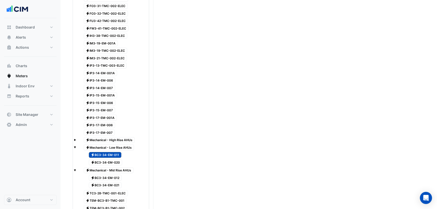
click at [117, 159] on div "Electricity BC3-34-EM-020" at bounding box center [102, 162] width 41 height 7
click at [113, 152] on span "Electricity BC3-34-EM-011" at bounding box center [105, 155] width 33 height 6
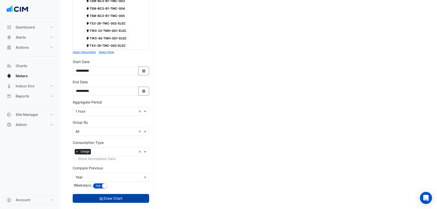
click at [123, 184] on button "Draw Chart" at bounding box center [111, 198] width 77 height 9
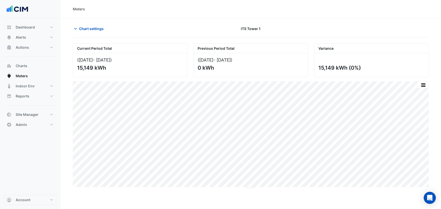
click at [83, 68] on div "15,149 kWh" at bounding box center [129, 68] width 105 height 6
copy div "15,149"
click at [77, 28] on icon "button" at bounding box center [75, 28] width 5 height 5
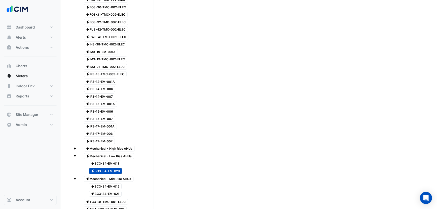
scroll to position [735, 0]
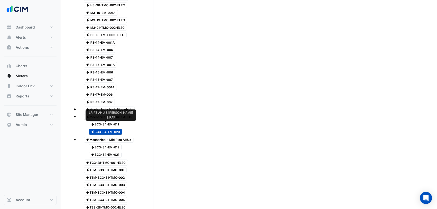
drag, startPoint x: 110, startPoint y: 125, endPoint x: 114, endPoint y: 138, distance: 14.1
click at [110, 129] on span "Electricity BC3-34-EM-020" at bounding box center [106, 132] width 34 height 6
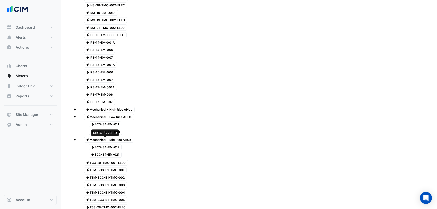
click at [115, 144] on span "Electricity BC3-34-EM-012" at bounding box center [105, 147] width 33 height 6
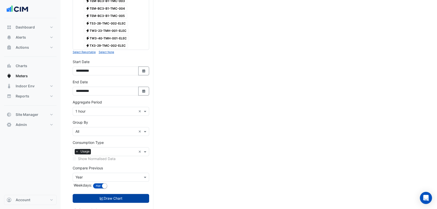
click at [122, 184] on button "Draw Chart" at bounding box center [111, 198] width 77 height 9
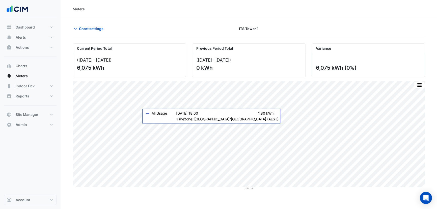
click at [83, 68] on div "6,075 kWh" at bounding box center [129, 68] width 104 height 6
copy div "6,075"
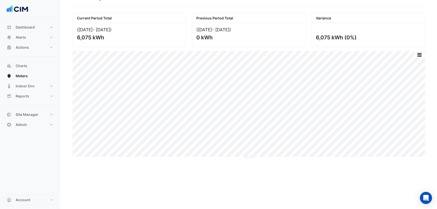
click at [89, 14] on div "Current Period Total" at bounding box center [129, 18] width 113 height 10
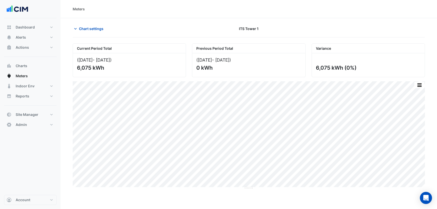
click at [92, 28] on span "Chart settings" at bounding box center [91, 28] width 24 height 5
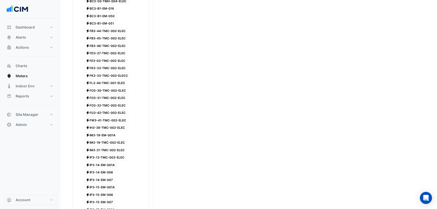
scroll to position [704, 0]
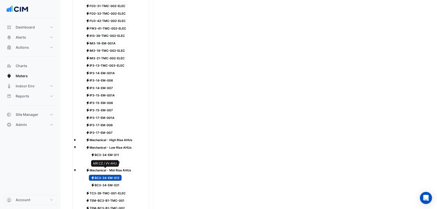
click at [111, 175] on span "Electricity BC3-34-EM-012" at bounding box center [105, 178] width 33 height 6
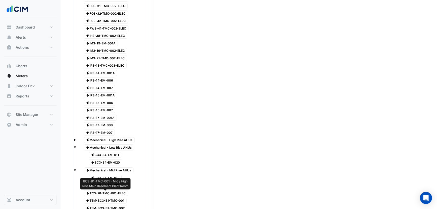
scroll to position [735, 0]
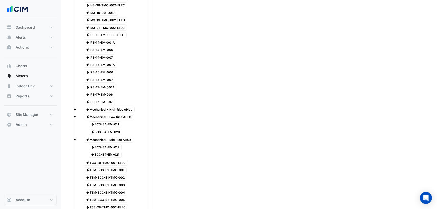
click at [75, 108] on span at bounding box center [75, 109] width 2 height 2
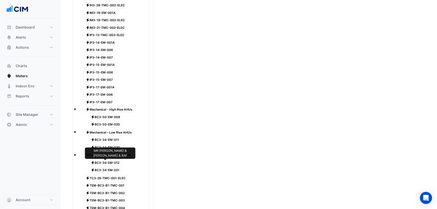
click at [119, 167] on span "Electricity BC3-34-EM-021" at bounding box center [105, 170] width 33 height 6
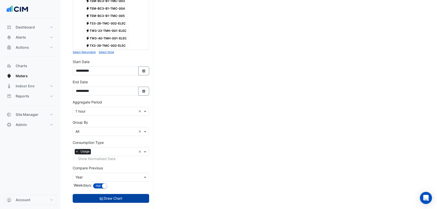
click at [115, 184] on button "Draw Chart" at bounding box center [111, 198] width 77 height 9
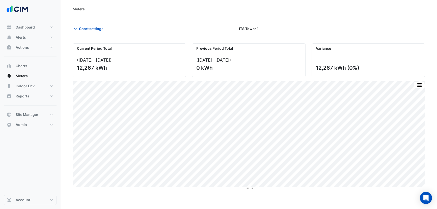
click at [82, 67] on div "12,267 kWh" at bounding box center [129, 68] width 104 height 6
copy div "12,267"
click at [88, 27] on span "Chart settings" at bounding box center [91, 28] width 24 height 5
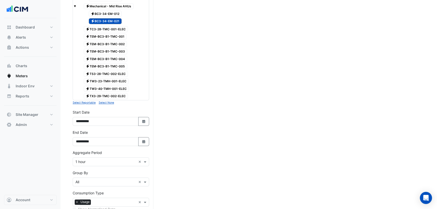
scroll to position [826, 0]
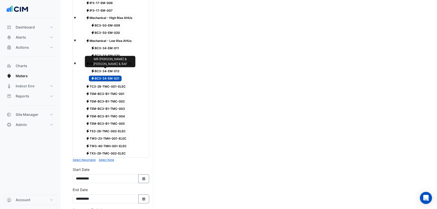
drag, startPoint x: 117, startPoint y: 72, endPoint x: 116, endPoint y: 66, distance: 6.4
click at [117, 76] on span "Electricity BC3-34-EM-021" at bounding box center [105, 79] width 33 height 6
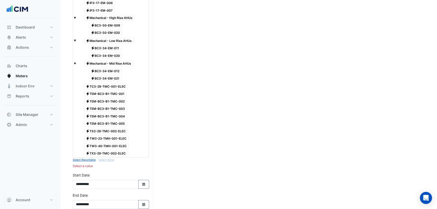
click at [112, 22] on span "Electricity BC3-50-EM-009" at bounding box center [106, 25] width 34 height 6
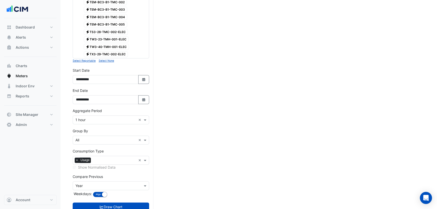
scroll to position [934, 0]
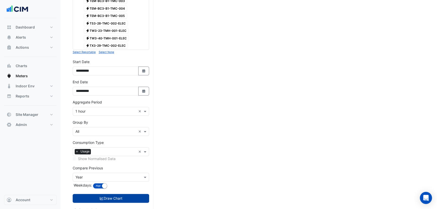
click at [134, 184] on button "Draw Chart" at bounding box center [111, 198] width 77 height 9
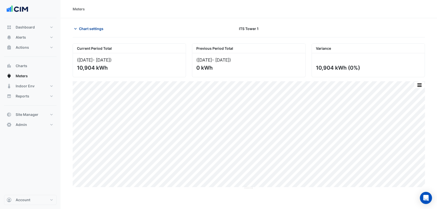
click at [83, 30] on span "Chart settings" at bounding box center [91, 28] width 24 height 5
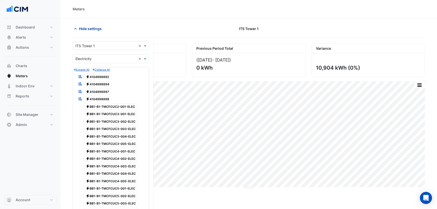
click at [92, 30] on span "Hide settings" at bounding box center [90, 28] width 23 height 5
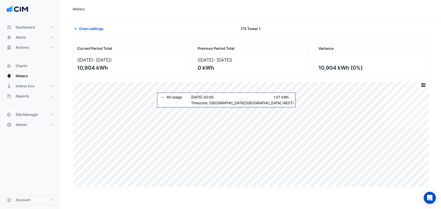
click at [88, 68] on div "10,904 kWh" at bounding box center [129, 68] width 105 height 6
copy div "10,904"
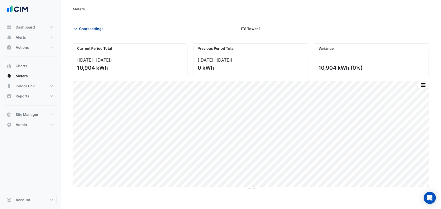
click at [90, 27] on span "Chart settings" at bounding box center [91, 28] width 24 height 5
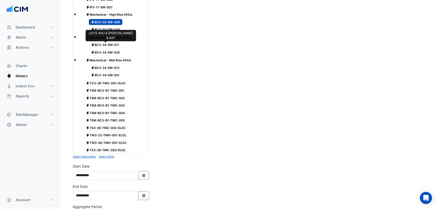
scroll to position [826, 0]
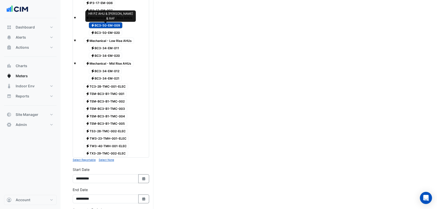
click at [113, 22] on span "Electricity BC3-50-EM-009" at bounding box center [106, 25] width 34 height 6
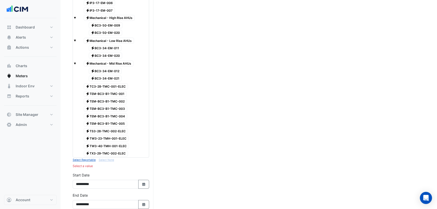
click at [113, 30] on span "Electricity BC3-50-EM-020" at bounding box center [106, 33] width 34 height 6
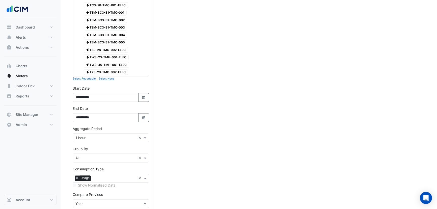
scroll to position [934, 0]
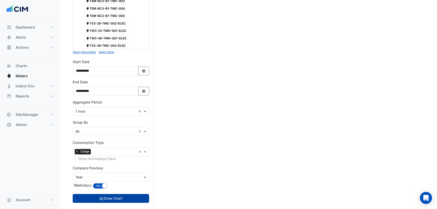
click at [122, 184] on button "Draw Chart" at bounding box center [111, 198] width 77 height 9
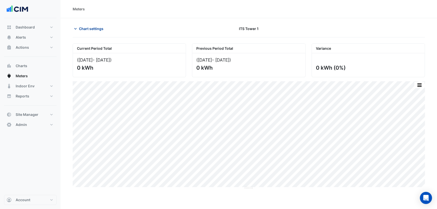
click at [88, 29] on span "Chart settings" at bounding box center [91, 28] width 24 height 5
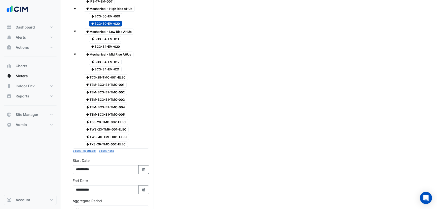
scroll to position [826, 0]
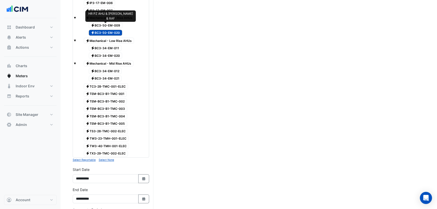
click at [106, 30] on span "Electricity BC3-50-EM-020" at bounding box center [106, 33] width 34 height 6
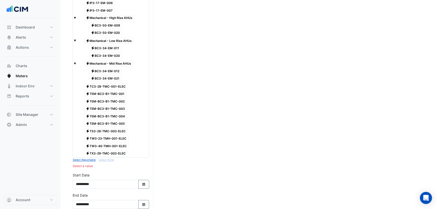
click at [118, 91] on span "Electricity TEM-BC3-B1-TMC-001" at bounding box center [105, 94] width 43 height 6
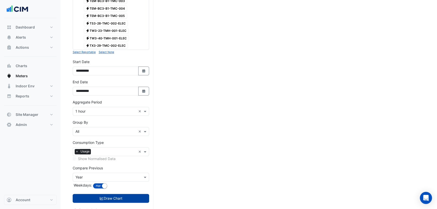
click at [130, 184] on button "Draw Chart" at bounding box center [111, 198] width 77 height 9
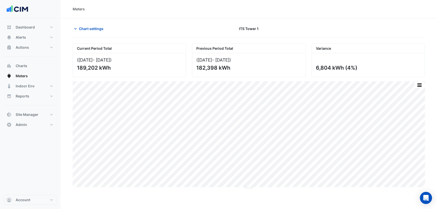
click at [86, 68] on div "189,202 kWh" at bounding box center [129, 68] width 104 height 6
copy div "189,202"
click at [202, 63] on div "([DATE] - [DATE] ) 182,398 kWh" at bounding box center [248, 65] width 113 height 24
click at [203, 66] on div "182,398 kWh" at bounding box center [248, 68] width 104 height 6
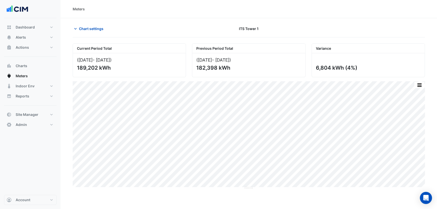
click at [203, 66] on div "182,398 kWh" at bounding box center [248, 68] width 104 height 6
copy div "182,398"
click at [88, 28] on span "Chart settings" at bounding box center [91, 28] width 24 height 5
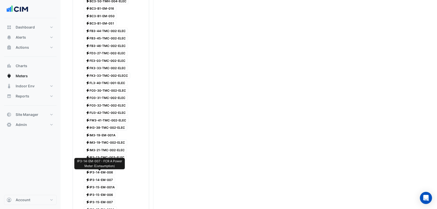
scroll to position [735, 0]
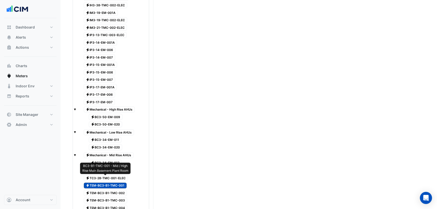
click at [110, 183] on span "Electricity TEM-BC3-B1-TMC-001" at bounding box center [105, 186] width 43 height 6
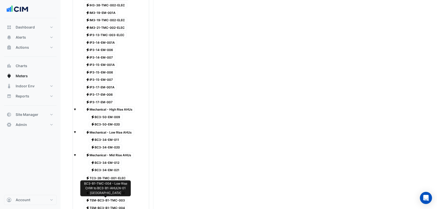
click at [118, 184] on span "Electricity TEM-BC3-B1-TMC-004" at bounding box center [106, 208] width 44 height 6
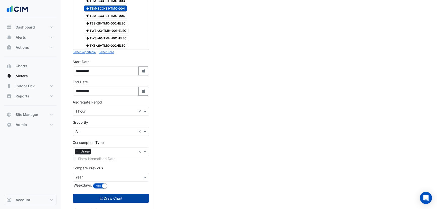
click at [114, 184] on button "Draw Chart" at bounding box center [111, 198] width 77 height 9
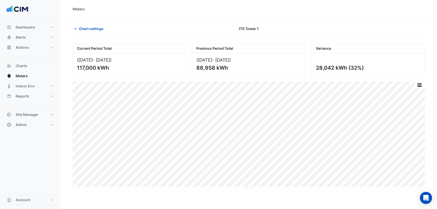
click at [84, 63] on div "([DATE] - [DATE] ) 117,000 kWh" at bounding box center [129, 65] width 113 height 24
click at [85, 67] on div "117,000 kWh" at bounding box center [129, 68] width 104 height 6
copy div "117,000"
click at [206, 69] on div "88,958 kWh" at bounding box center [248, 68] width 104 height 6
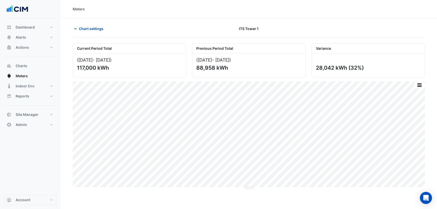
click at [206, 69] on div "88,958 kWh" at bounding box center [248, 68] width 104 height 6
copy div "88,958"
click at [100, 26] on span "Chart settings" at bounding box center [91, 28] width 24 height 5
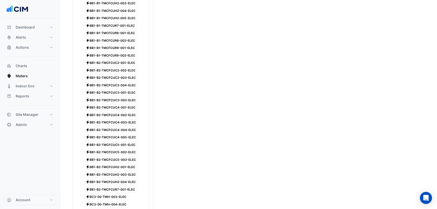
scroll to position [763, 0]
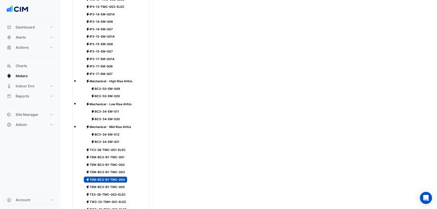
click at [105, 108] on div "Electricity BC3-34-EM-011" at bounding box center [102, 111] width 41 height 7
click at [116, 177] on span "Electricity TEM-BC3-B1-TMC-004" at bounding box center [106, 180] width 44 height 6
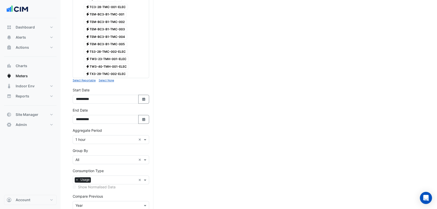
scroll to position [934, 0]
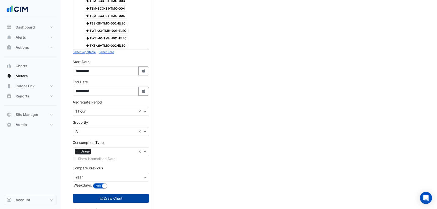
click at [104, 184] on button "Draw Chart" at bounding box center [111, 198] width 77 height 9
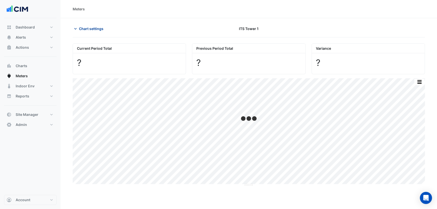
click at [91, 26] on span "Chart settings" at bounding box center [91, 28] width 24 height 5
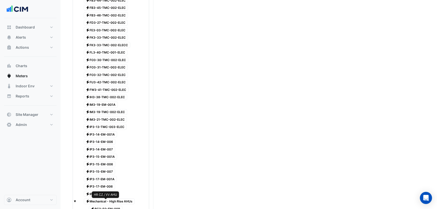
scroll to position [857, 0]
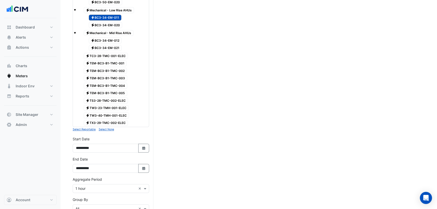
click at [96, 184] on div "× 1 hour ×" at bounding box center [111, 188] width 77 height 9
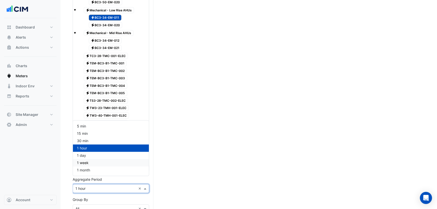
click at [91, 170] on div "1 month" at bounding box center [111, 169] width 76 height 7
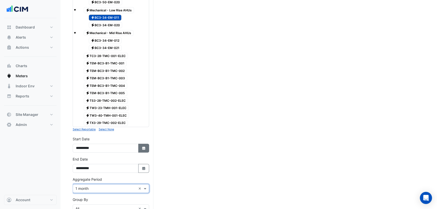
drag, startPoint x: 146, startPoint y: 141, endPoint x: 143, endPoint y: 138, distance: 4.1
click at [146, 146] on icon "Select Date" at bounding box center [144, 148] width 5 height 4
select select "*"
select select "****"
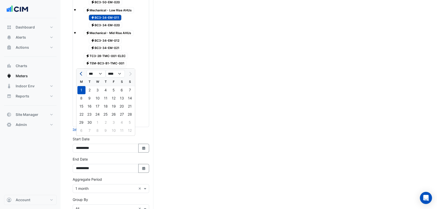
click at [82, 71] on button "Previous month" at bounding box center [82, 74] width 6 height 8
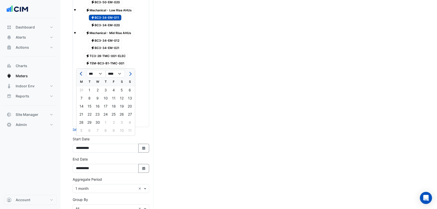
click at [82, 71] on button "Previous month" at bounding box center [82, 74] width 6 height 8
select select "**"
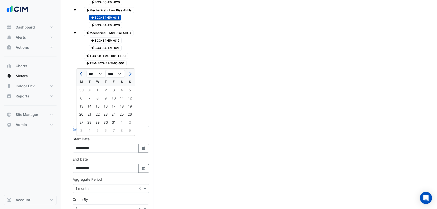
select select "****"
click at [82, 71] on button "Previous month" at bounding box center [82, 74] width 6 height 8
select select "*"
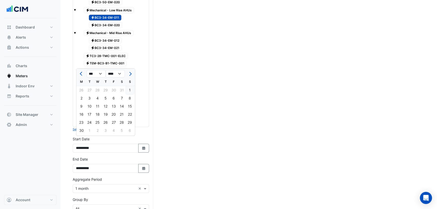
click at [131, 92] on div "1" at bounding box center [130, 90] width 8 height 8
type input "**********"
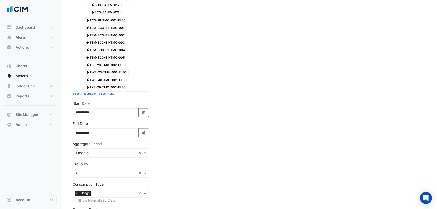
scroll to position [926, 0]
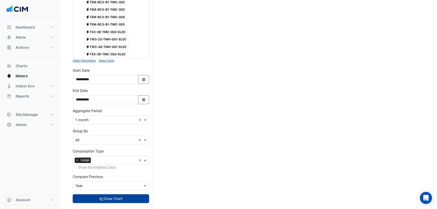
click at [118, 184] on button "Draw Chart" at bounding box center [111, 198] width 77 height 9
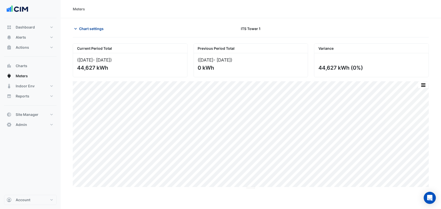
click at [95, 30] on span "Chart settings" at bounding box center [91, 28] width 24 height 5
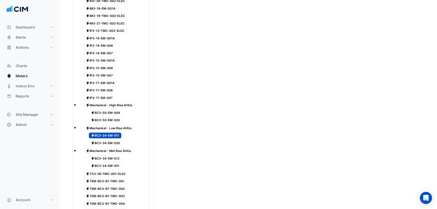
scroll to position [735, 0]
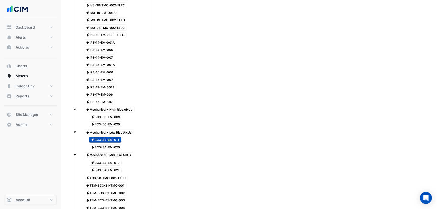
click at [107, 136] on div "Electricity BC3-34-EM-011 Electricity BC3-34-EM-020" at bounding box center [113, 143] width 69 height 15
click at [105, 114] on span "Electricity BC3-50-EM-009" at bounding box center [106, 117] width 34 height 6
click at [108, 135] on div "LR PZ AHU & [PERSON_NAME] & RAF" at bounding box center [111, 130] width 51 height 11
click at [108, 137] on span "Electricity BC3-34-EM-011" at bounding box center [105, 140] width 33 height 6
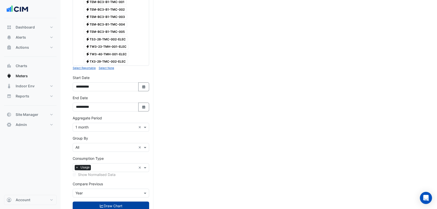
click at [116, 184] on button "Draw Chart" at bounding box center [111, 206] width 77 height 9
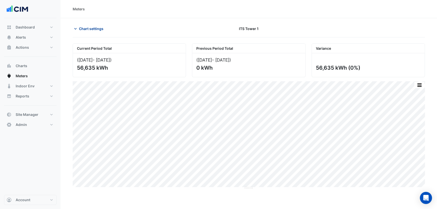
drag, startPoint x: 96, startPoint y: 20, endPoint x: 93, endPoint y: 32, distance: 12.6
click at [93, 32] on button "Chart settings" at bounding box center [90, 28] width 34 height 9
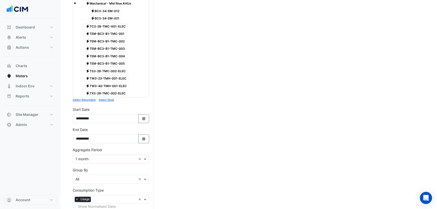
scroll to position [926, 0]
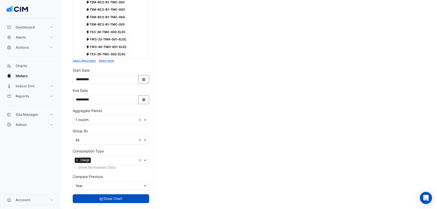
click at [143, 88] on div "**********" at bounding box center [111, 96] width 77 height 16
click at [144, 75] on button "Select Date" at bounding box center [143, 79] width 11 height 9
select select "*"
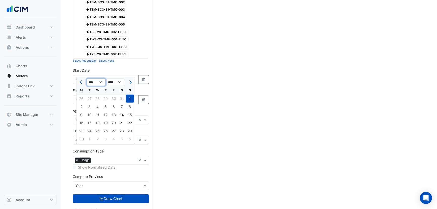
click at [92, 84] on select "*** *** *** *** *** *** *** *** *** *** *** ***" at bounding box center [96, 82] width 19 height 8
click at [116, 83] on select "**** **** **** **** **** **** **** **** **** **** **** ****" at bounding box center [115, 82] width 19 height 8
select select "****"
click at [106, 78] on select "**** **** **** **** **** **** **** **** **** **** **** ****" at bounding box center [115, 82] width 19 height 8
click at [85, 82] on div at bounding box center [82, 82] width 10 height 8
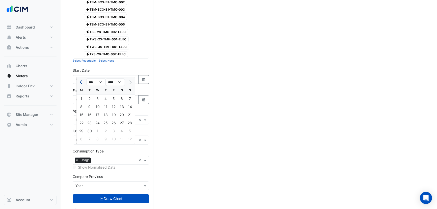
click at [82, 81] on span "Previous month" at bounding box center [82, 82] width 4 height 4
select select "*"
click at [90, 98] on div "1" at bounding box center [90, 98] width 8 height 8
type input "**********"
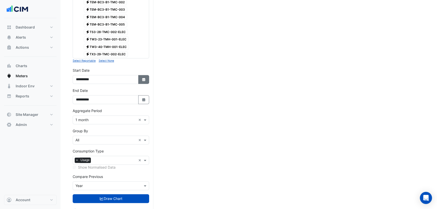
click at [146, 75] on button "Select Date" at bounding box center [143, 79] width 11 height 9
select select "*"
select select "****"
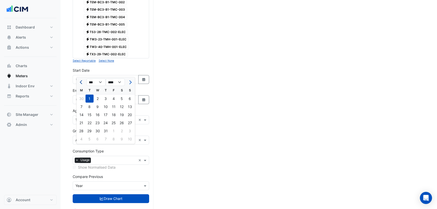
click at [82, 86] on button "Previous month" at bounding box center [82, 82] width 6 height 8
select select "*"
click at [130, 97] on div "1" at bounding box center [130, 98] width 8 height 8
type input "**********"
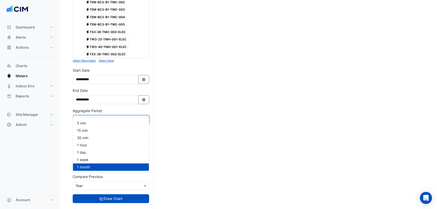
click at [99, 116] on div "× 1 month ×" at bounding box center [111, 119] width 77 height 9
click at [87, 145] on span "1 hour" at bounding box center [82, 145] width 10 height 4
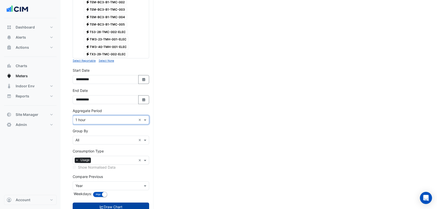
click at [102, 184] on icon "submit" at bounding box center [102, 207] width 5 height 4
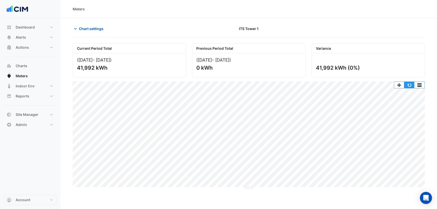
click at [385, 84] on button "button" at bounding box center [410, 85] width 10 height 6
click at [93, 28] on span "Chart settings" at bounding box center [91, 28] width 24 height 5
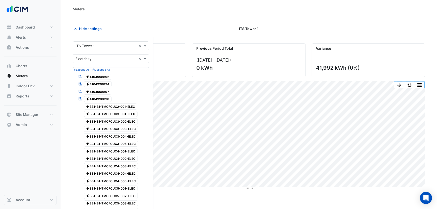
click at [89, 59] on input "text" at bounding box center [106, 58] width 61 height 5
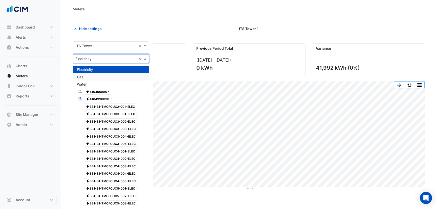
click at [85, 78] on div "Gas" at bounding box center [111, 76] width 76 height 7
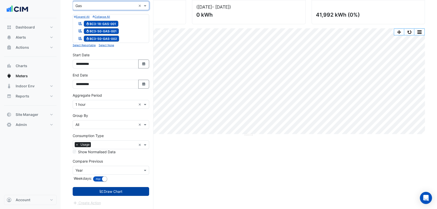
scroll to position [53, 0]
click at [144, 83] on icon "button" at bounding box center [143, 83] width 3 height 3
select select "*"
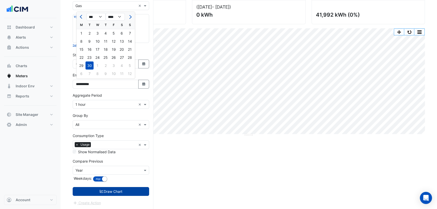
click at [196, 147] on div "Current Period Total ([DATE] - [DATE] ) 41,992 kWh Previous Period Total ([DATE…" at bounding box center [249, 99] width 353 height 219
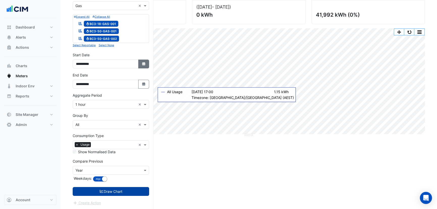
click at [143, 62] on icon "Select Date" at bounding box center [144, 64] width 5 height 4
select select "*"
select select "****"
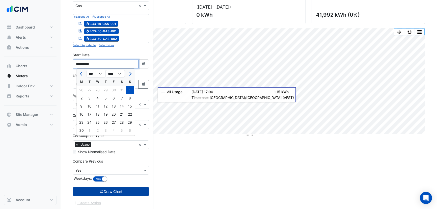
click at [83, 63] on input "**********" at bounding box center [106, 64] width 66 height 9
click at [131, 66] on input "**********" at bounding box center [106, 64] width 66 height 9
type input "**********"
click at [142, 64] on icon "Select Date" at bounding box center [144, 64] width 5 height 4
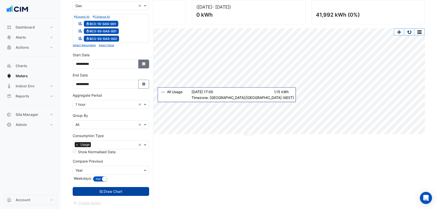
click at [142, 62] on icon "Select Date" at bounding box center [144, 64] width 5 height 4
select select "*"
select select "****"
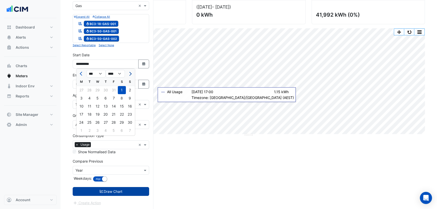
click at [129, 75] on span "Next month" at bounding box center [130, 74] width 4 height 4
click at [132, 76] on button "Next month" at bounding box center [130, 74] width 6 height 8
click at [79, 73] on button "Previous month" at bounding box center [82, 74] width 6 height 8
select select "*"
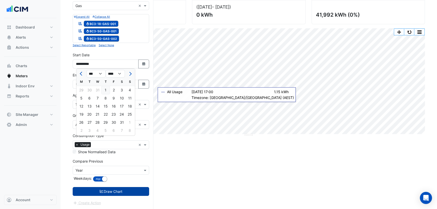
click at [108, 92] on div "1" at bounding box center [106, 90] width 8 height 8
type input "**********"
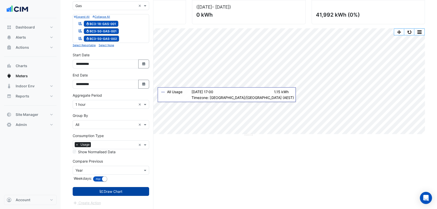
click at [98, 106] on input "text" at bounding box center [106, 104] width 61 height 5
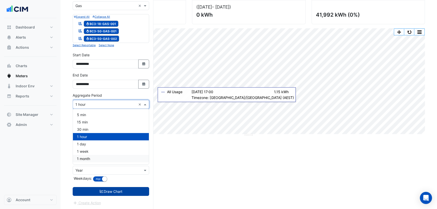
click at [101, 159] on div "1 month" at bounding box center [111, 158] width 76 height 7
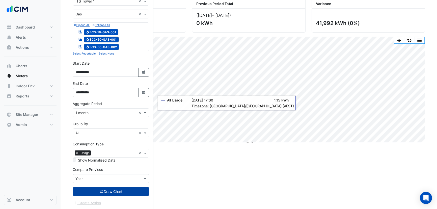
click at [111, 184] on button "Draw Chart" at bounding box center [111, 191] width 77 height 9
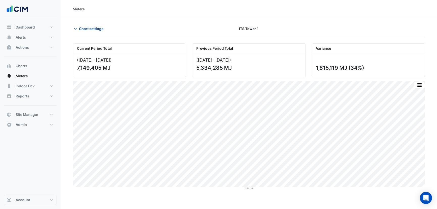
click at [94, 28] on span "Chart settings" at bounding box center [91, 28] width 24 height 5
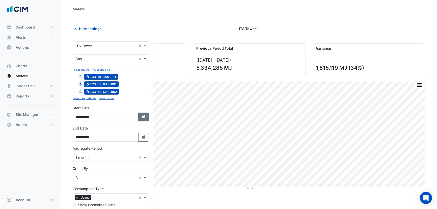
click at [142, 115] on fa-icon "Select Date" at bounding box center [144, 117] width 5 height 4
select select "*"
select select "****"
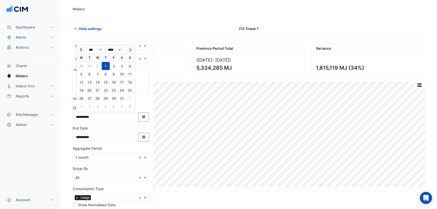
click at [128, 97] on div "1" at bounding box center [130, 98] width 8 height 8
type input "**********"
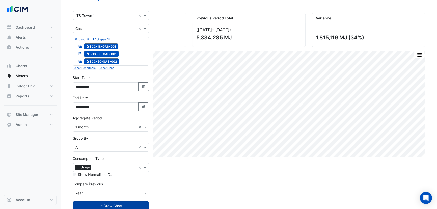
click at [122, 184] on button "Draw Chart" at bounding box center [111, 206] width 77 height 9
